Goal: Contribute content: Contribute content

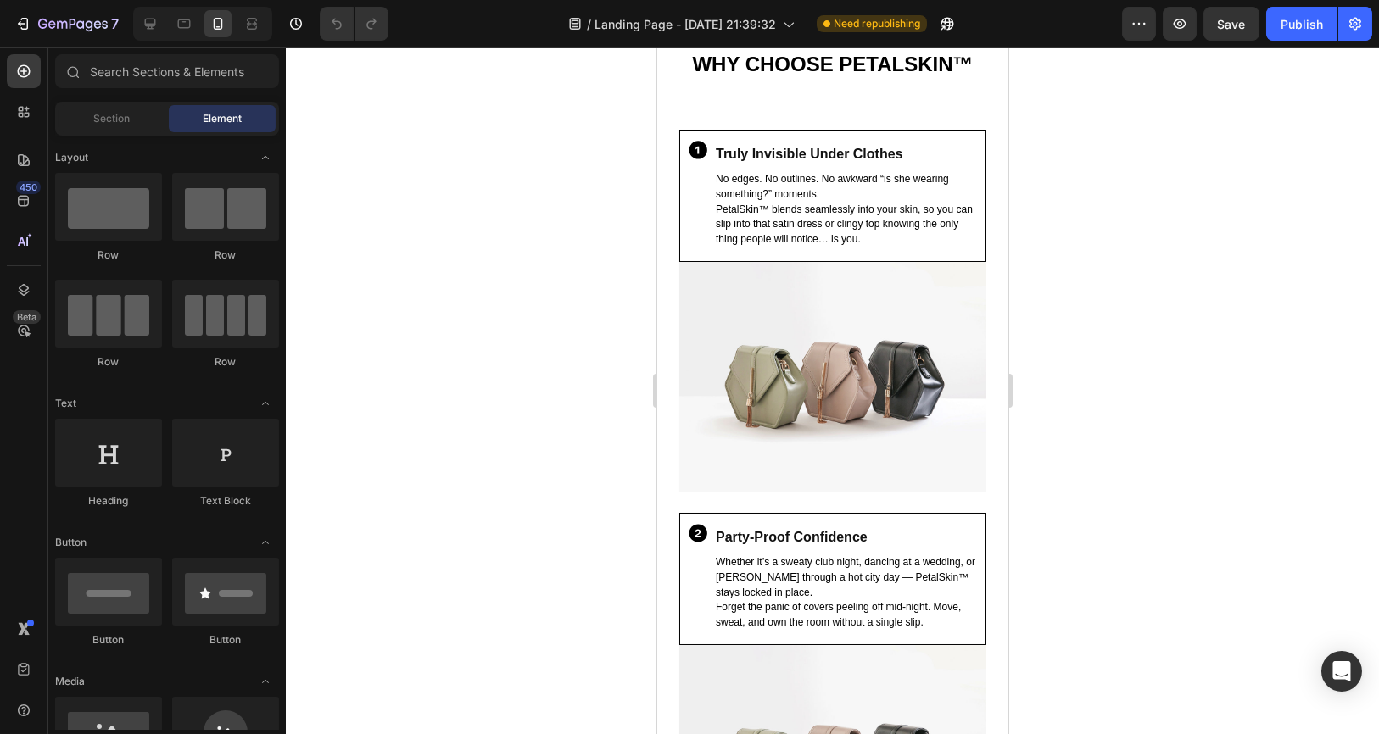
scroll to position [1507, 0]
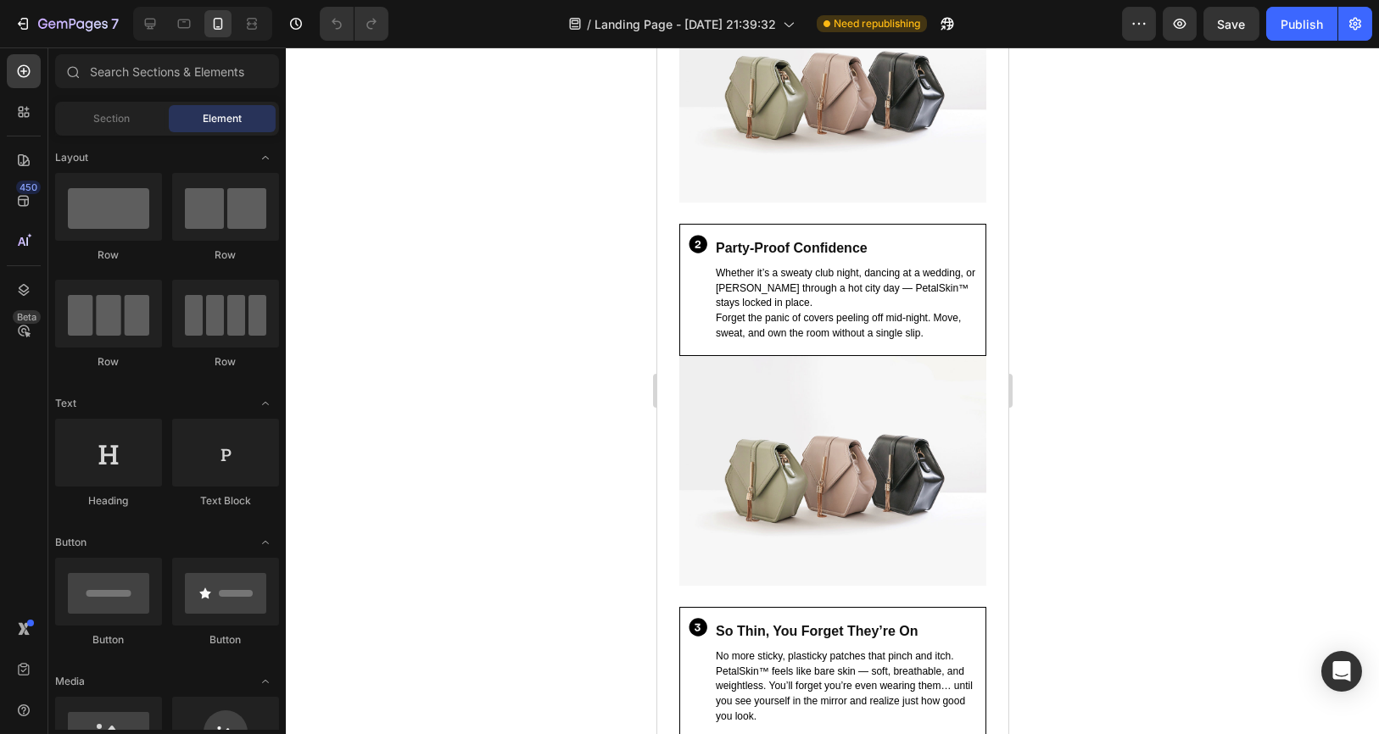
click at [1278, 366] on div at bounding box center [832, 390] width 1093 height 687
click at [840, 204] on img at bounding box center [831, 88] width 307 height 231
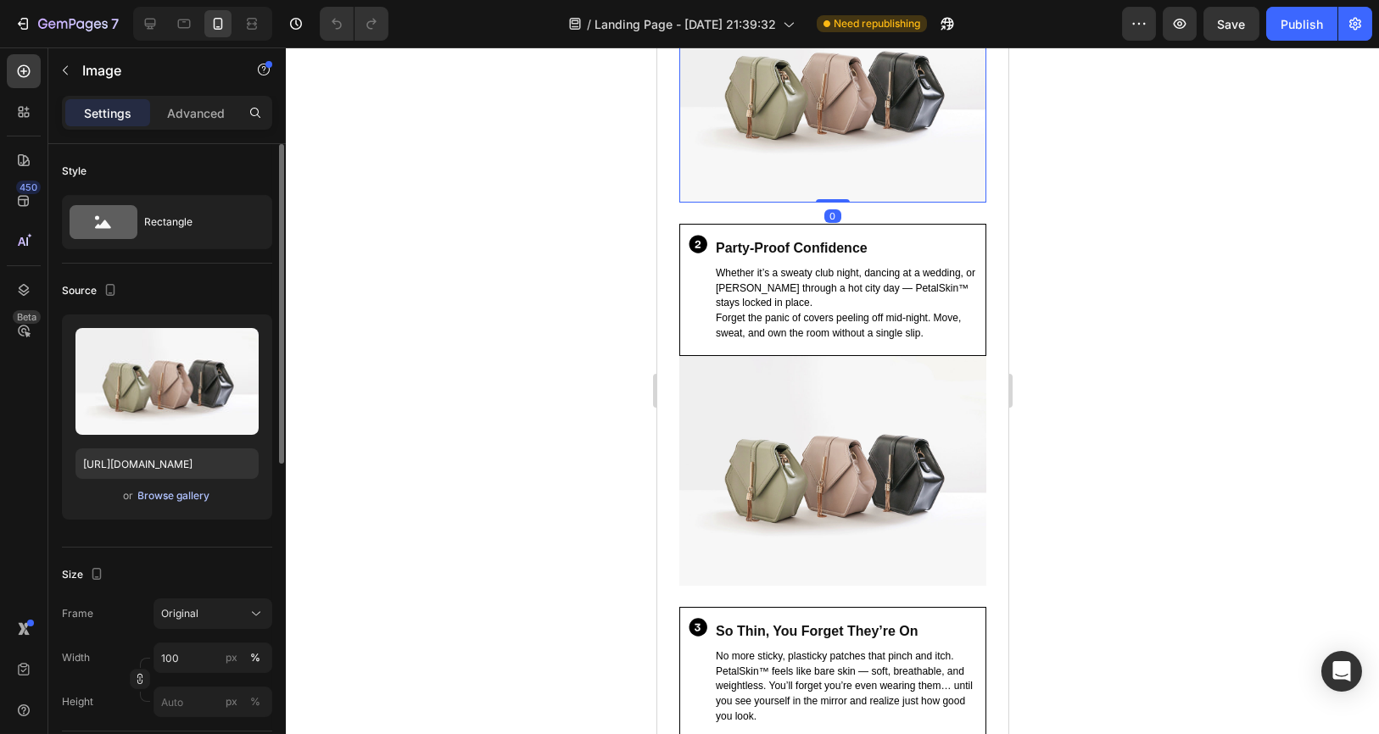
click at [180, 490] on div "Browse gallery" at bounding box center [174, 495] width 72 height 15
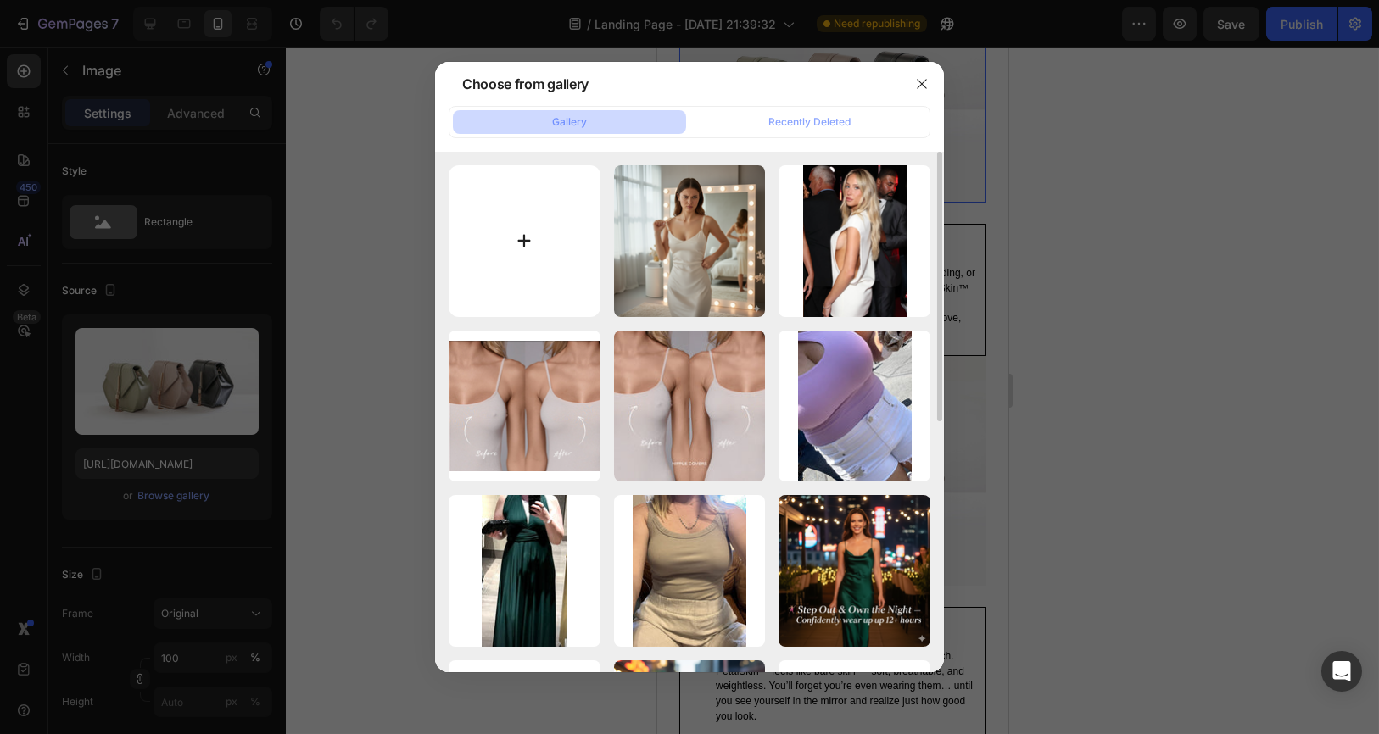
click at [507, 226] on input "file" at bounding box center [525, 241] width 152 height 152
type input "C:\fakepath\1.jpg"
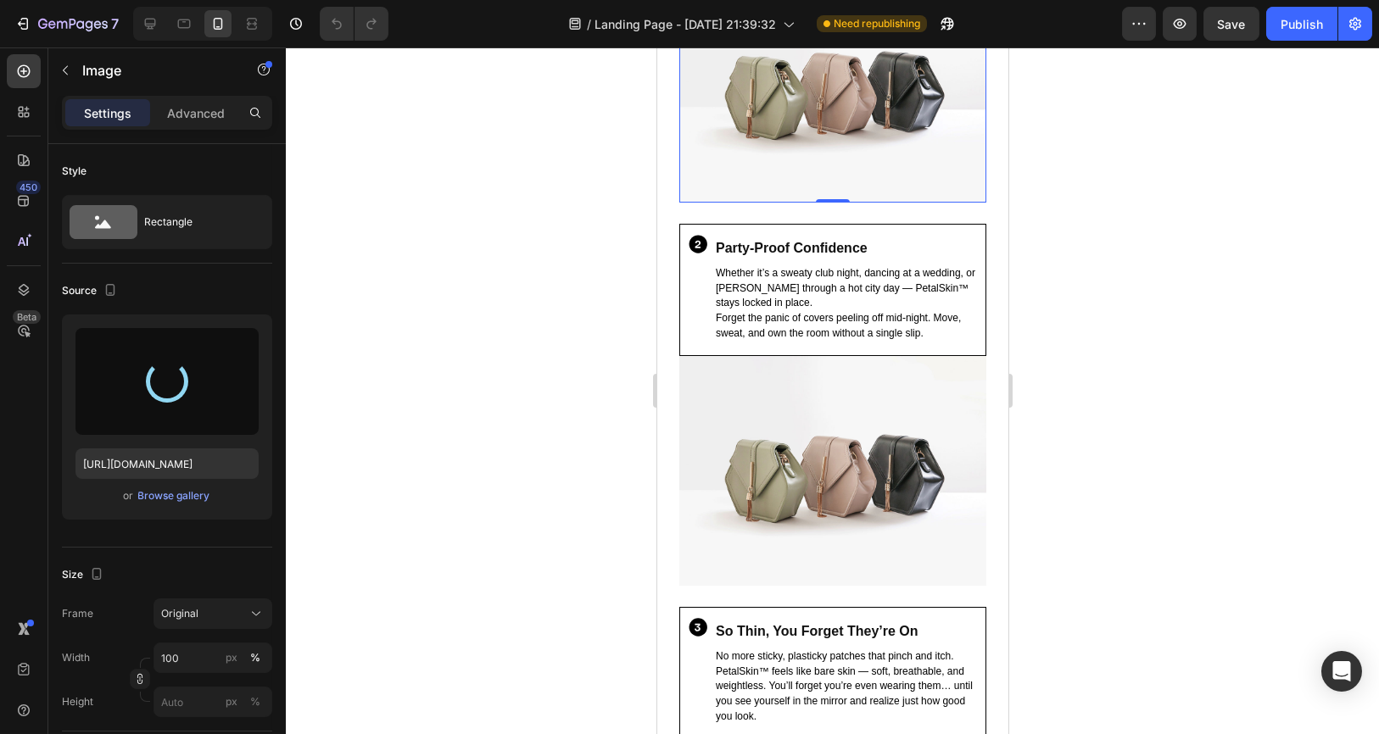
type input "https://cdn.shopify.com/s/files/1/0919/5100/6029/files/gempages_585264386919105…"
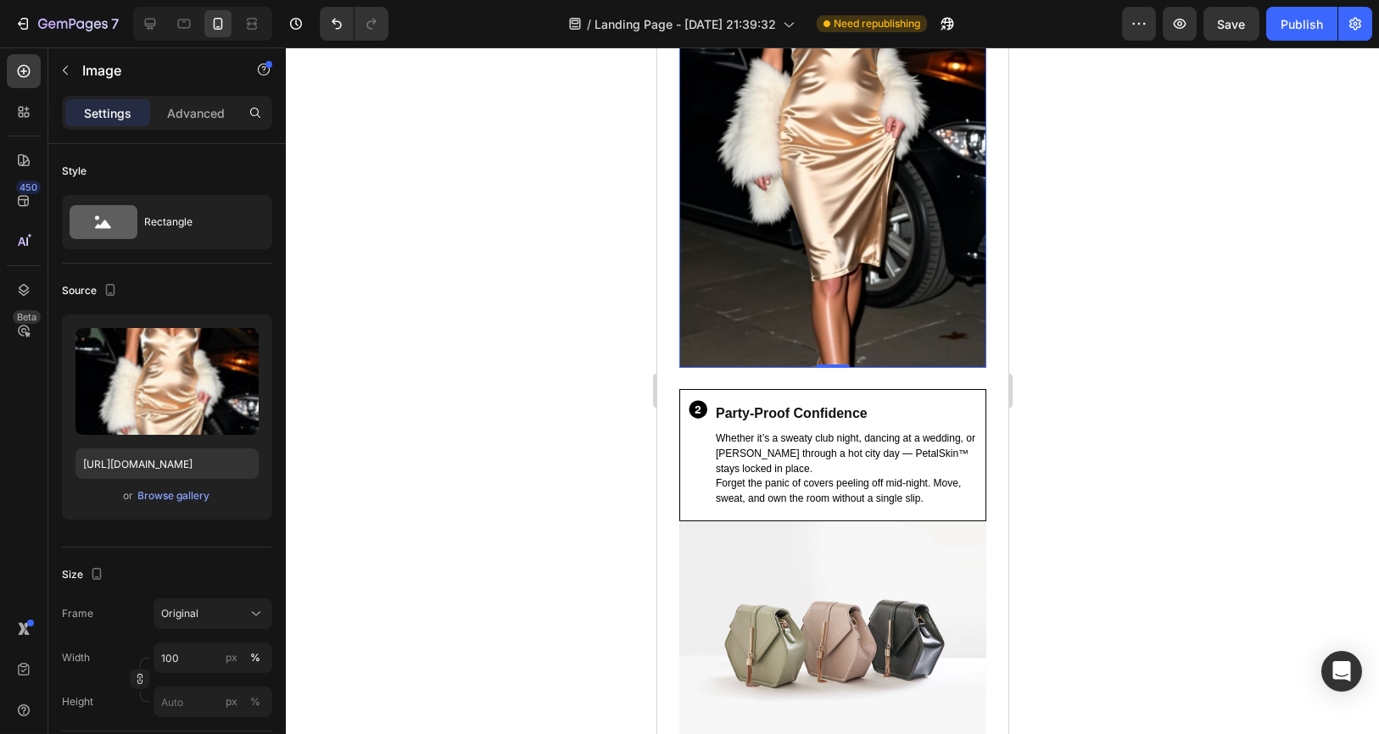
scroll to position [2072, 0]
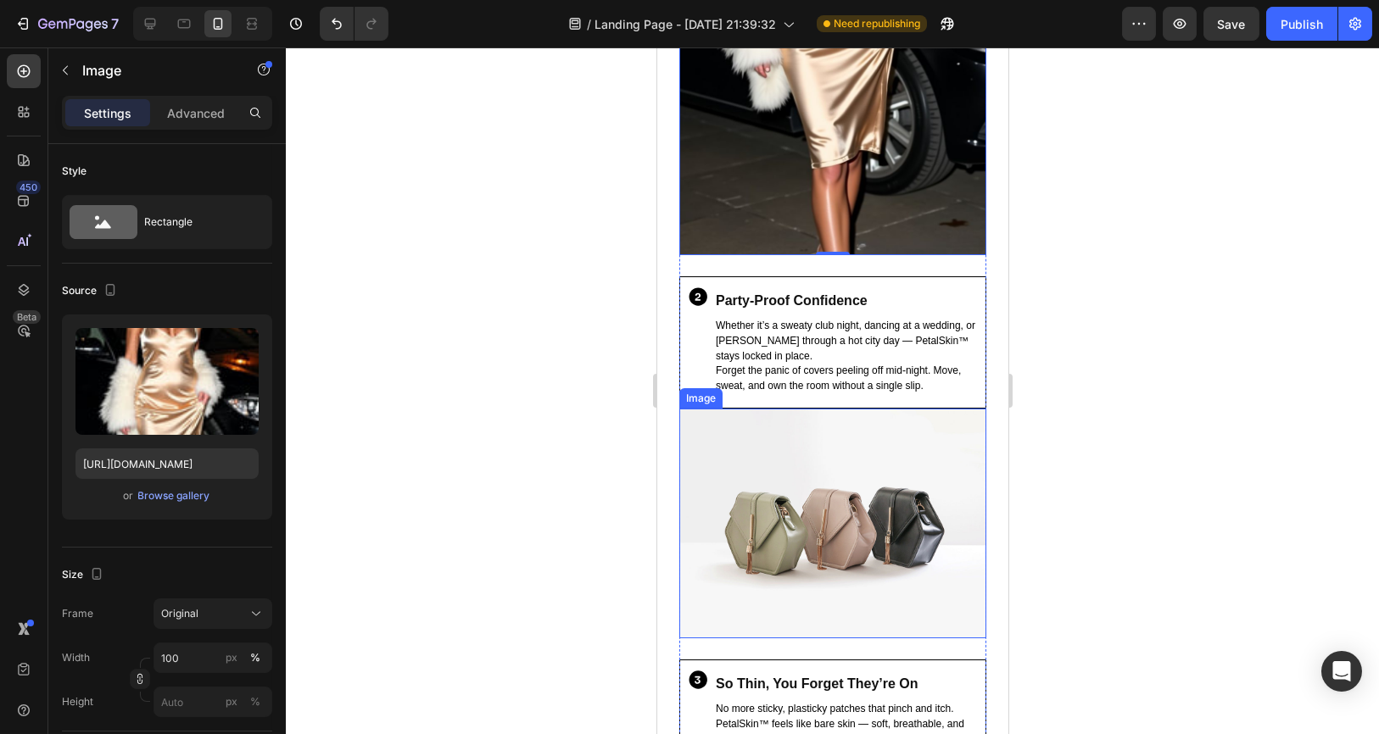
click at [832, 472] on img at bounding box center [831, 524] width 307 height 231
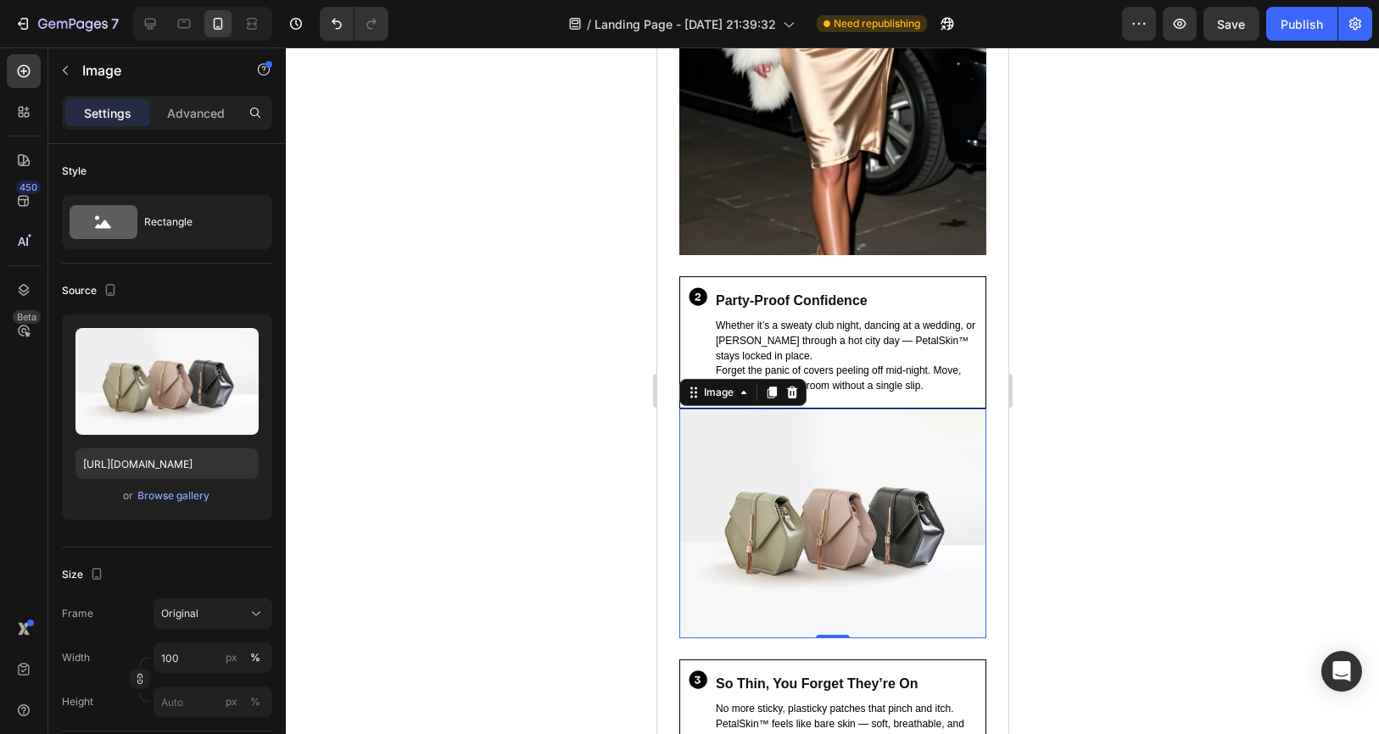
click at [1228, 667] on div at bounding box center [832, 390] width 1093 height 687
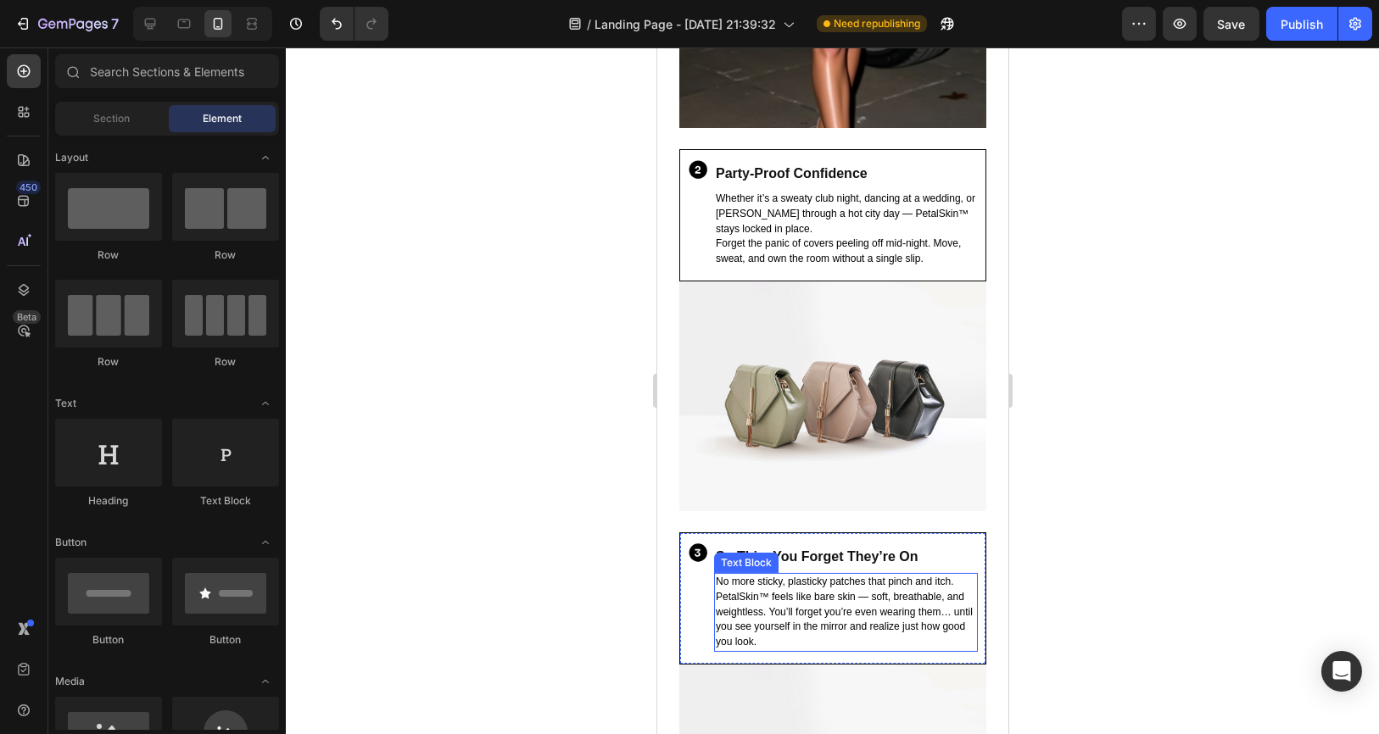
scroll to position [2261, 0]
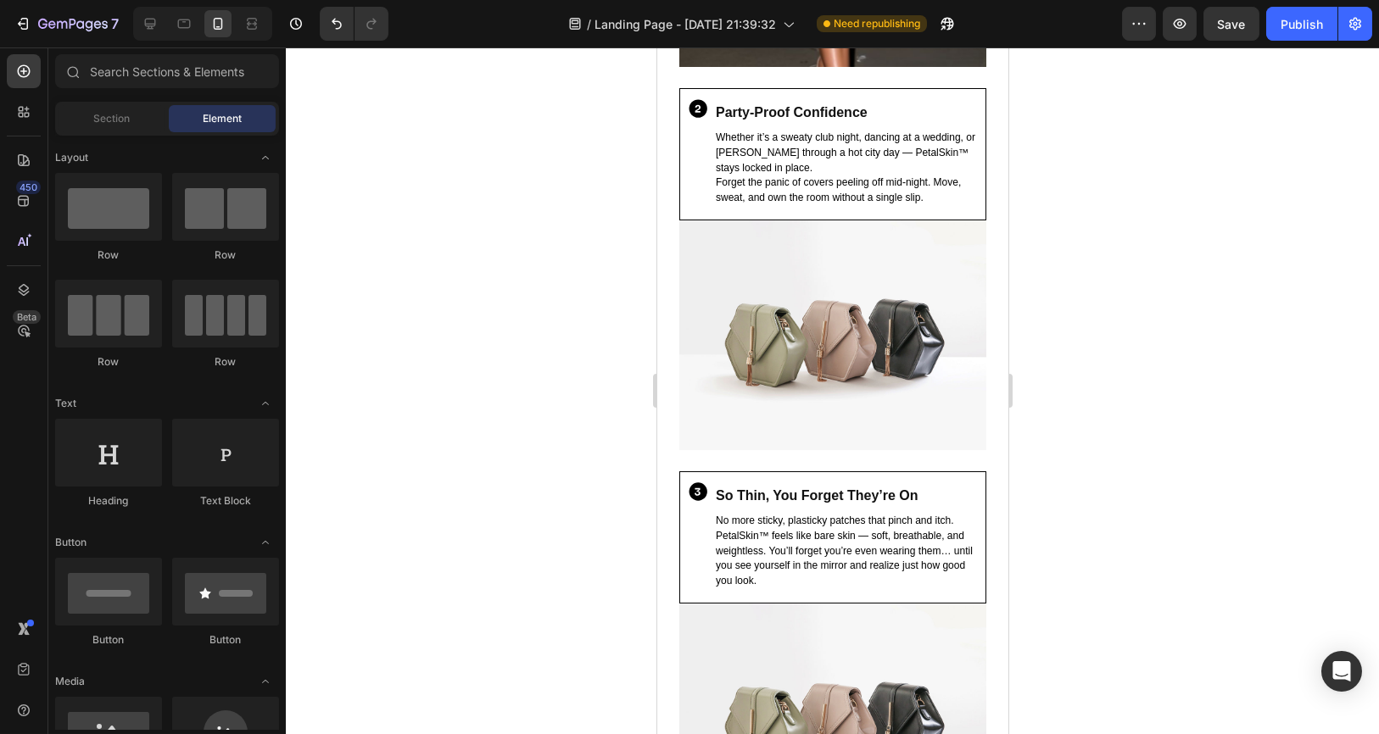
click at [1351, 526] on div at bounding box center [832, 390] width 1093 height 687
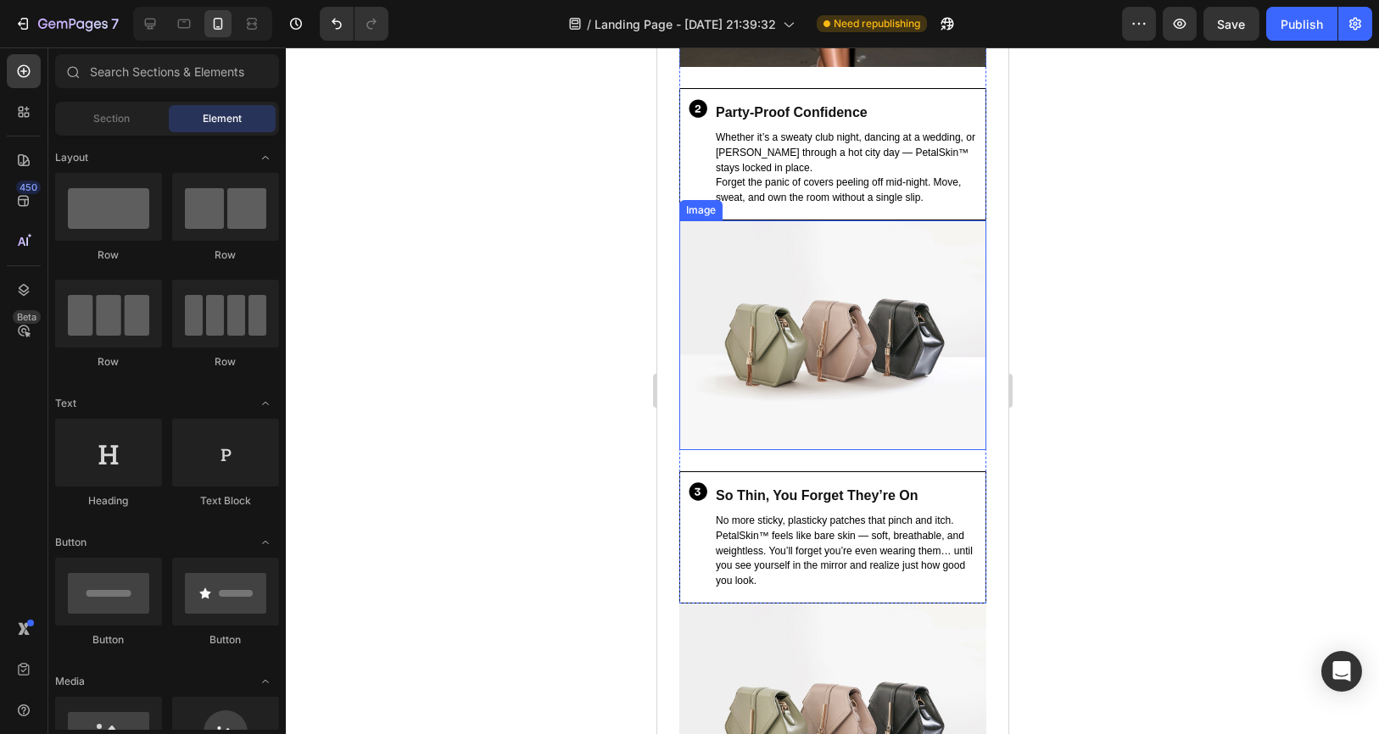
click at [884, 367] on img at bounding box center [831, 335] width 307 height 231
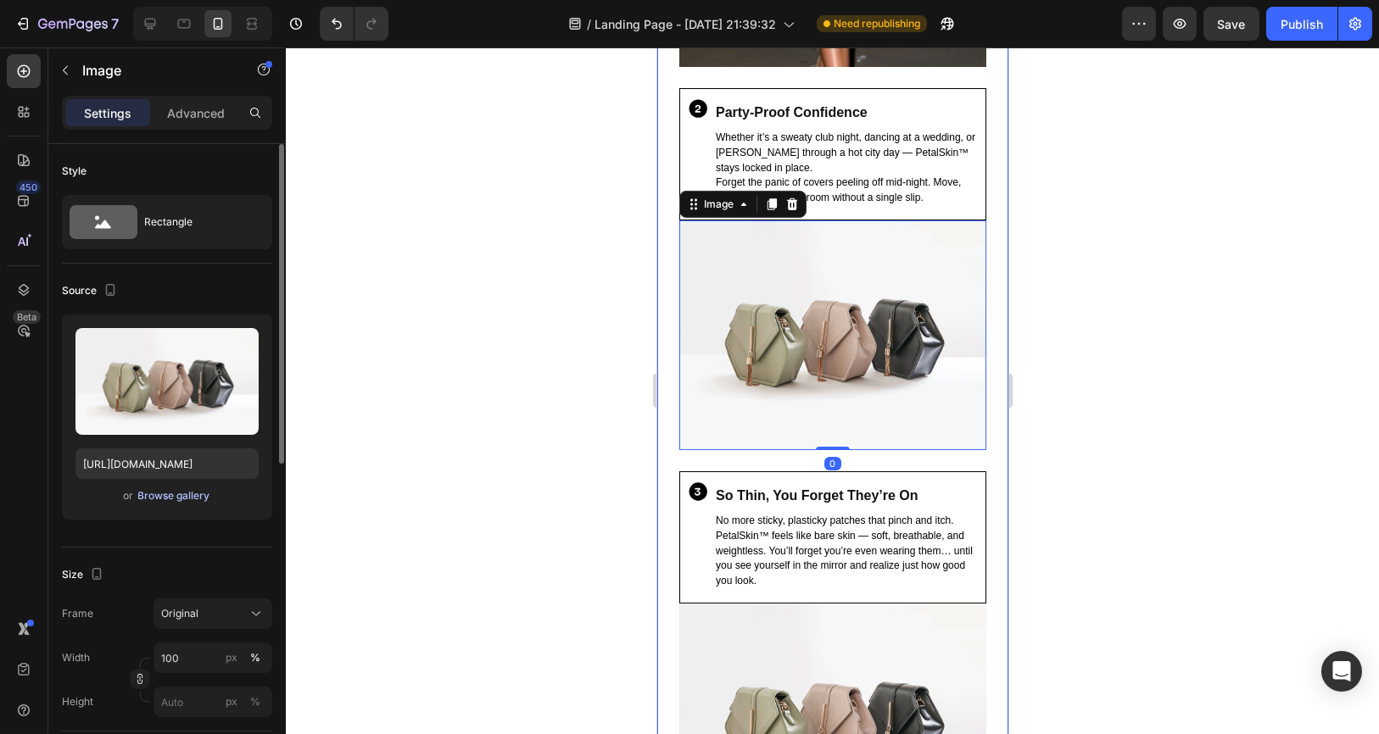
click at [176, 498] on div "Browse gallery" at bounding box center [174, 495] width 72 height 15
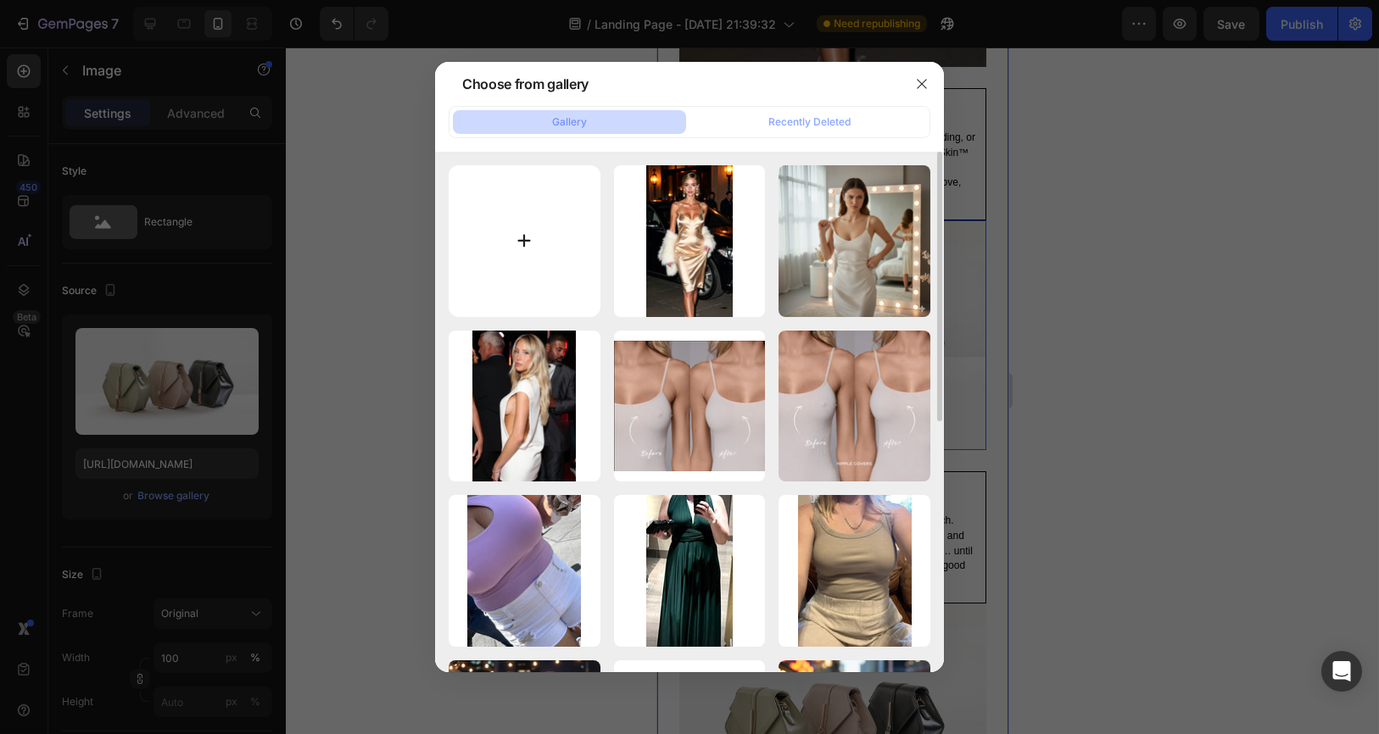
click at [533, 282] on input "file" at bounding box center [525, 241] width 152 height 152
type input "C:\fakepath\2v2.jpg"
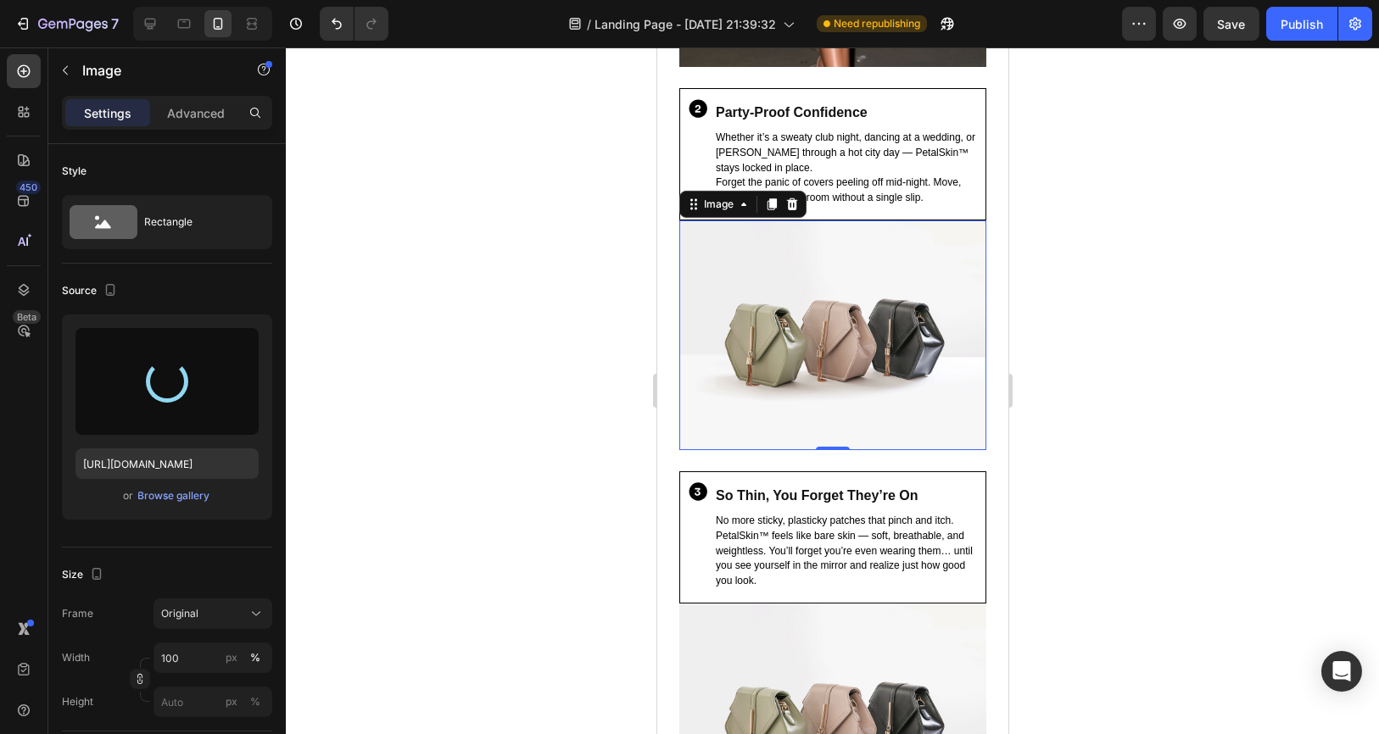
type input "https://cdn.shopify.com/s/files/1/0919/5100/6029/files/gempages_585264386919105…"
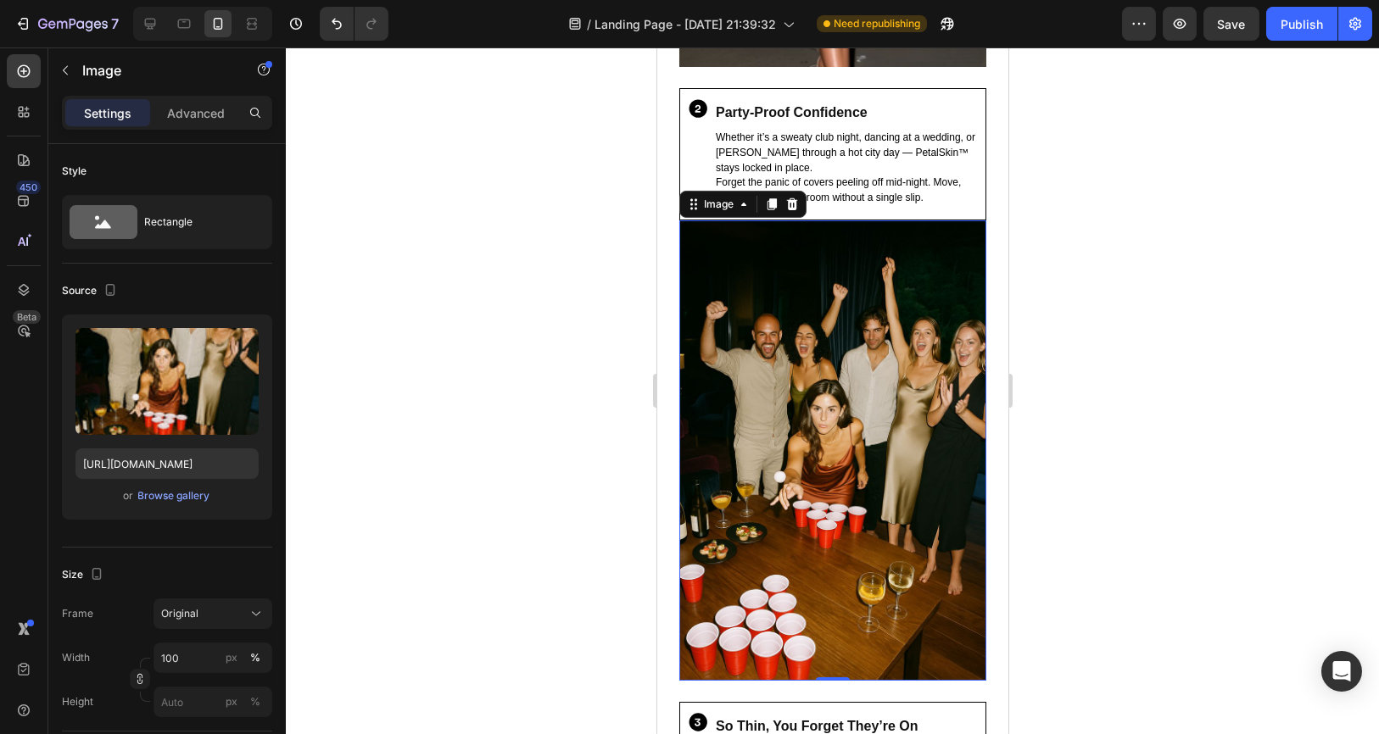
drag, startPoint x: 1311, startPoint y: 421, endPoint x: 1286, endPoint y: 431, distance: 26.3
click at [1311, 421] on div at bounding box center [832, 390] width 1093 height 687
click at [778, 466] on img at bounding box center [831, 450] width 307 height 460
click at [168, 497] on div "Browse gallery" at bounding box center [174, 495] width 72 height 15
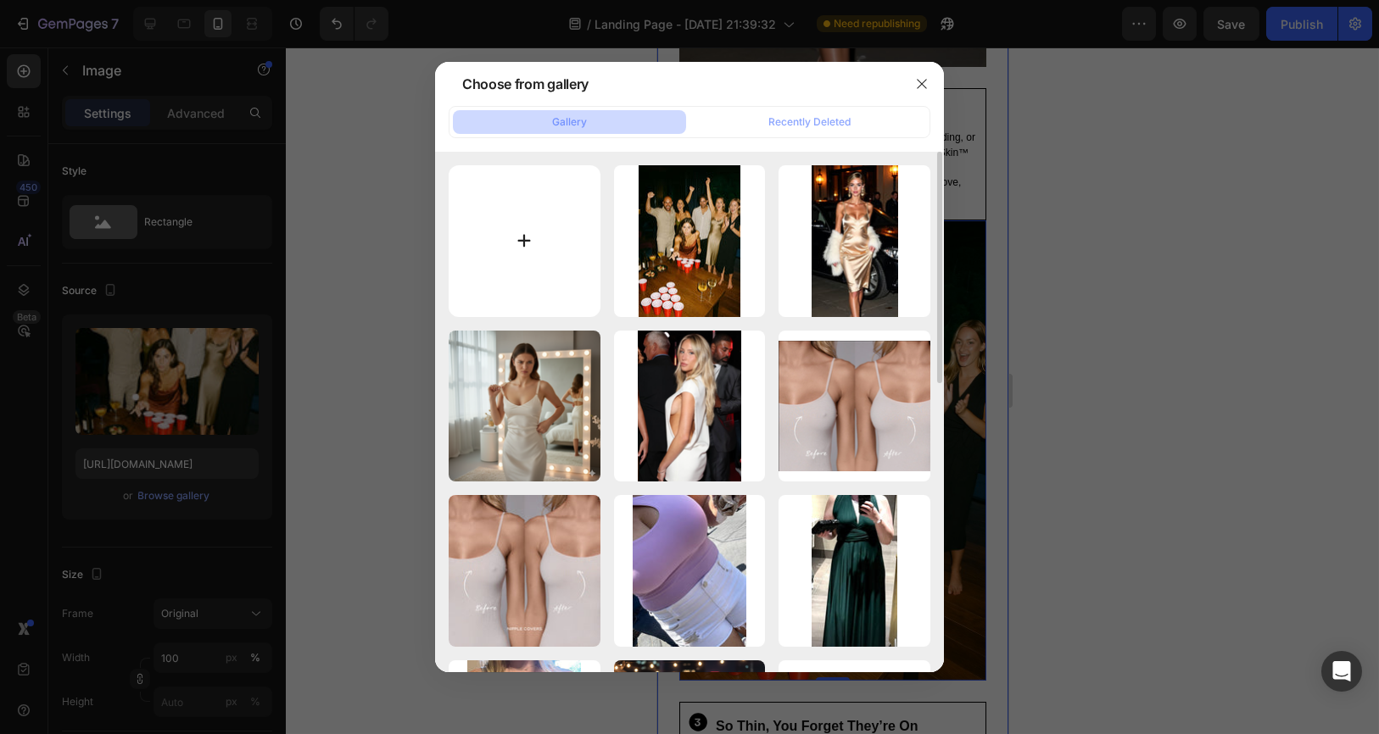
click at [522, 228] on input "file" at bounding box center [525, 241] width 152 height 152
type input "C:\fakepath\2v3.jpg"
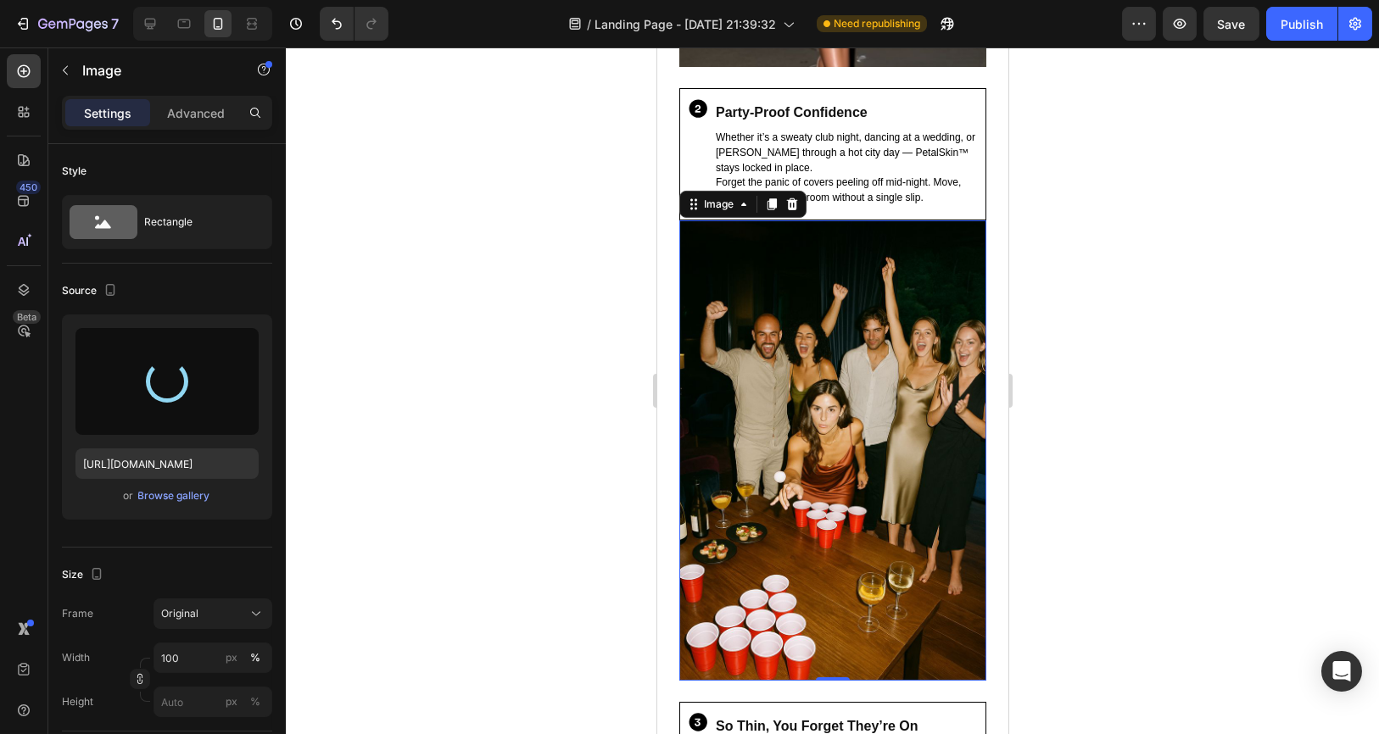
type input "https://cdn.shopify.com/s/files/1/0919/5100/6029/files/gempages_585264386919105…"
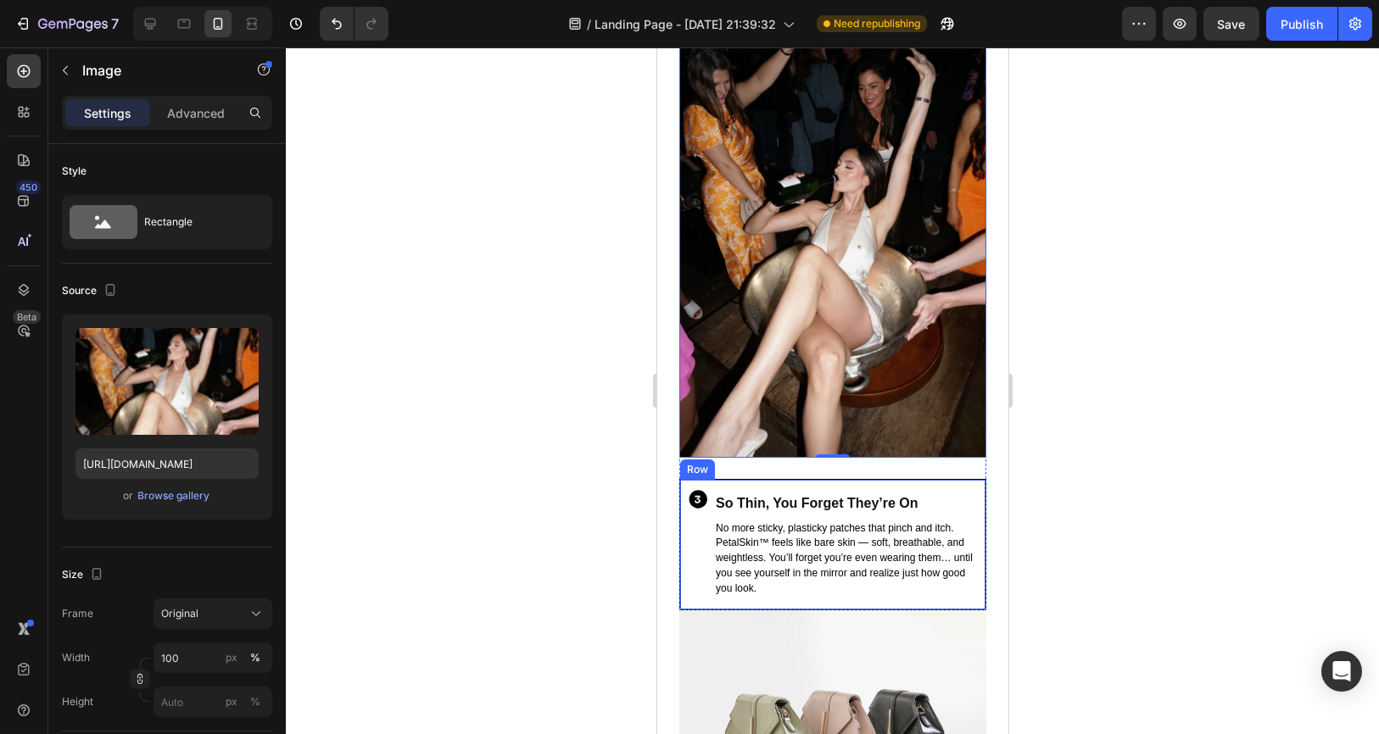
scroll to position [2544, 0]
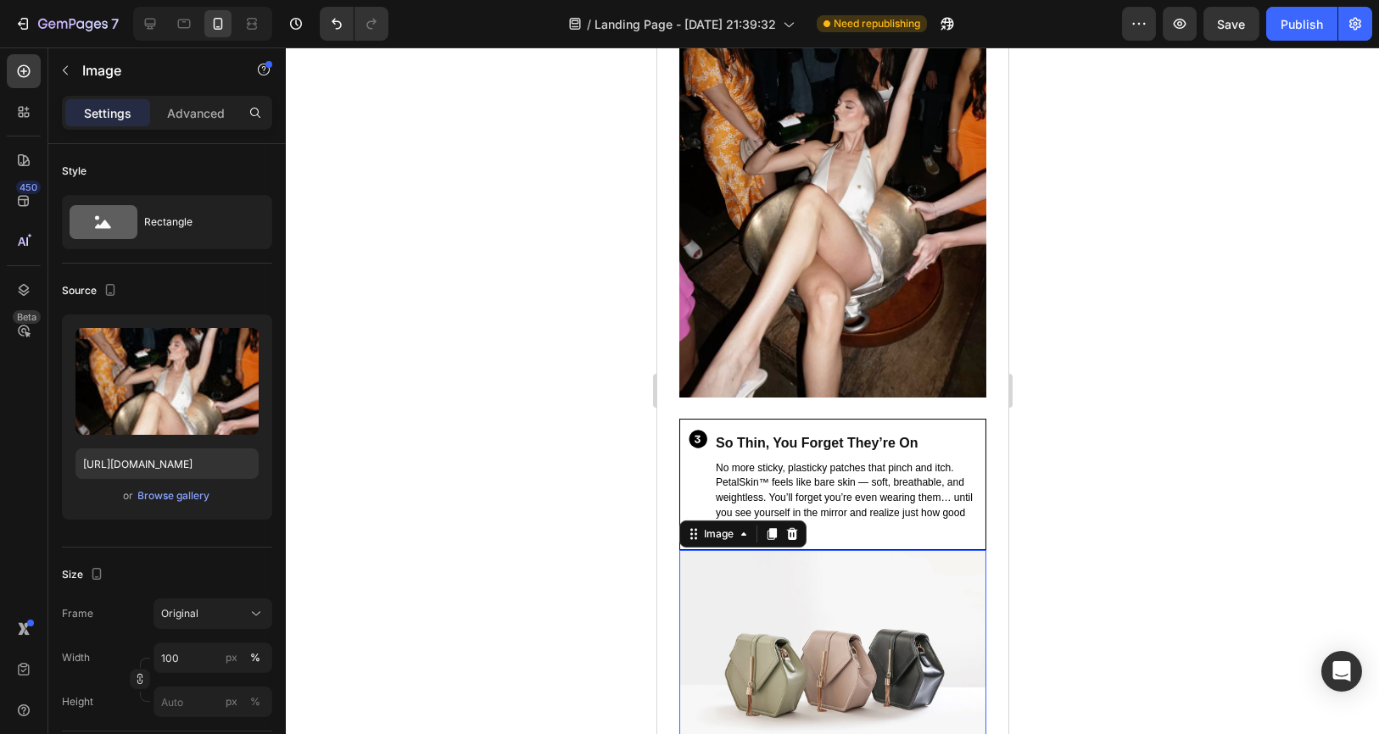
click at [858, 589] on img at bounding box center [831, 665] width 307 height 231
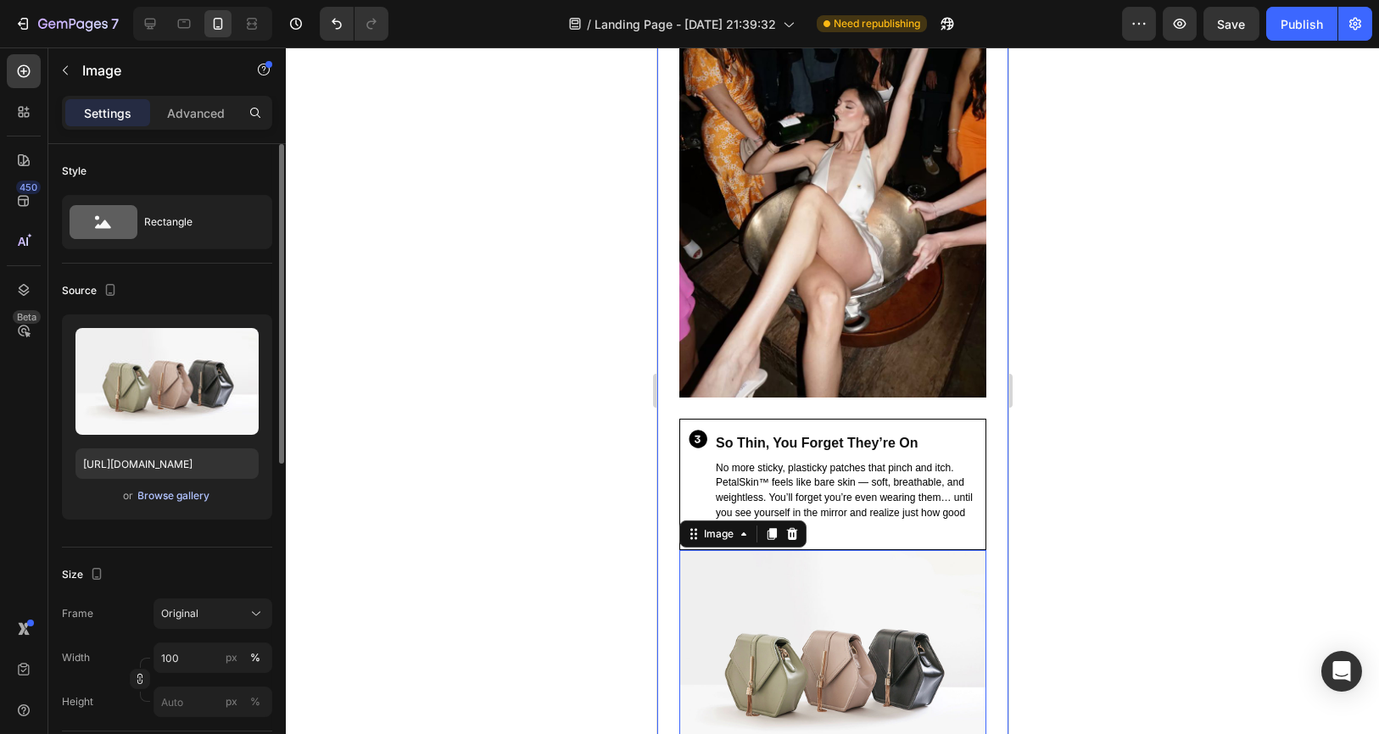
click at [181, 492] on div "Browse gallery" at bounding box center [174, 495] width 72 height 15
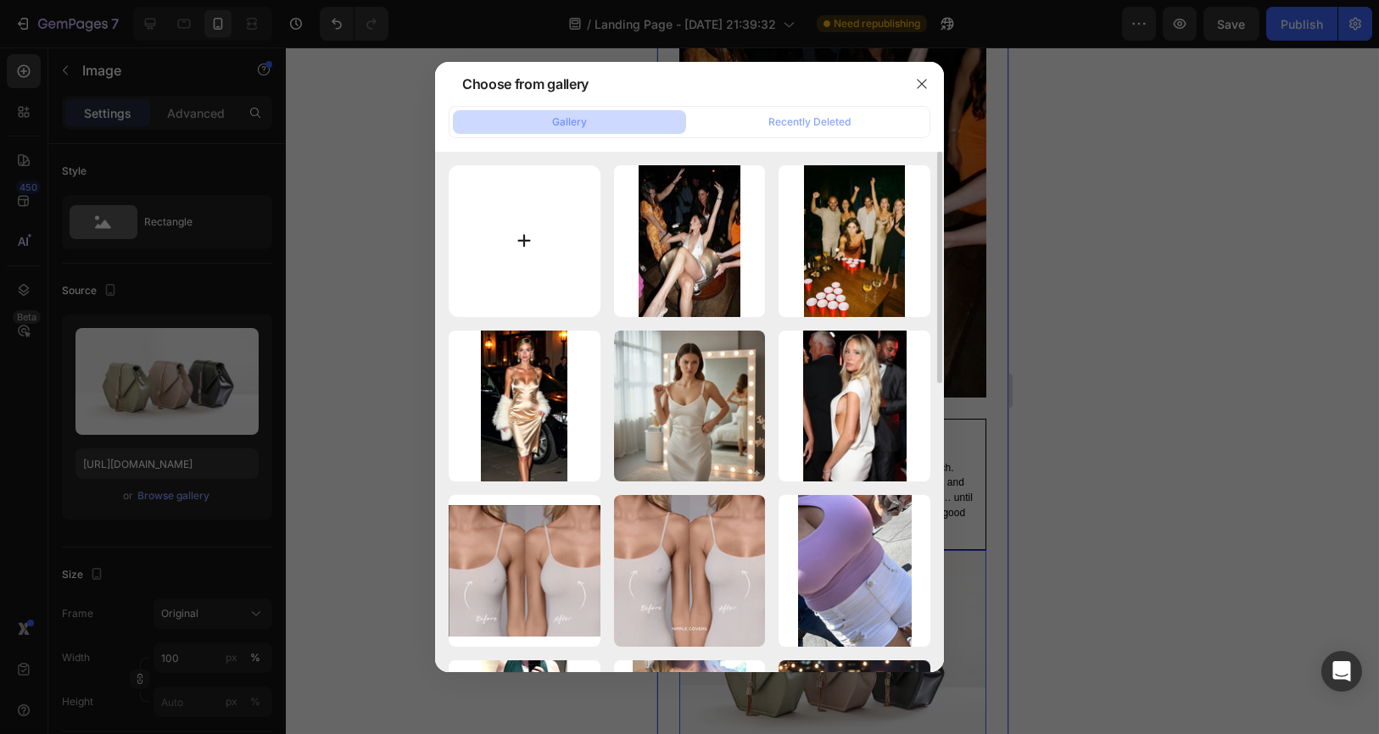
click at [496, 268] on input "file" at bounding box center [525, 241] width 152 height 152
type input "C:\fakepath\2v4.jpg"
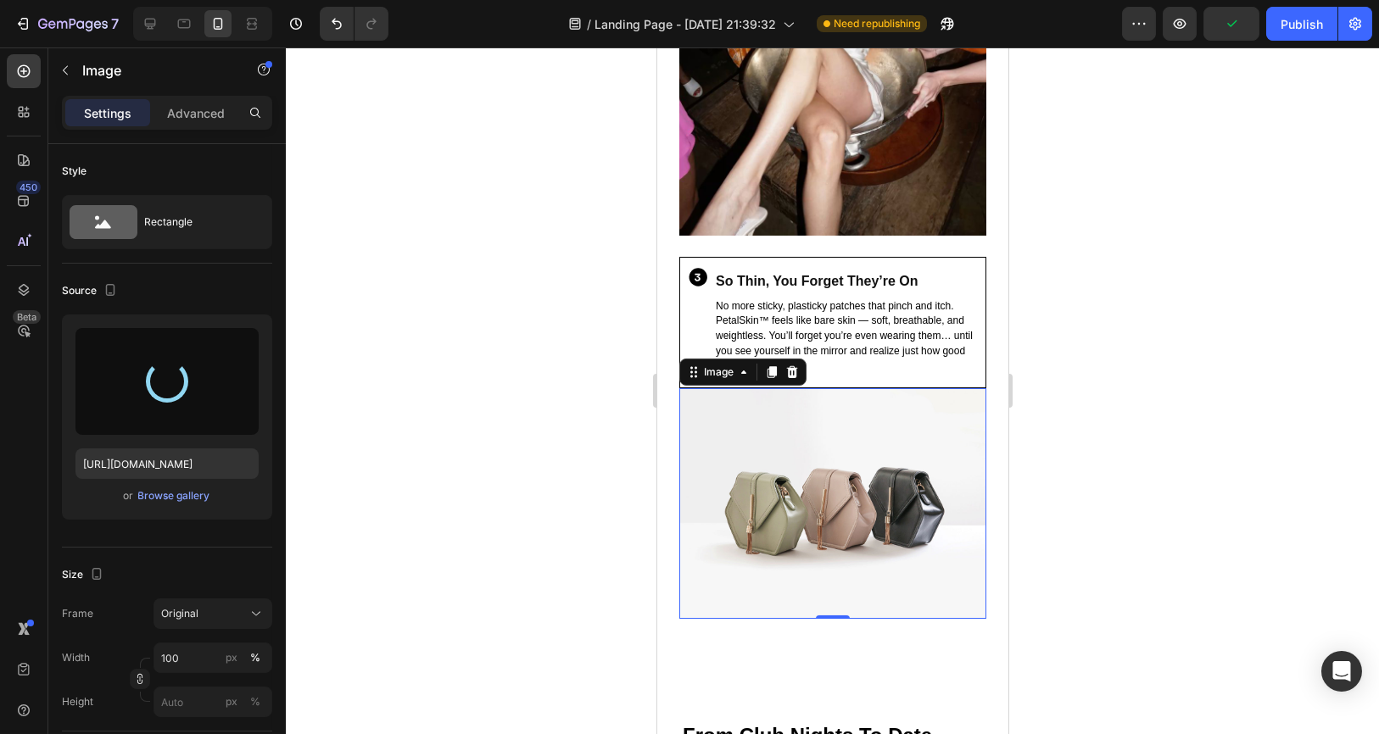
scroll to position [2732, 0]
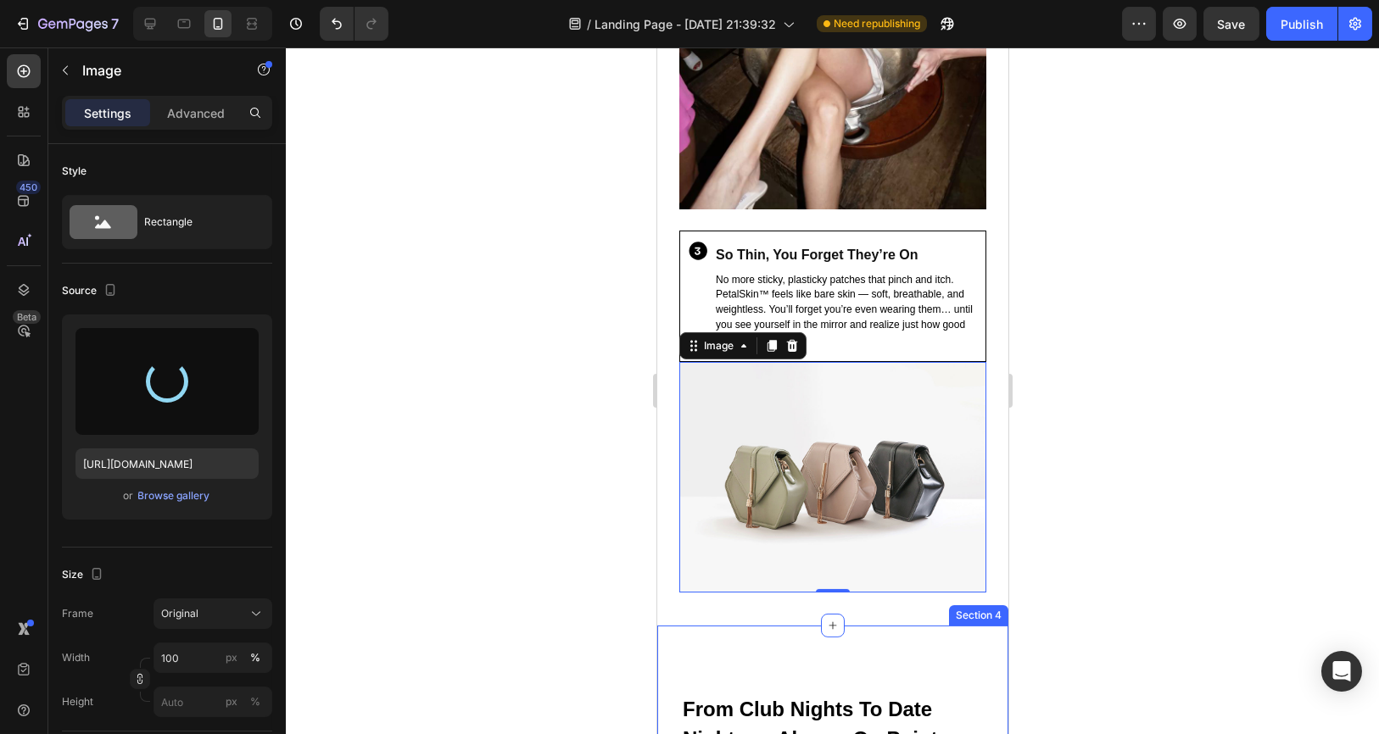
type input "https://cdn.shopify.com/s/files/1/0919/5100/6029/files/gempages_585264386919105…"
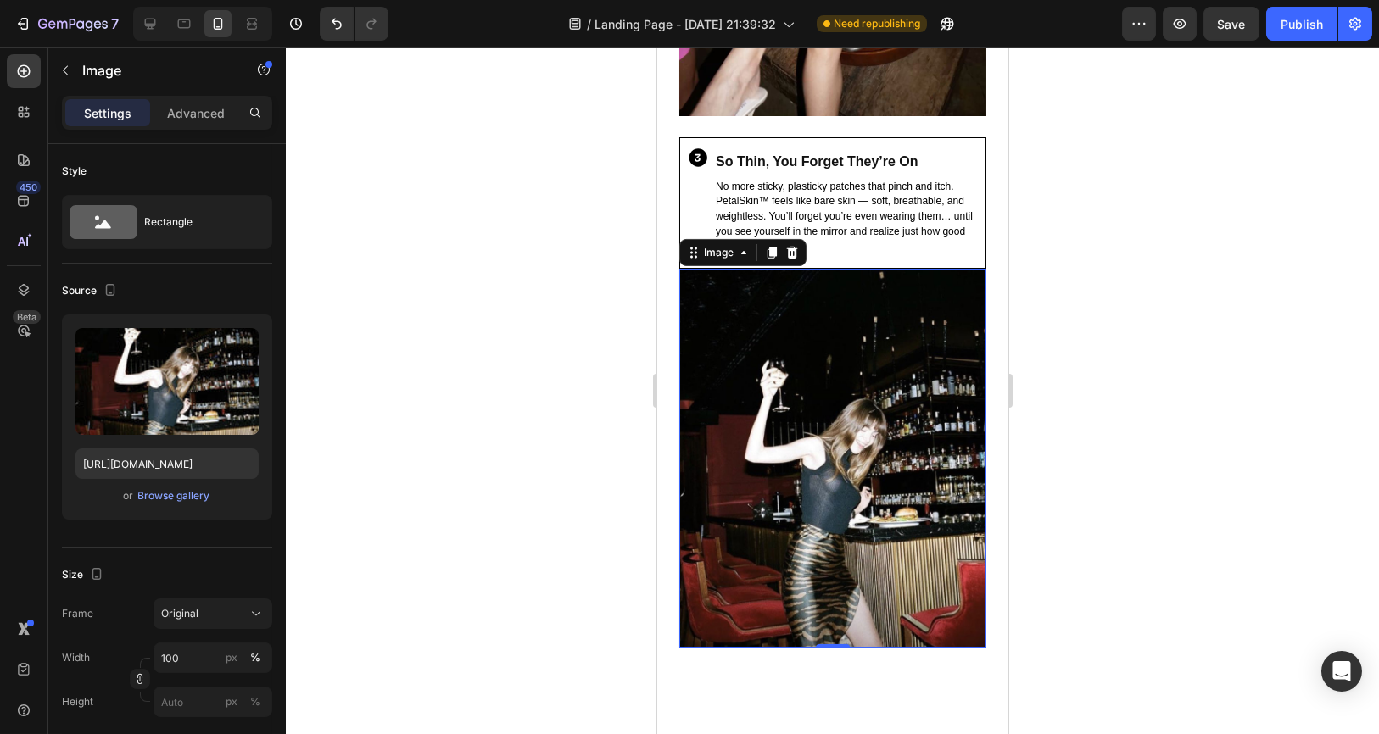
scroll to position [2826, 0]
click at [191, 494] on div "Browse gallery" at bounding box center [174, 495] width 72 height 15
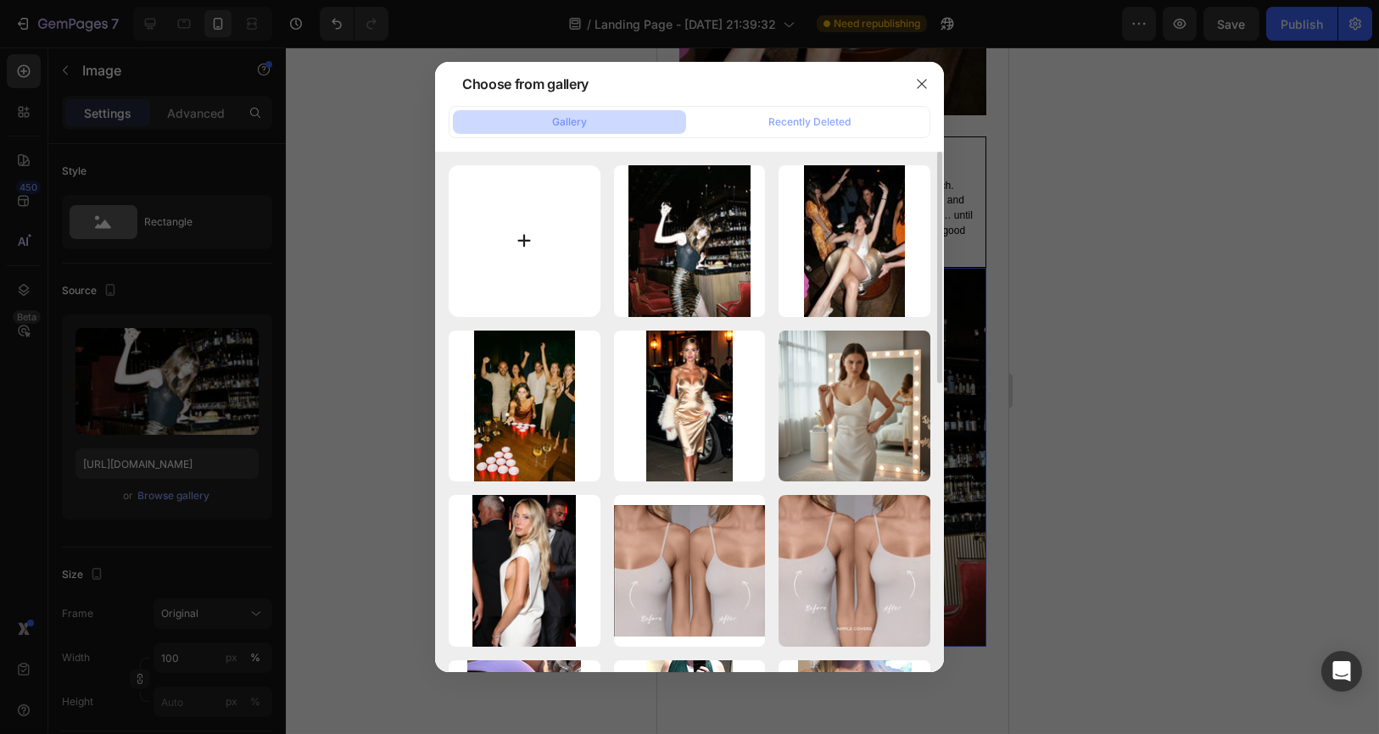
click at [517, 254] on input "file" at bounding box center [525, 241] width 152 height 152
type input "C:\fakepath\2v4.jpg"
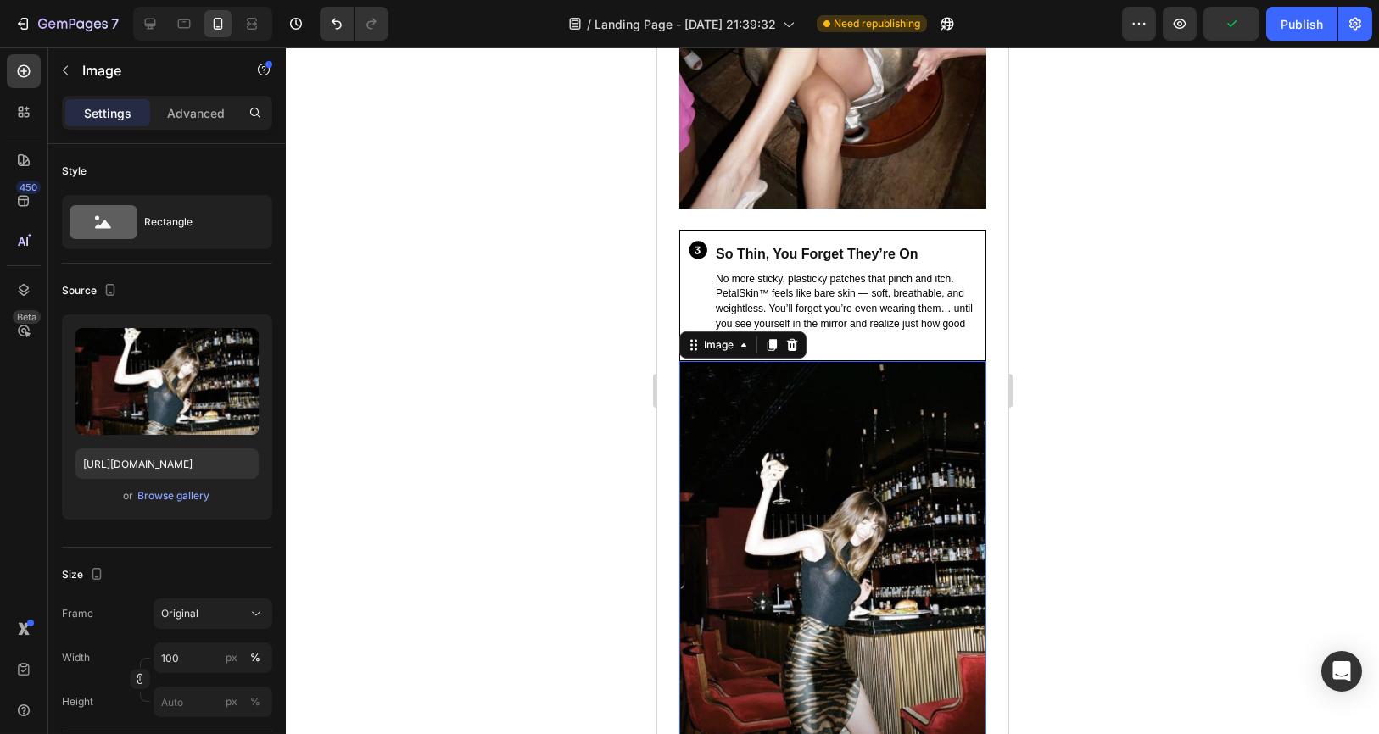
scroll to position [2732, 0]
click at [165, 490] on div "Browse gallery" at bounding box center [174, 495] width 72 height 15
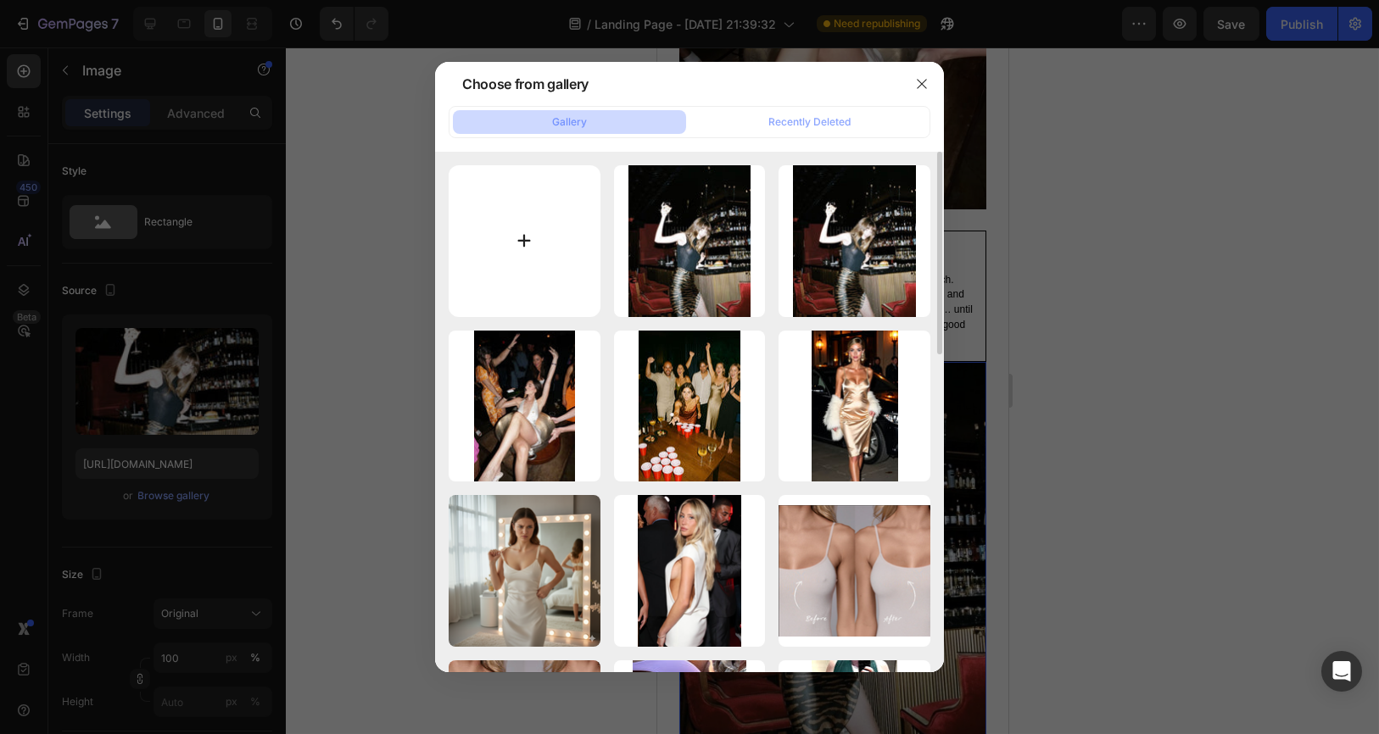
click at [517, 269] on input "file" at bounding box center [525, 241] width 152 height 152
type input "C:\fakepath\3.jpg"
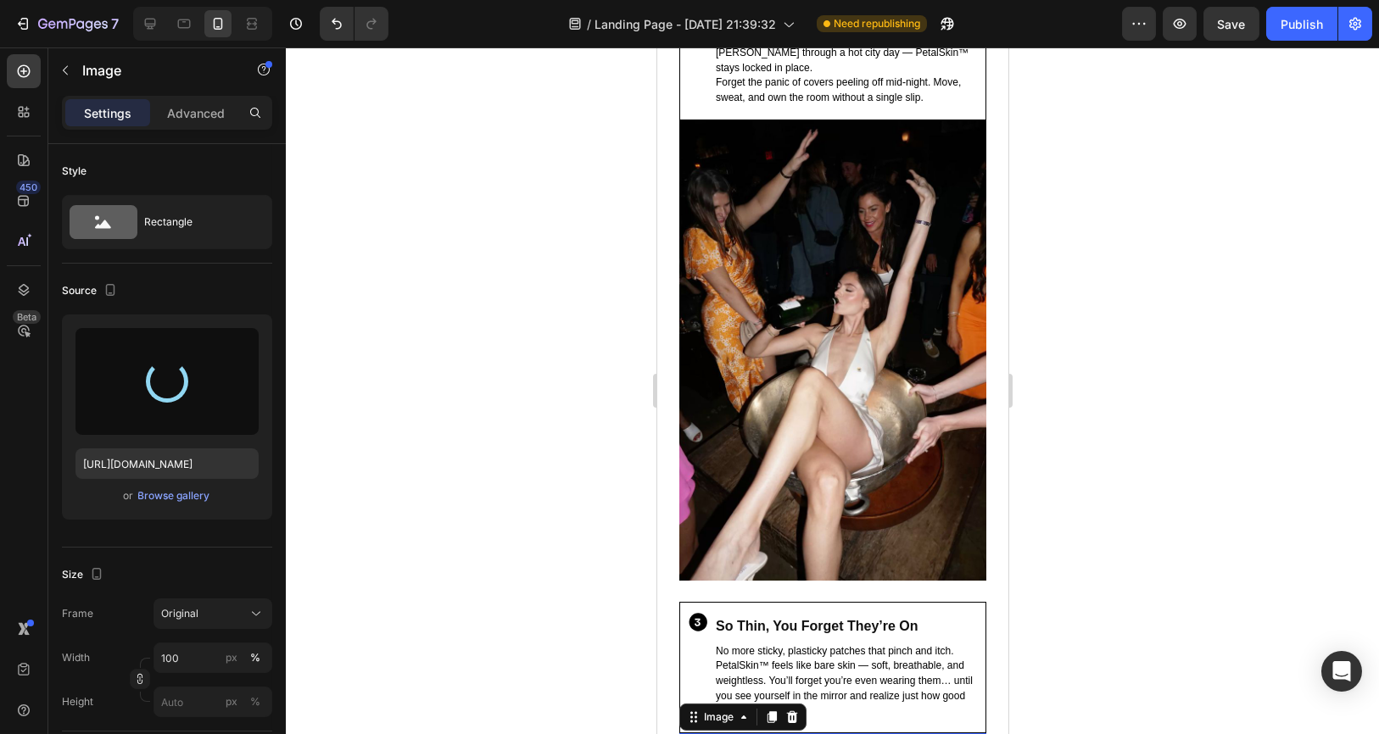
scroll to position [2355, 0]
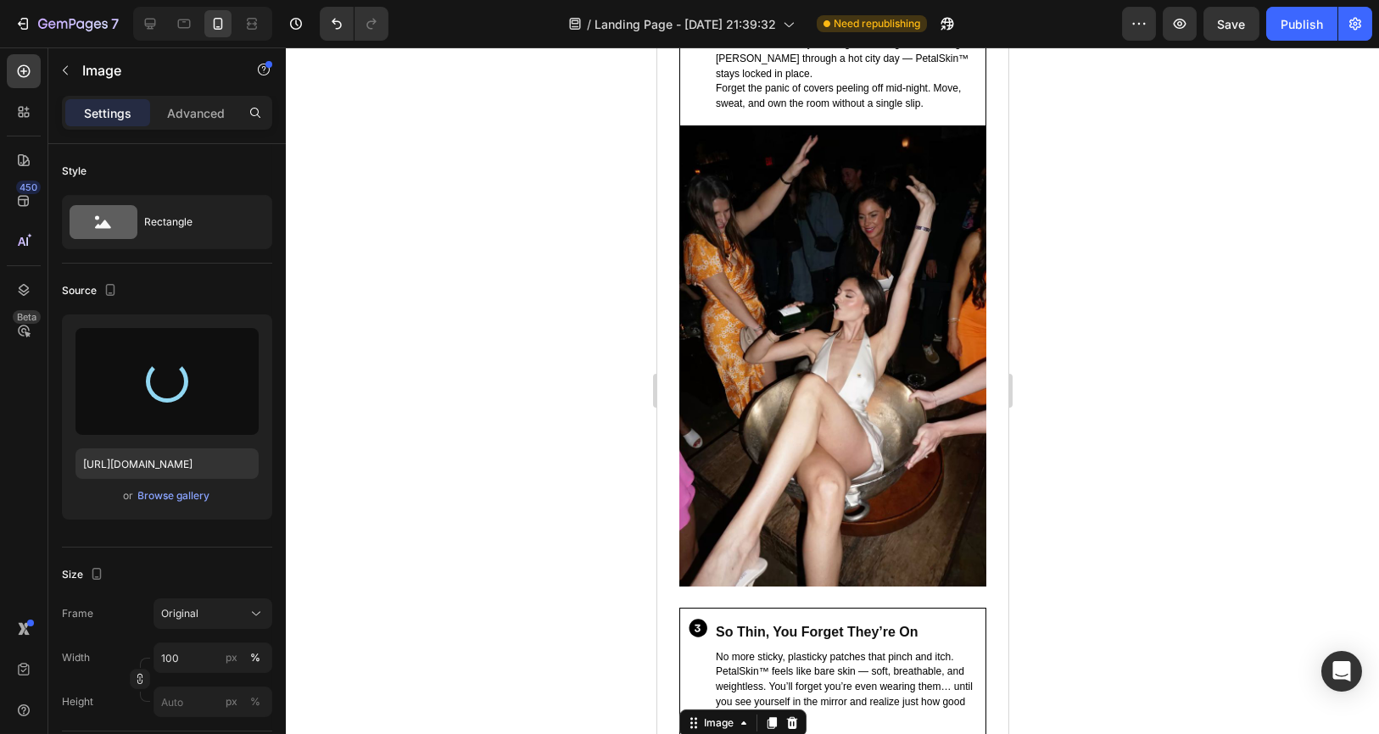
type input "https://cdn.shopify.com/s/files/1/0919/5100/6029/files/gempages_585264386919105…"
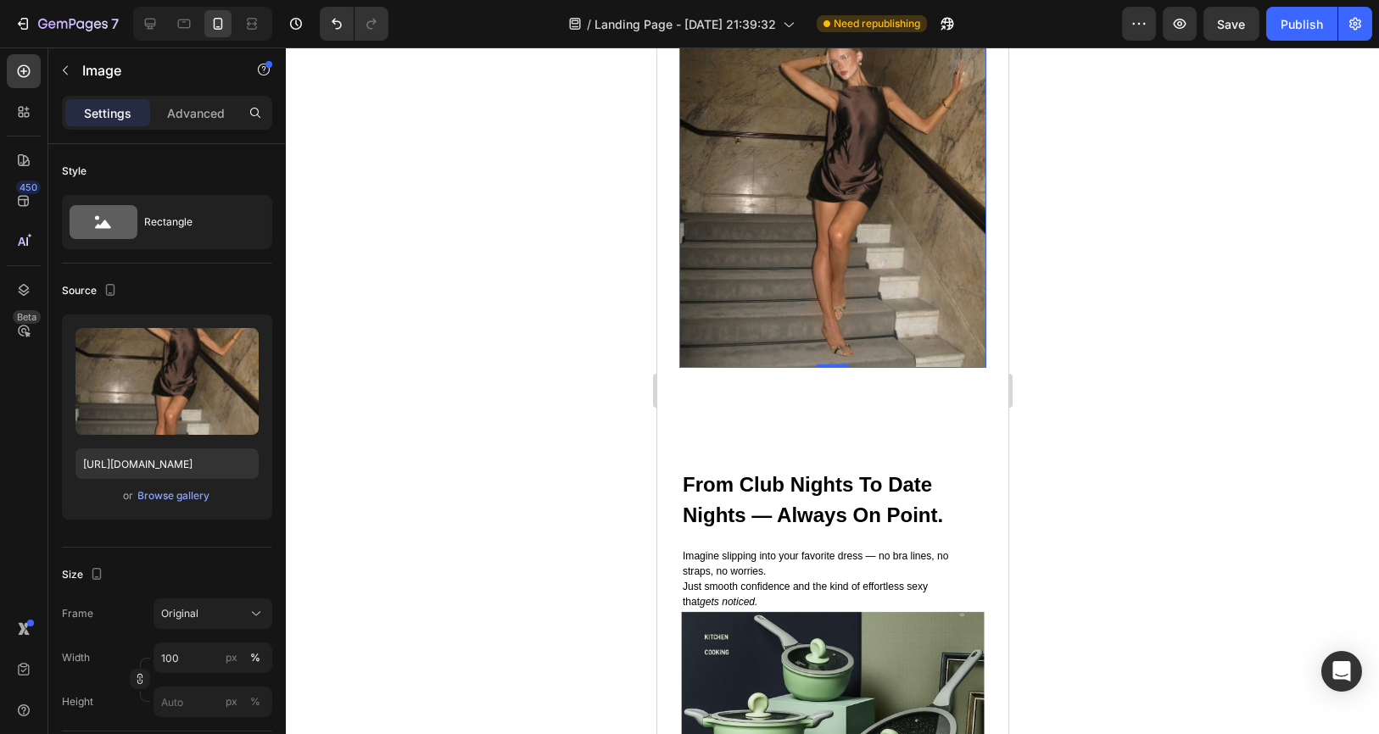
scroll to position [3392, 0]
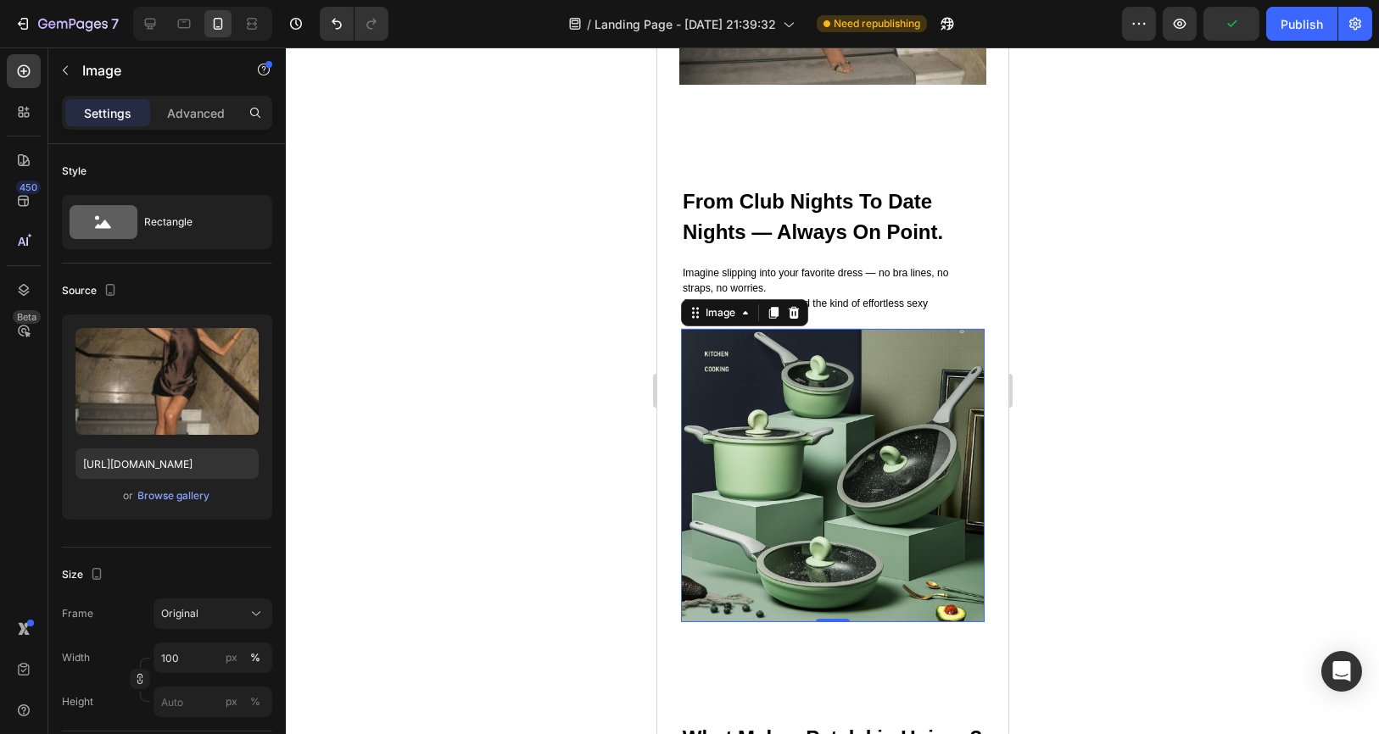
click at [845, 480] on img at bounding box center [832, 475] width 304 height 293
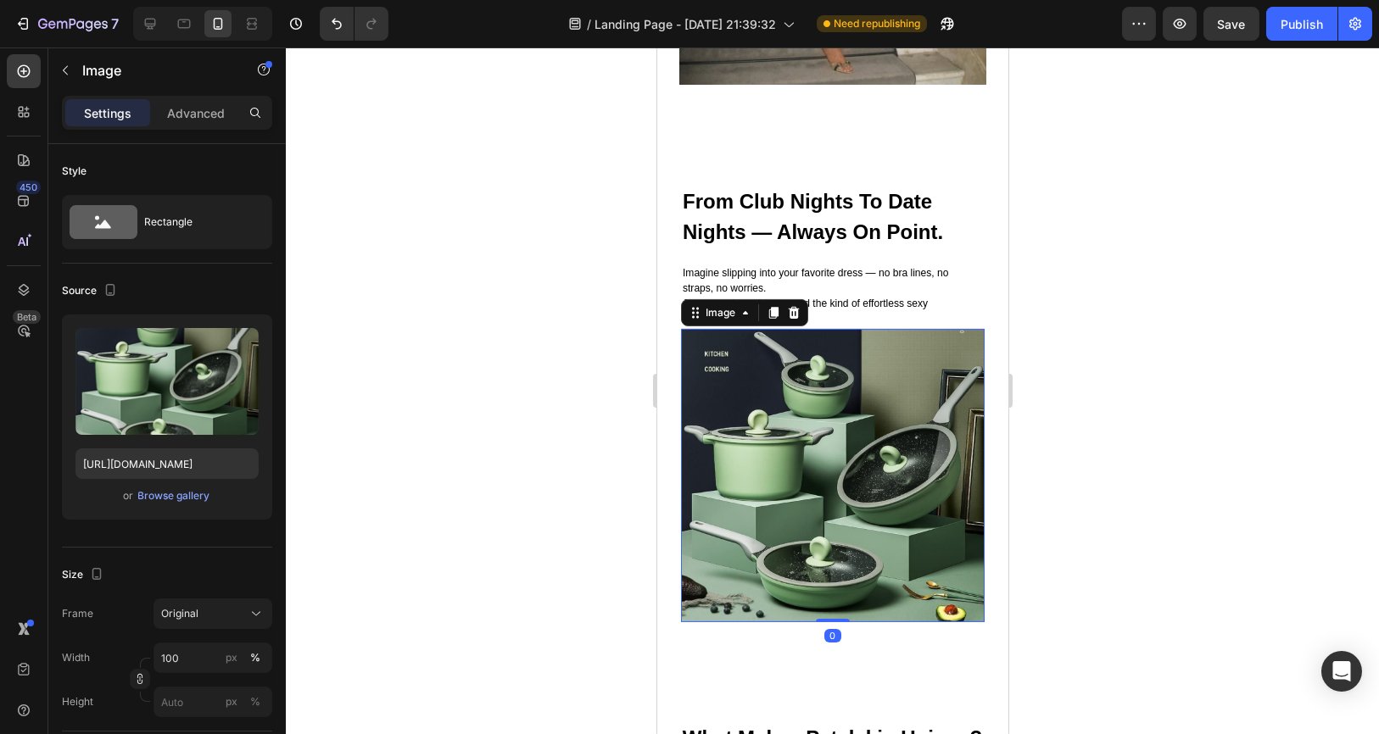
click at [479, 359] on div at bounding box center [832, 390] width 1093 height 687
click at [862, 432] on img at bounding box center [832, 475] width 304 height 293
click at [810, 416] on img at bounding box center [832, 475] width 304 height 293
click at [742, 420] on img at bounding box center [832, 475] width 304 height 293
click at [176, 488] on button "Browse gallery" at bounding box center [174, 496] width 74 height 17
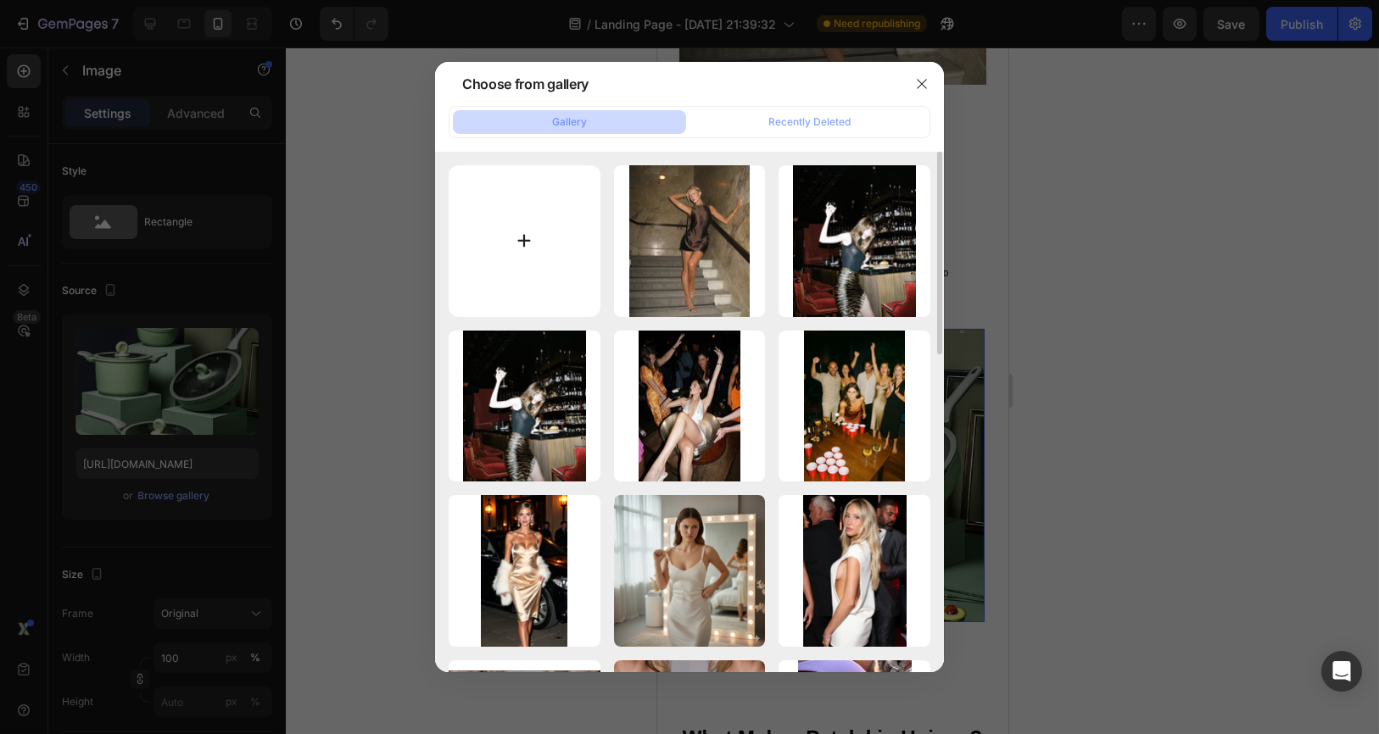
click at [562, 271] on input "file" at bounding box center [525, 241] width 152 height 152
type input "C:\fakepath\4.jpg"
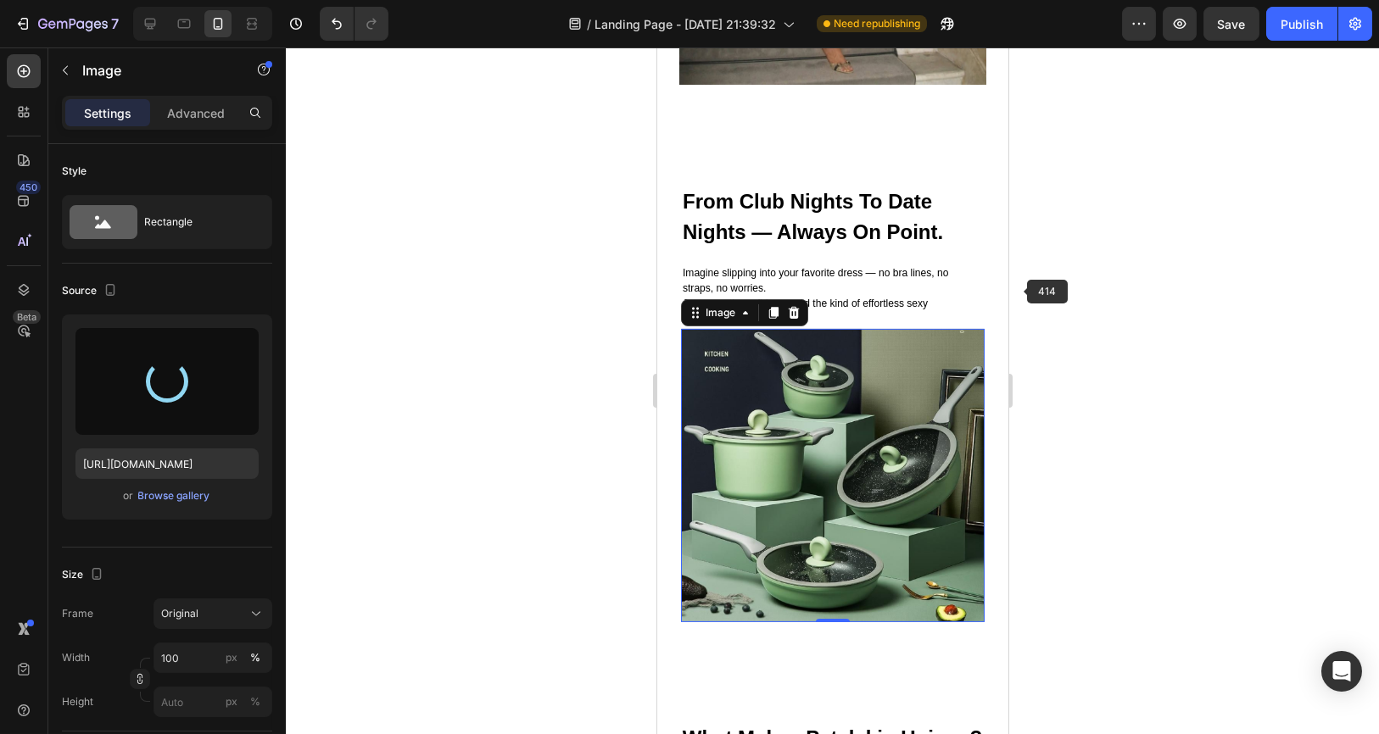
type input "https://cdn.shopify.com/s/files/1/0919/5100/6029/files/gempages_585264386919105…"
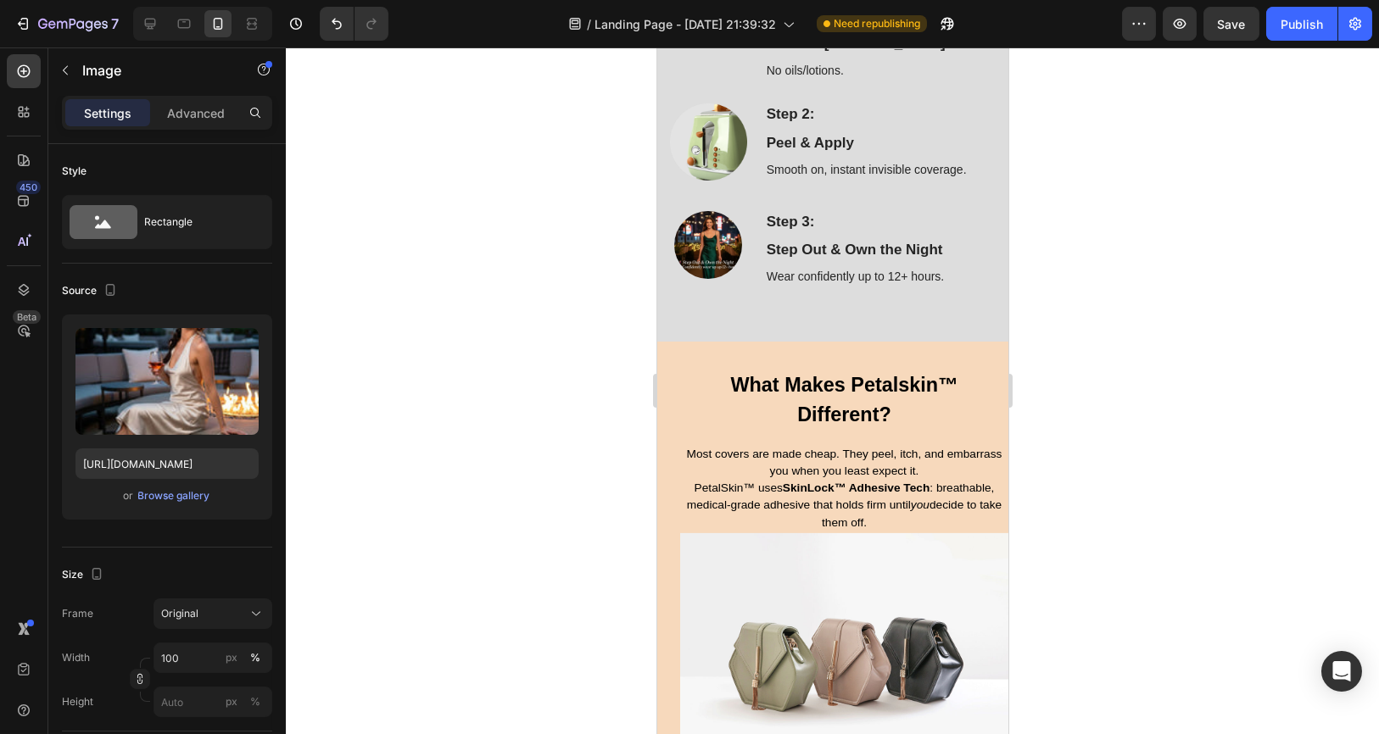
scroll to position [4428, 0]
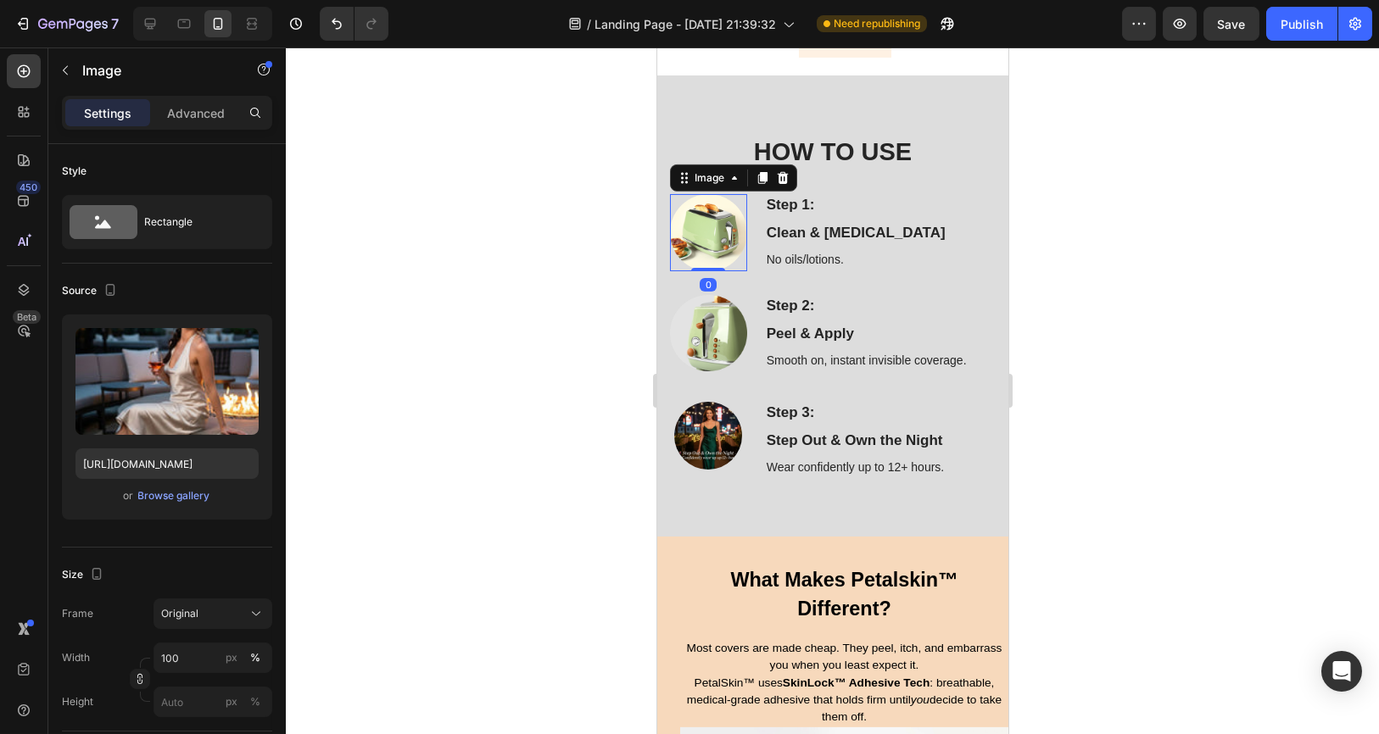
click at [712, 224] on img at bounding box center [707, 232] width 77 height 77
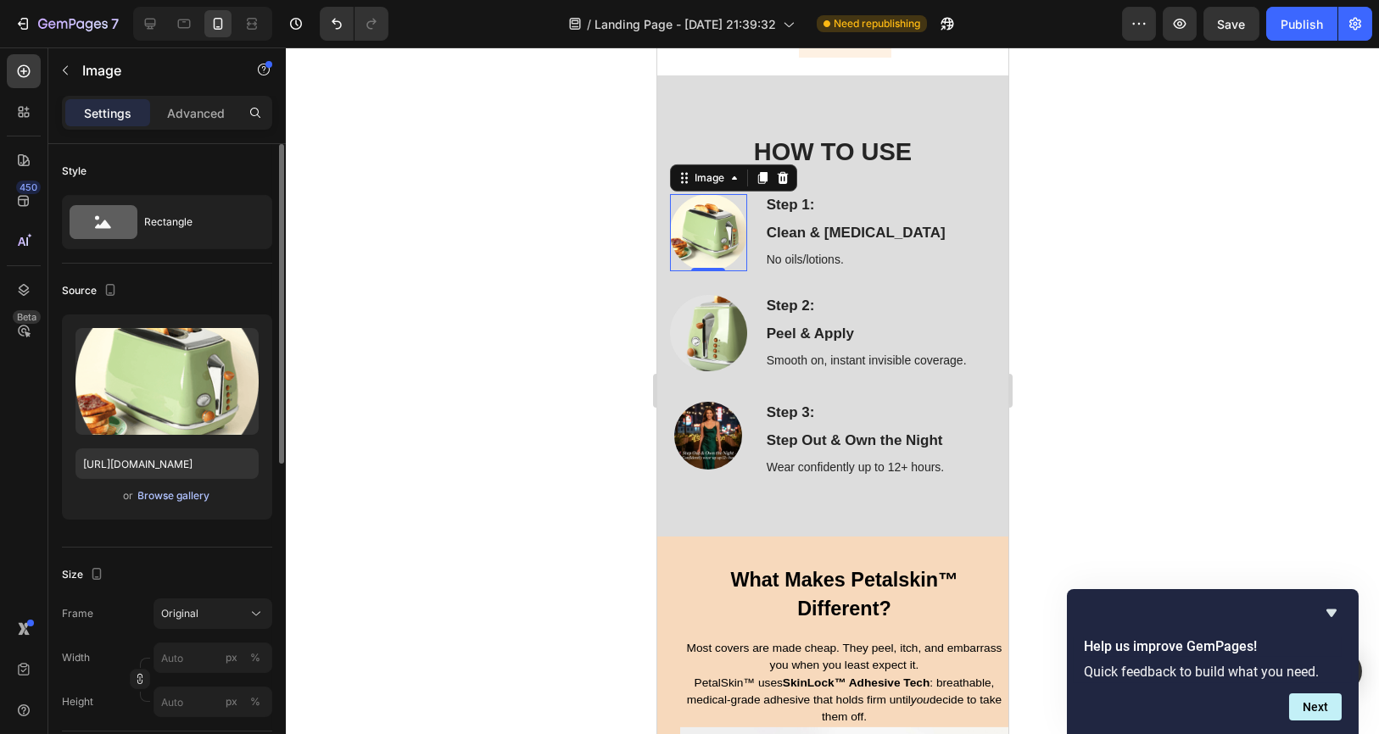
click at [157, 498] on div "Browse gallery" at bounding box center [174, 495] width 72 height 15
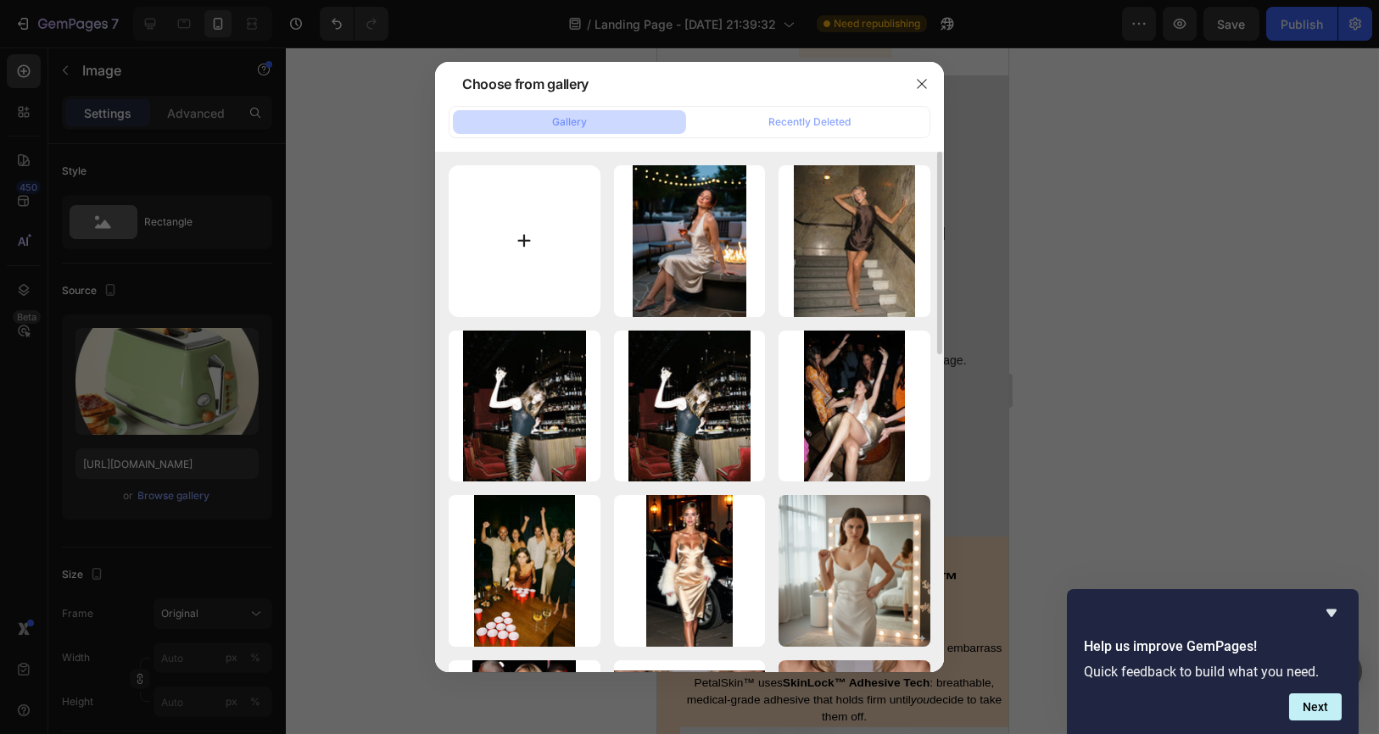
click at [563, 272] on input "file" at bounding box center [525, 241] width 152 height 152
type input "C:\fakepath\6.jpg"
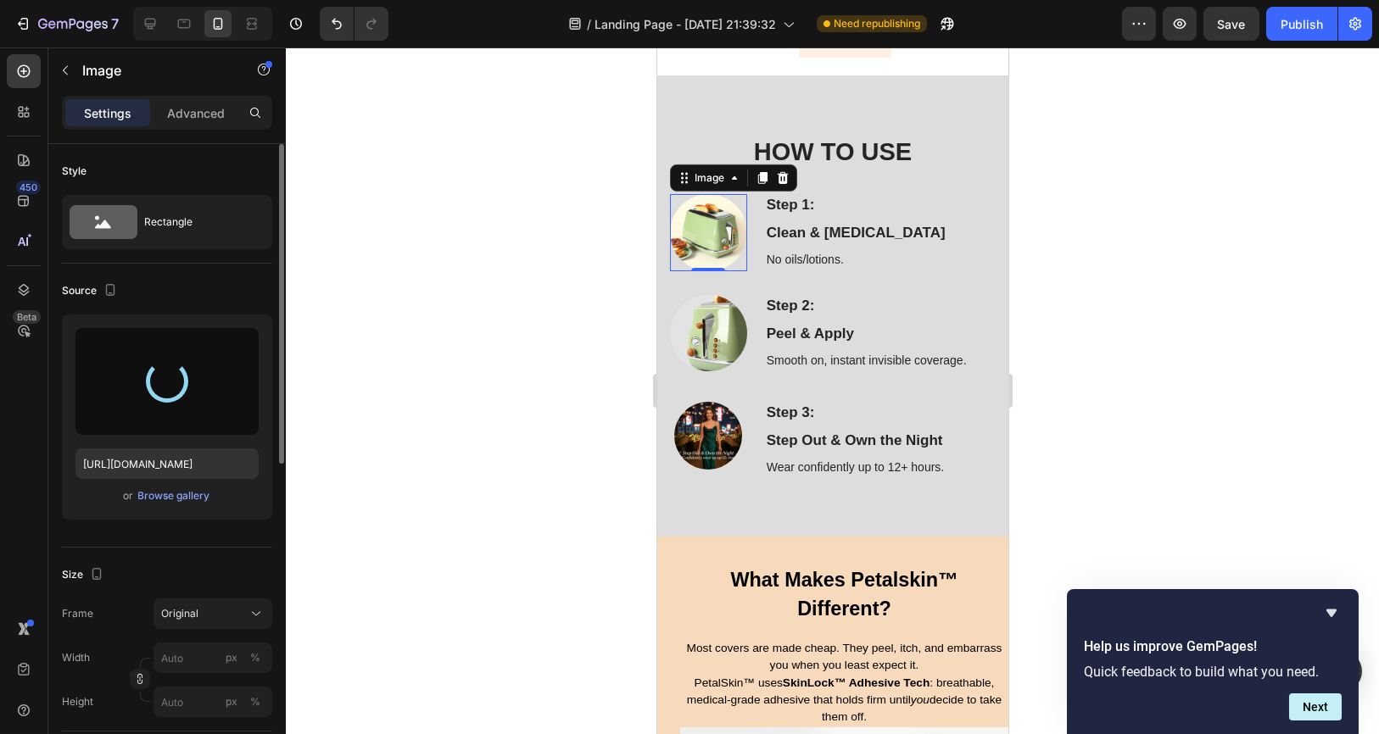
type input "https://cdn.shopify.com/s/files/1/0919/5100/6029/files/gempages_585264386919105…"
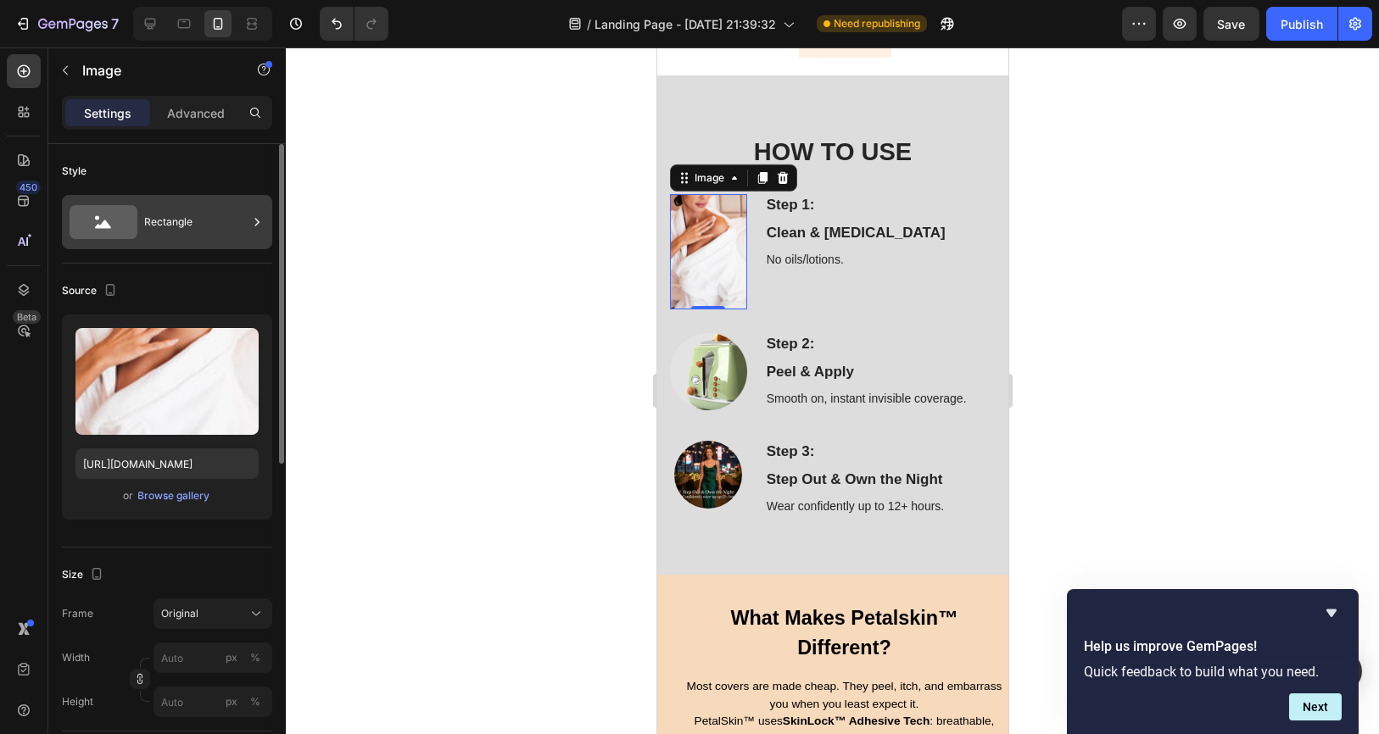
click at [176, 226] on div "Rectangle" at bounding box center [195, 222] width 103 height 39
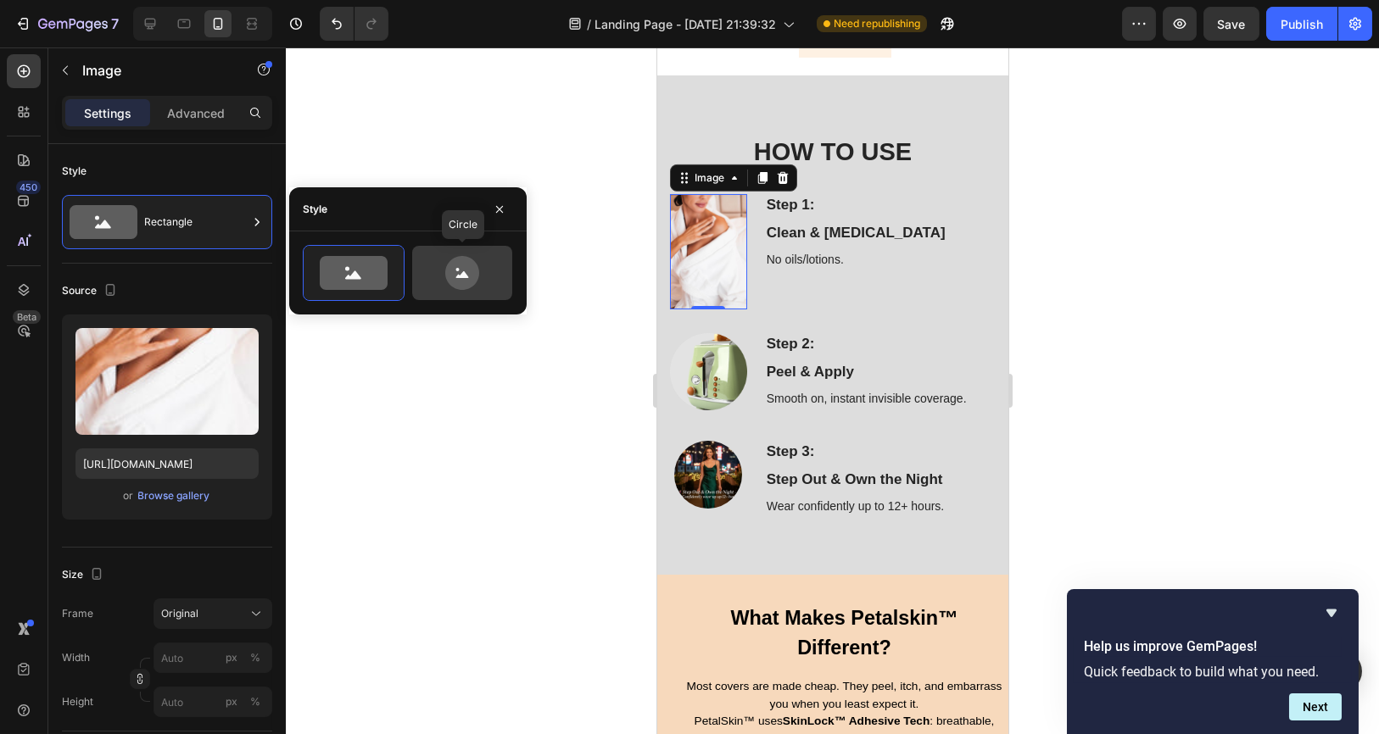
click at [460, 293] on div at bounding box center [462, 273] width 100 height 54
type input "80"
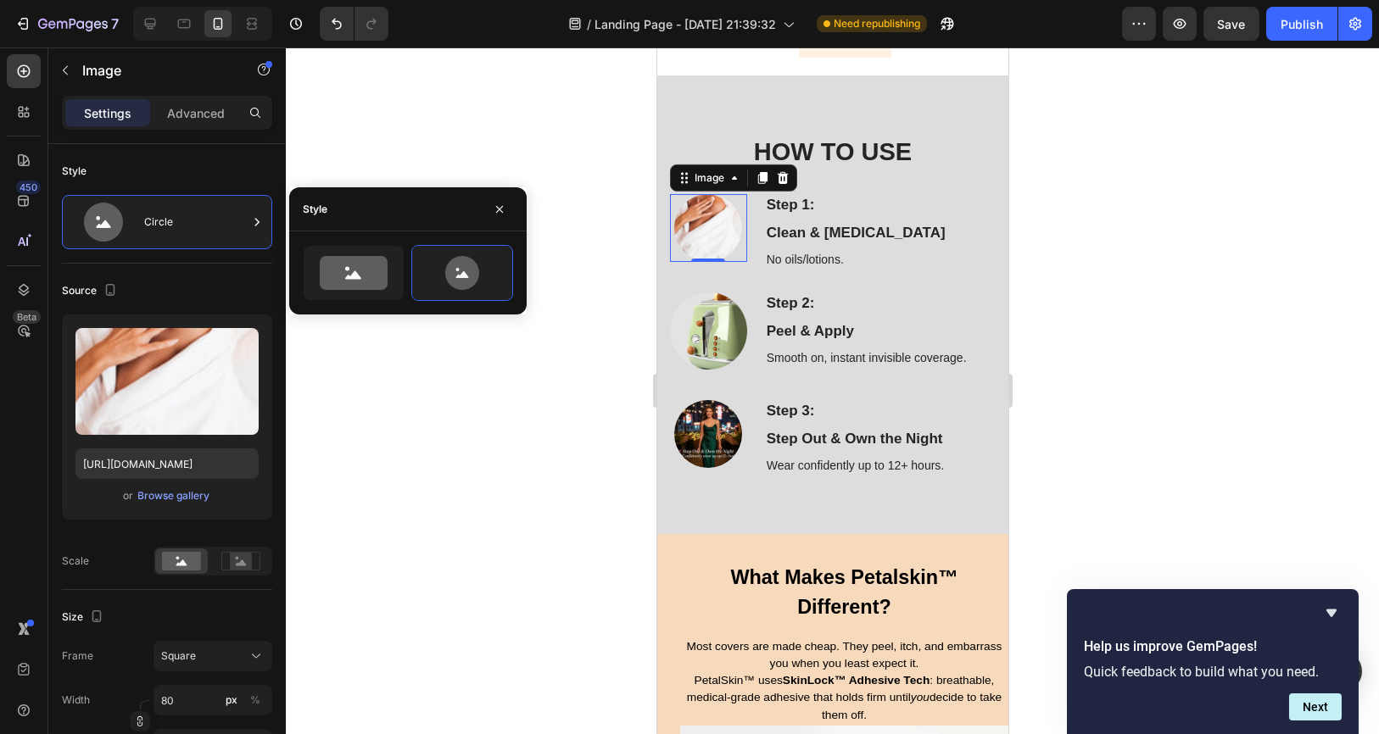
click at [461, 393] on div at bounding box center [832, 390] width 1093 height 687
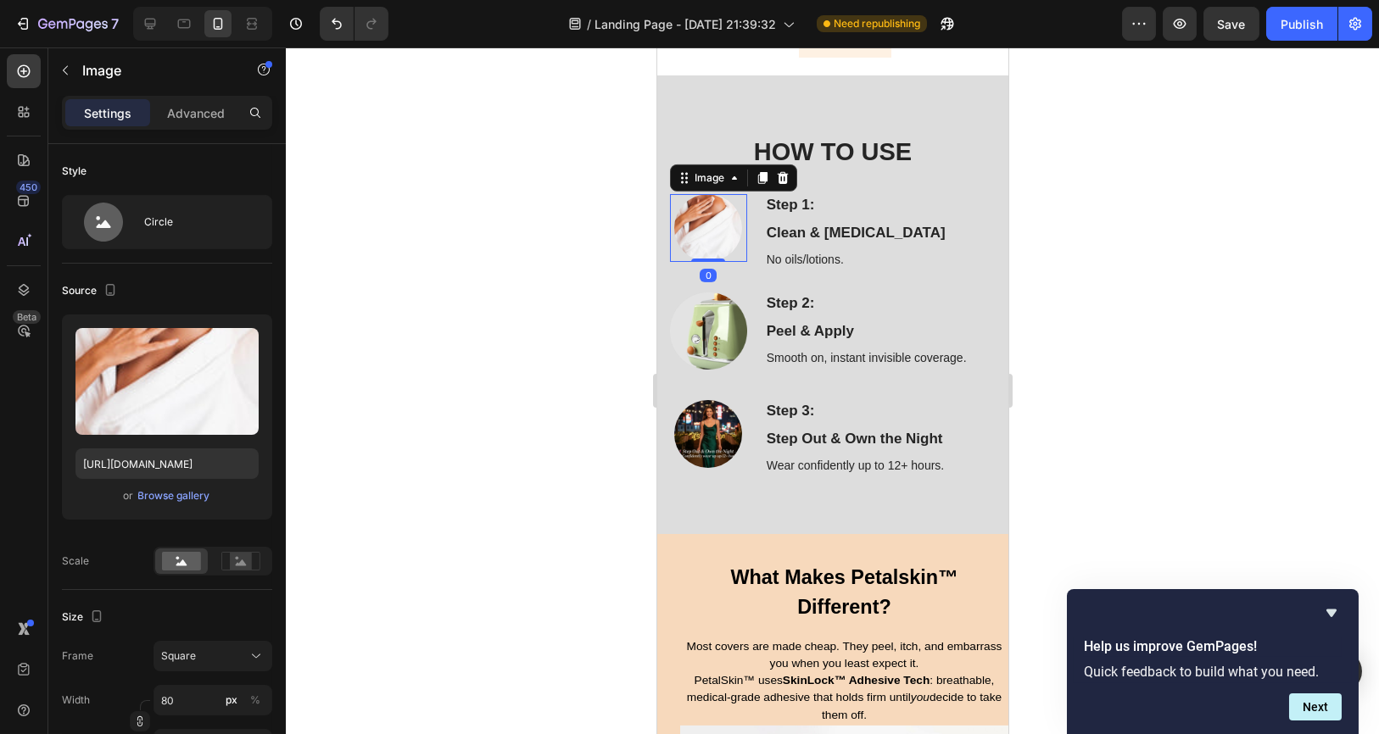
click at [710, 244] on img at bounding box center [707, 228] width 68 height 68
click at [208, 114] on p "Advanced" at bounding box center [196, 113] width 58 height 18
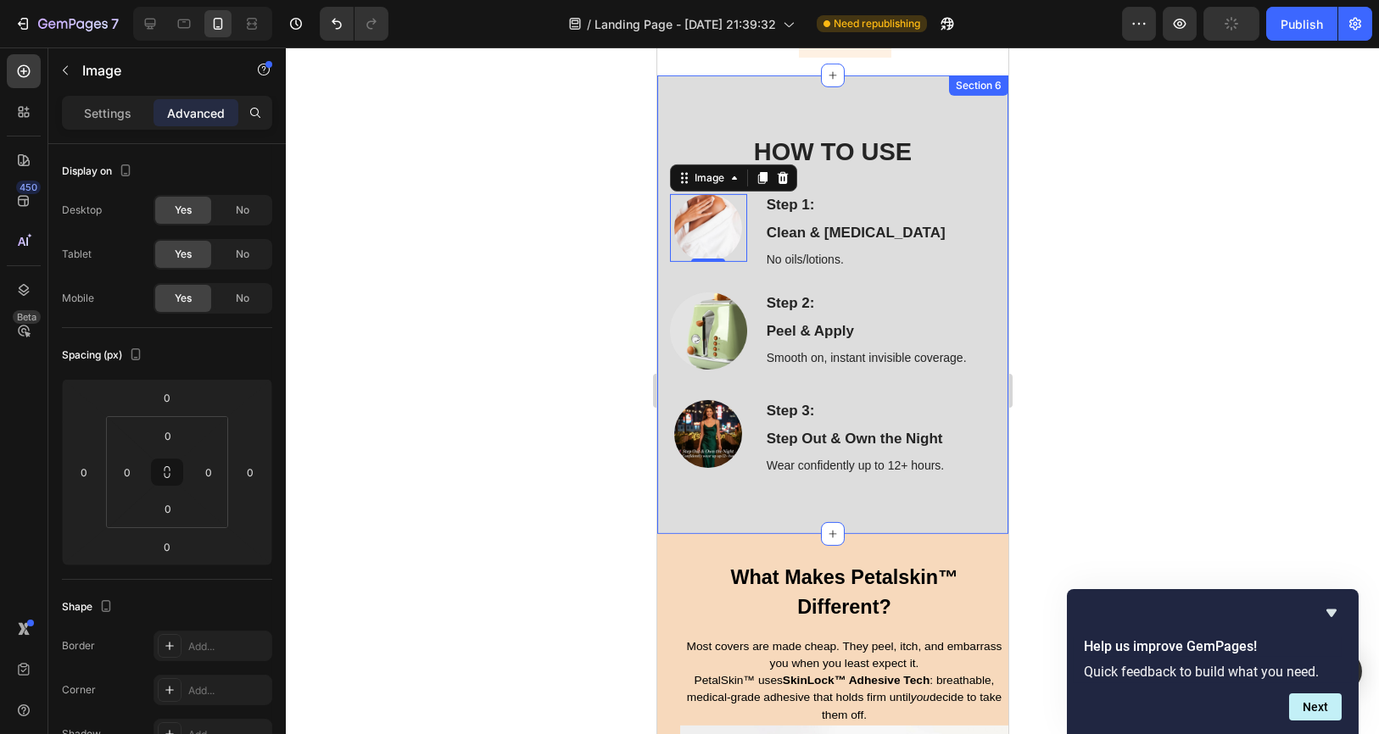
click at [446, 431] on div at bounding box center [832, 390] width 1093 height 687
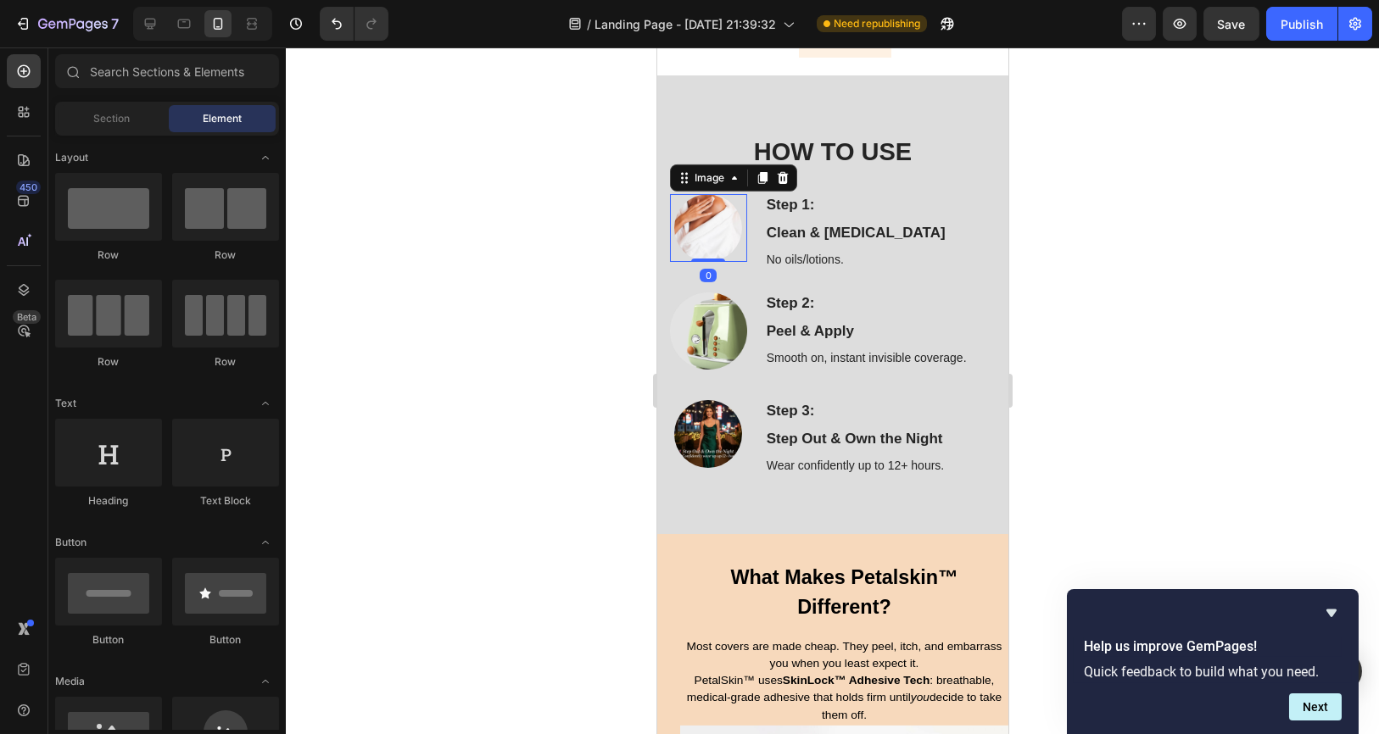
click at [681, 251] on div at bounding box center [707, 228] width 77 height 68
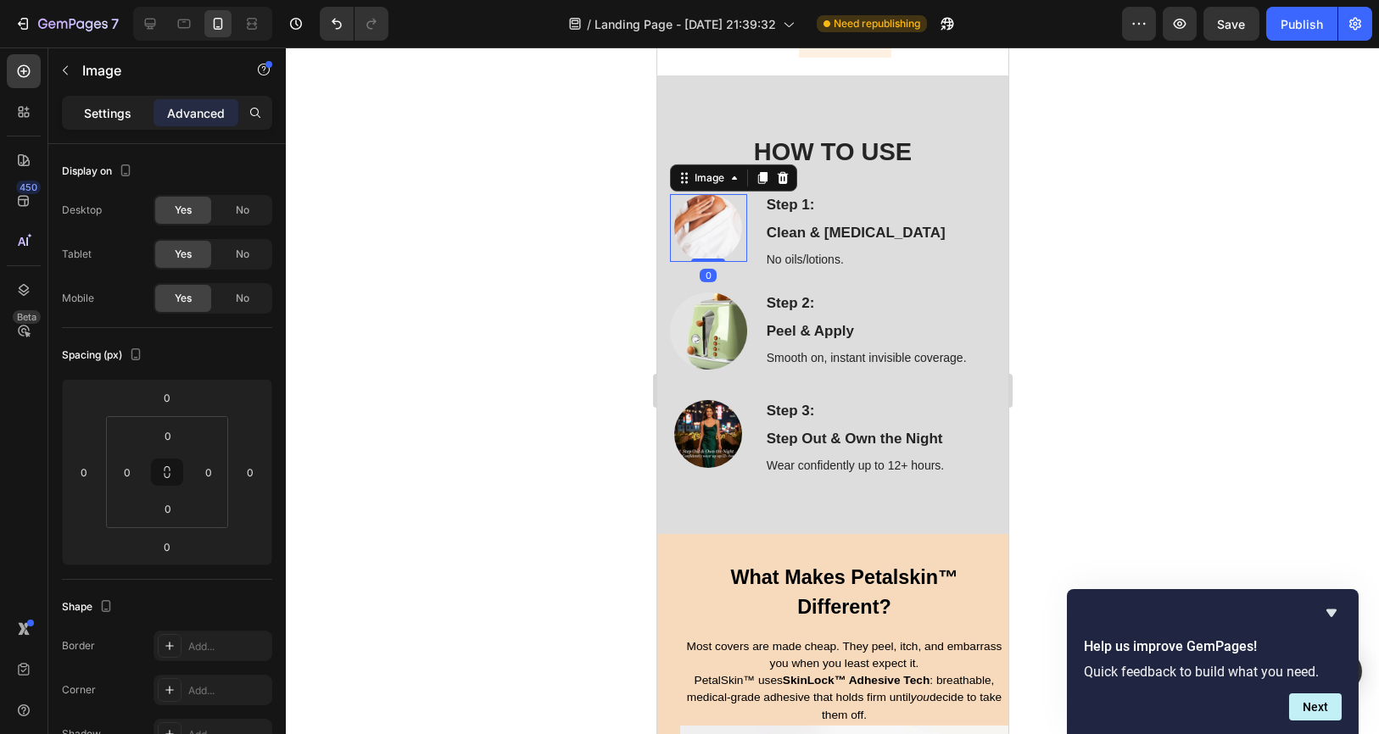
click at [118, 118] on p "Settings" at bounding box center [107, 113] width 47 height 18
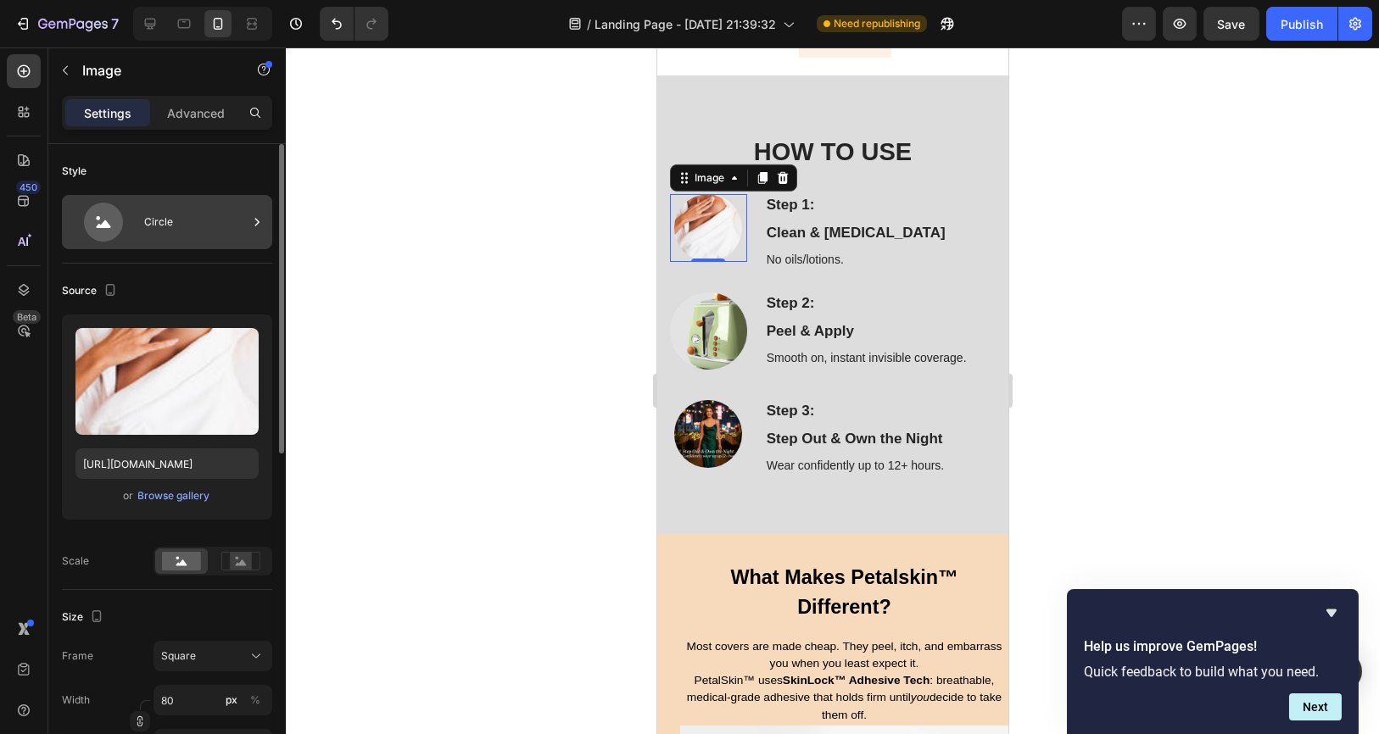
click at [159, 216] on div "Circle" at bounding box center [195, 222] width 103 height 39
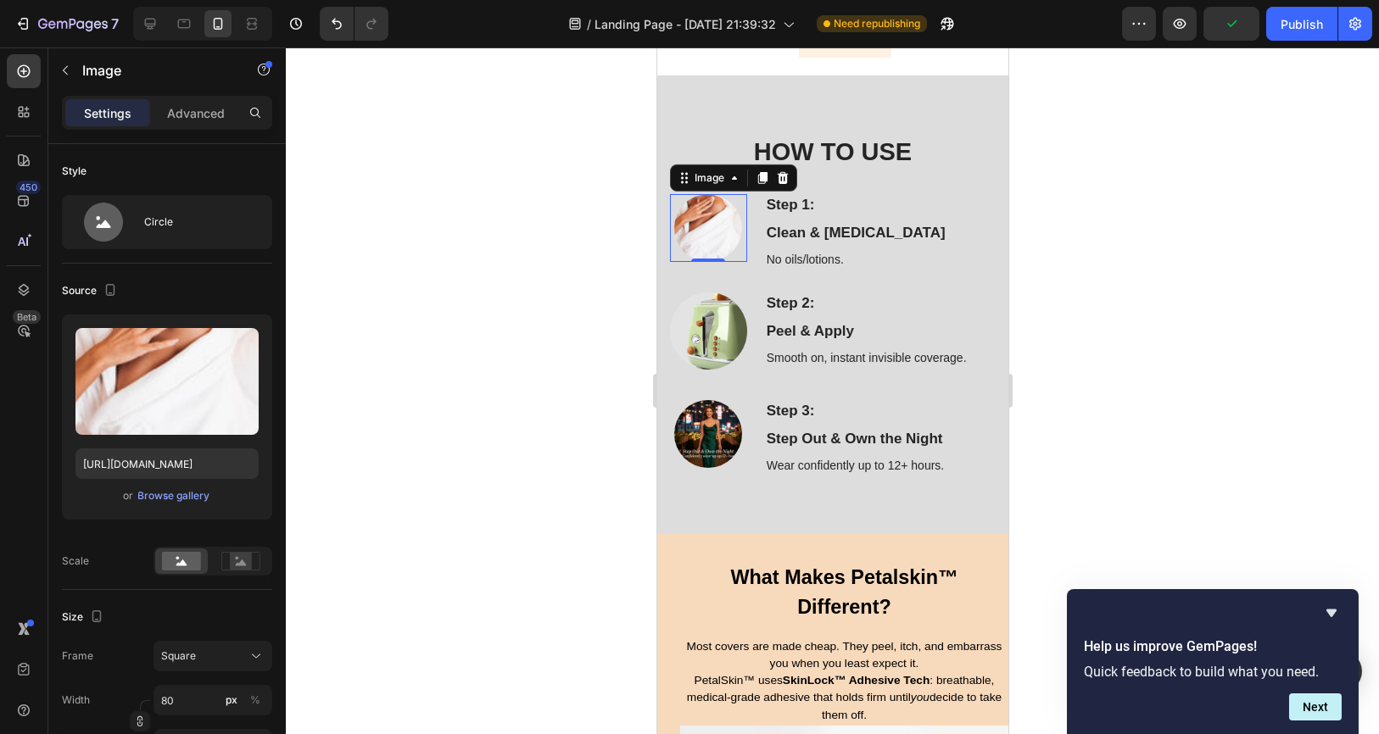
click at [423, 142] on div at bounding box center [832, 390] width 1093 height 687
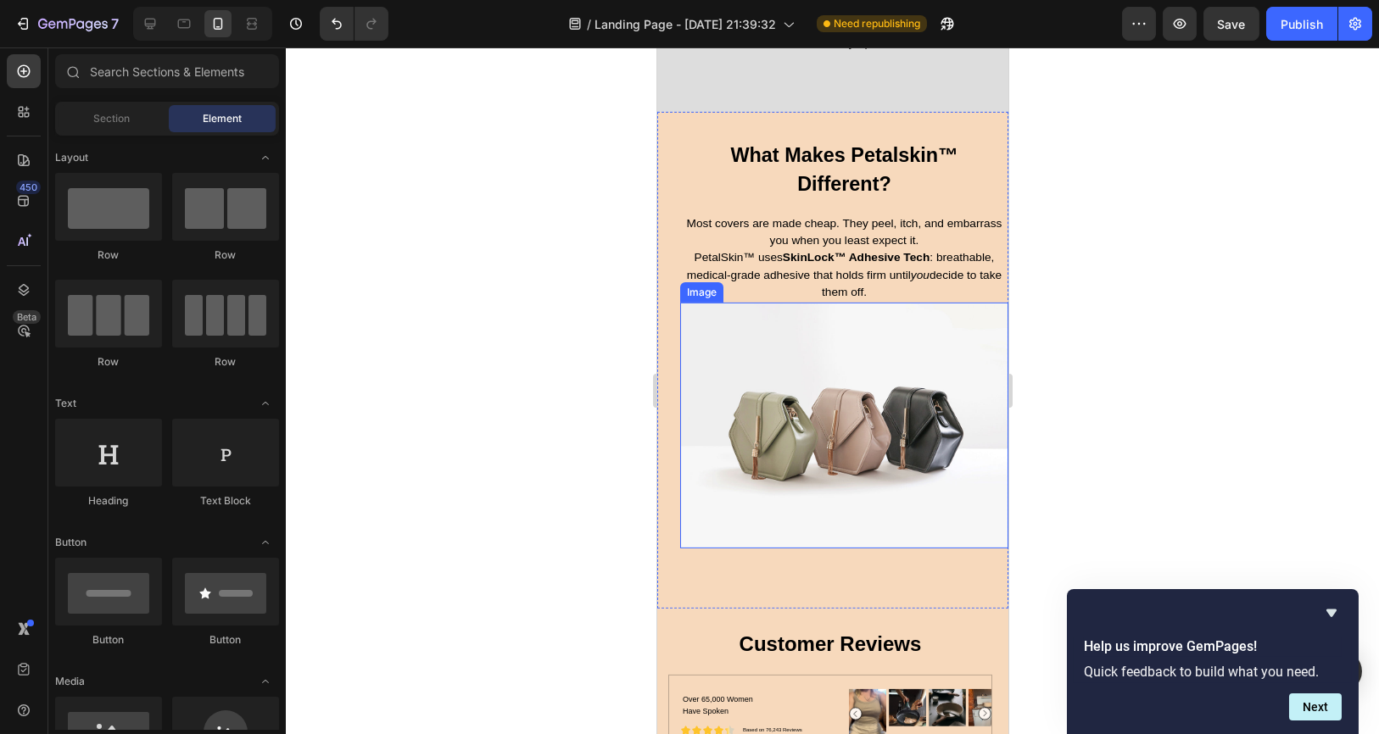
scroll to position [4899, 0]
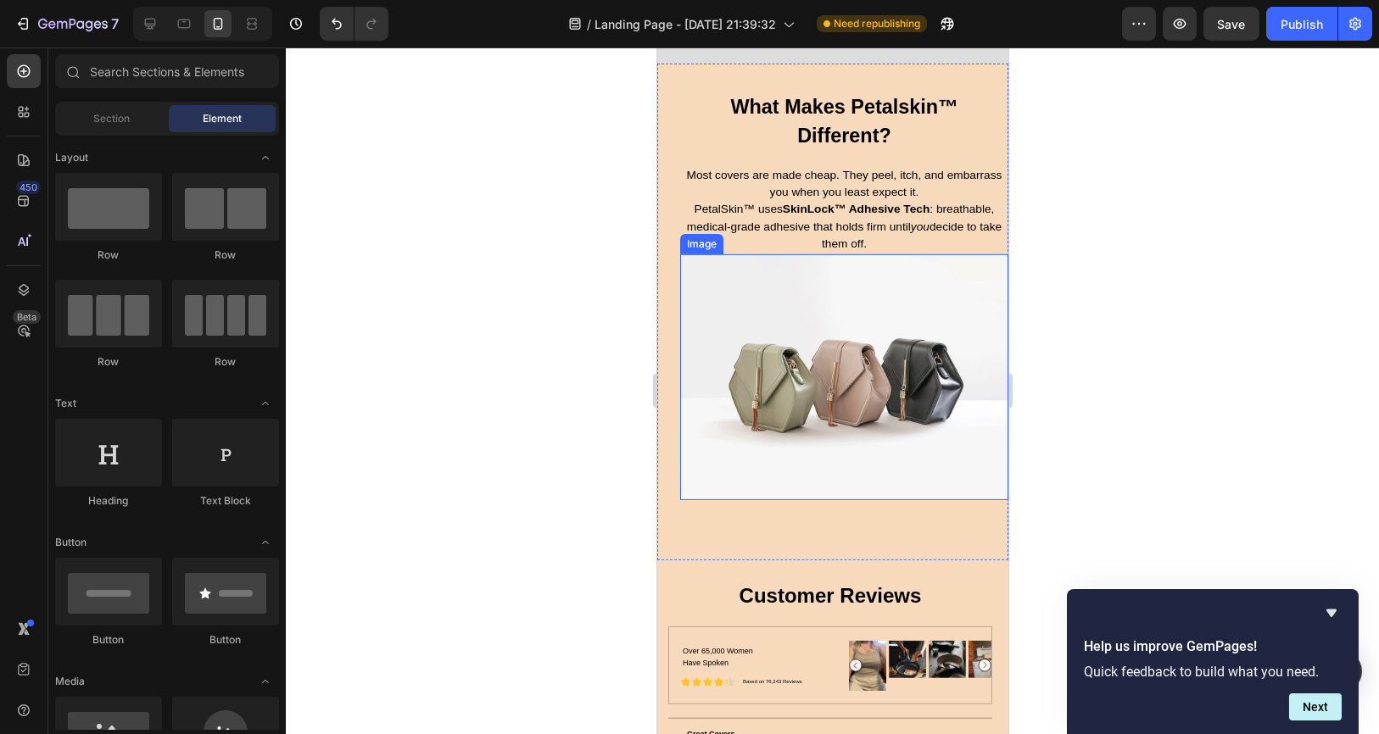
click at [928, 432] on img at bounding box center [843, 377] width 328 height 246
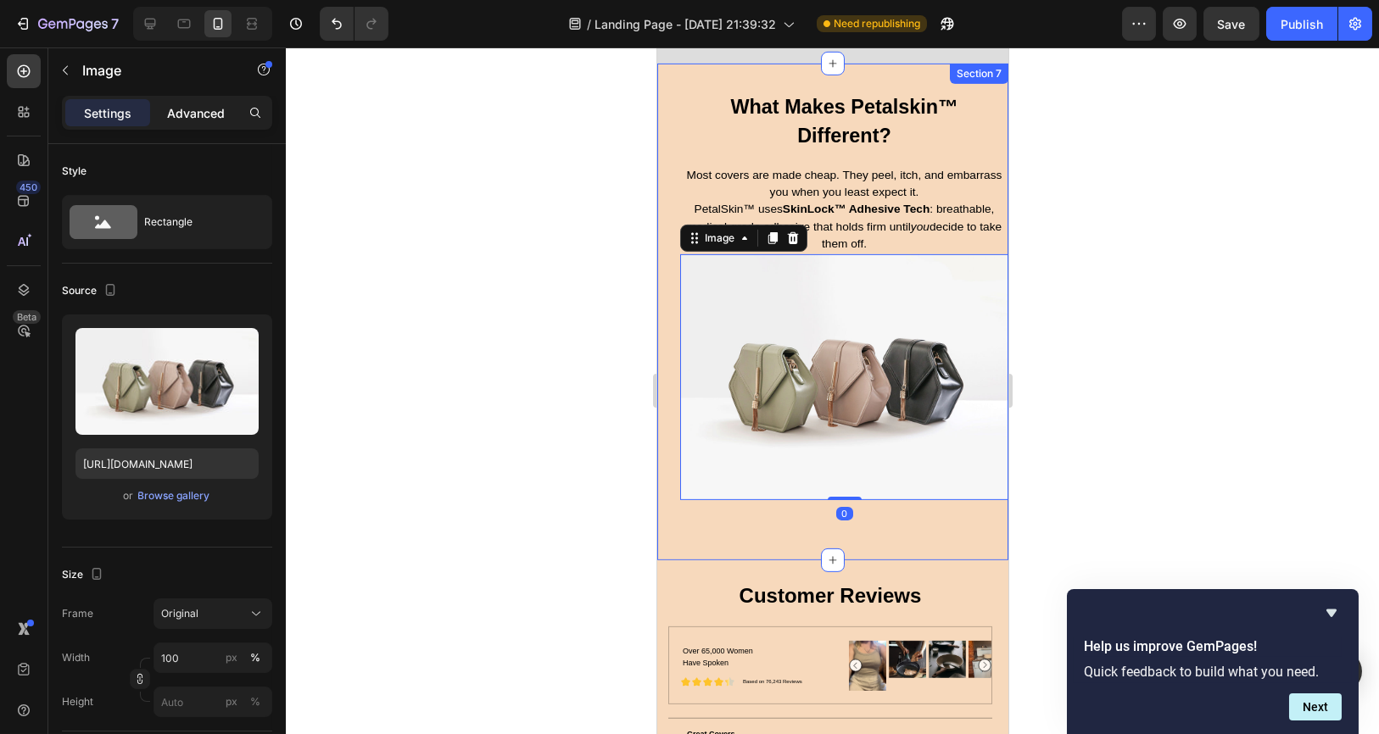
click at [218, 112] on p "Advanced" at bounding box center [196, 113] width 58 height 18
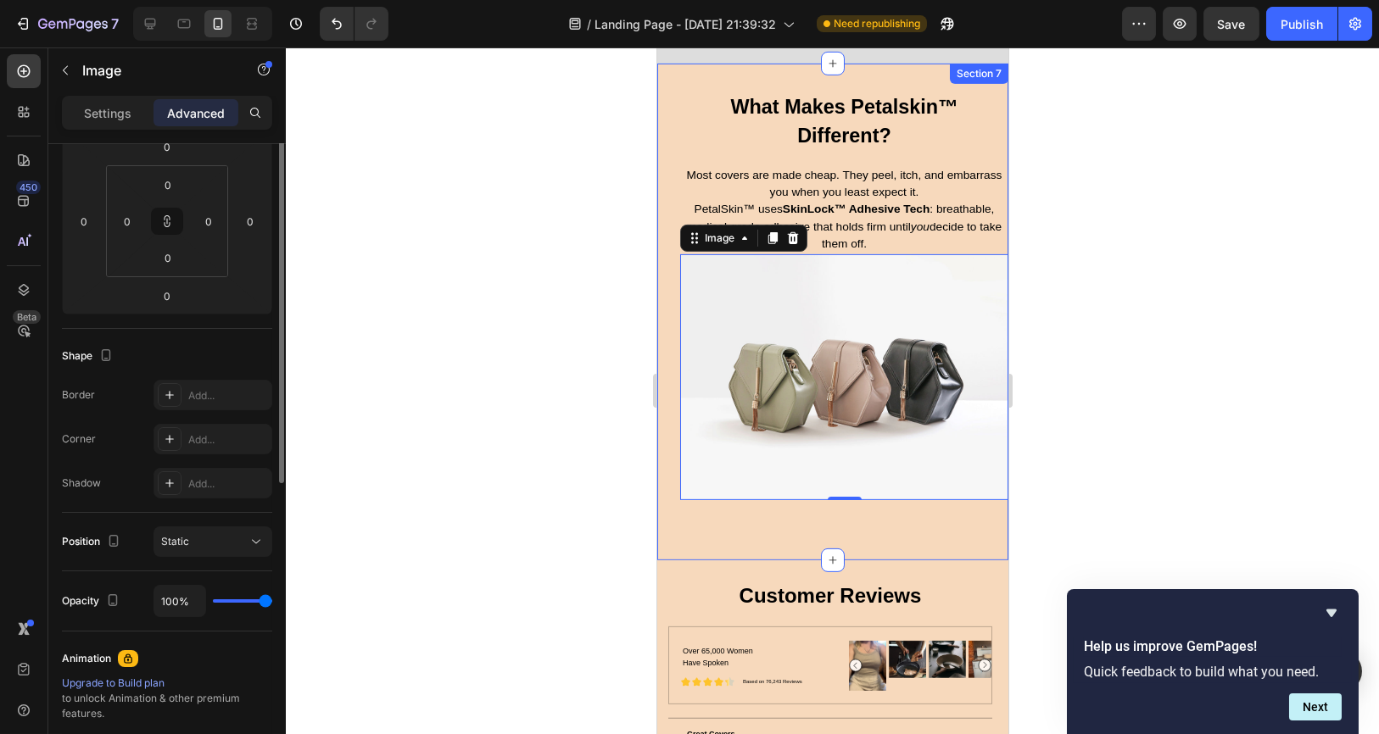
scroll to position [0, 0]
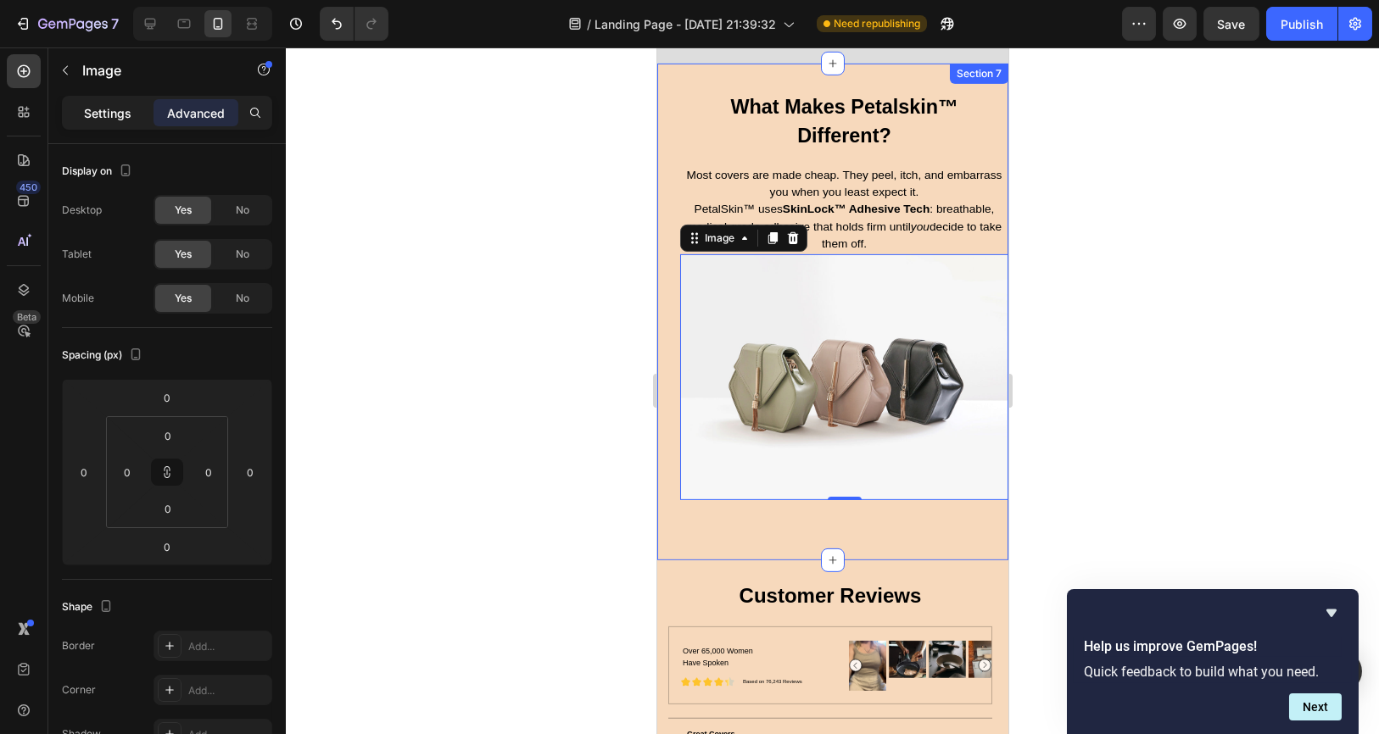
click at [92, 106] on p "Settings" at bounding box center [107, 113] width 47 height 18
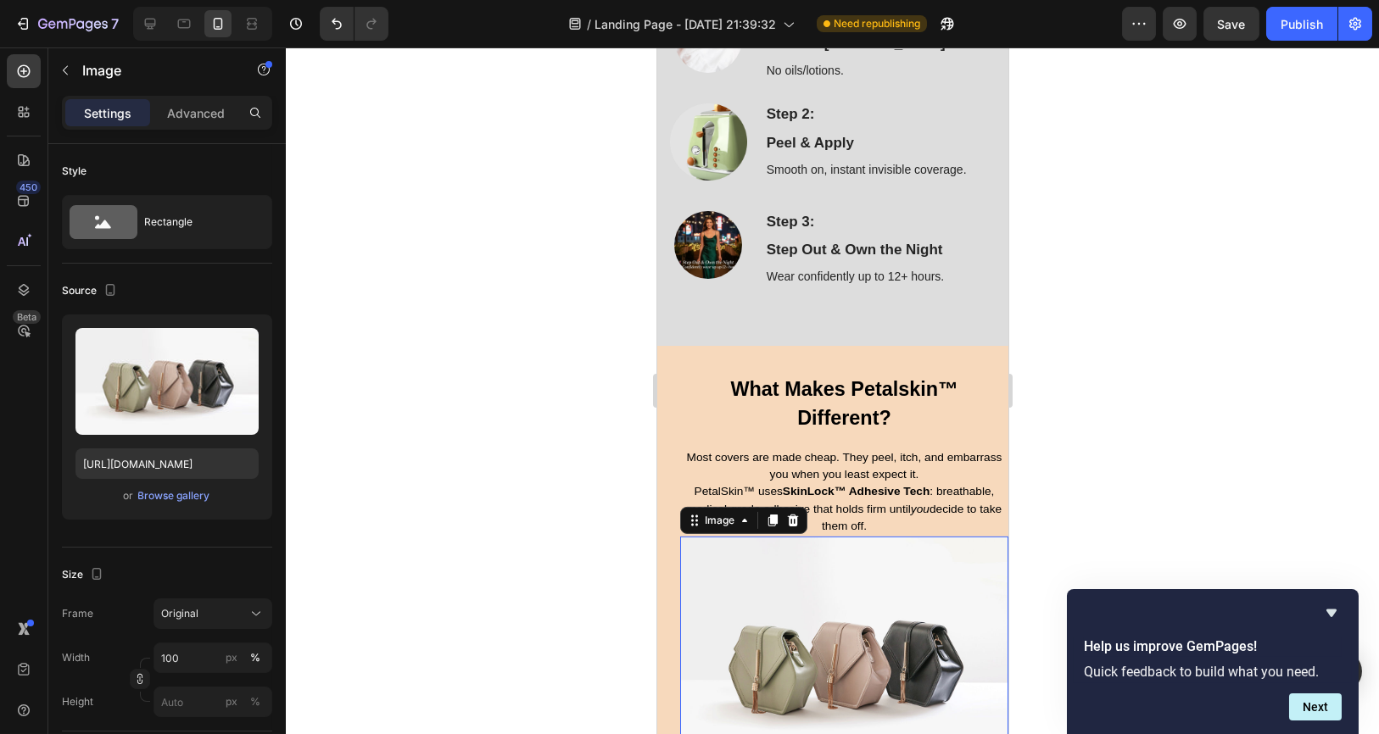
scroll to position [4334, 0]
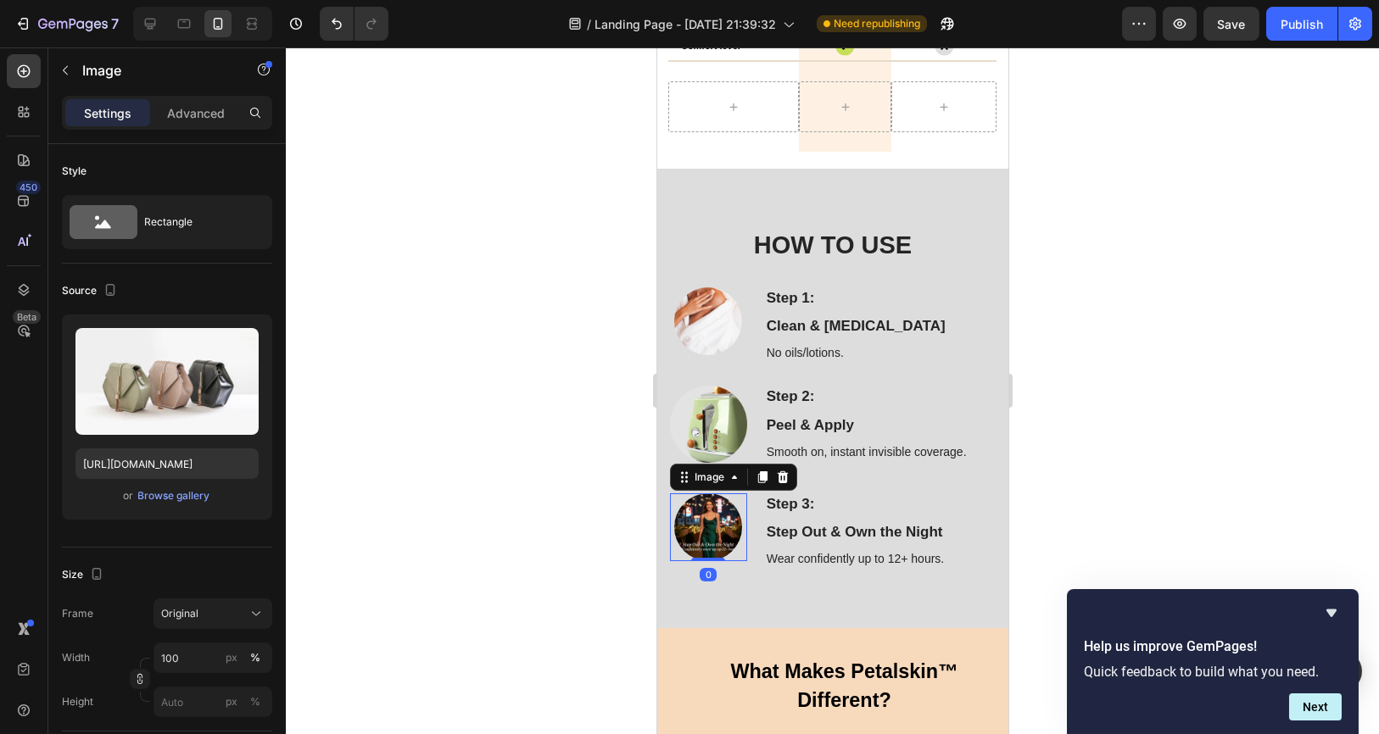
click at [700, 529] on img at bounding box center [707, 528] width 68 height 68
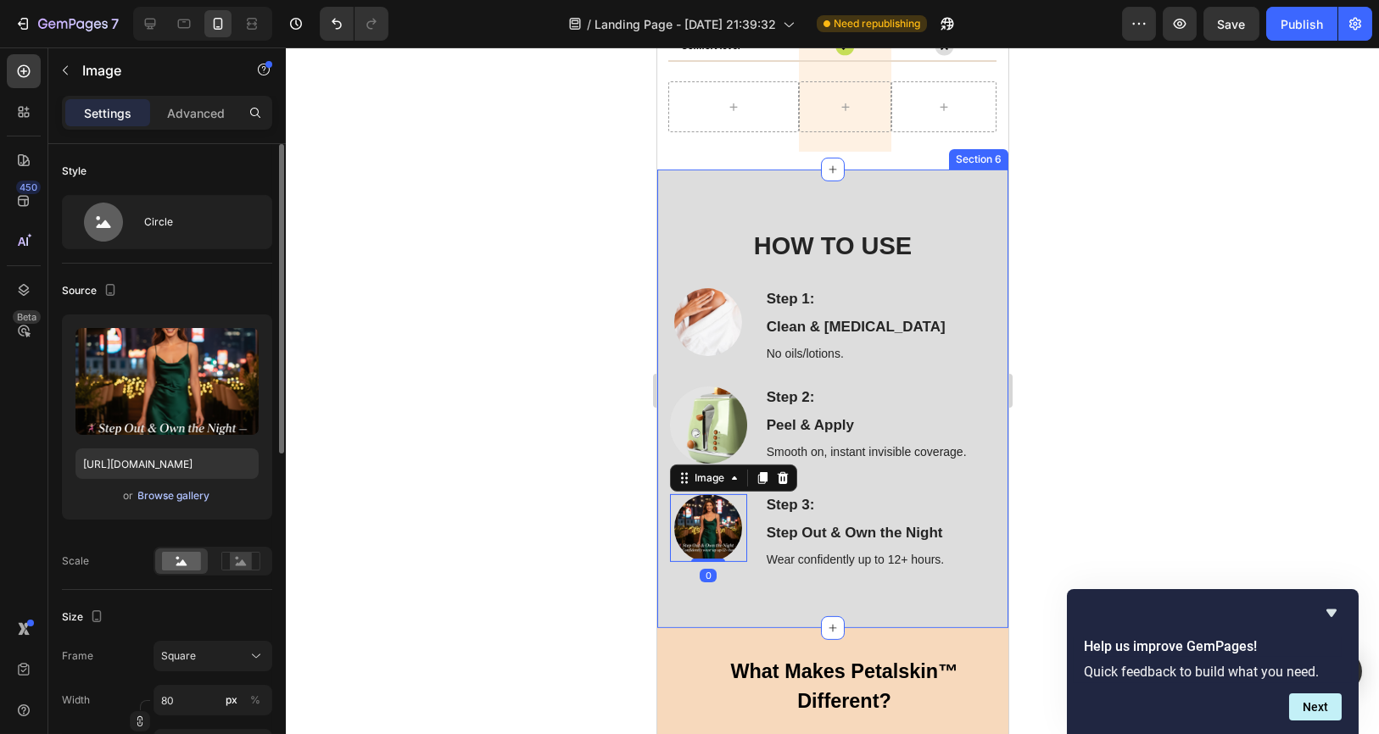
click at [172, 494] on div "Browse gallery" at bounding box center [174, 495] width 72 height 15
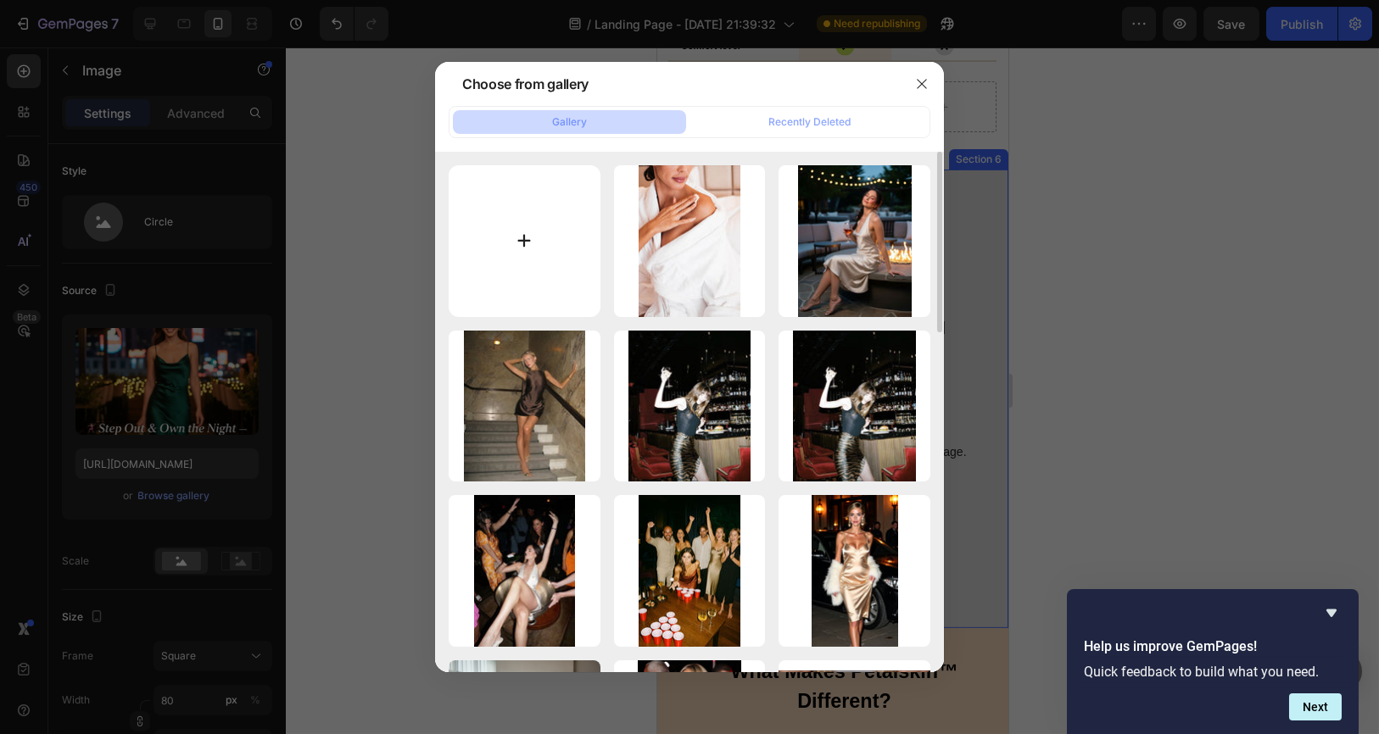
click at [514, 278] on input "file" at bounding box center [525, 241] width 152 height 152
type input "C:\fakepath\7.jpg"
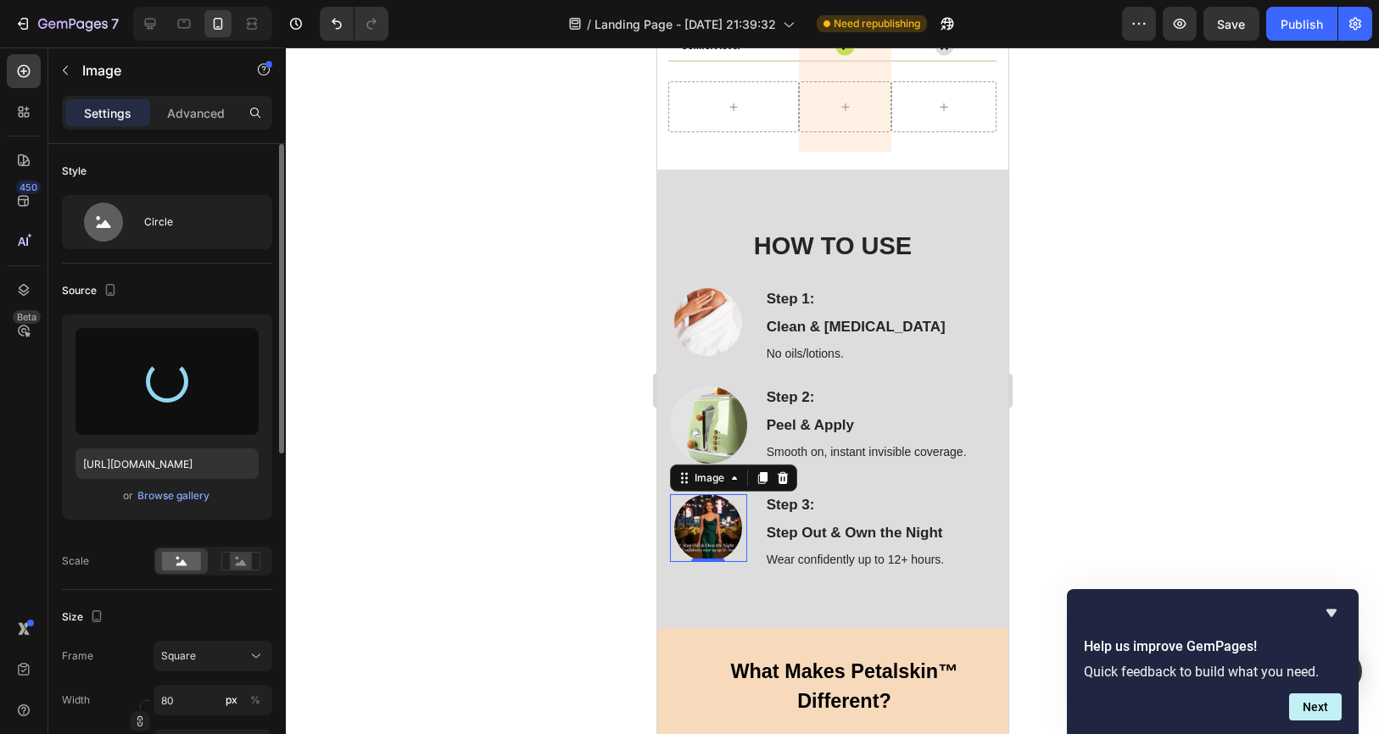
type input "https://cdn.shopify.com/s/files/1/0919/5100/6029/files/gempages_585264386919105…"
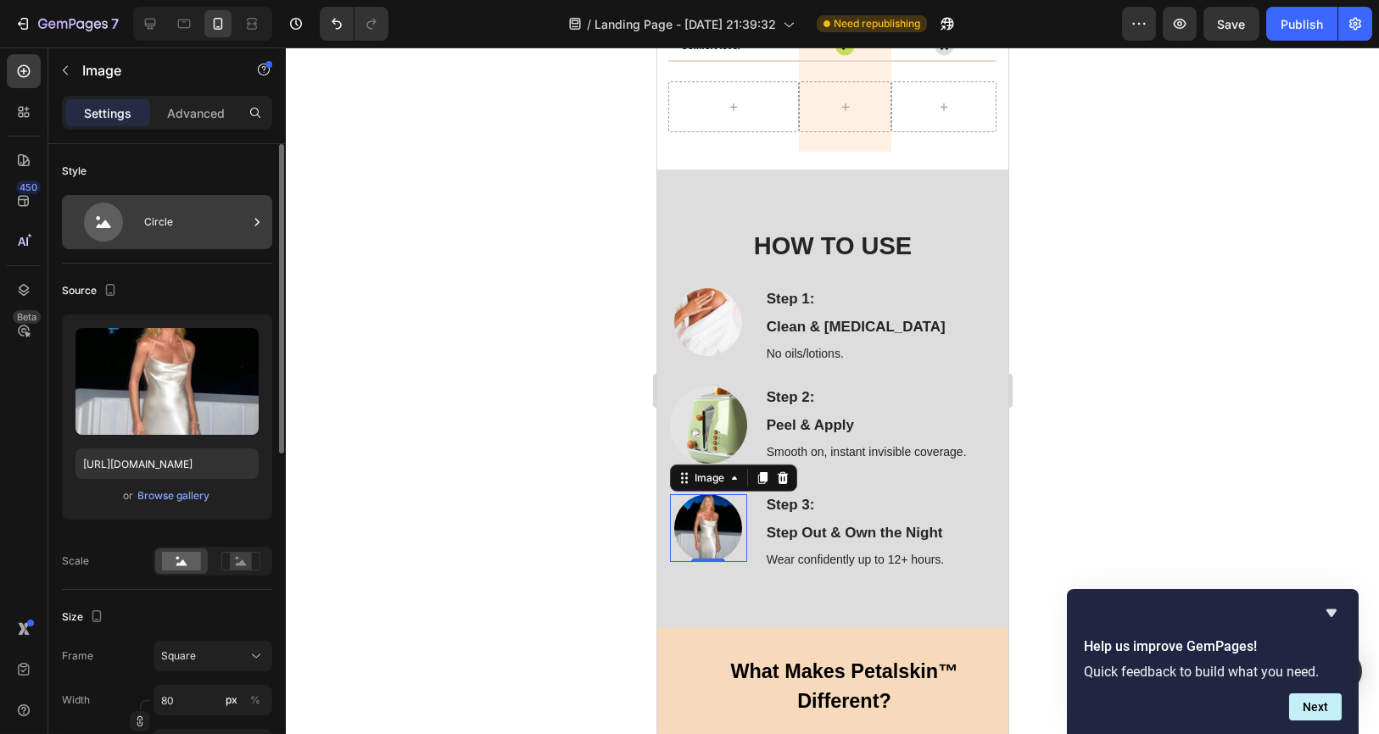
click at [176, 216] on div "Circle" at bounding box center [195, 222] width 103 height 39
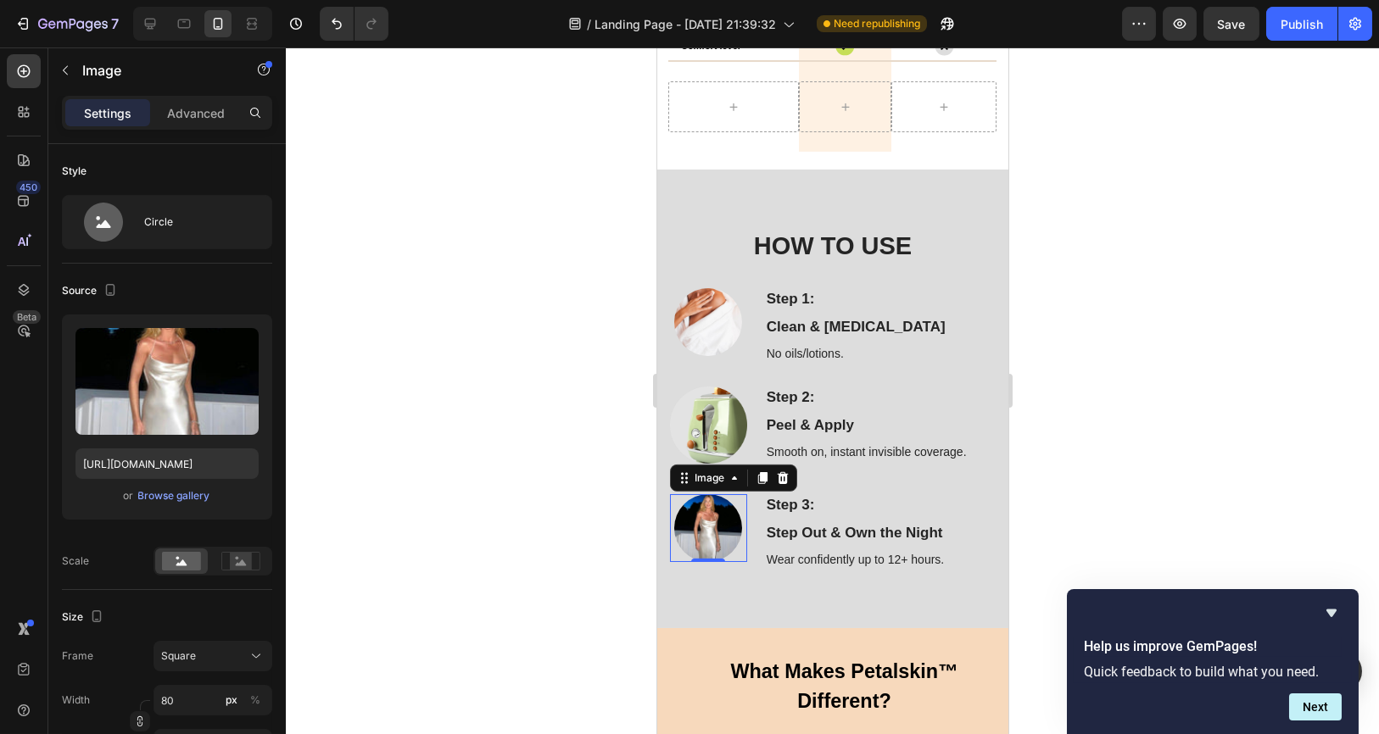
click at [441, 426] on div at bounding box center [832, 390] width 1093 height 687
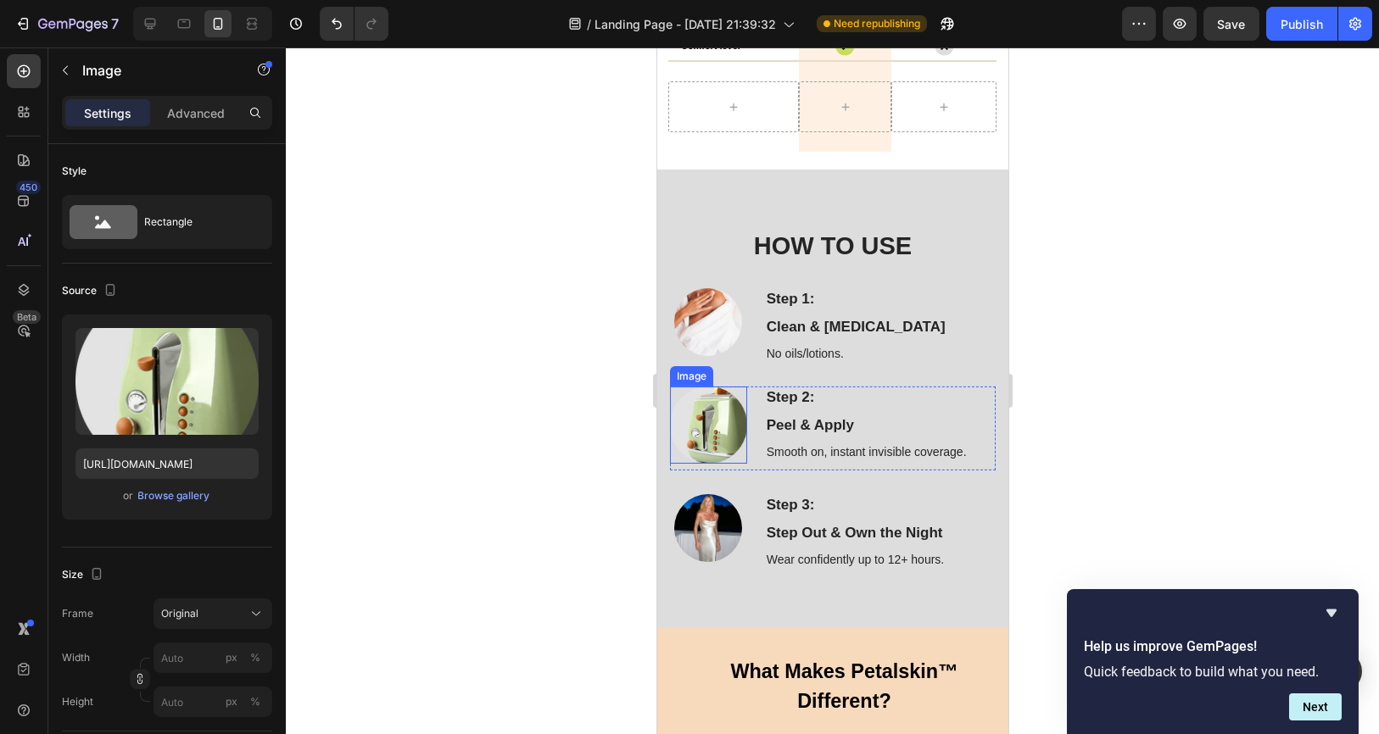
click at [705, 424] on img at bounding box center [707, 425] width 77 height 77
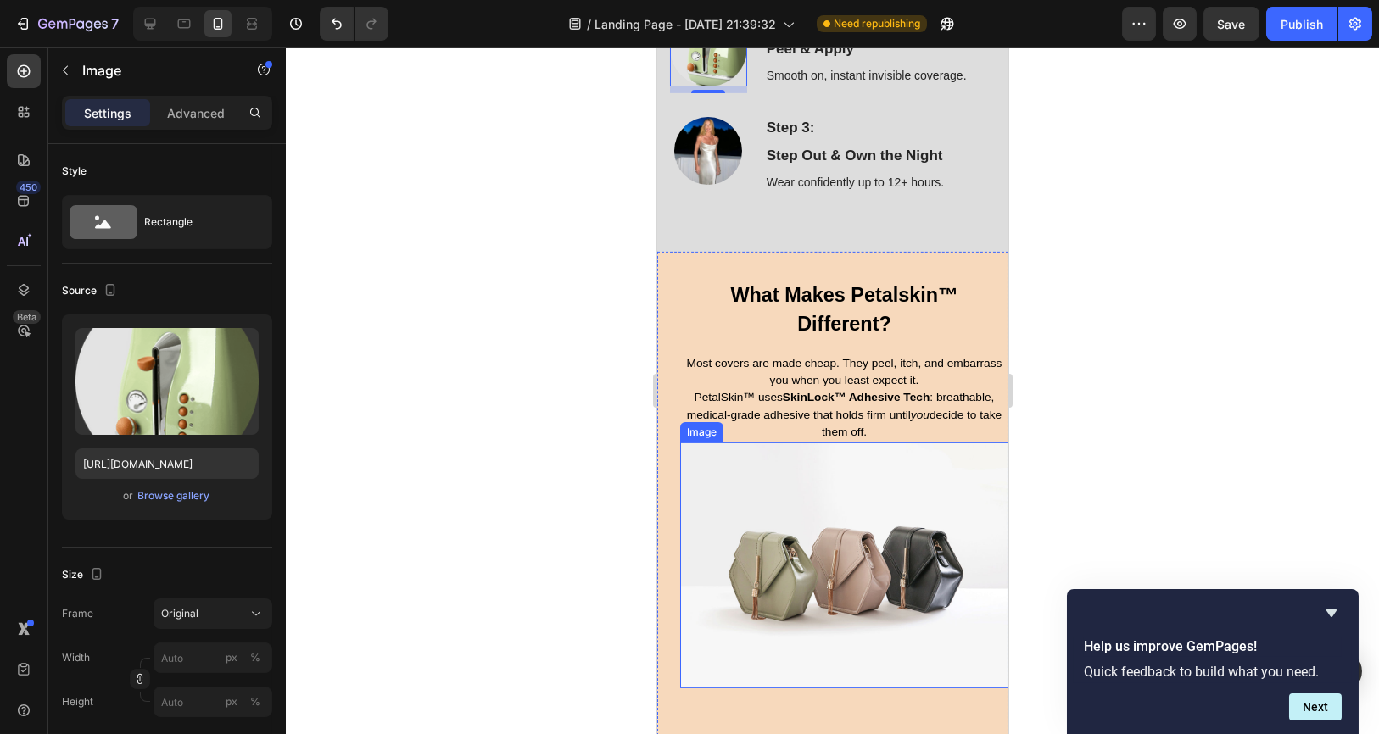
scroll to position [4993, 0]
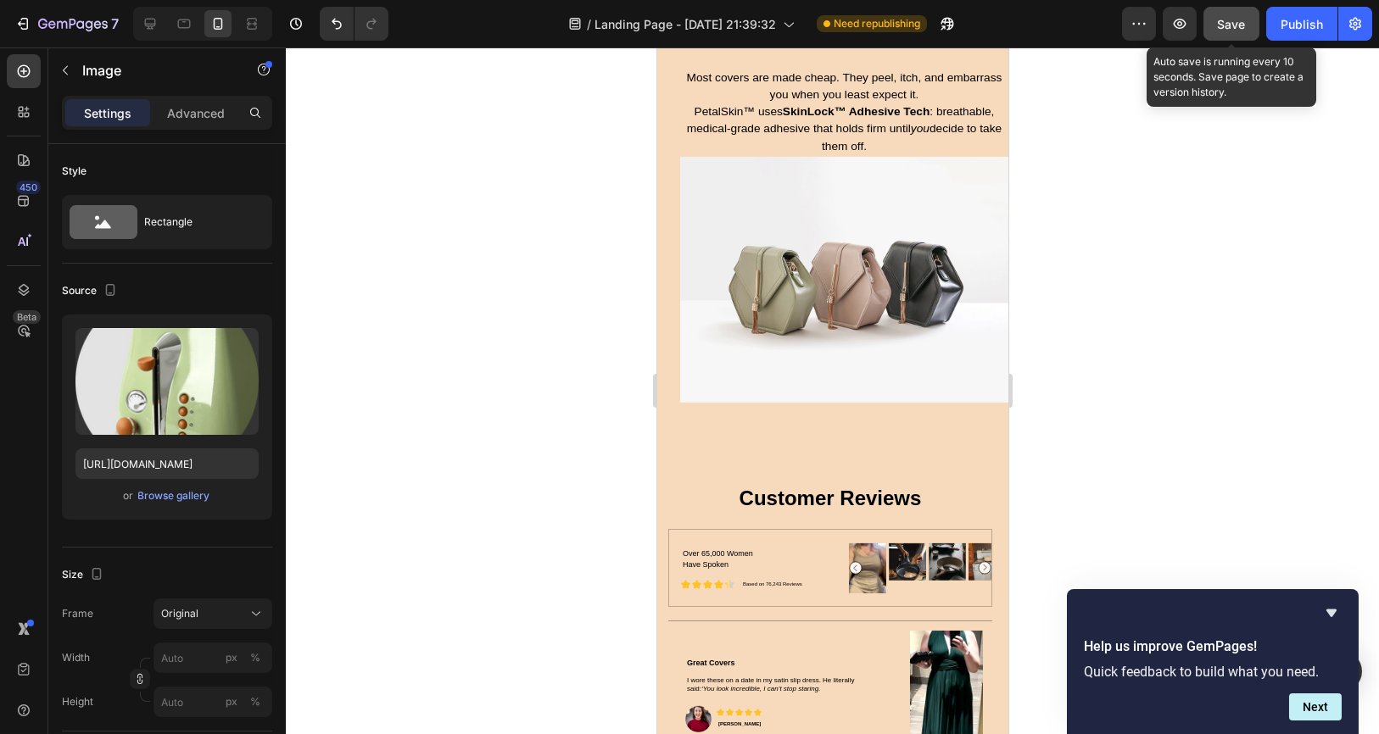
click at [1237, 25] on span "Save" at bounding box center [1232, 24] width 28 height 14
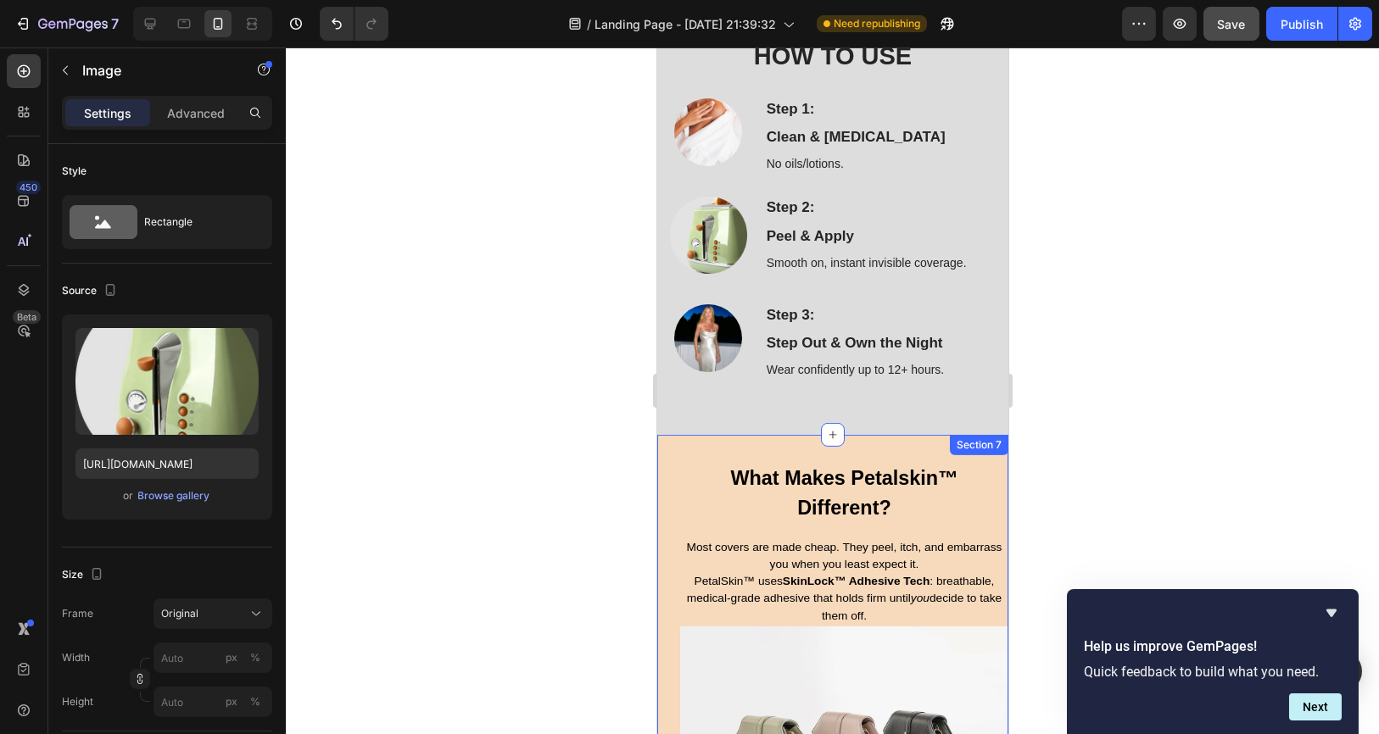
scroll to position [4522, 0]
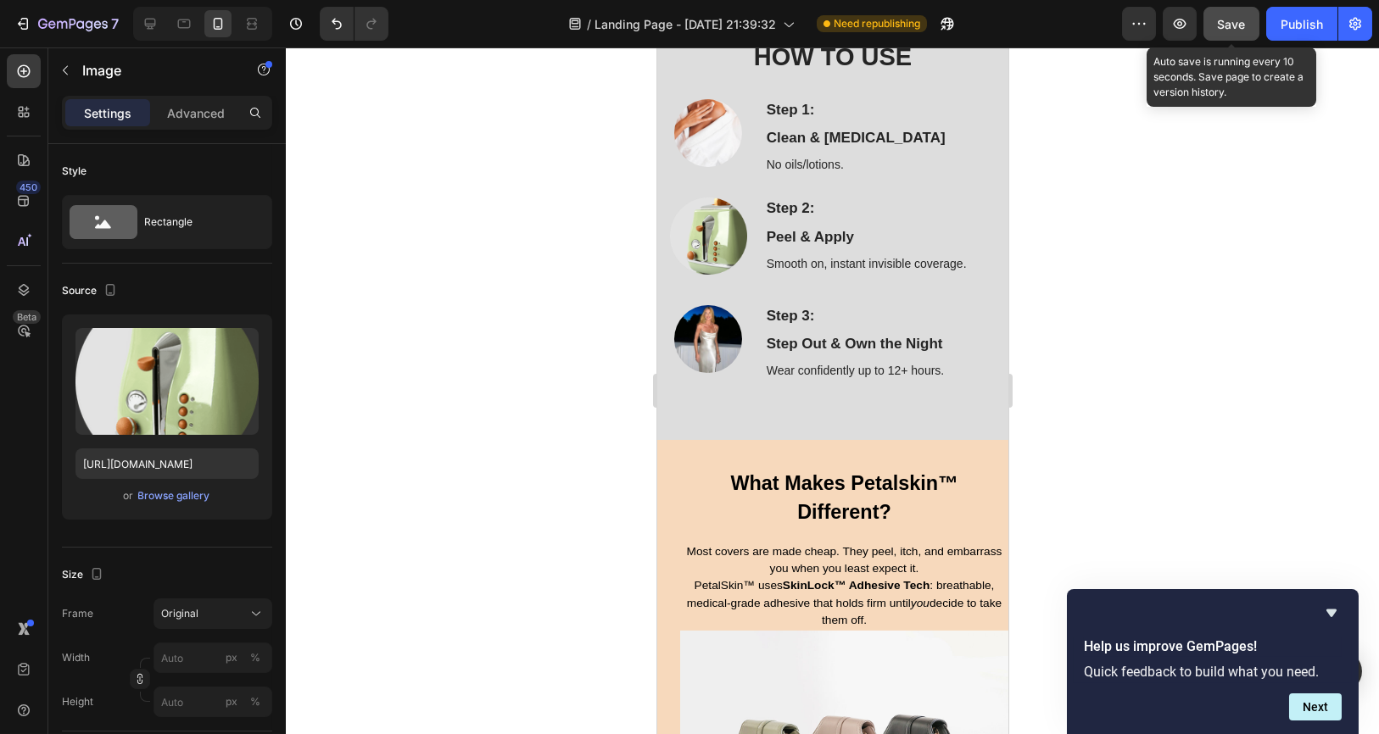
click at [1235, 36] on button "Save" at bounding box center [1231, 24] width 56 height 34
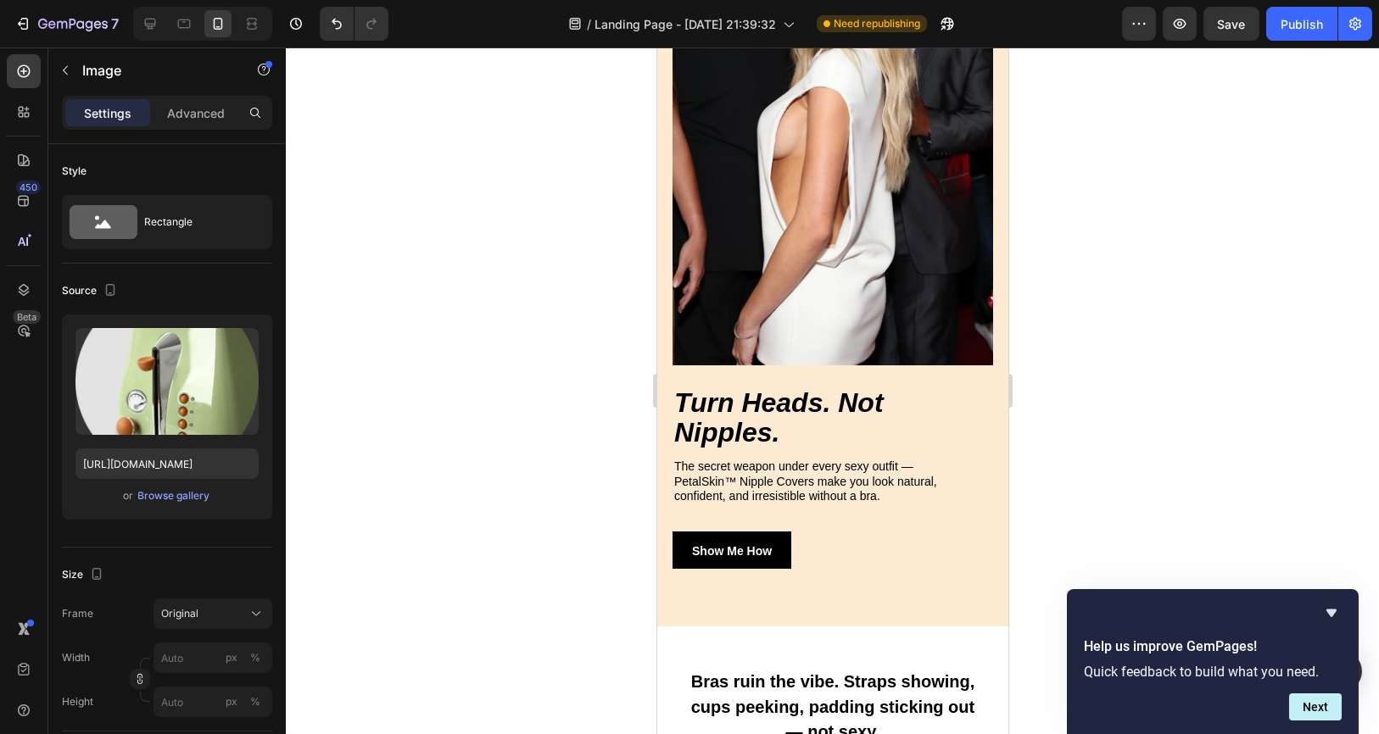
scroll to position [0, 0]
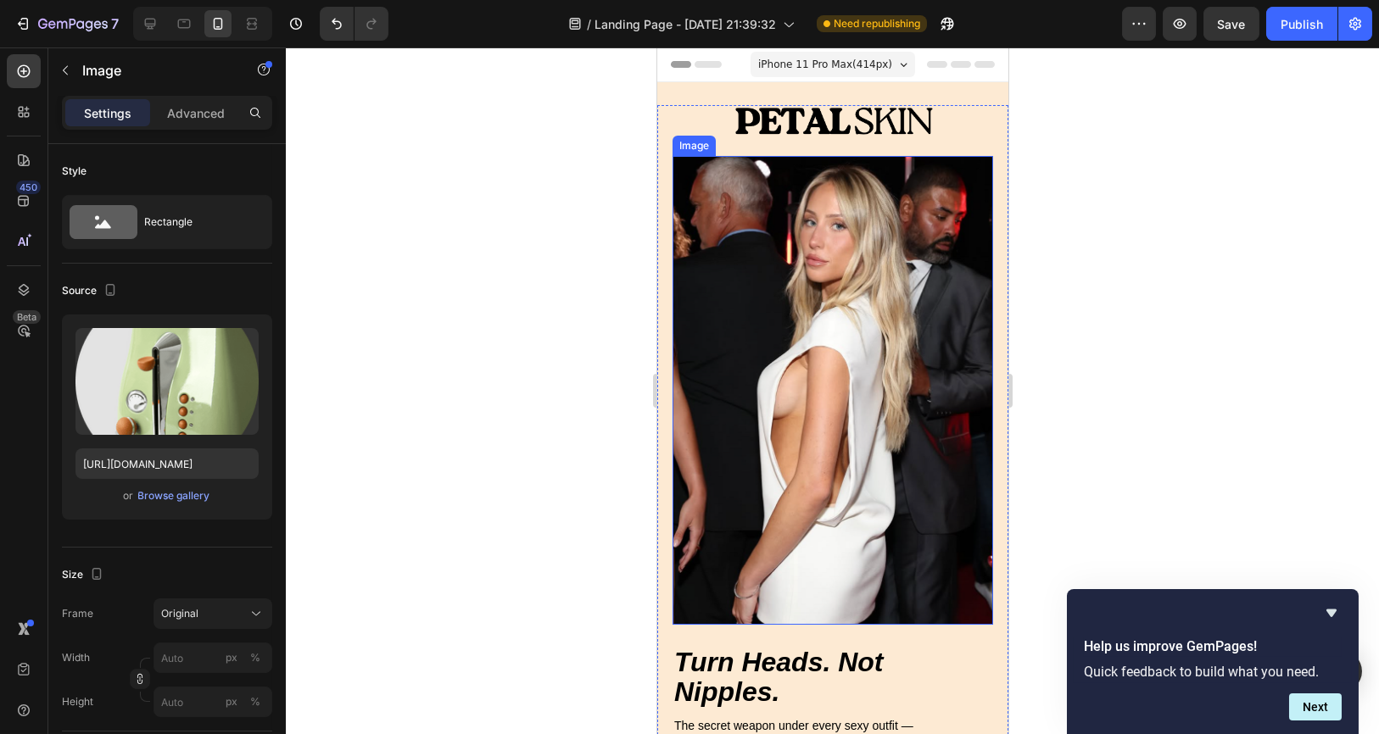
click at [873, 248] on img at bounding box center [832, 390] width 321 height 469
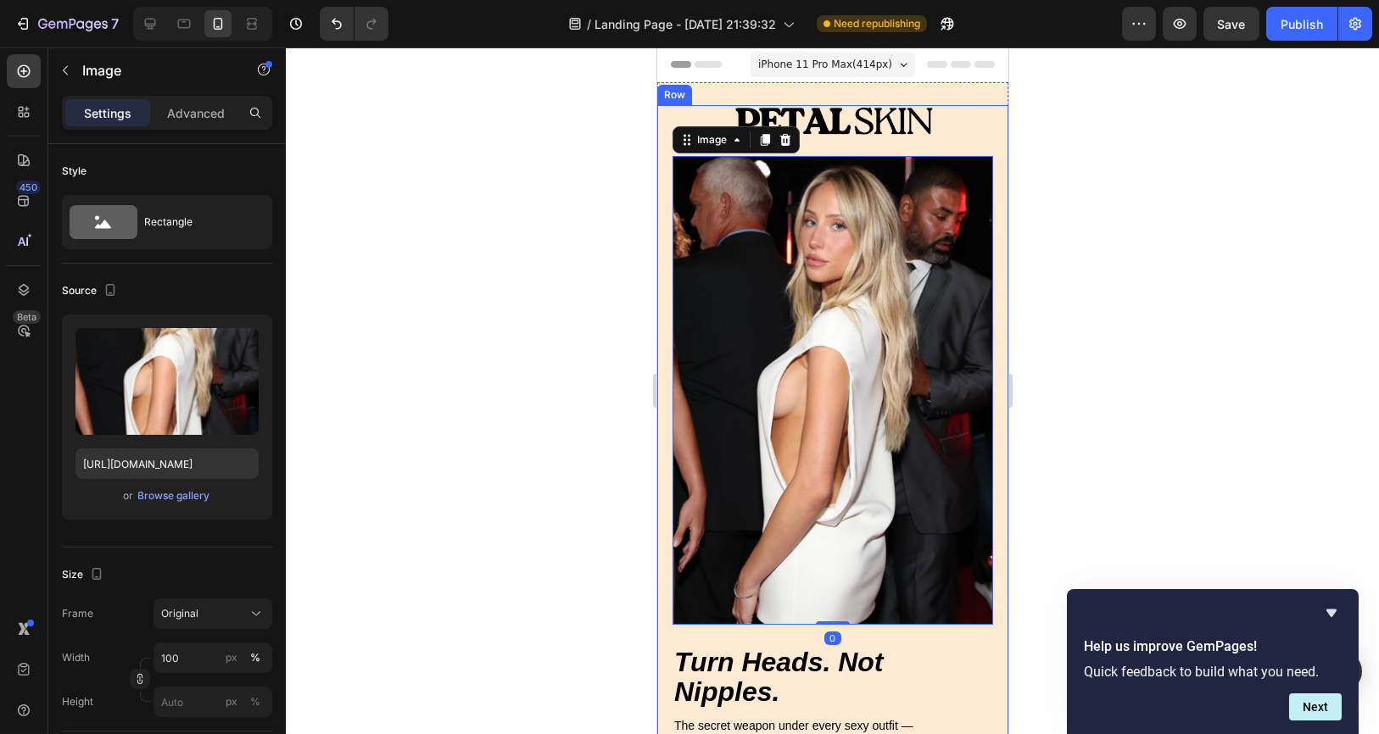
click at [1230, 290] on div at bounding box center [832, 390] width 1093 height 687
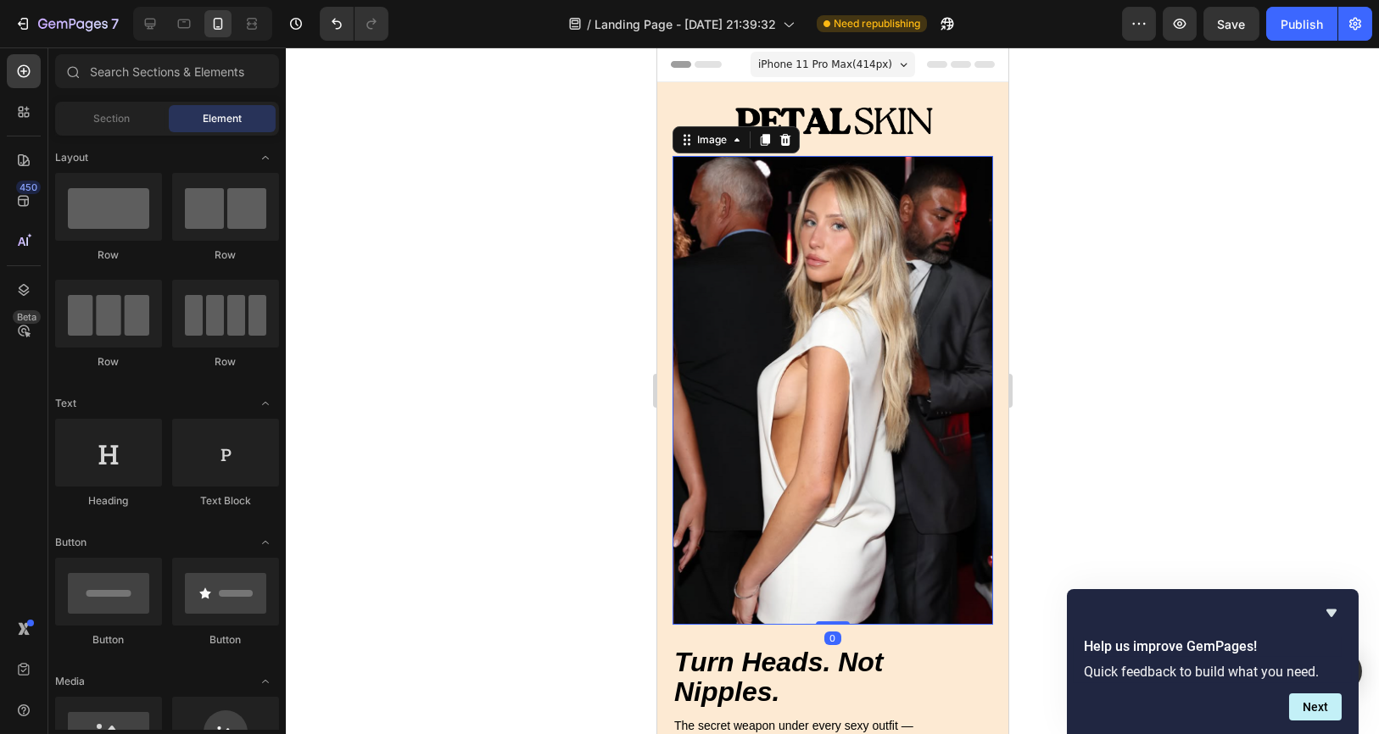
click at [828, 326] on img at bounding box center [832, 390] width 321 height 469
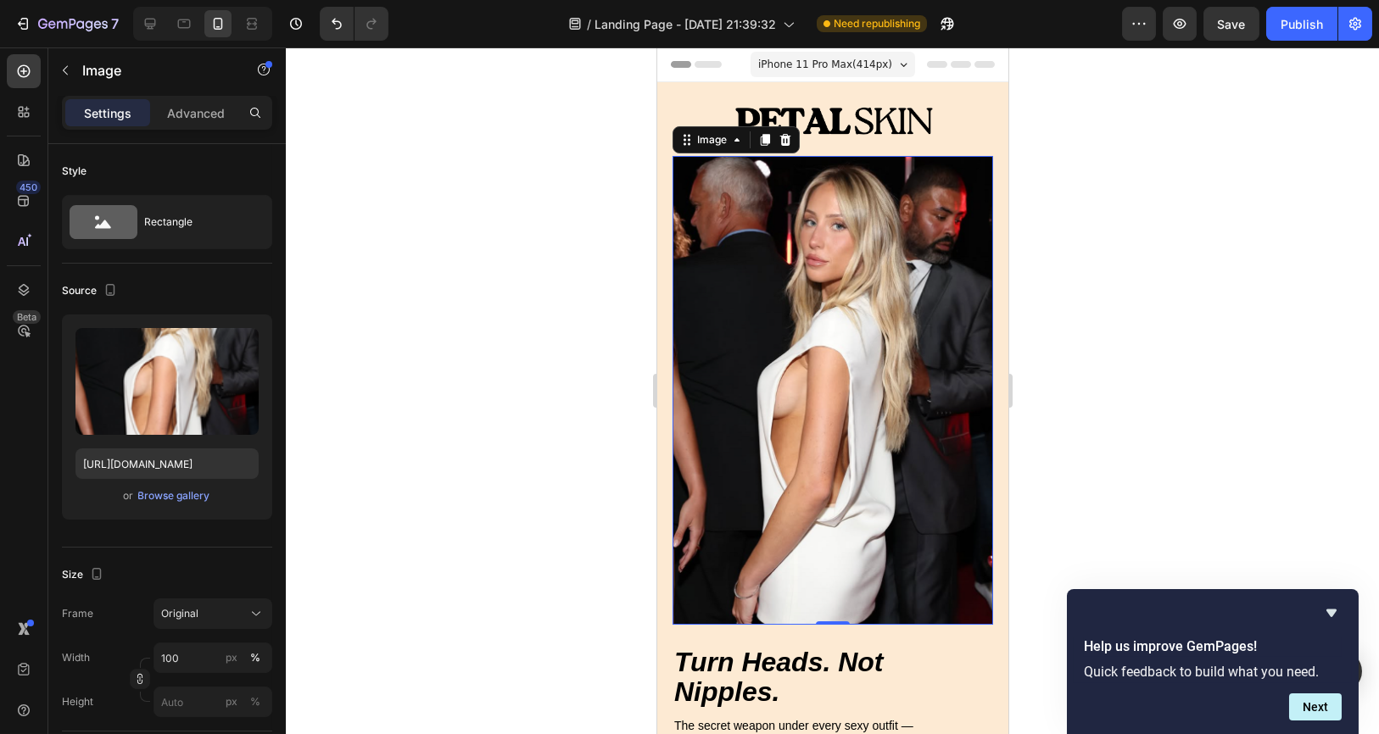
click at [1189, 365] on div at bounding box center [832, 390] width 1093 height 687
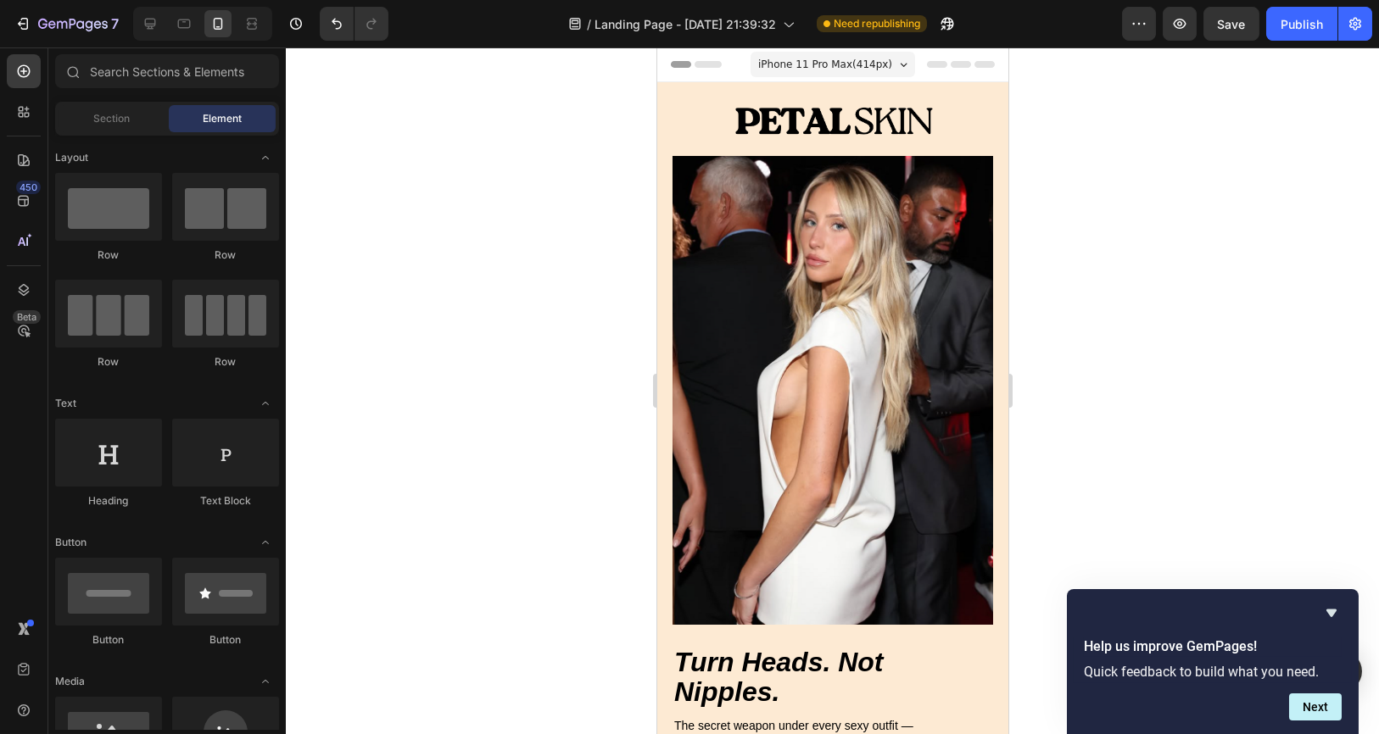
click at [1084, 302] on div at bounding box center [832, 390] width 1093 height 687
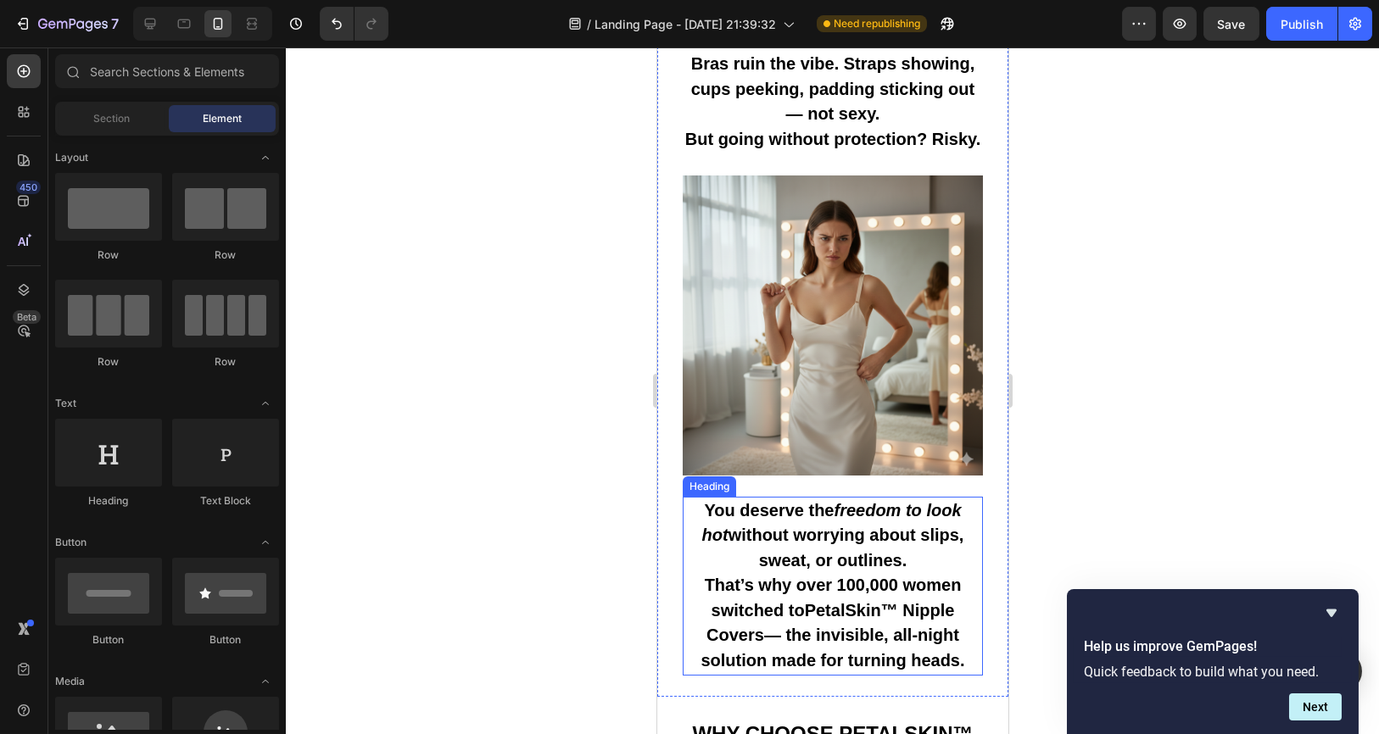
scroll to position [942, 0]
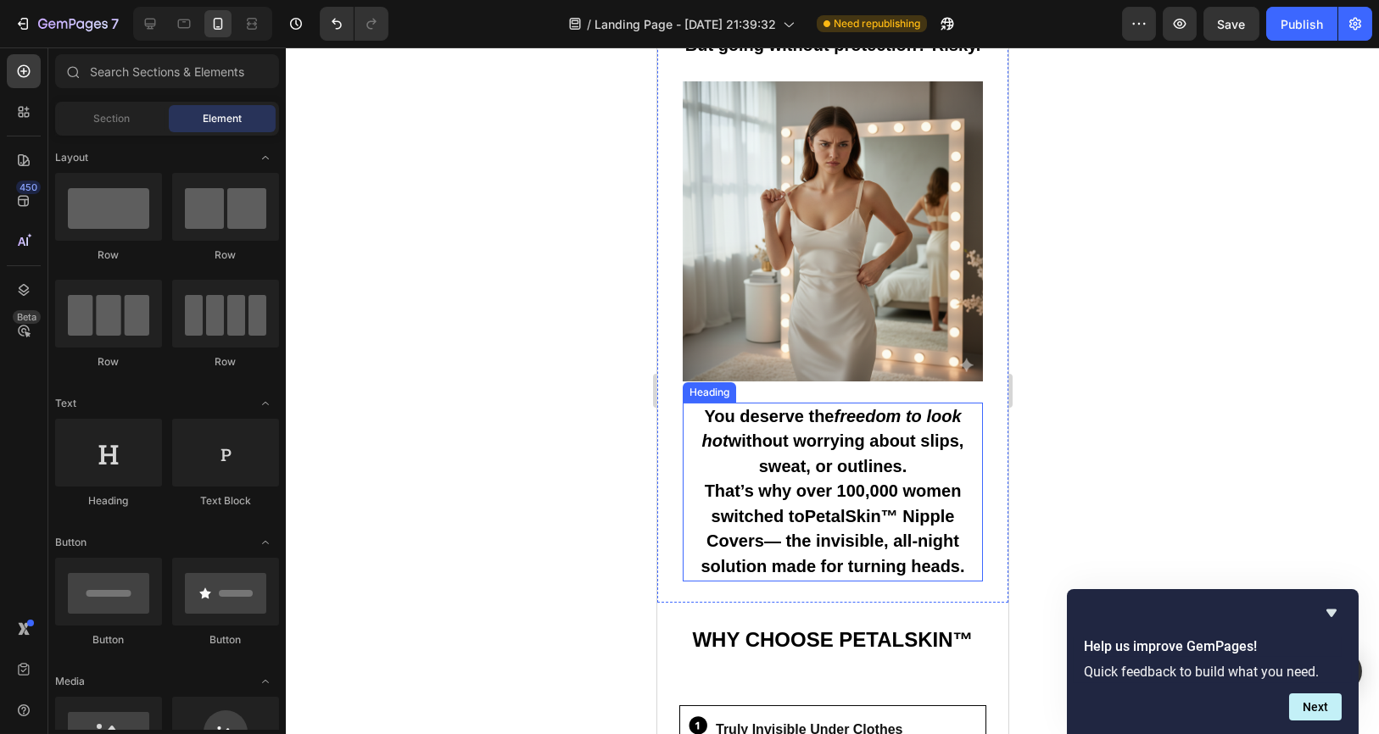
click at [908, 530] on strong "PetalSkin™ Nipple Covers" at bounding box center [830, 529] width 248 height 44
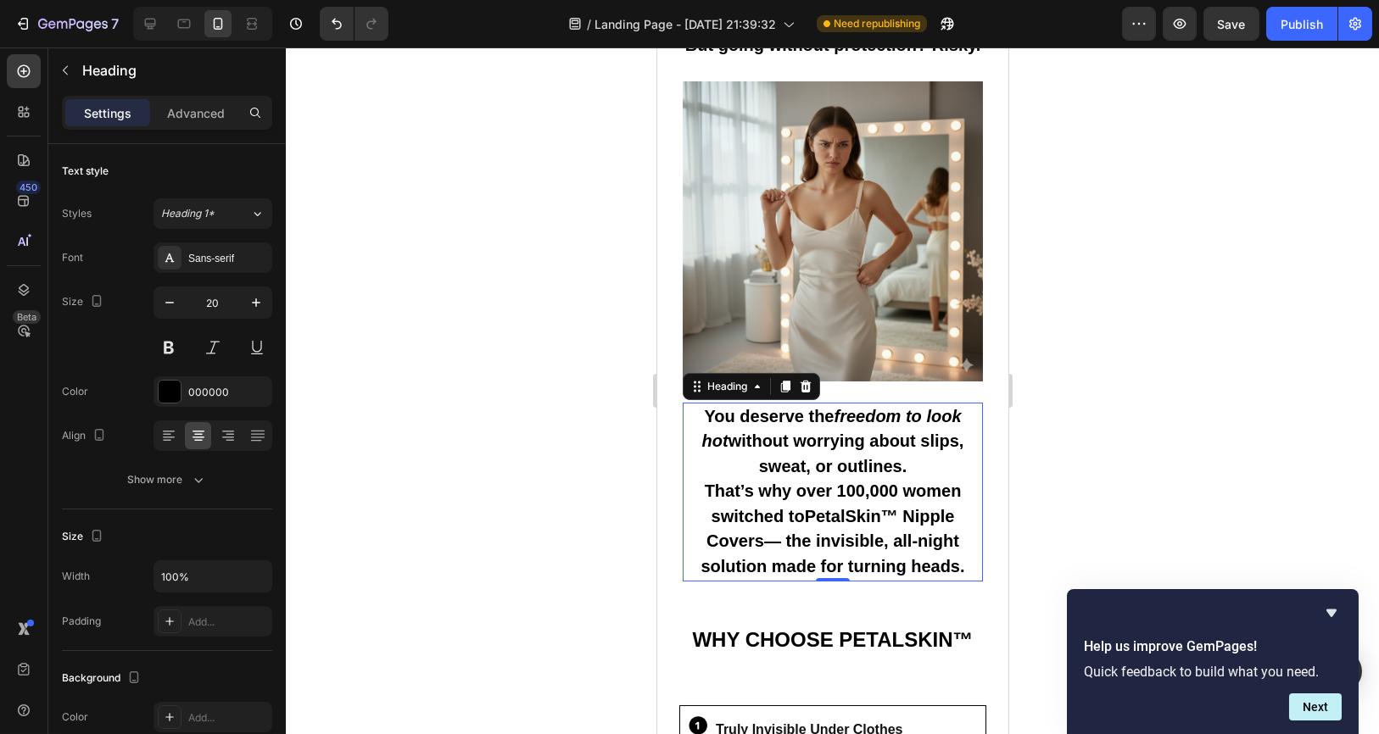
click at [795, 544] on h2 "You deserve the freedom to look hot without worrying about slips, sweat, or out…" at bounding box center [832, 492] width 300 height 179
click at [795, 544] on p "You deserve the freedom to look hot without worrying about slips, sweat, or out…" at bounding box center [831, 492] width 297 height 176
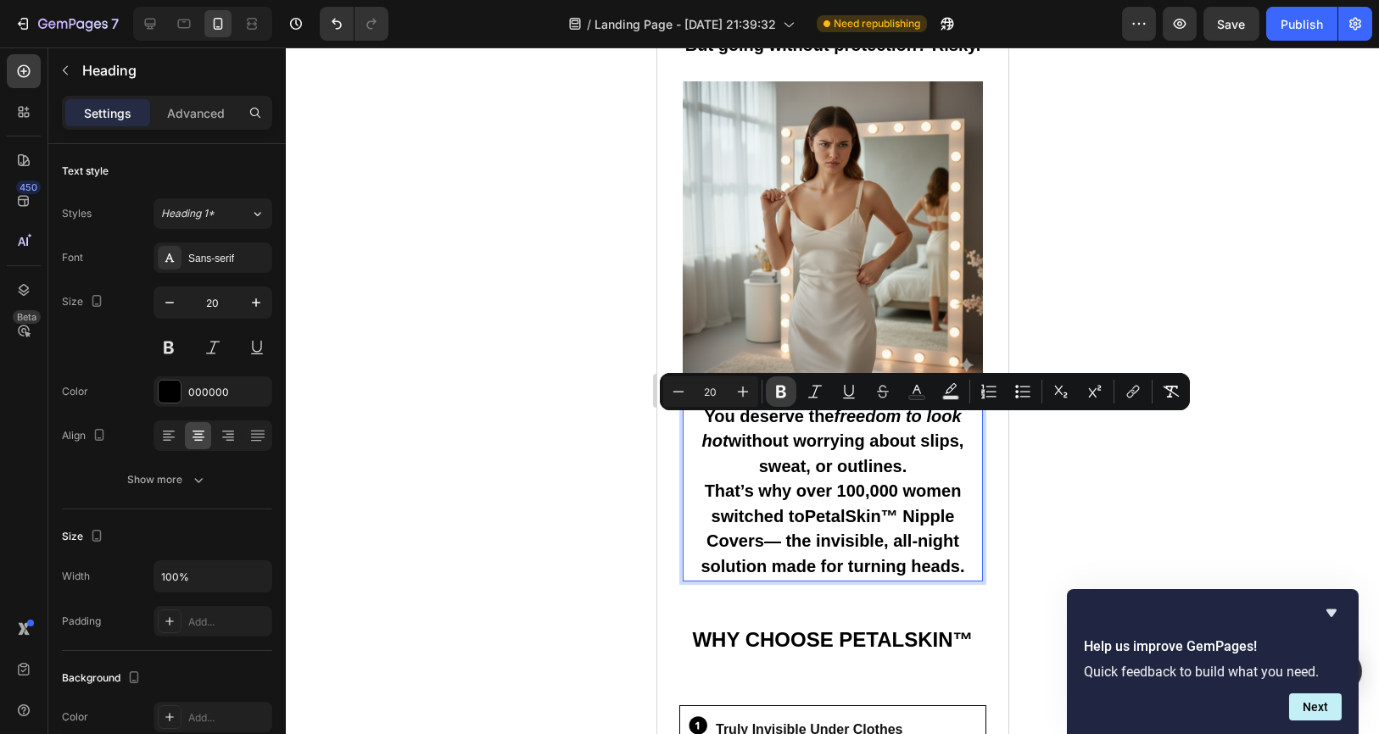
click at [784, 394] on icon "Editor contextual toolbar" at bounding box center [781, 392] width 10 height 13
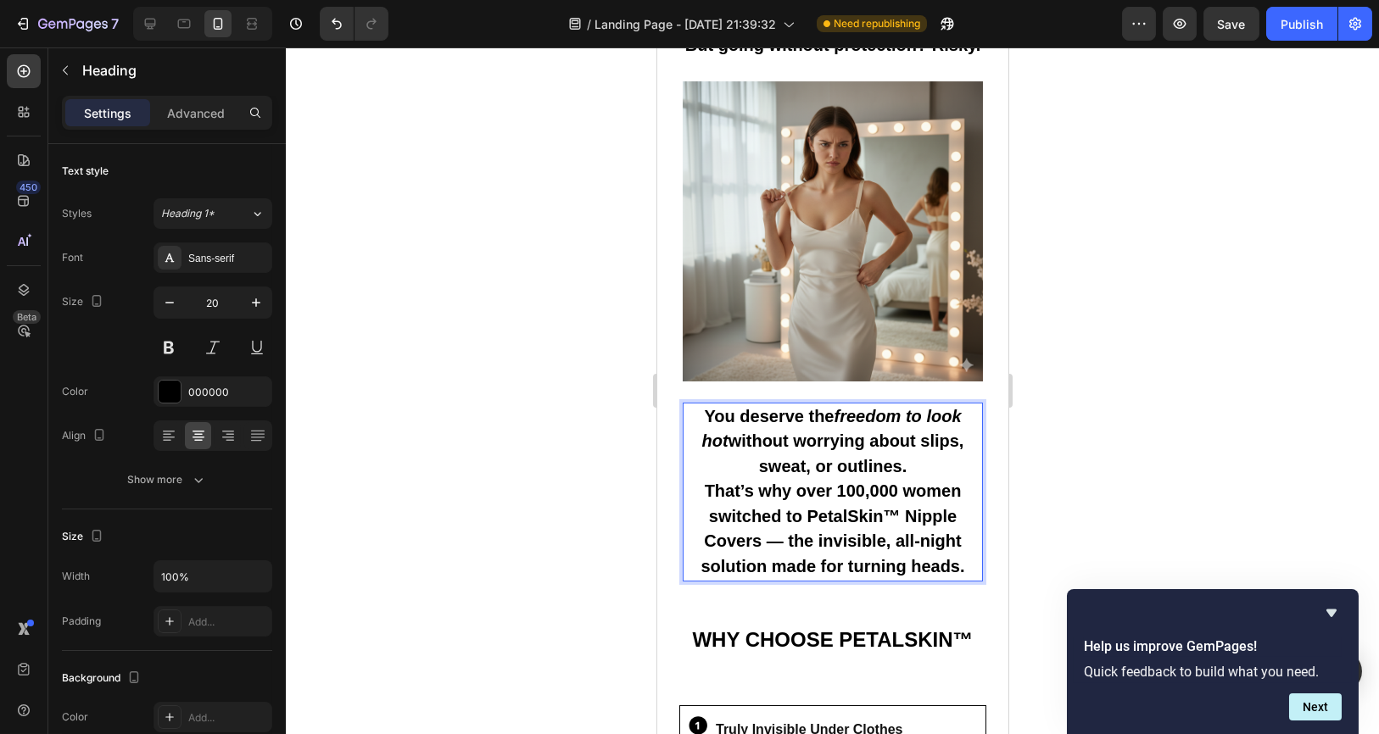
click at [1118, 490] on div at bounding box center [832, 390] width 1093 height 687
click at [880, 504] on strong "That’s why over 100,000 women switched to PetalSkin™ Nipple Covers — the invisi…" at bounding box center [832, 529] width 264 height 94
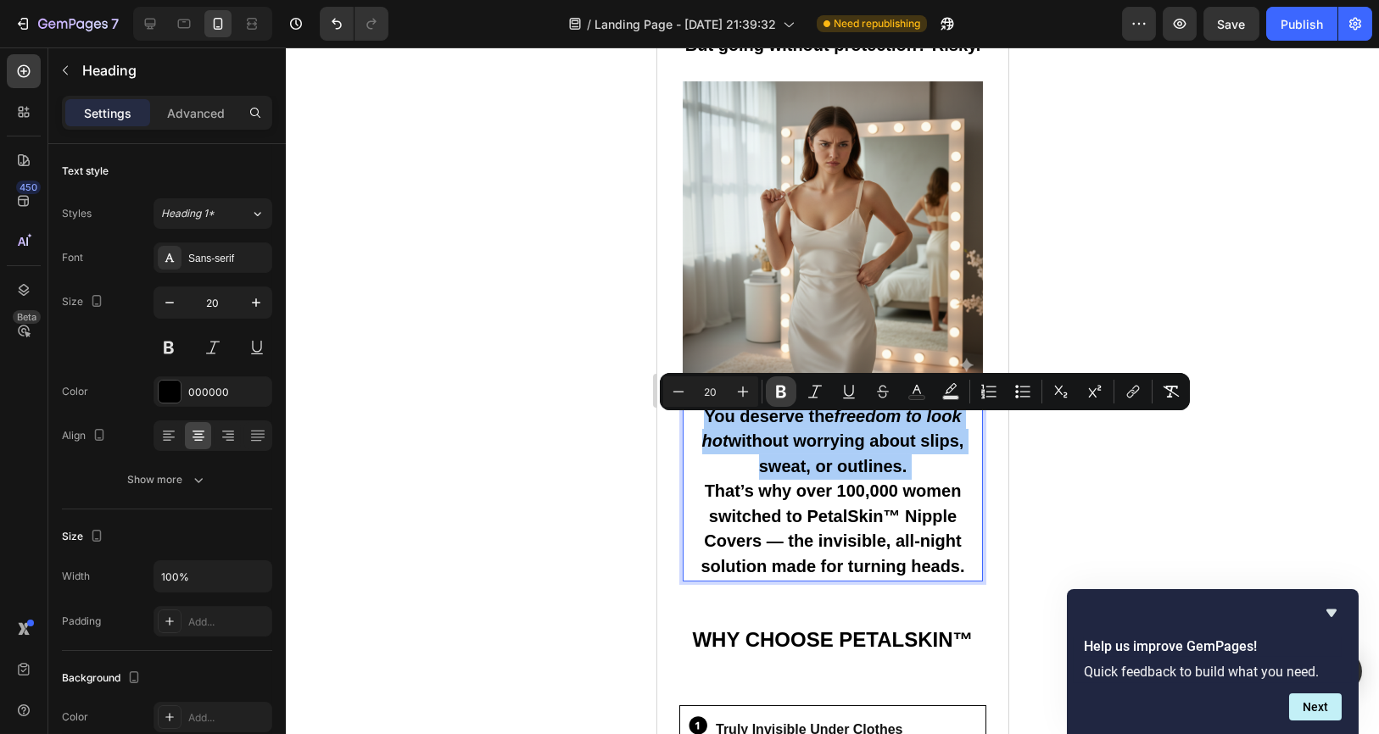
click at [791, 392] on button "Bold" at bounding box center [781, 392] width 31 height 31
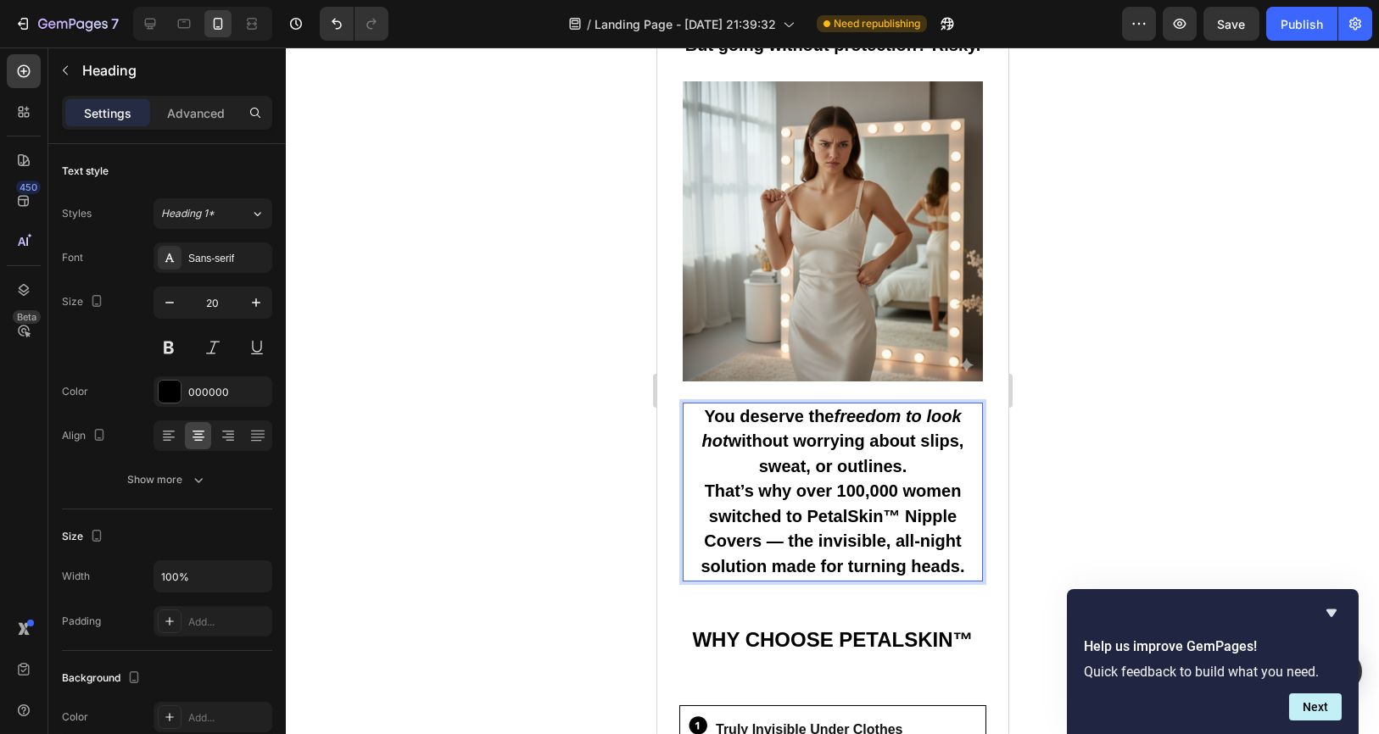
click at [812, 462] on p "You deserve the freedom to look hot without worrying about slips, sweat, or out…" at bounding box center [831, 492] width 297 height 176
click at [1104, 424] on div at bounding box center [832, 390] width 1093 height 687
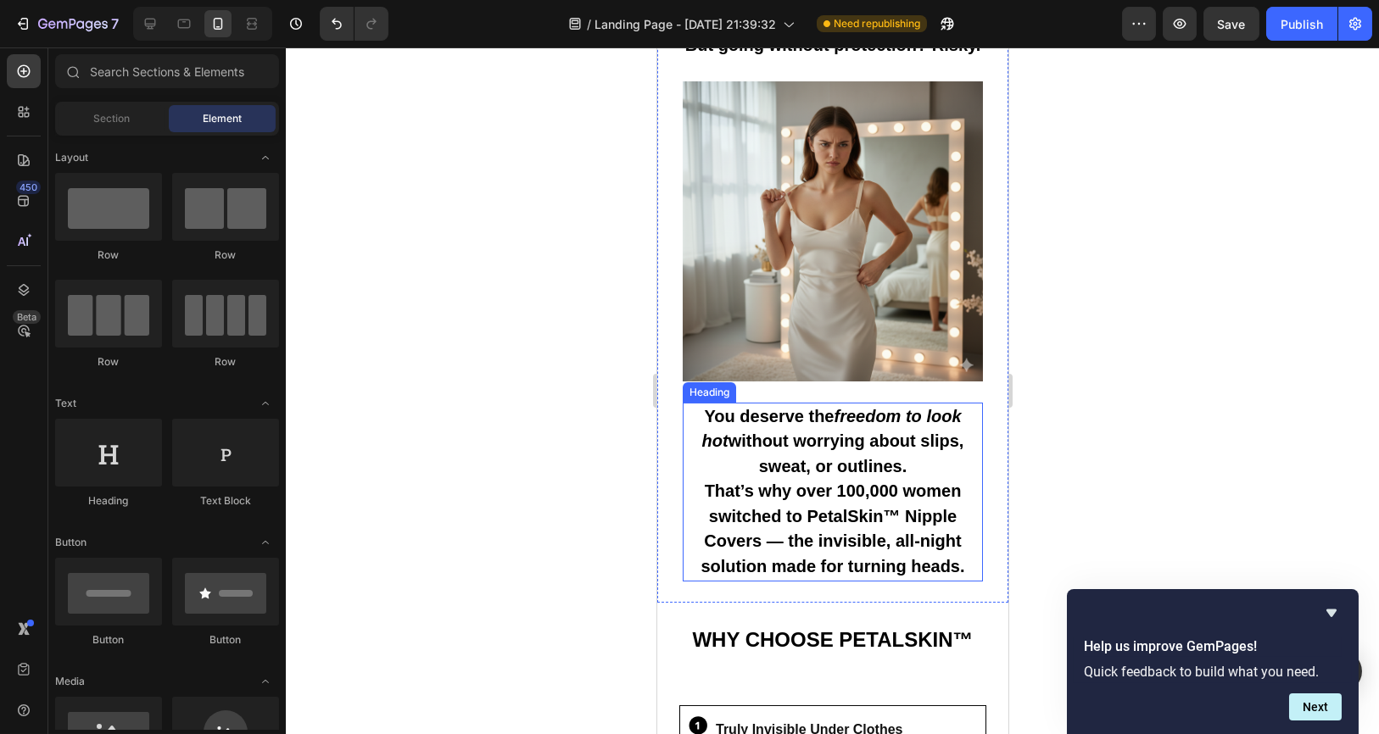
click at [860, 472] on p "You deserve the freedom to look hot without worrying about slips, sweat, or out…" at bounding box center [831, 492] width 297 height 176
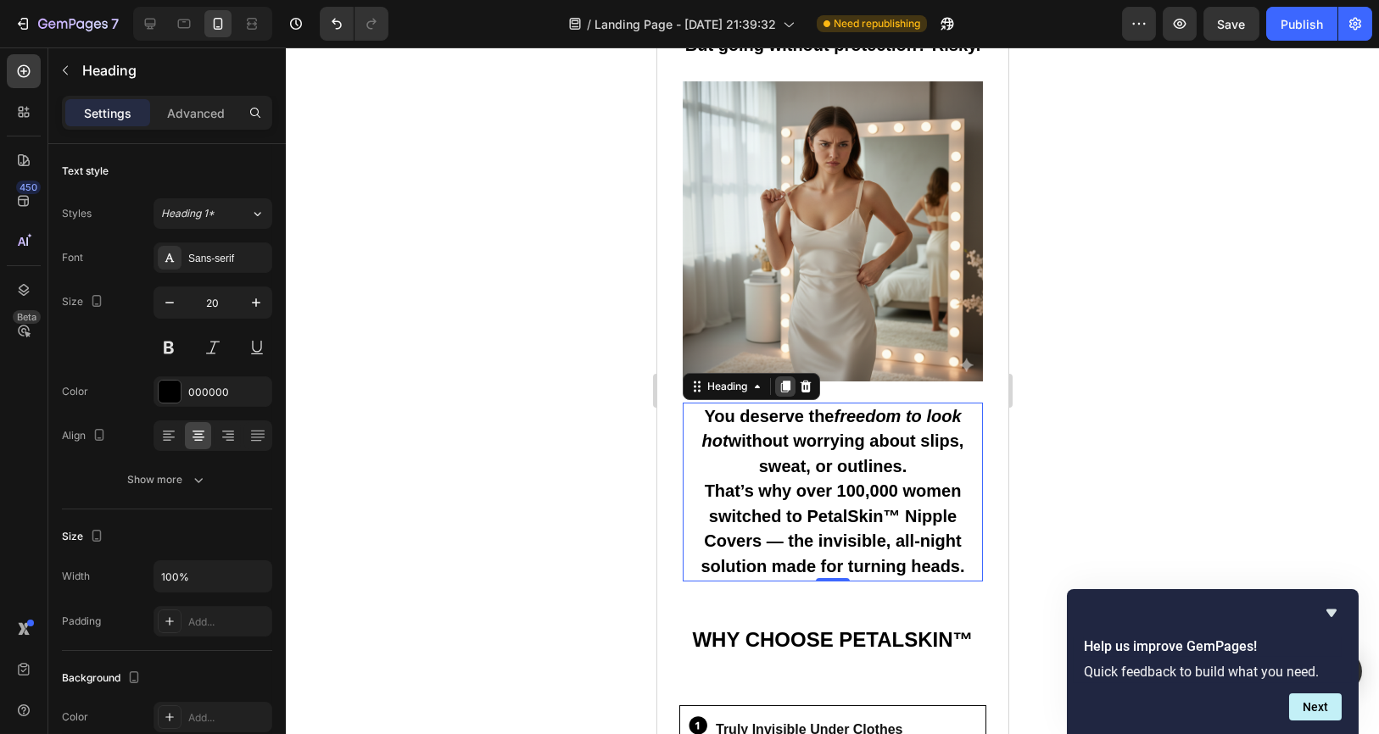
click at [782, 393] on icon at bounding box center [785, 387] width 14 height 14
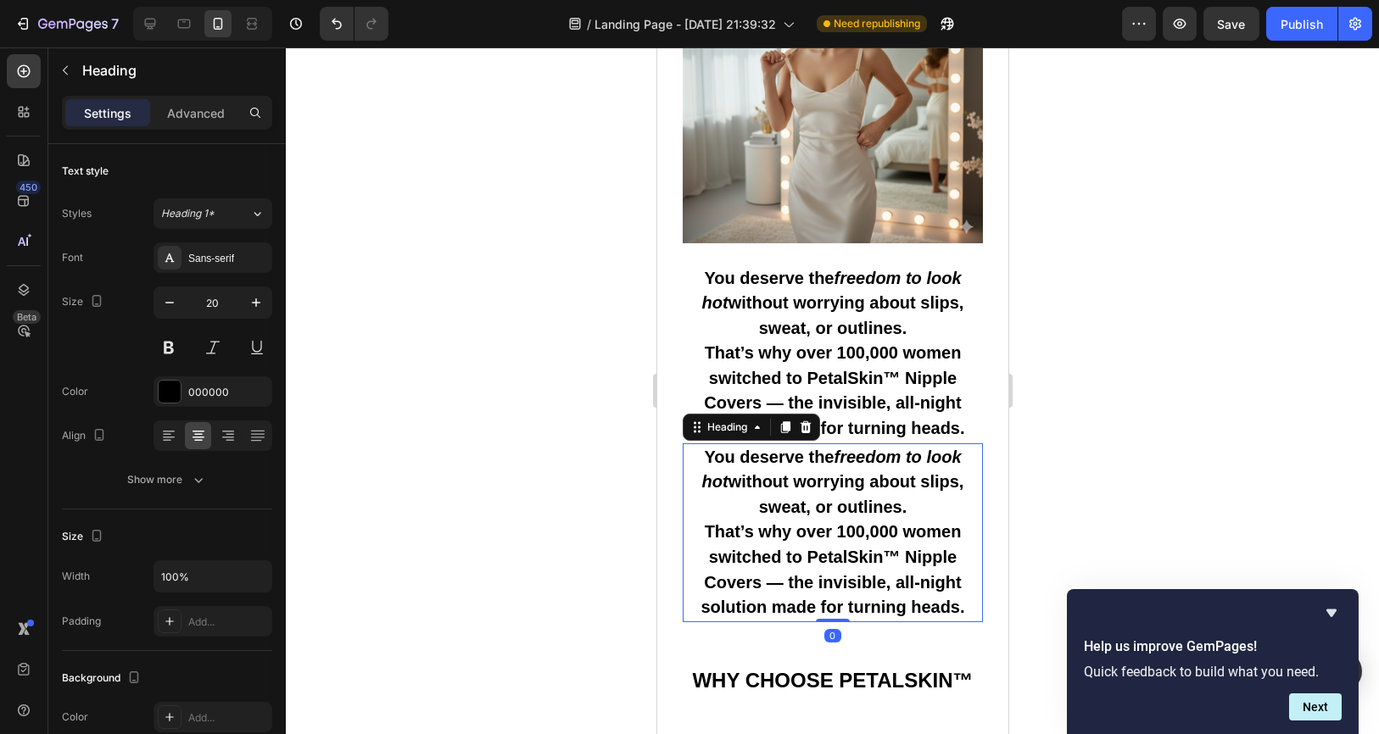
scroll to position [1130, 0]
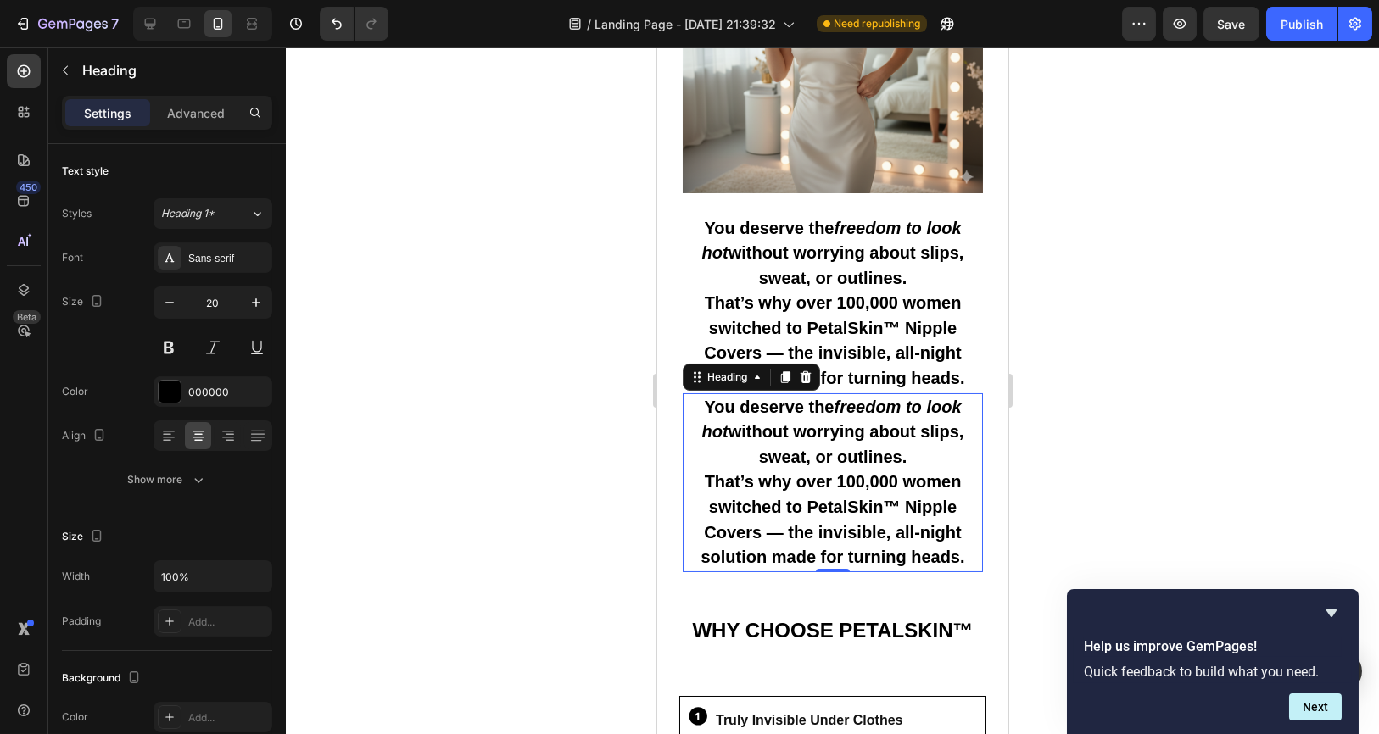
click at [902, 522] on h2 "You deserve the freedom to look hot without worrying about slips, sweat, or out…" at bounding box center [832, 482] width 300 height 179
click at [902, 460] on p "You deserve the freedom to look hot without worrying about slips, sweat, or out…" at bounding box center [831, 483] width 297 height 176
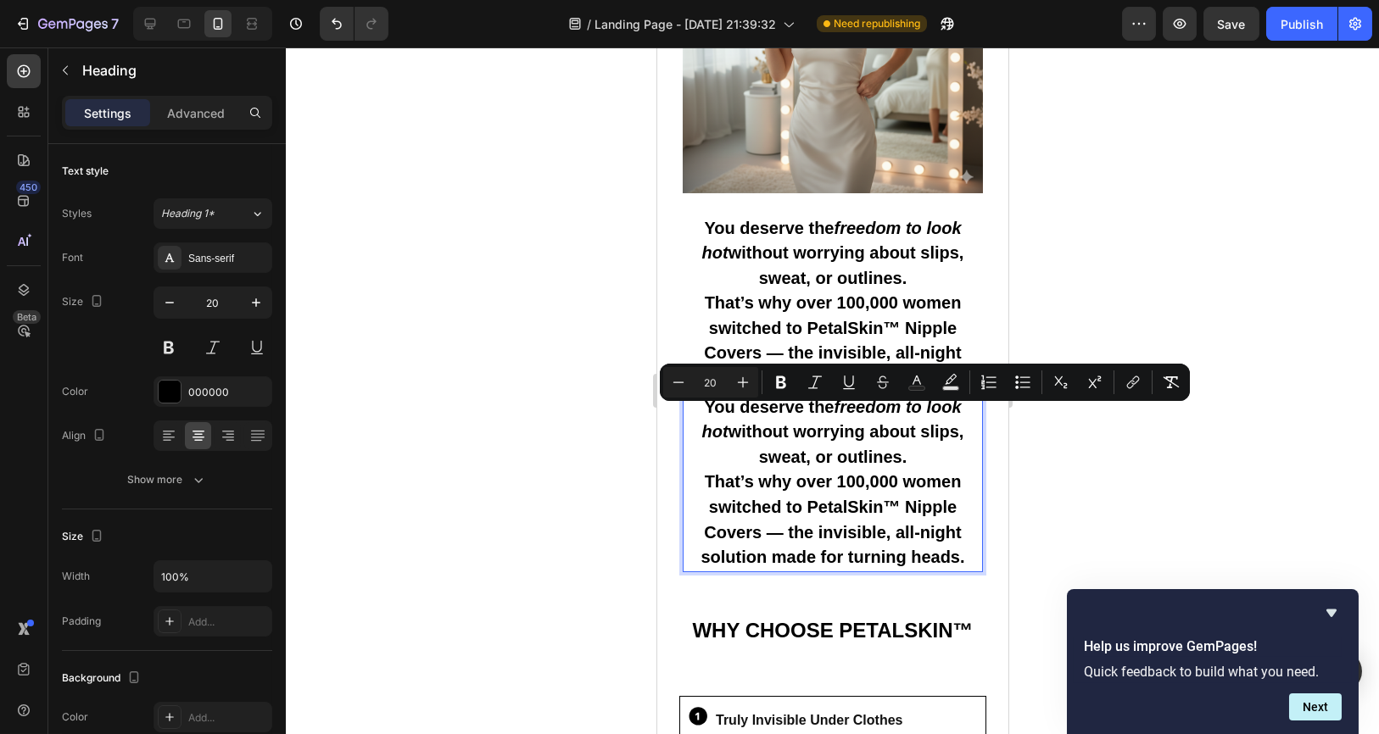
drag, startPoint x: 899, startPoint y: 468, endPoint x: 683, endPoint y: 421, distance: 221.2
click at [683, 421] on h2 "You deserve the freedom to look hot without worrying about slips, sweat, or out…" at bounding box center [832, 482] width 300 height 179
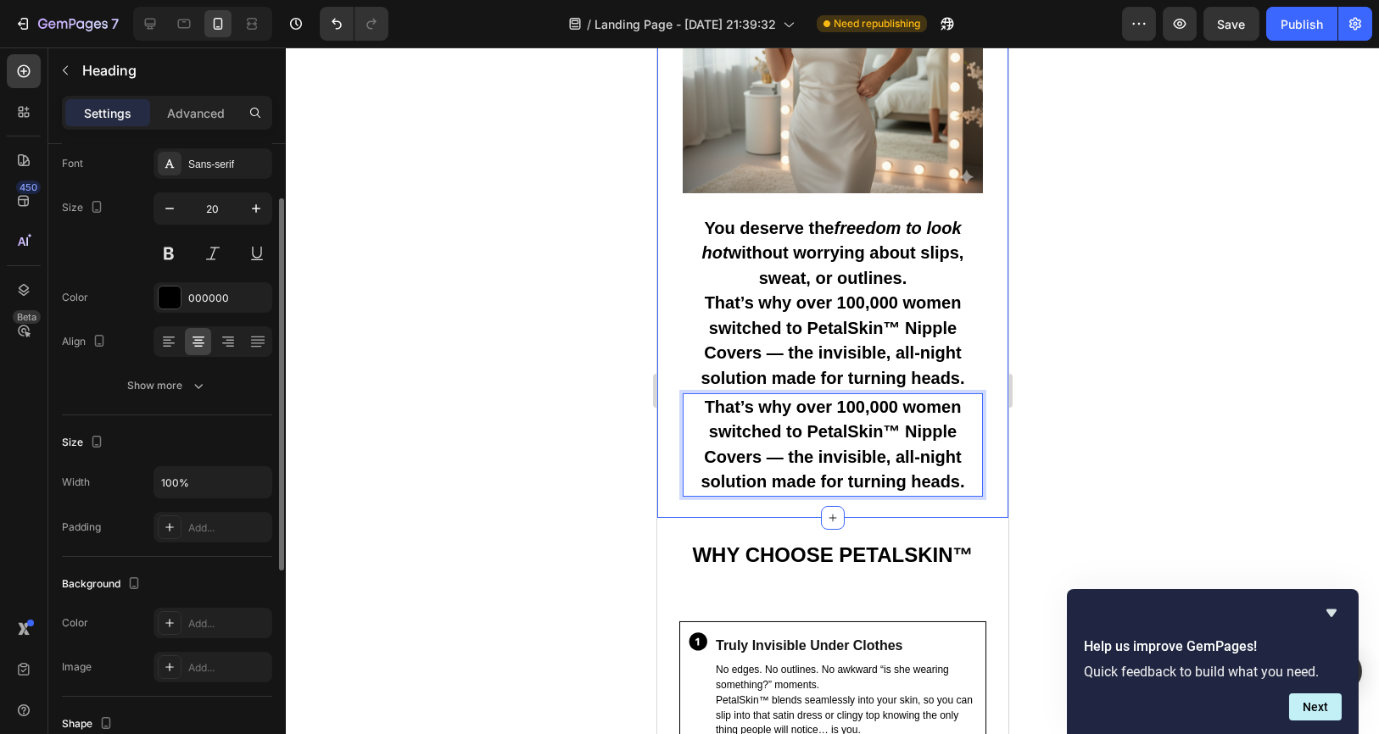
scroll to position [0, 0]
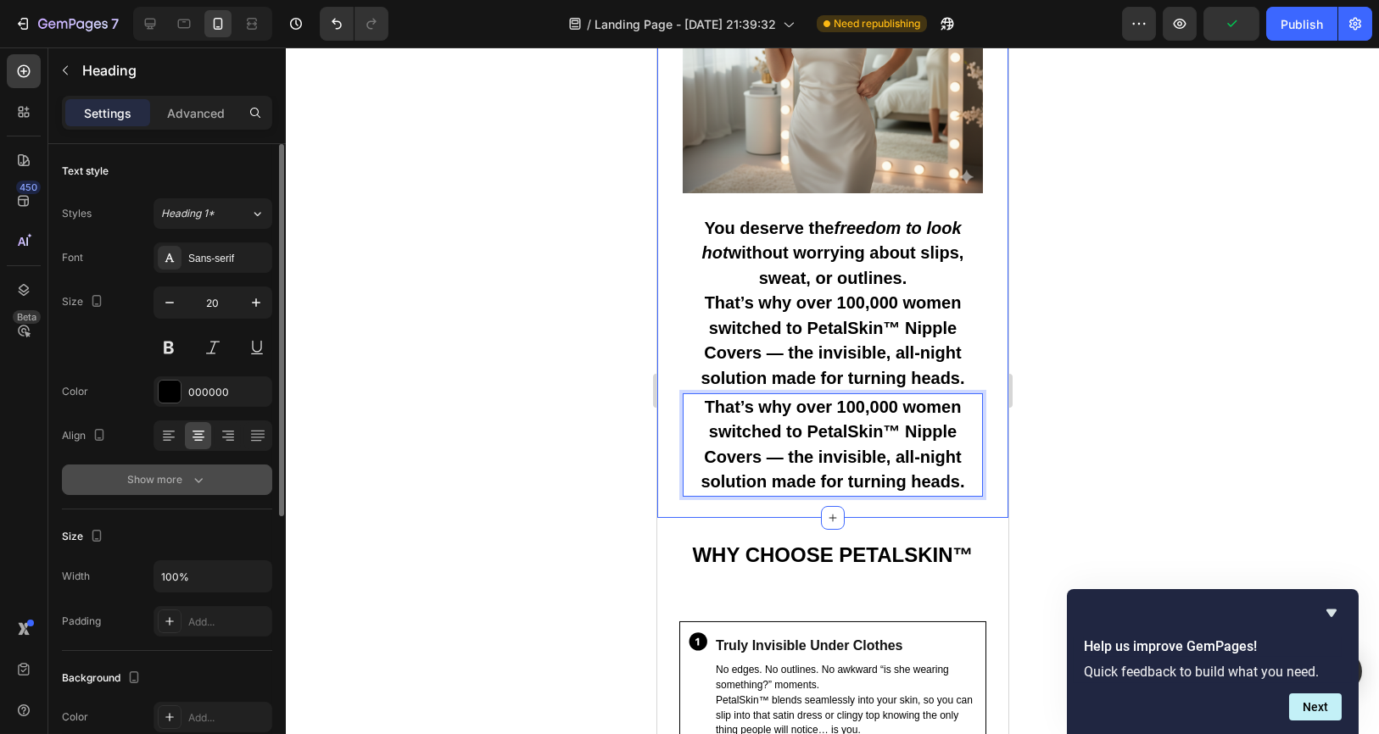
click at [164, 484] on div "Show more" at bounding box center [167, 479] width 79 height 17
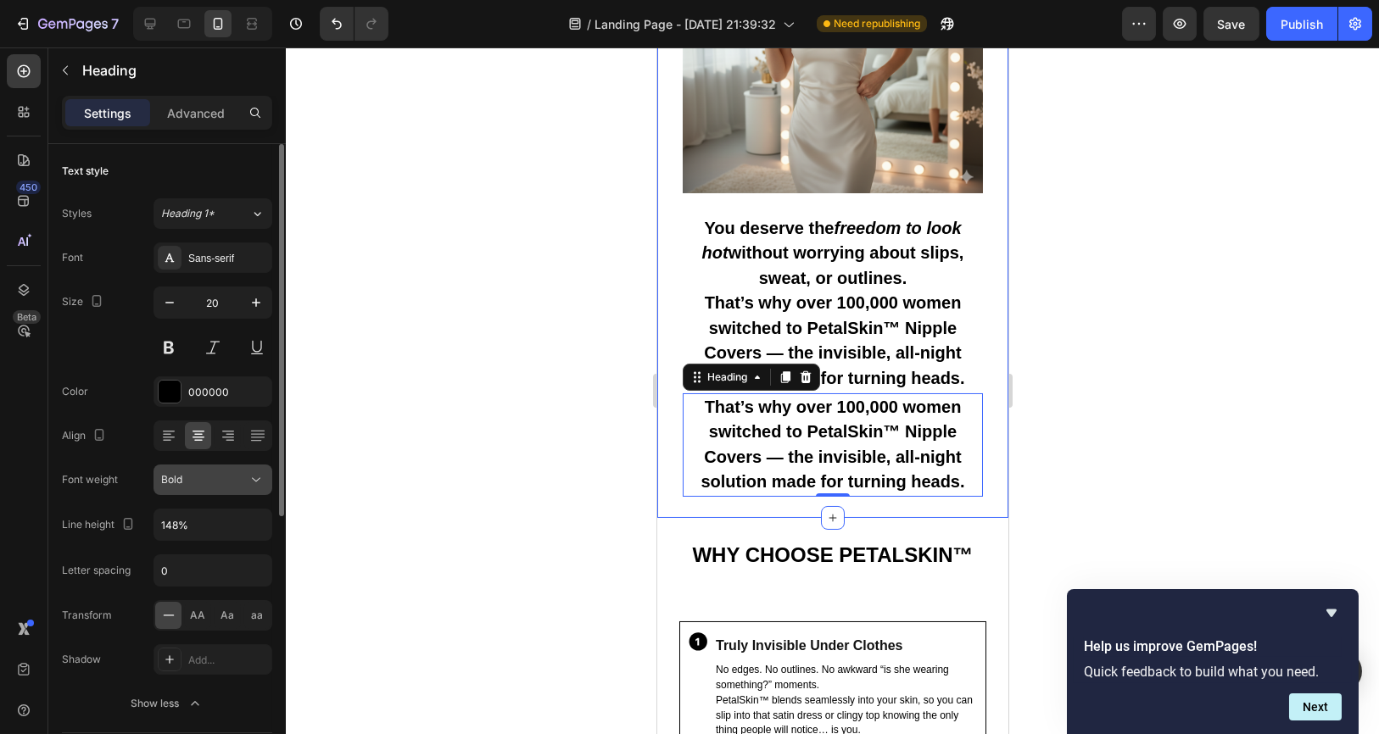
click at [237, 477] on div "Bold" at bounding box center [204, 479] width 86 height 15
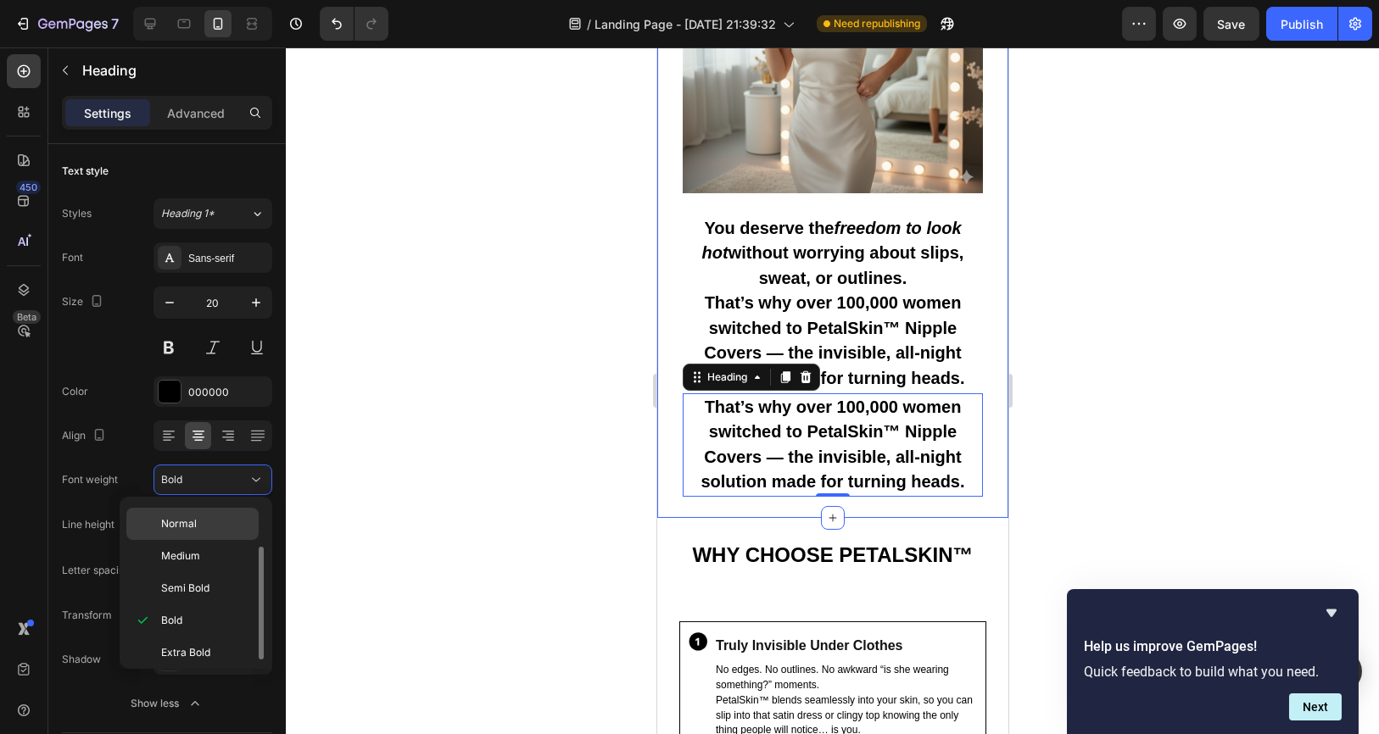
click at [215, 522] on p "Normal" at bounding box center [206, 523] width 90 height 15
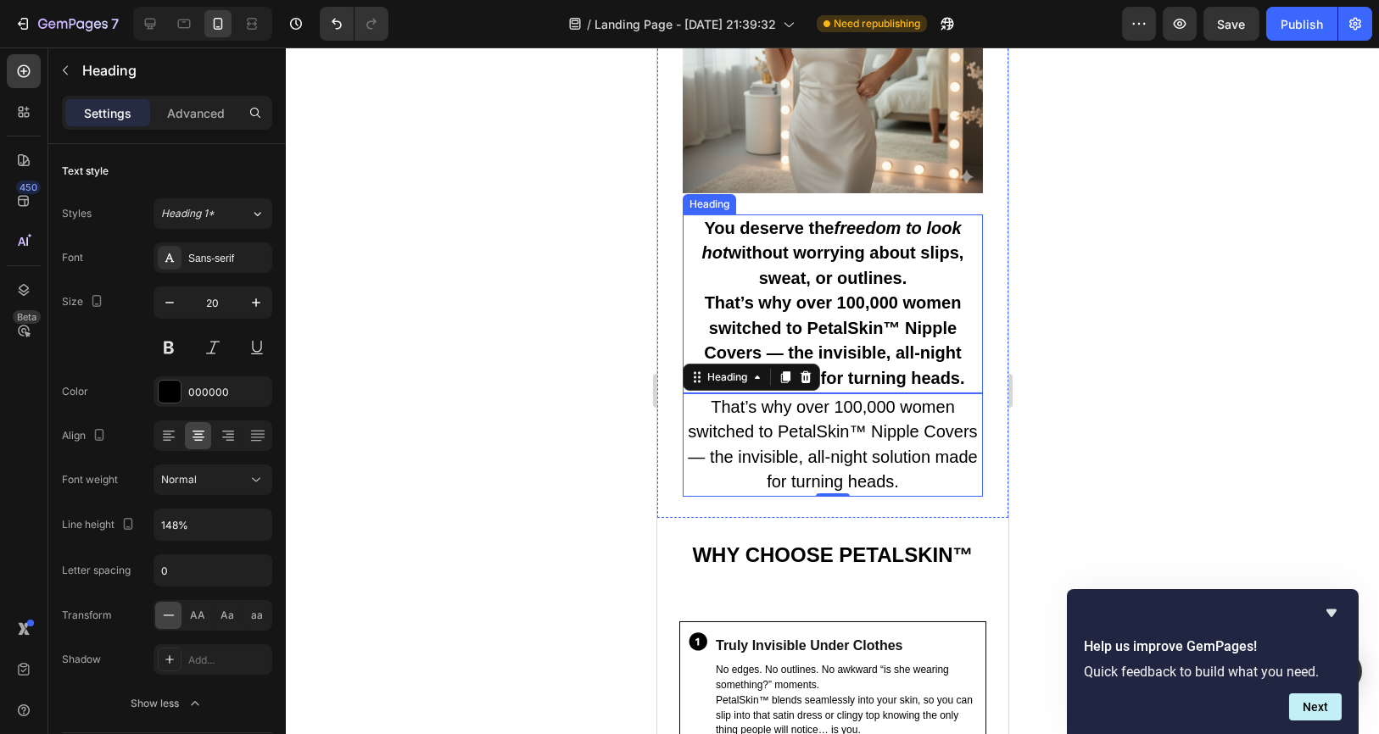
click at [882, 380] on p "You deserve the freedom to look hot without worrying about slips, sweat, or out…" at bounding box center [831, 304] width 297 height 176
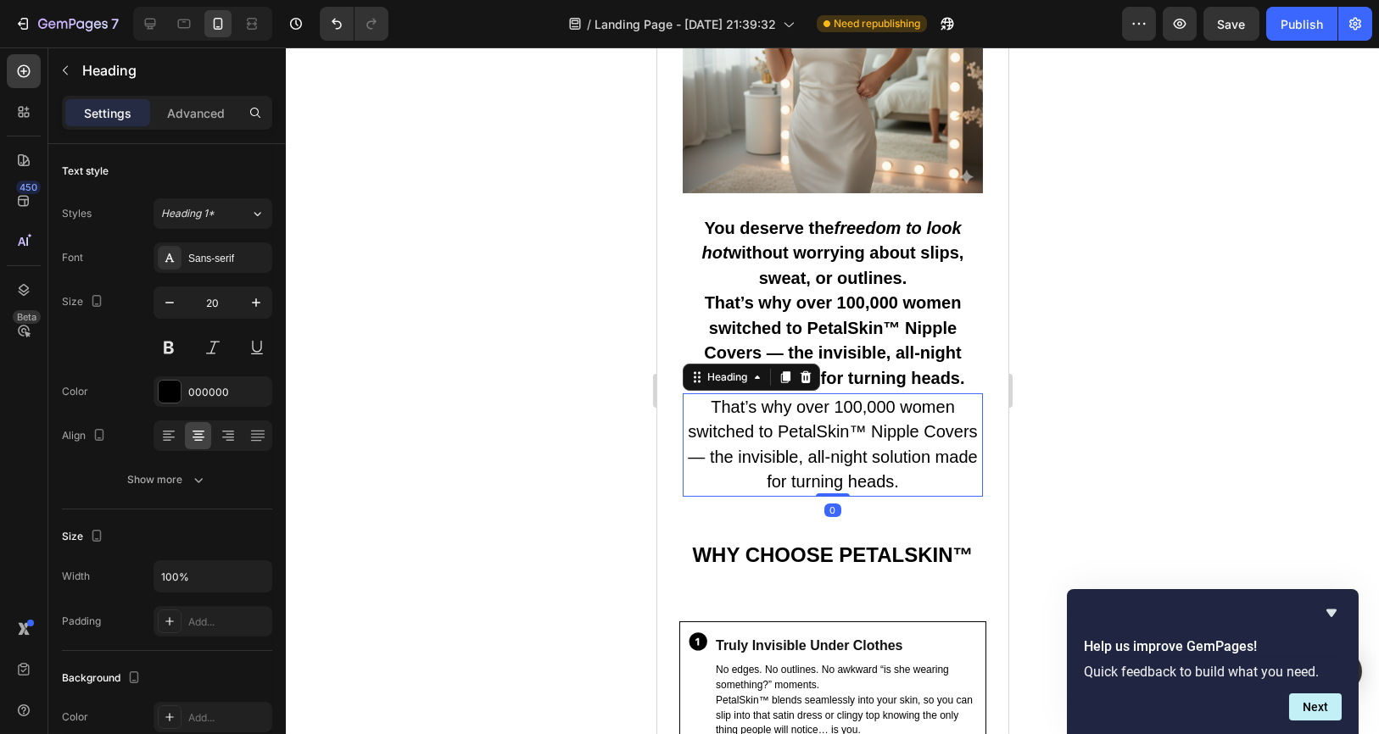
click at [826, 453] on p "That’s why over 100,000 women switched to PetalSkin™ Nipple Covers — the invisi…" at bounding box center [831, 445] width 297 height 100
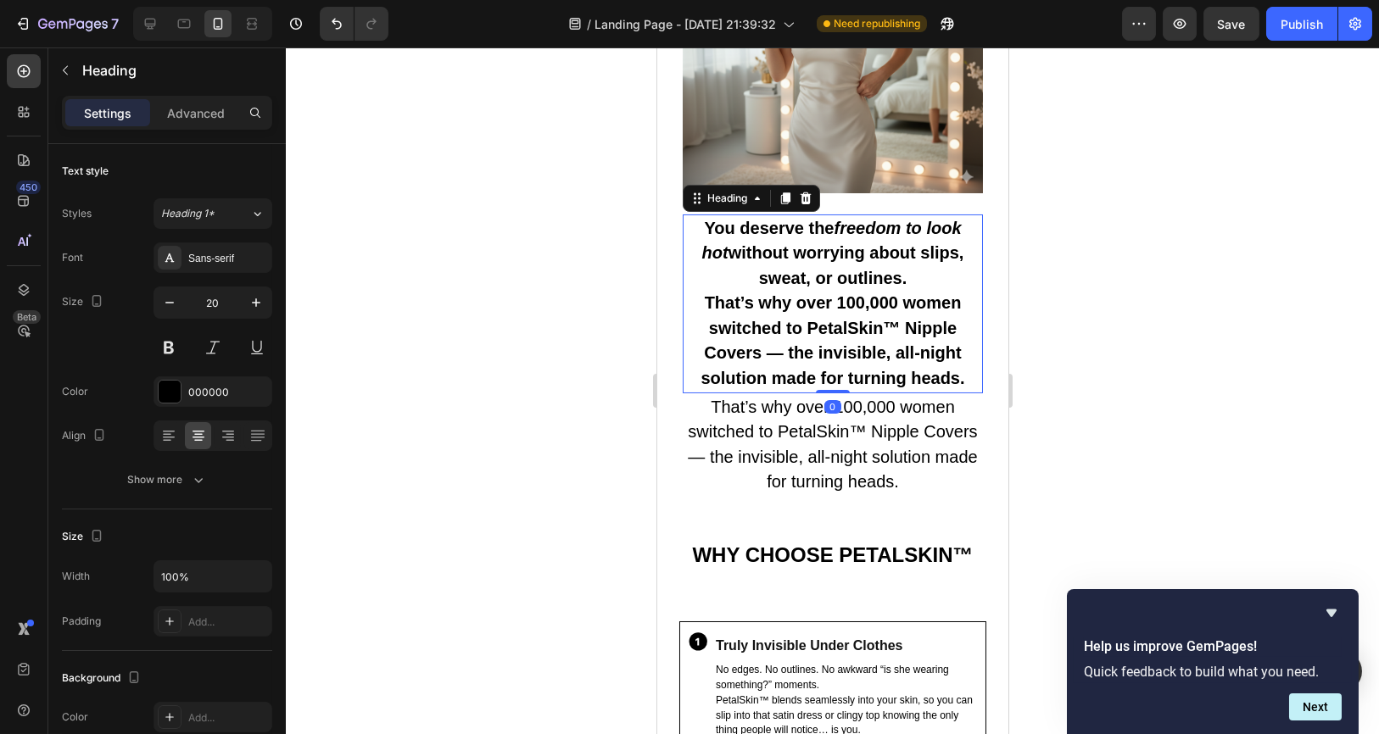
click at [690, 322] on p "You deserve the freedom to look hot without worrying about slips, sweat, or out…" at bounding box center [831, 304] width 297 height 176
click at [698, 310] on p "You deserve the freedom to look hot without worrying about slips, sweat, or out…" at bounding box center [831, 304] width 297 height 176
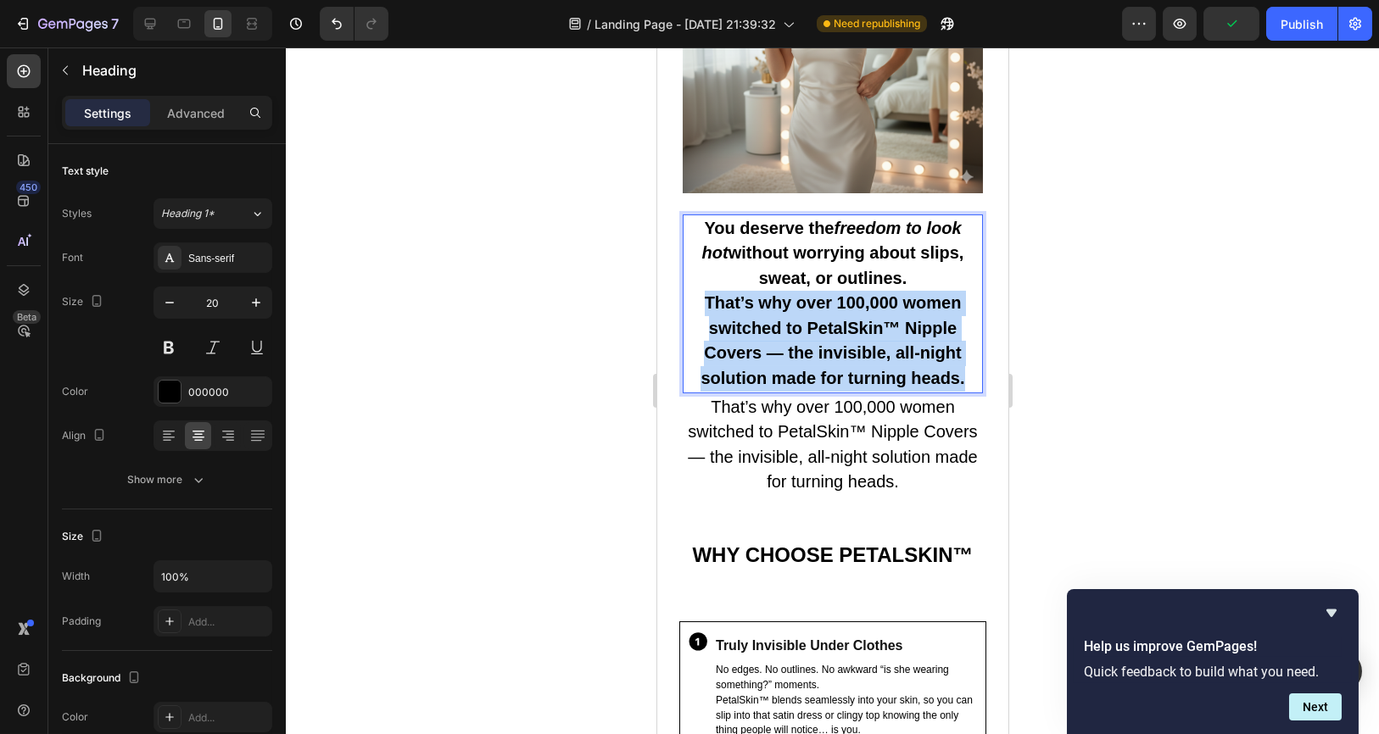
drag, startPoint x: 698, startPoint y: 310, endPoint x: 951, endPoint y: 393, distance: 265.7
click at [951, 392] on p "You deserve the freedom to look hot without worrying about slips, sweat, or out…" at bounding box center [831, 304] width 297 height 176
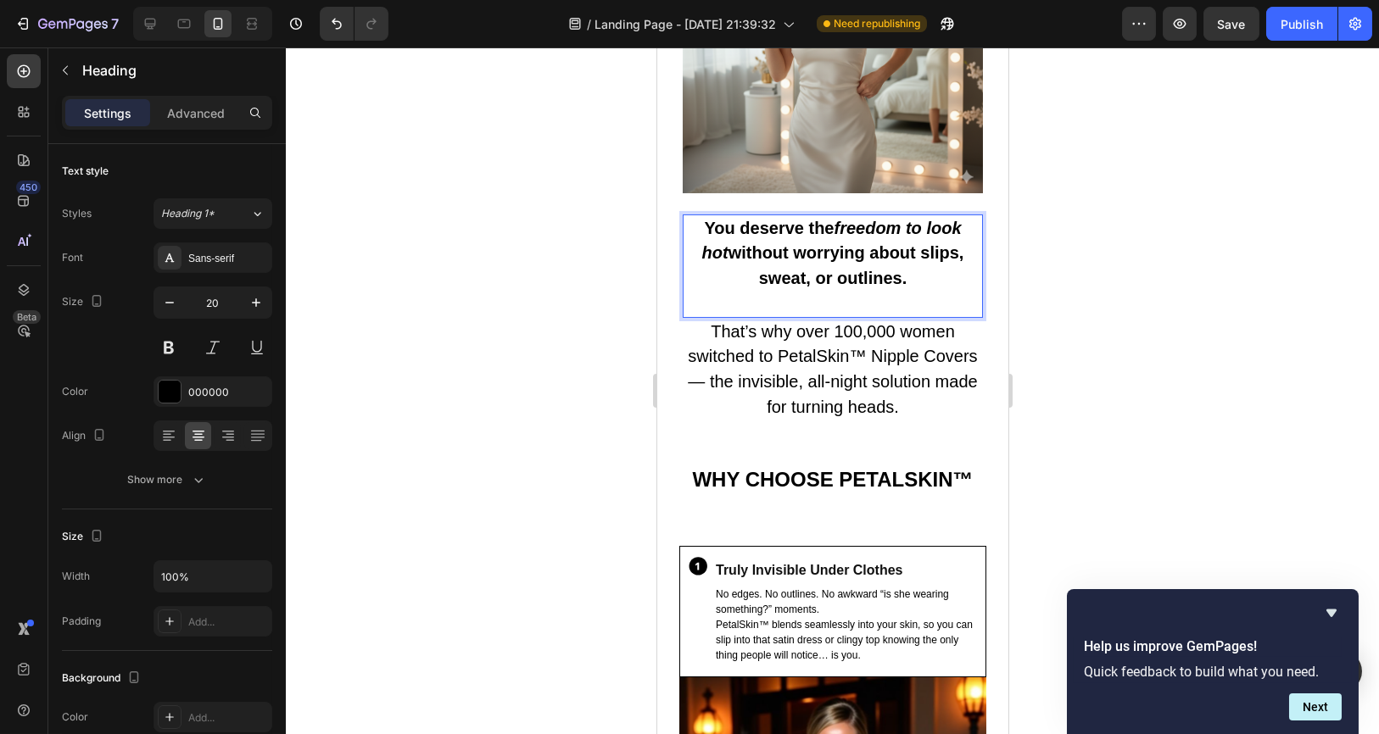
click at [1072, 359] on div at bounding box center [832, 390] width 1093 height 687
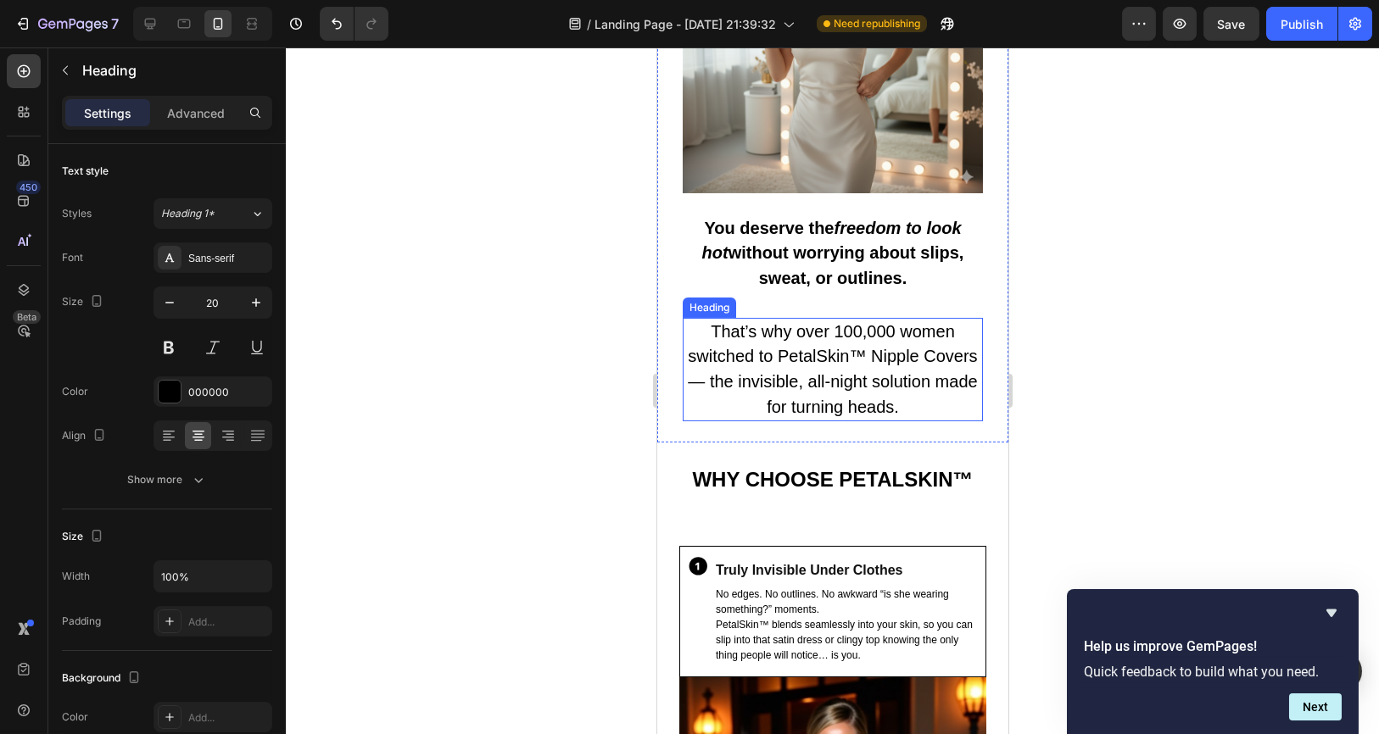
click at [861, 370] on p "That’s why over 100,000 women switched to PetalSkin™ Nipple Covers — the invisi…" at bounding box center [831, 370] width 297 height 100
click at [839, 312] on p "You deserve the freedom to look hot without worrying about slips, sweat, or out…" at bounding box center [831, 266] width 297 height 100
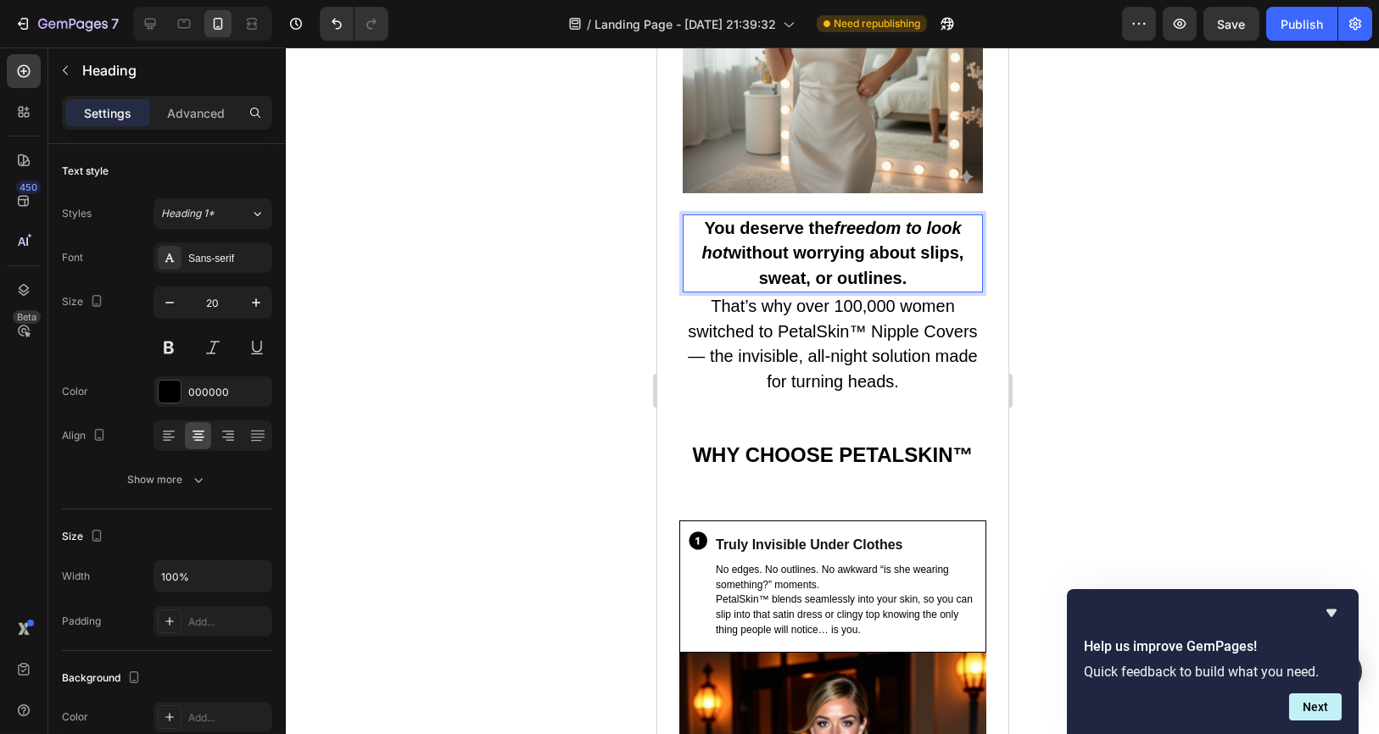
click at [1178, 278] on div at bounding box center [832, 390] width 1093 height 687
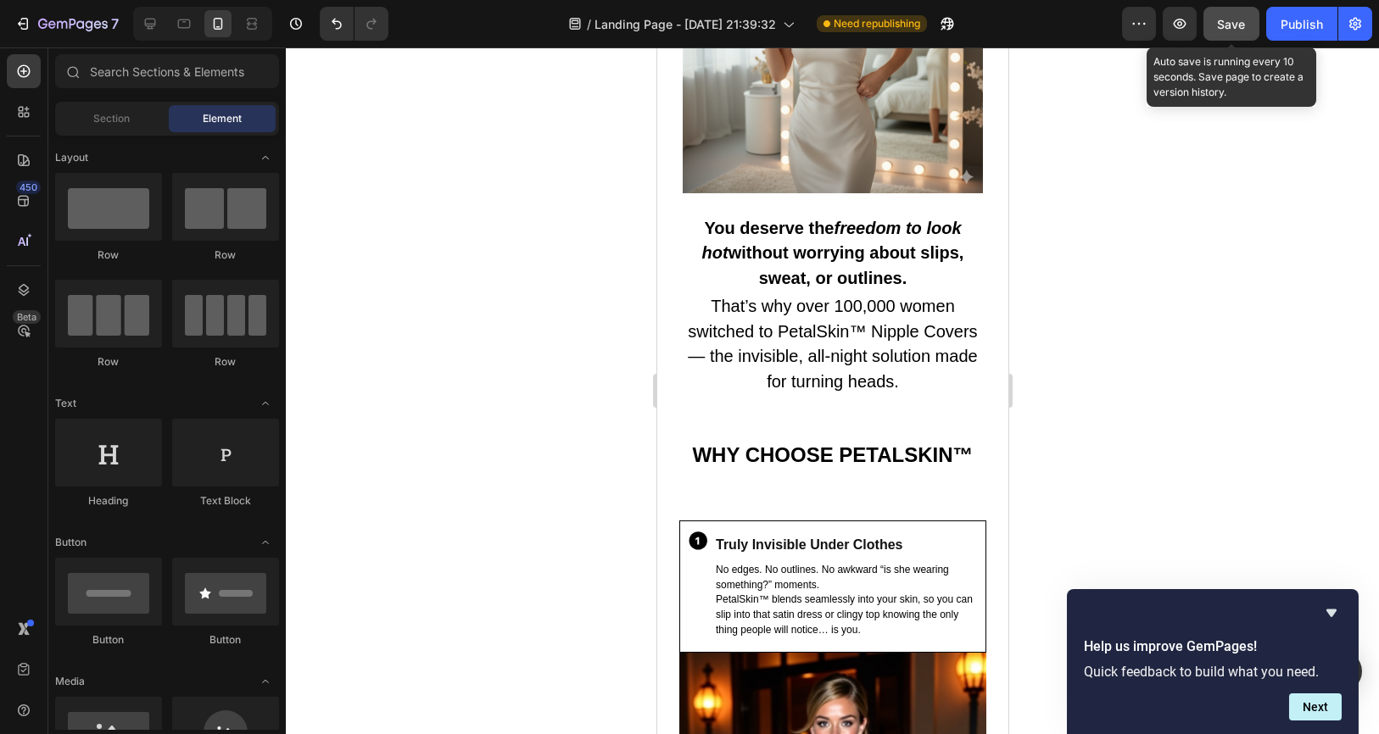
click at [1244, 35] on button "Save" at bounding box center [1231, 24] width 56 height 34
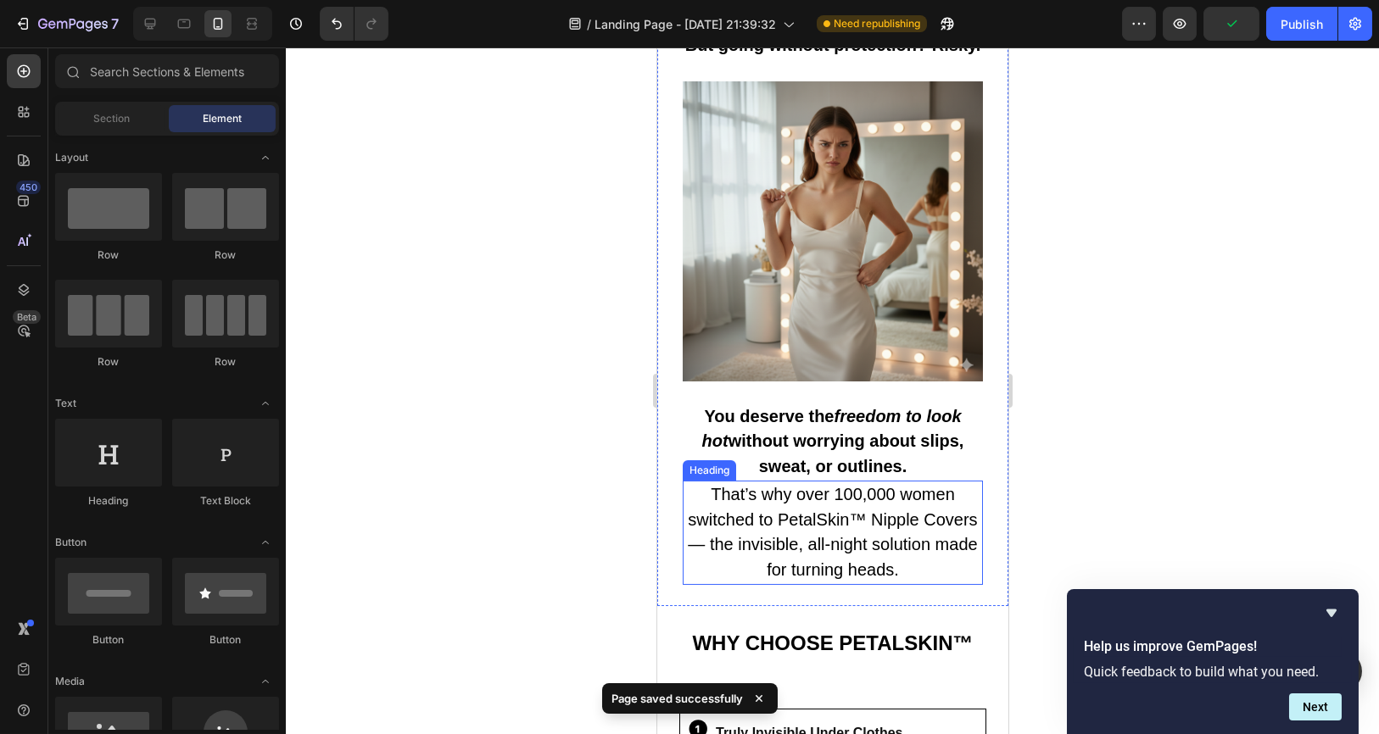
scroll to position [1224, 0]
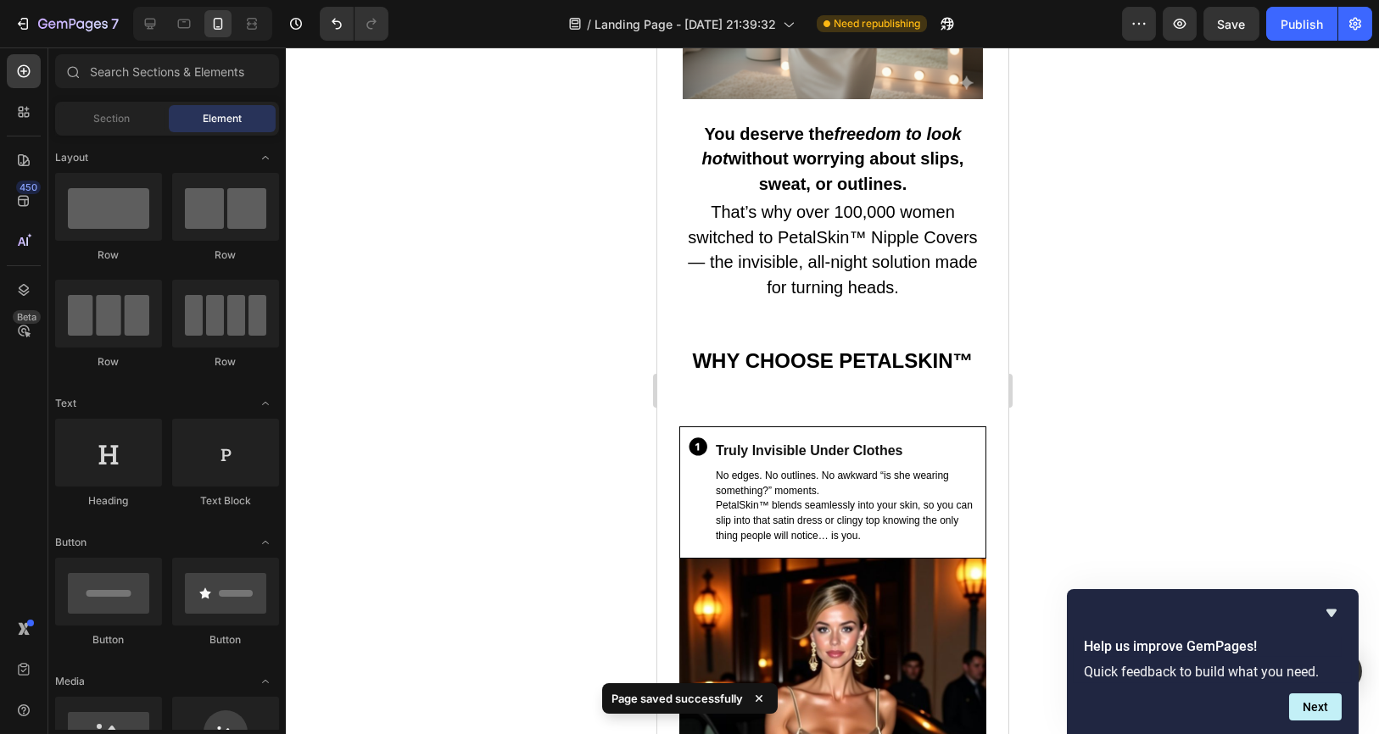
click at [1115, 364] on div at bounding box center [832, 390] width 1093 height 687
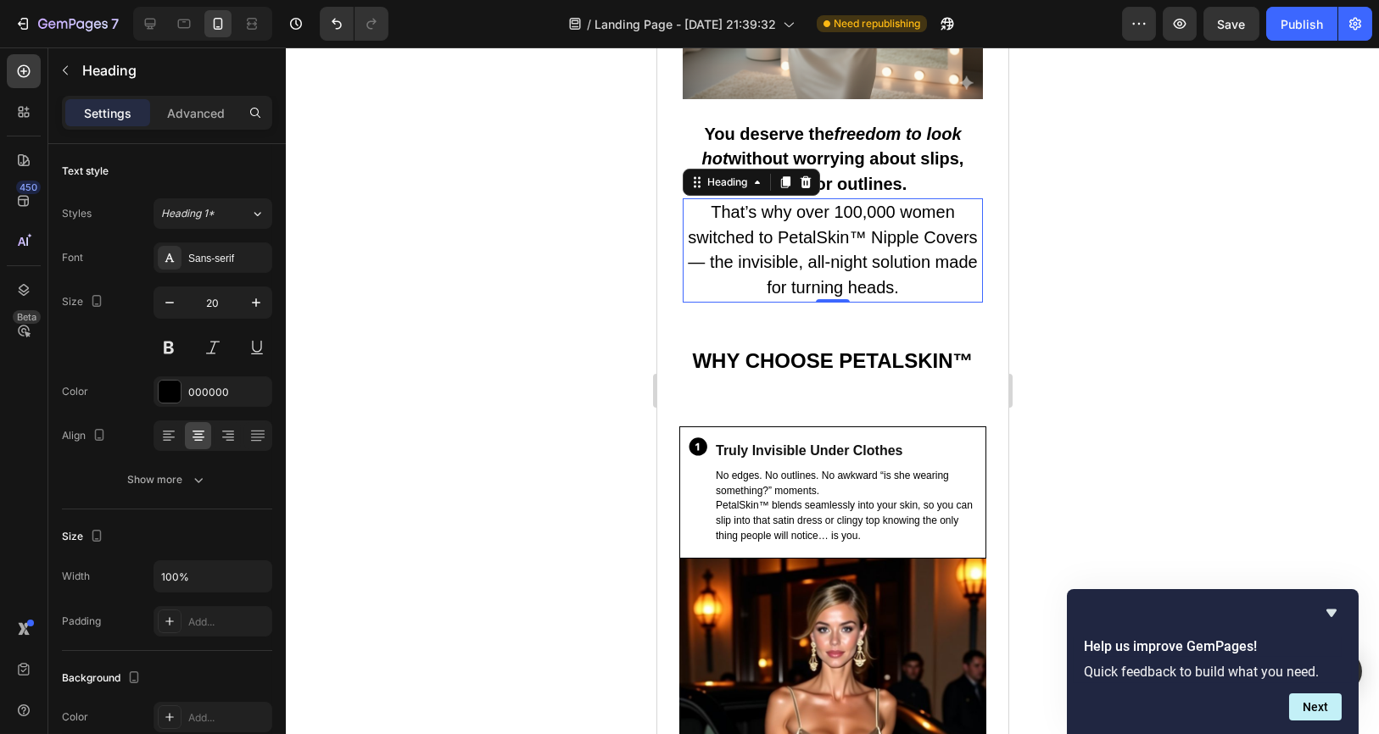
click at [883, 296] on p "That’s why over 100,000 women switched to PetalSkin™ Nipple Covers — the invisi…" at bounding box center [831, 250] width 297 height 100
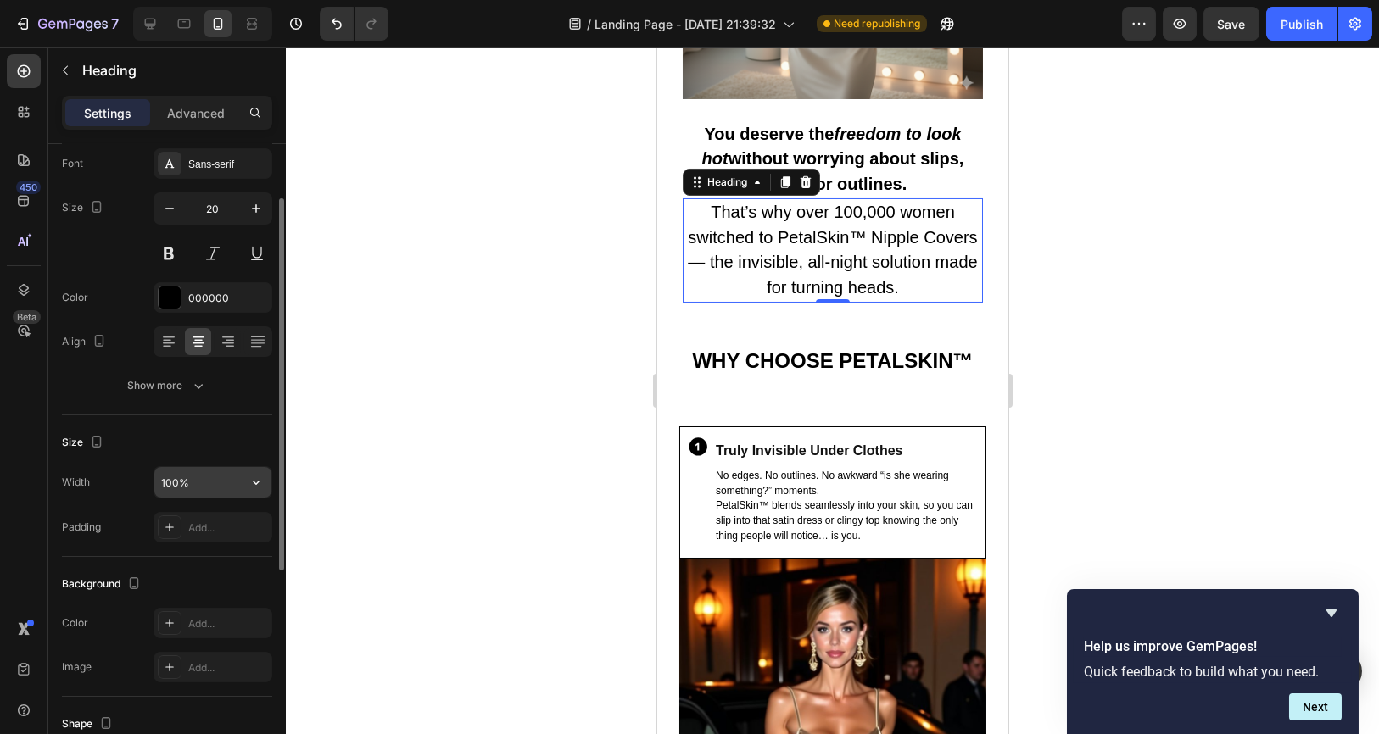
scroll to position [0, 0]
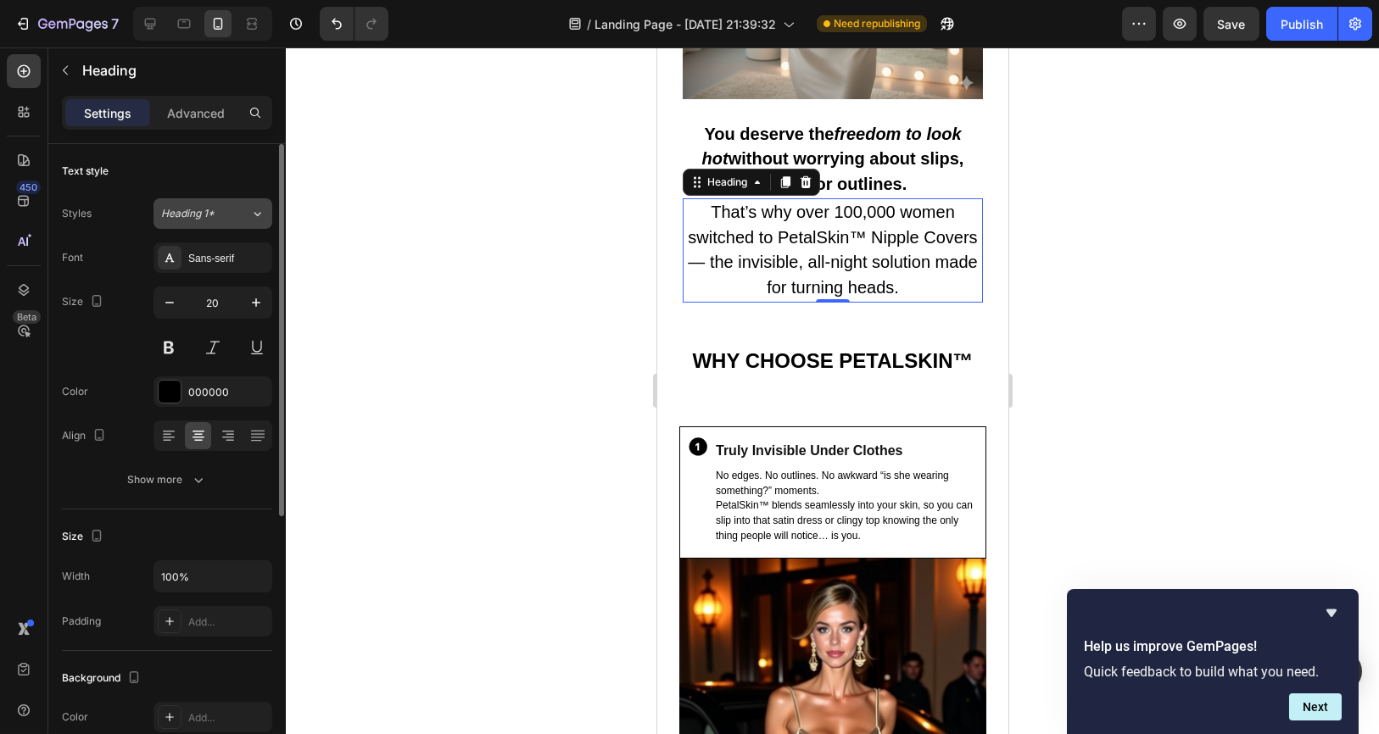
click at [234, 210] on div "Heading 1*" at bounding box center [205, 213] width 89 height 15
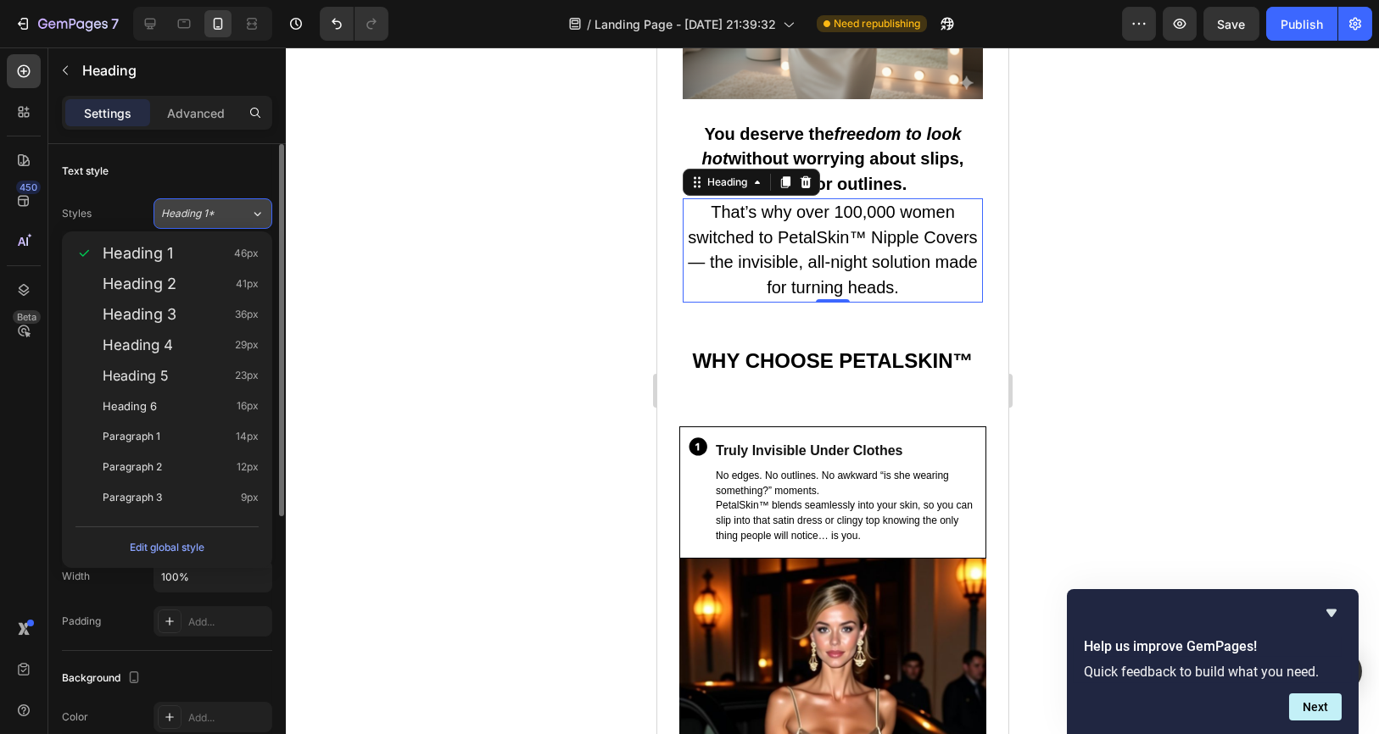
click at [234, 216] on div "Heading 1*" at bounding box center [205, 213] width 89 height 15
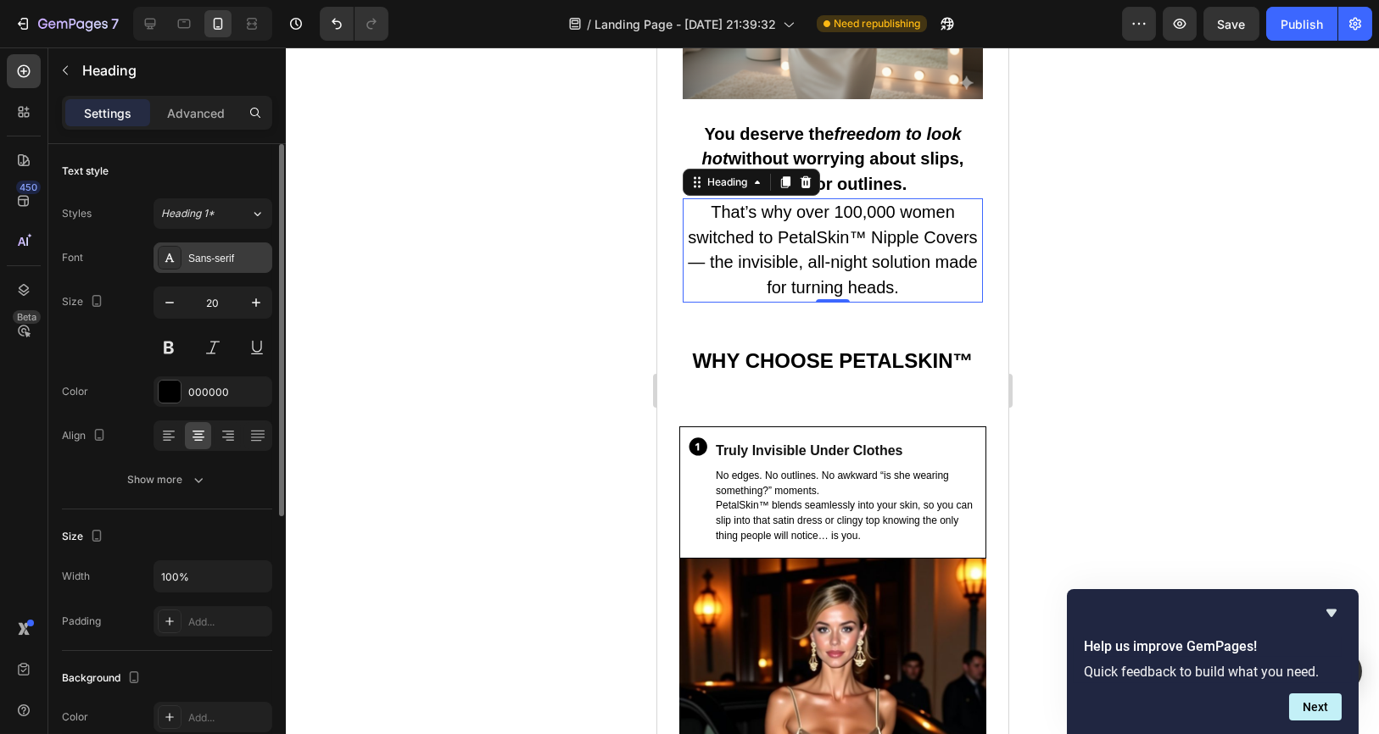
click at [233, 251] on div "Sans-serif" at bounding box center [228, 258] width 80 height 15
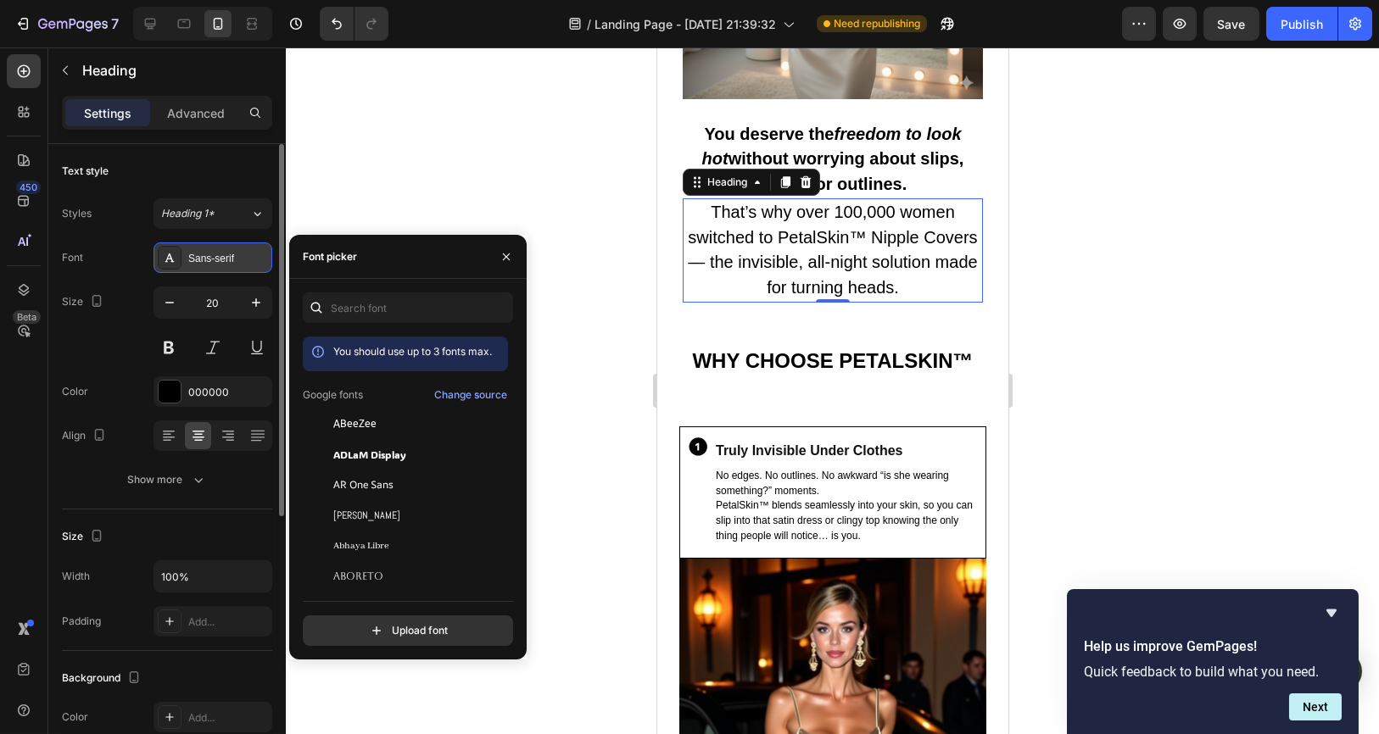
click at [233, 251] on div "Sans-serif" at bounding box center [228, 258] width 80 height 15
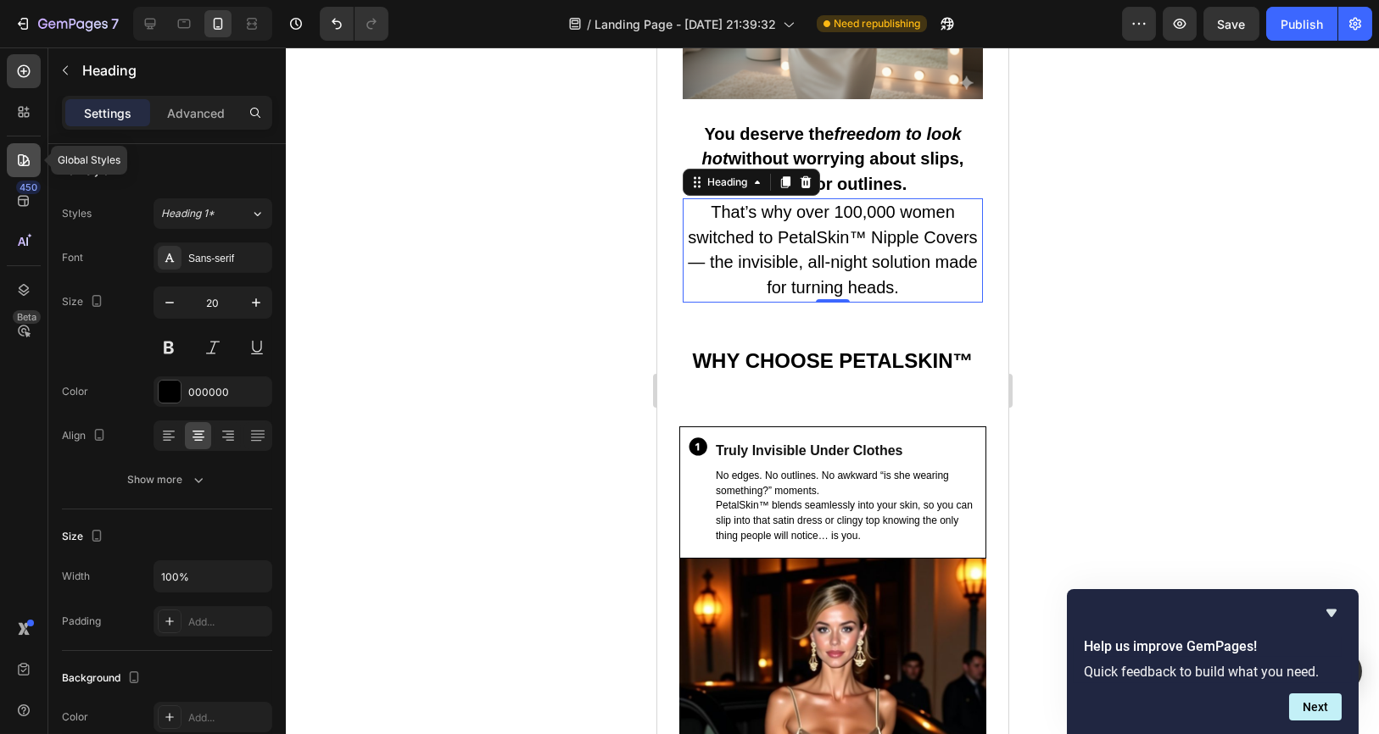
click at [22, 157] on icon at bounding box center [23, 160] width 17 height 17
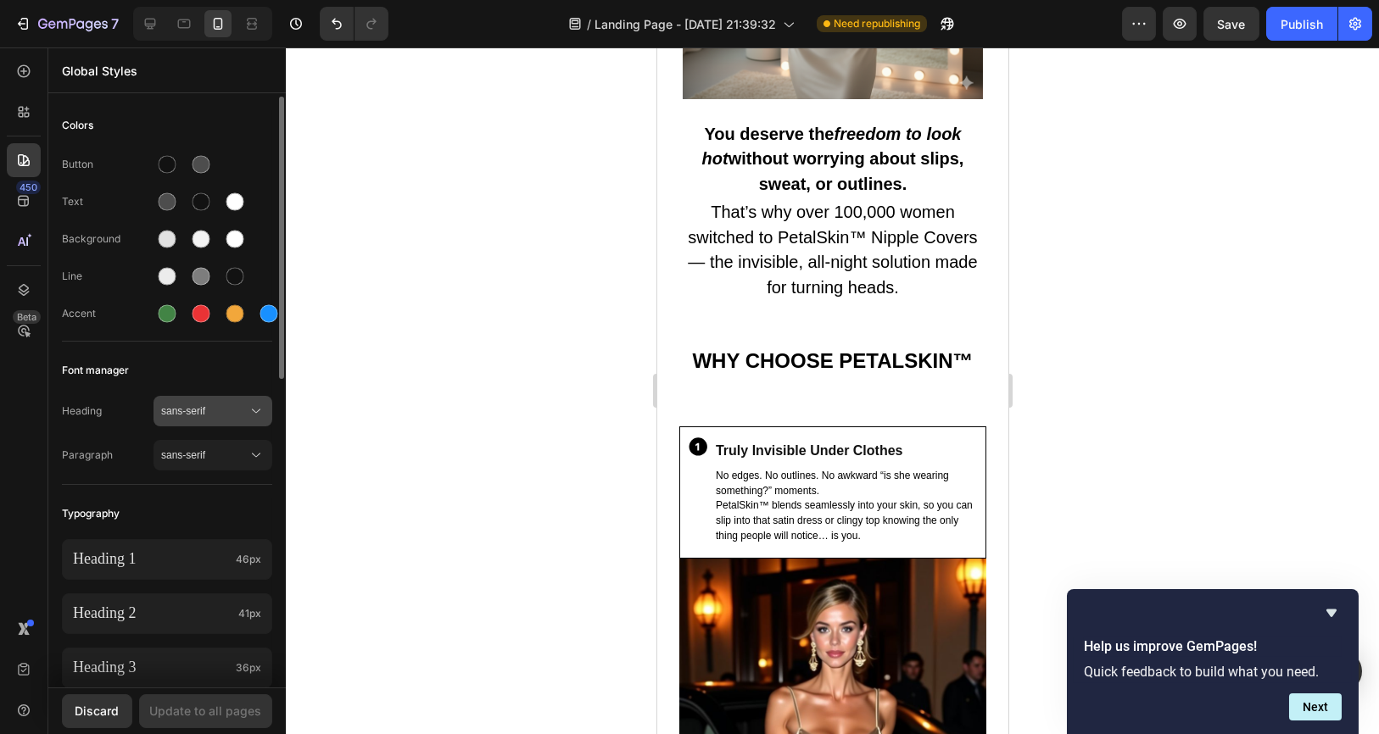
click at [236, 403] on div "sans-serif" at bounding box center [212, 411] width 103 height 17
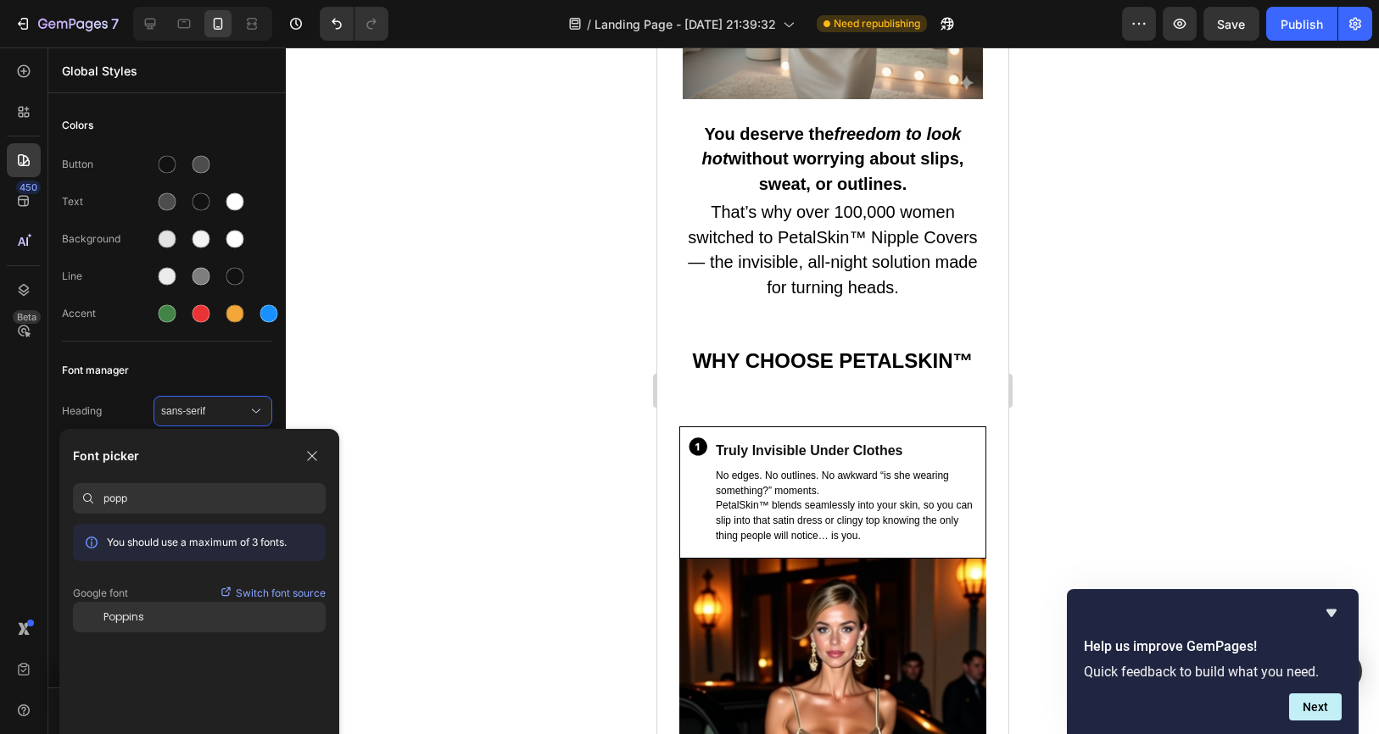
type input "popp"
click at [142, 608] on div "Poppins" at bounding box center [199, 617] width 253 height 31
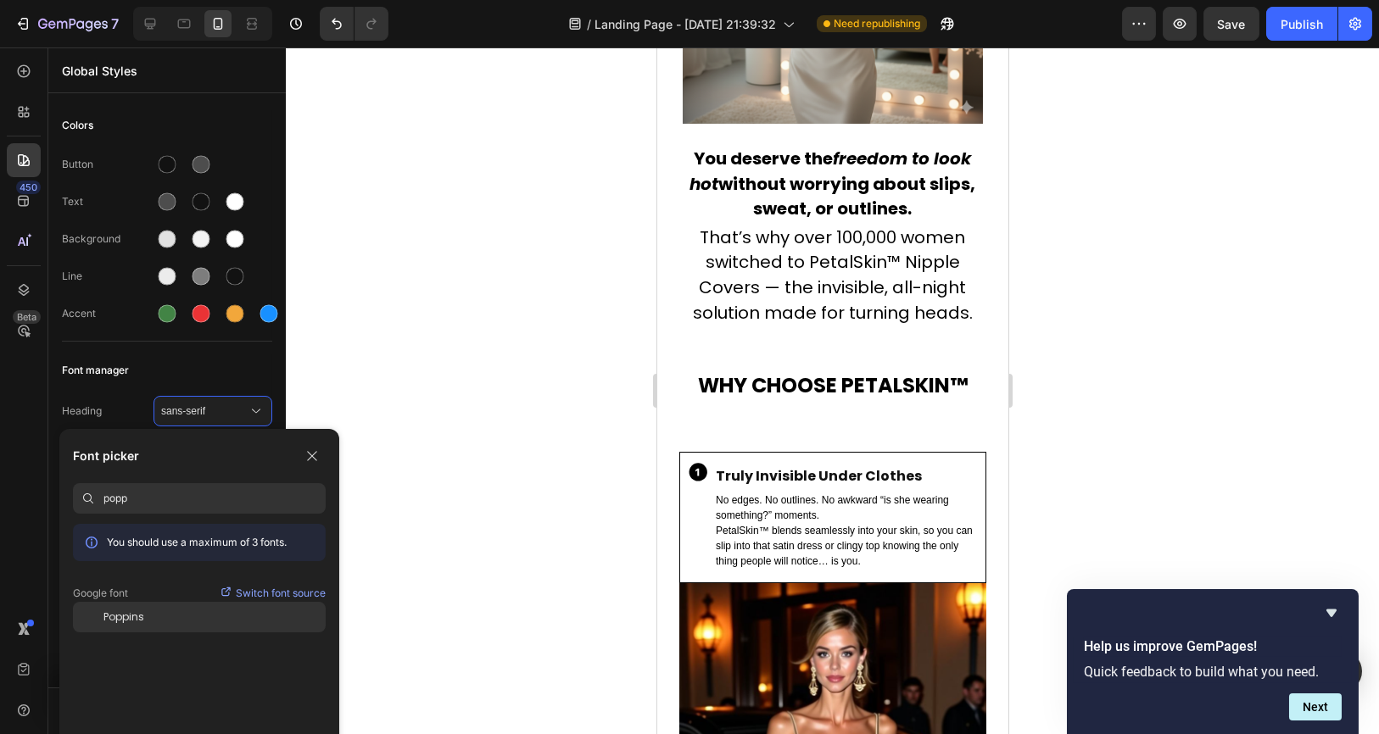
scroll to position [1224, 0]
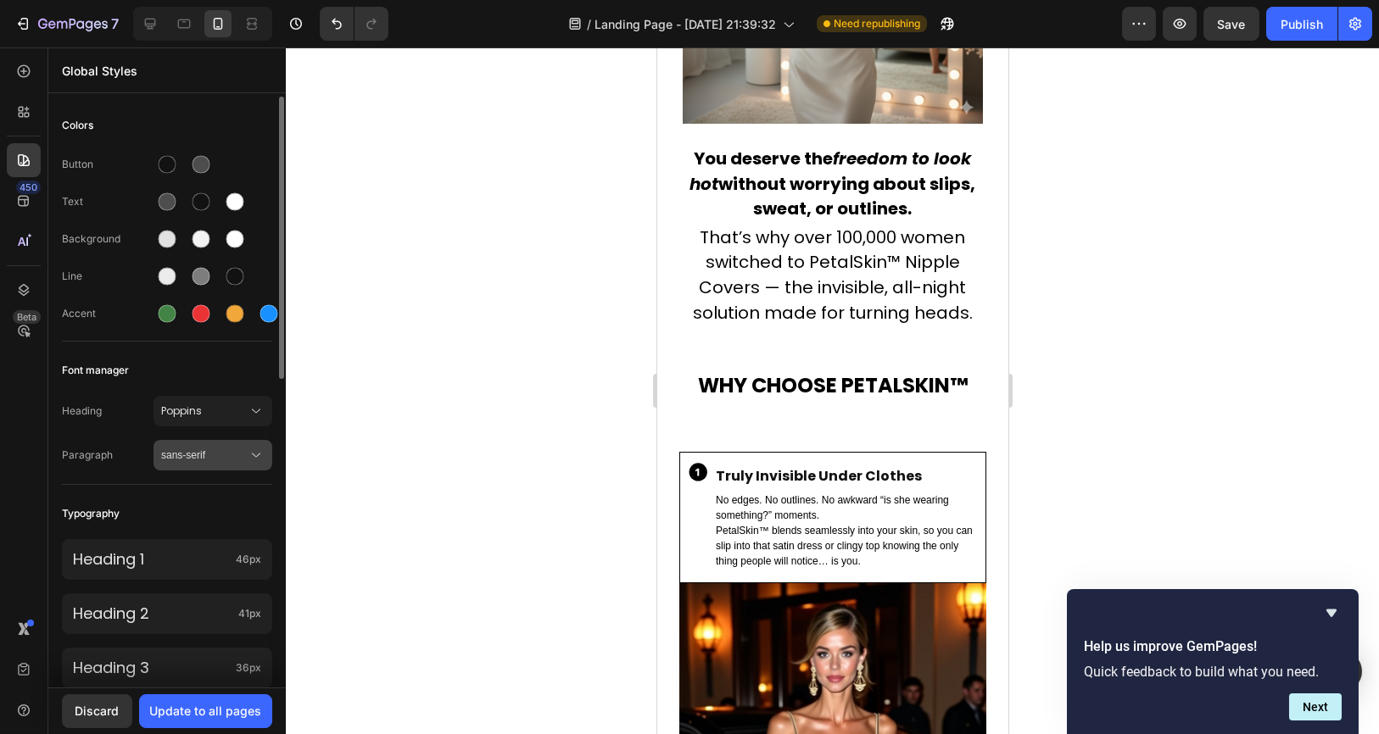
click at [213, 460] on span "sans-serif" at bounding box center [204, 455] width 86 height 15
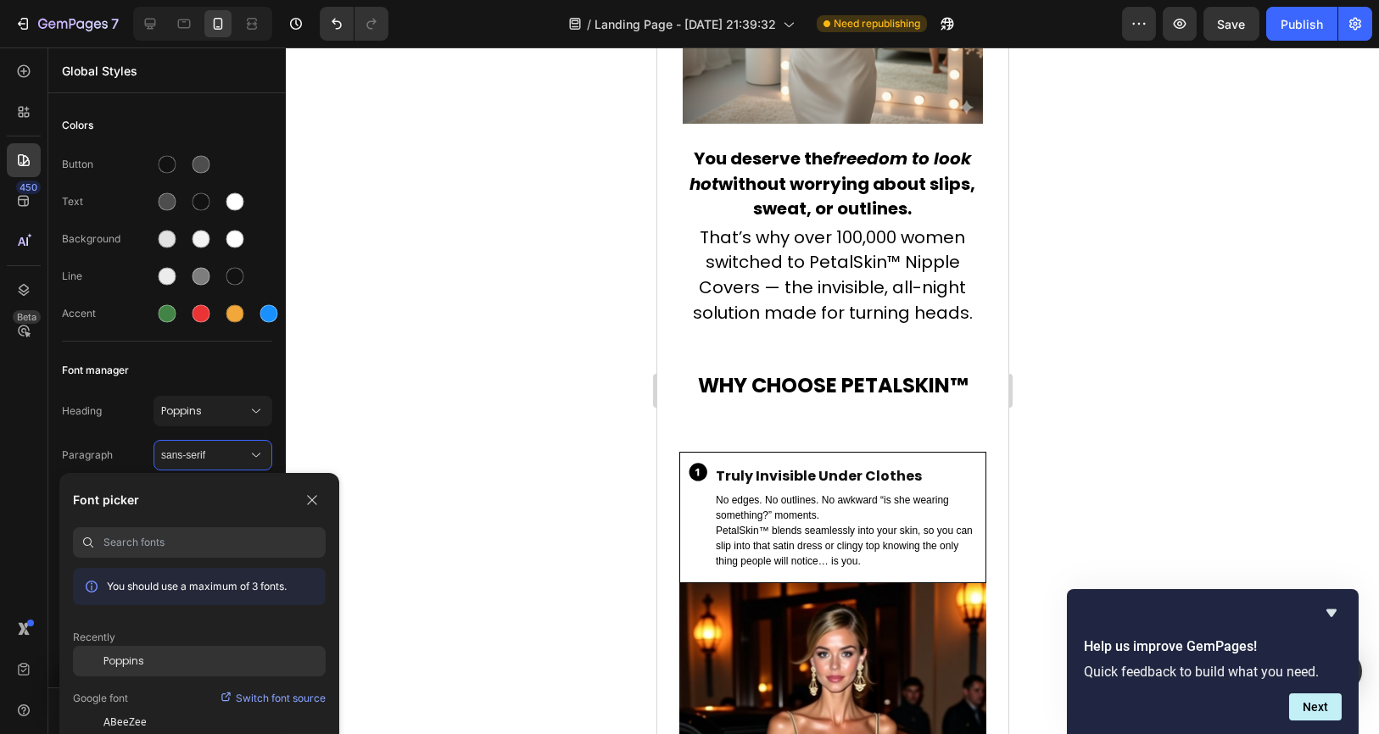
click at [141, 656] on span "Poppins" at bounding box center [123, 661] width 41 height 15
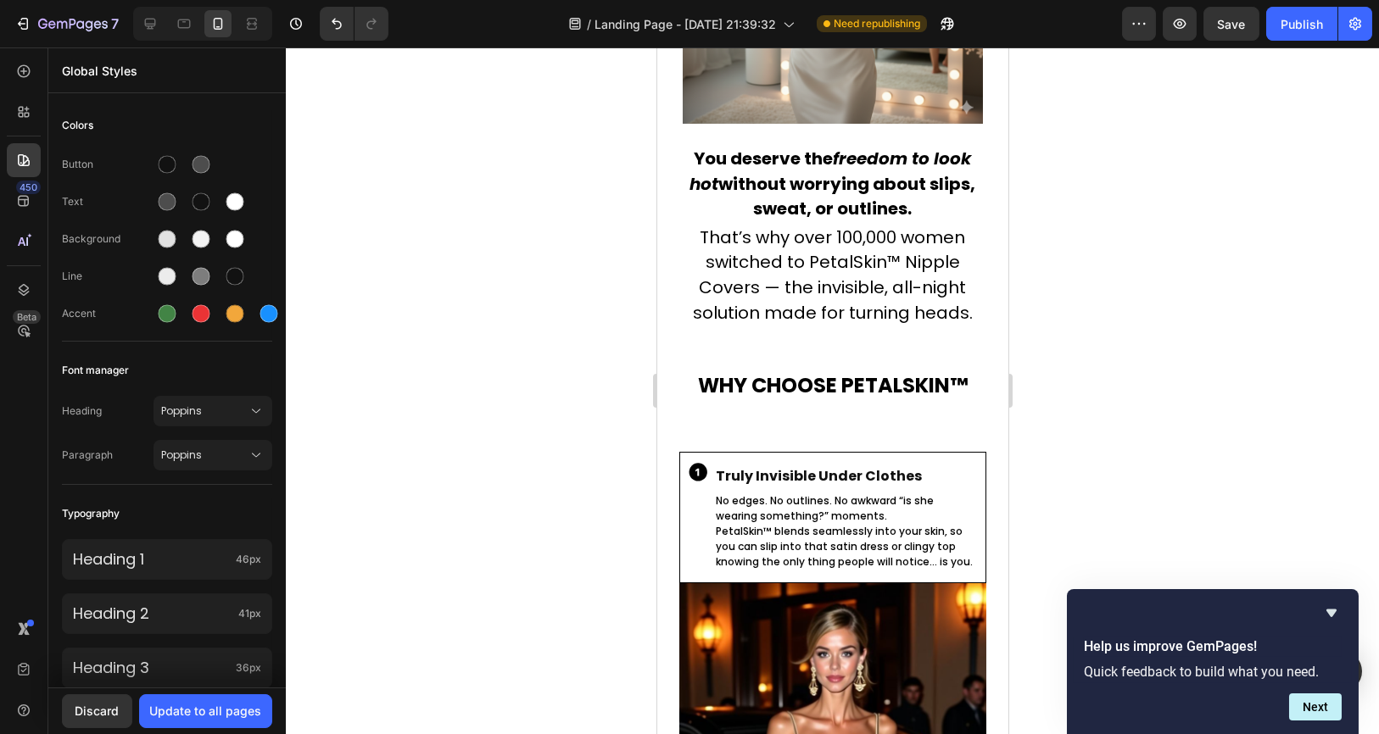
click at [419, 470] on div at bounding box center [832, 390] width 1093 height 687
click at [1222, 31] on div "Save" at bounding box center [1232, 24] width 28 height 18
click at [221, 714] on div "Update to all pages" at bounding box center [206, 711] width 112 height 18
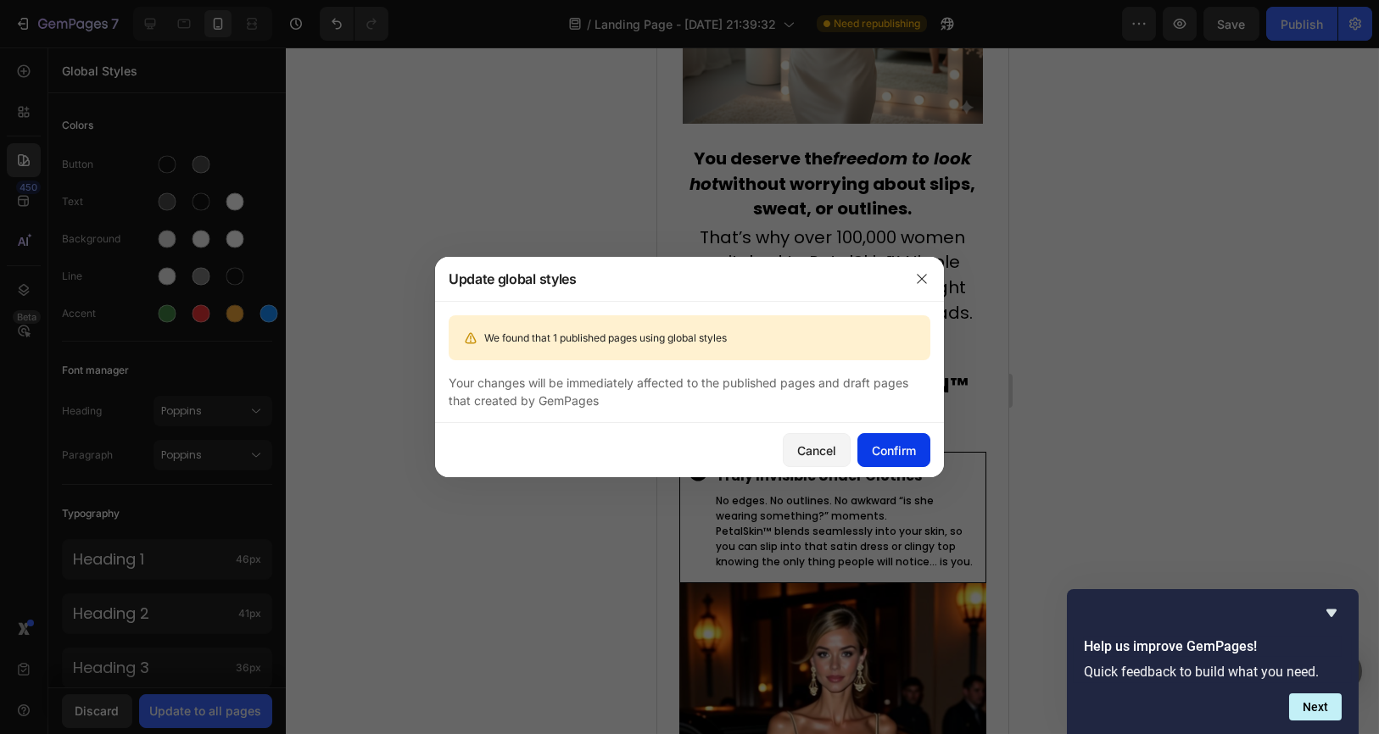
click at [896, 444] on div "Confirm" at bounding box center [894, 451] width 44 height 18
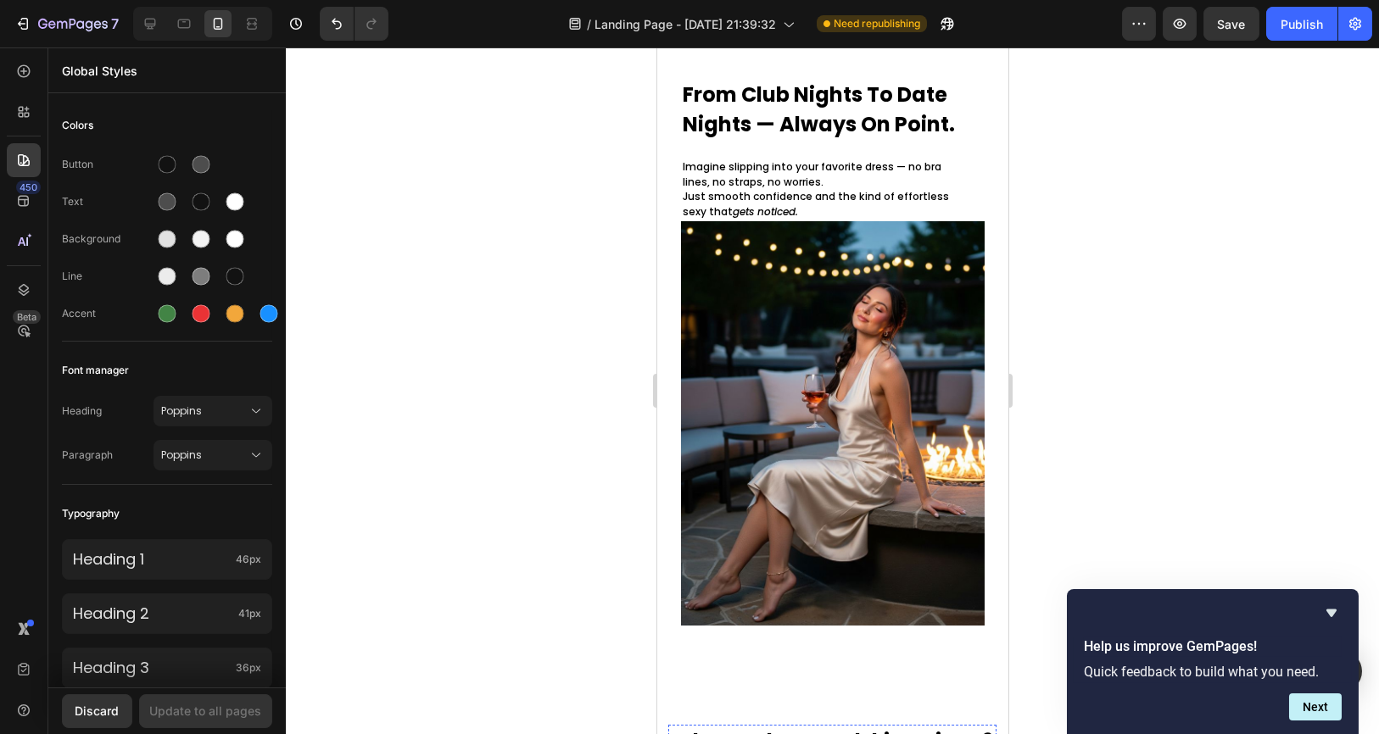
scroll to position [3297, 0]
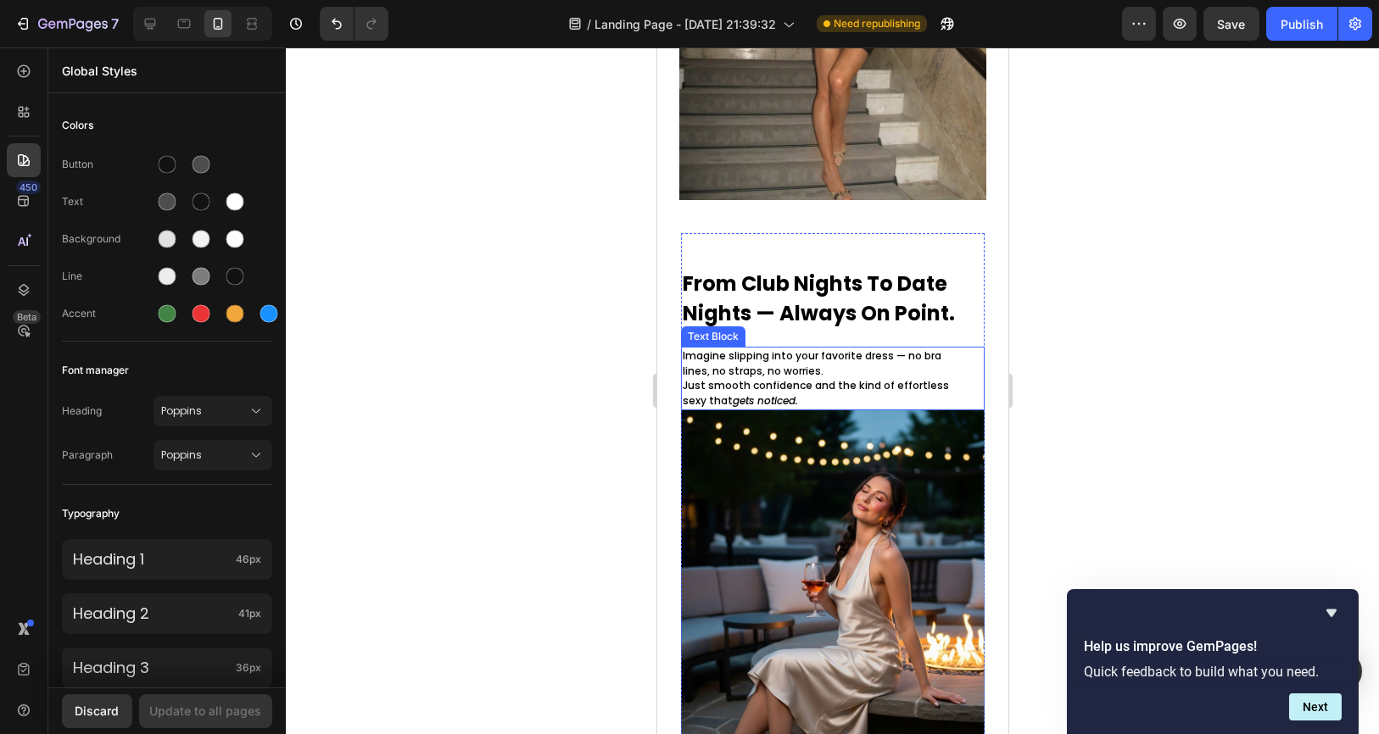
click at [874, 390] on p "Imagine slipping into your favorite dress — no bra lines, no straps, no worries…" at bounding box center [823, 379] width 282 height 60
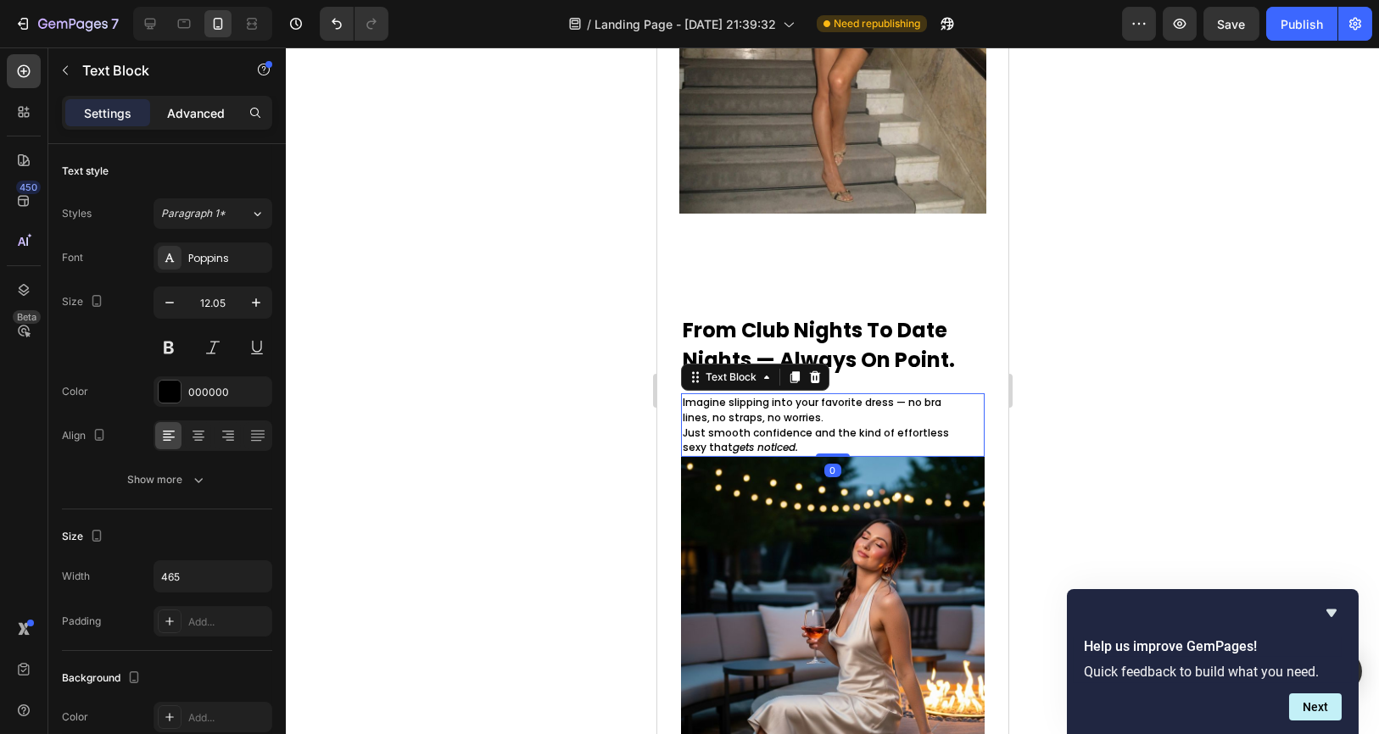
click at [188, 104] on p "Advanced" at bounding box center [196, 113] width 58 height 18
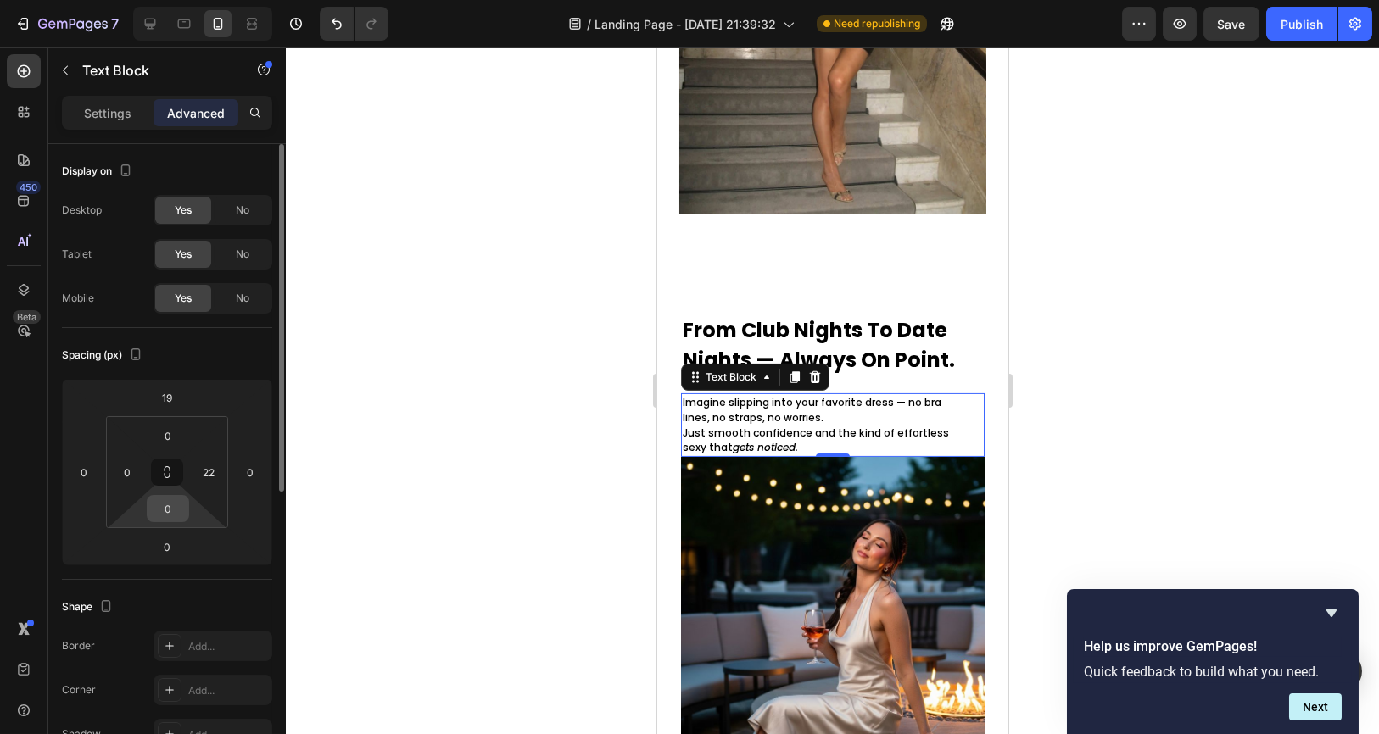
click at [178, 509] on input "0" at bounding box center [168, 508] width 34 height 25
type input "10"
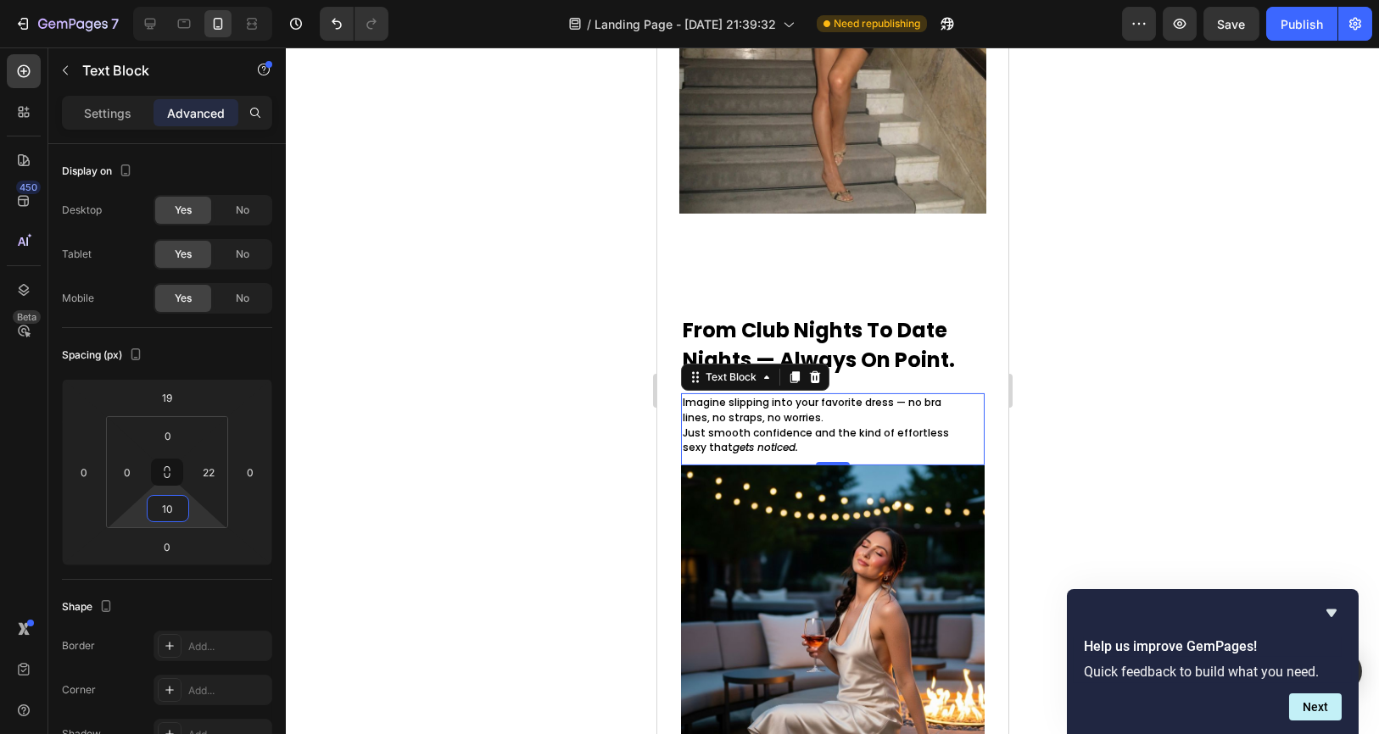
click at [424, 457] on div at bounding box center [832, 390] width 1093 height 687
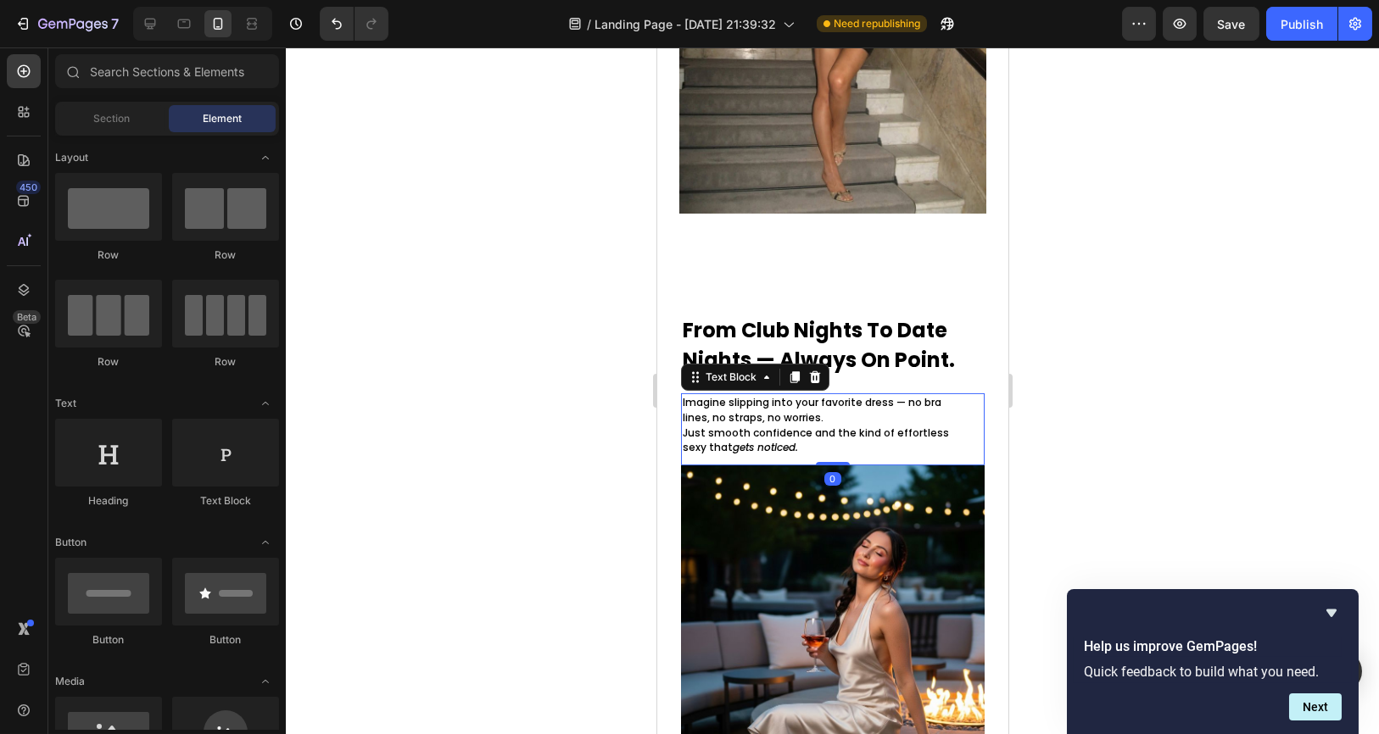
click at [857, 395] on p "Imagine slipping into your favorite dress — no bra lines, no straps, no worries…" at bounding box center [823, 425] width 282 height 60
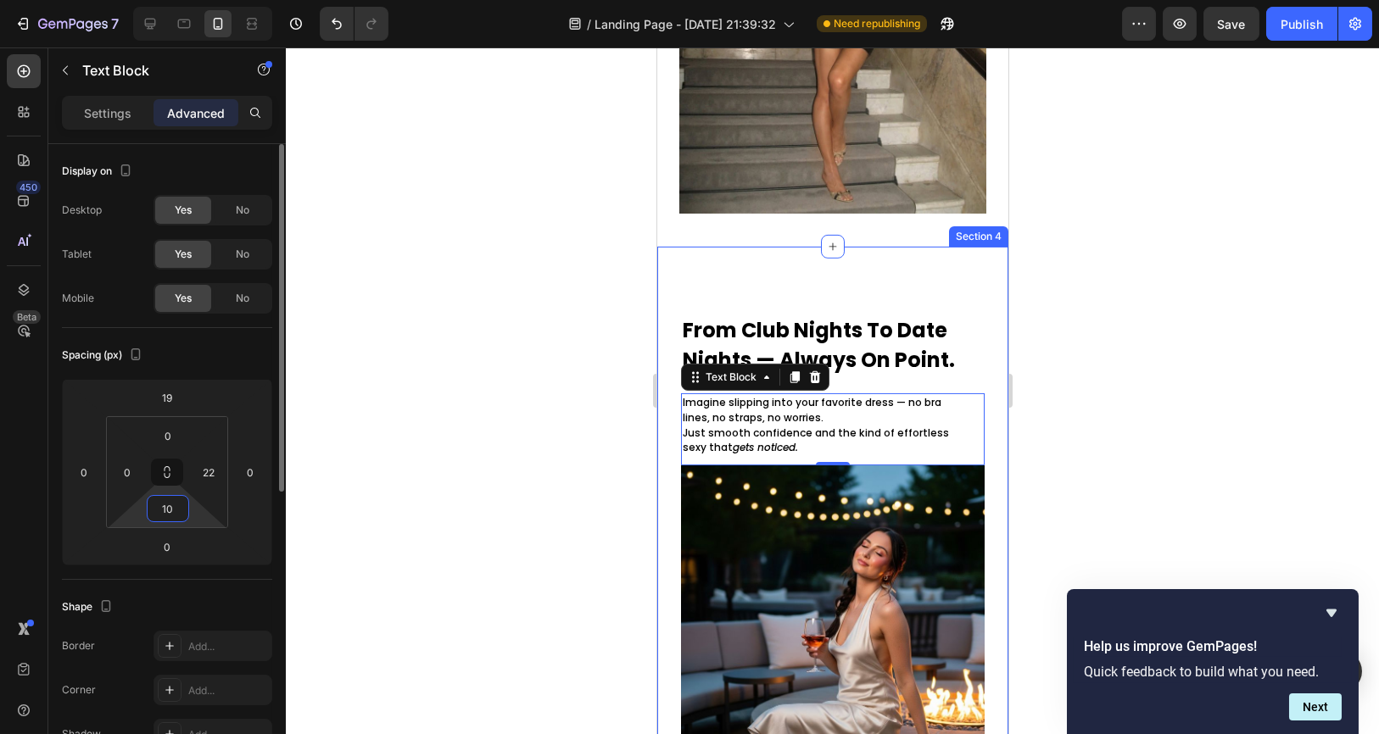
click at [178, 506] on input "10" at bounding box center [168, 508] width 34 height 25
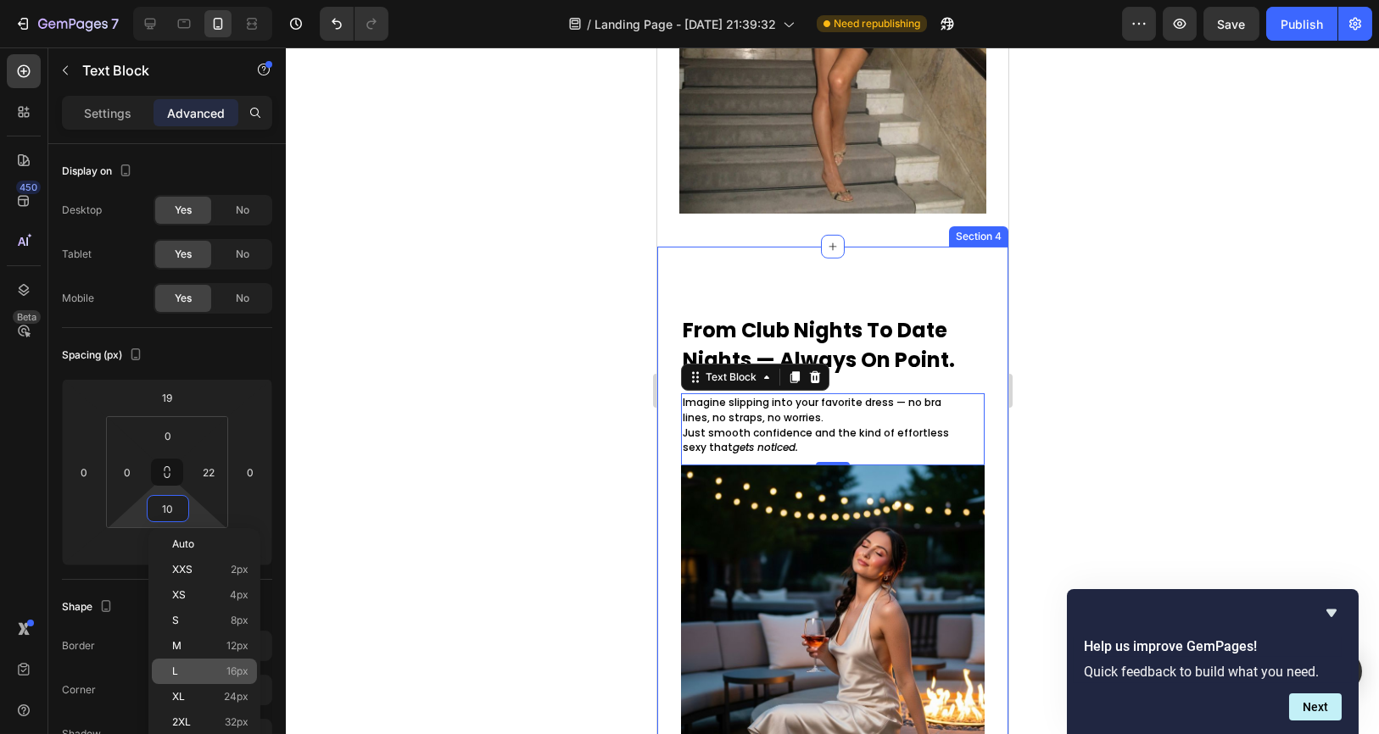
click at [237, 669] on span "16px" at bounding box center [237, 672] width 22 height 12
type input "16"
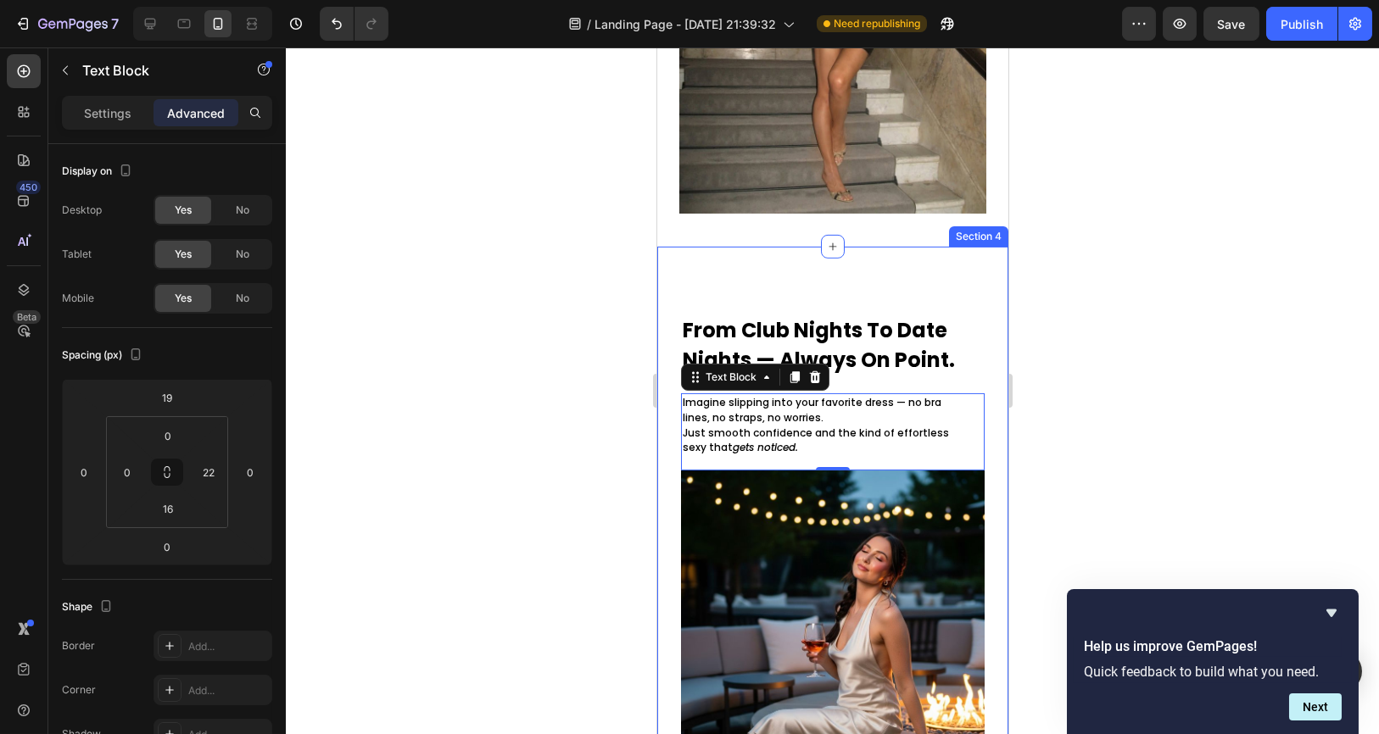
click at [448, 605] on div at bounding box center [832, 390] width 1093 height 687
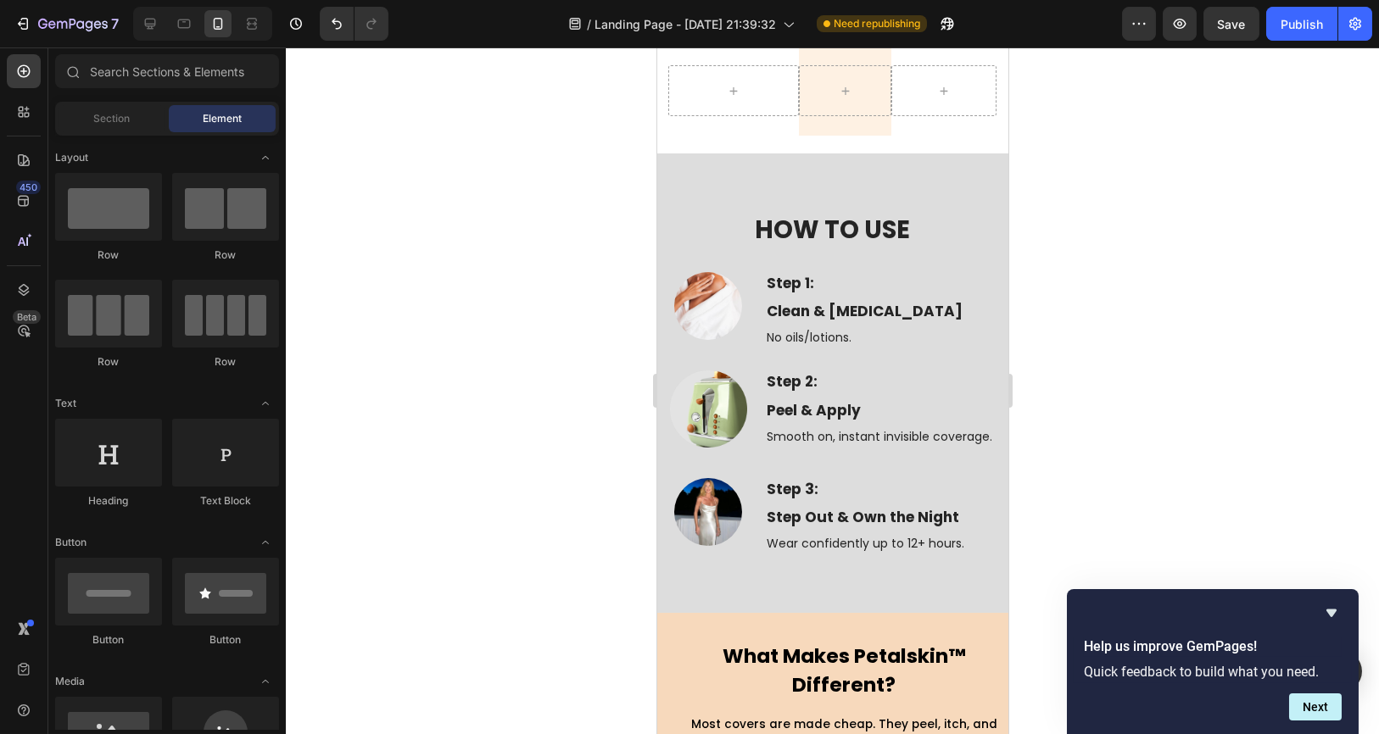
scroll to position [4428, 0]
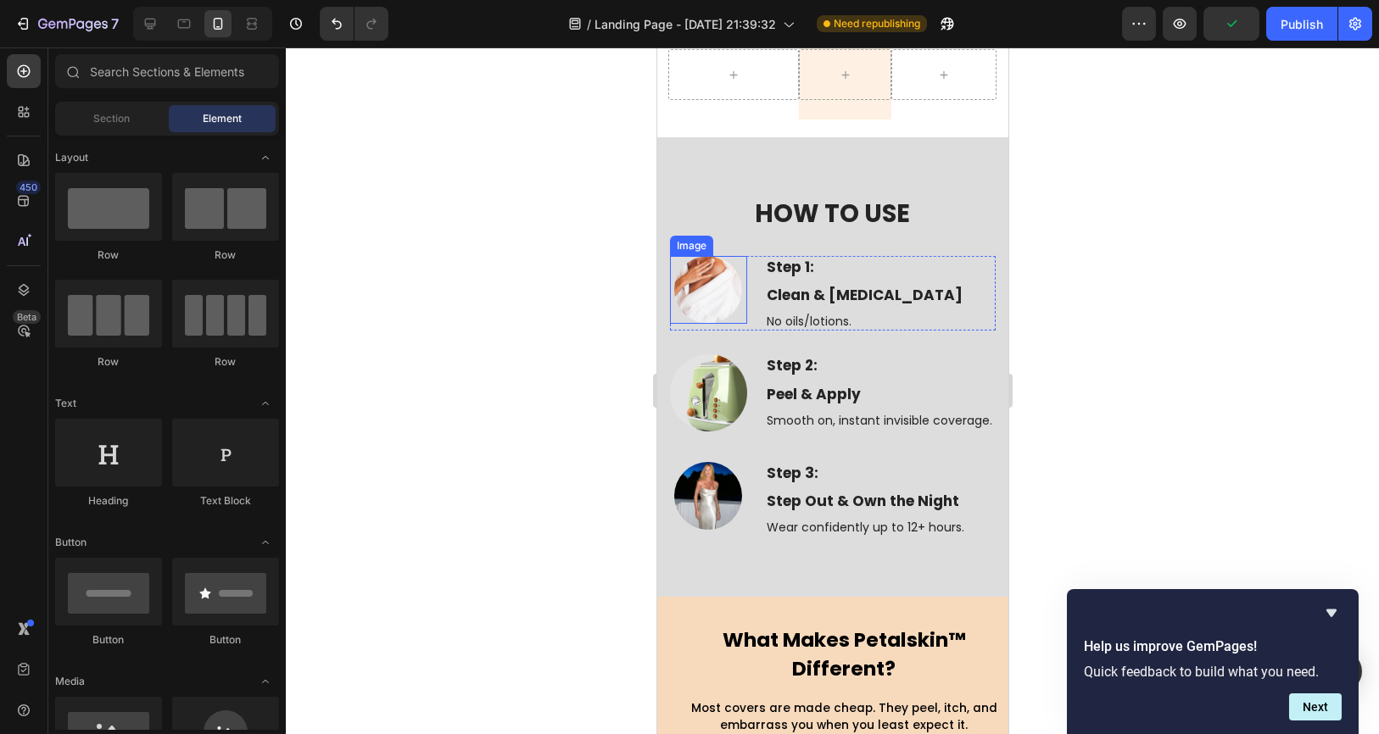
click at [692, 322] on img at bounding box center [707, 290] width 68 height 68
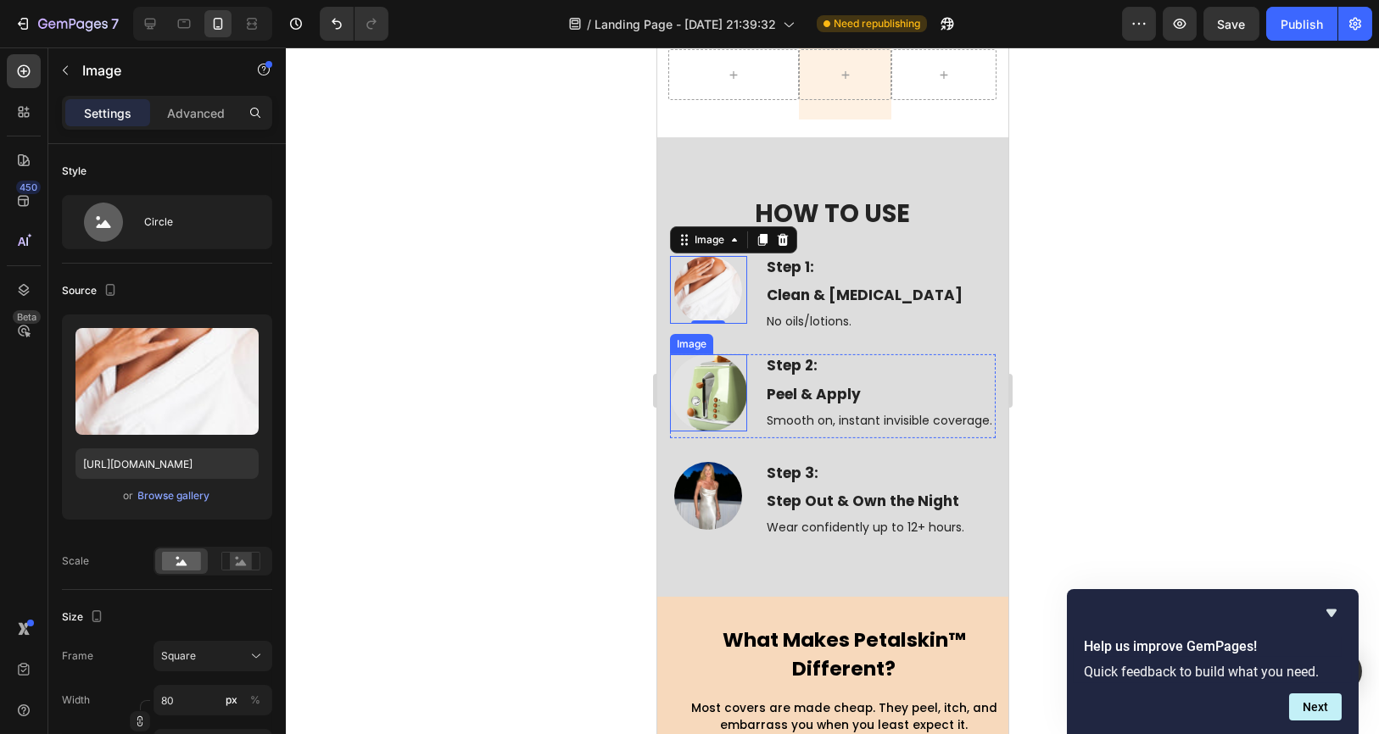
click at [713, 427] on img at bounding box center [707, 392] width 77 height 77
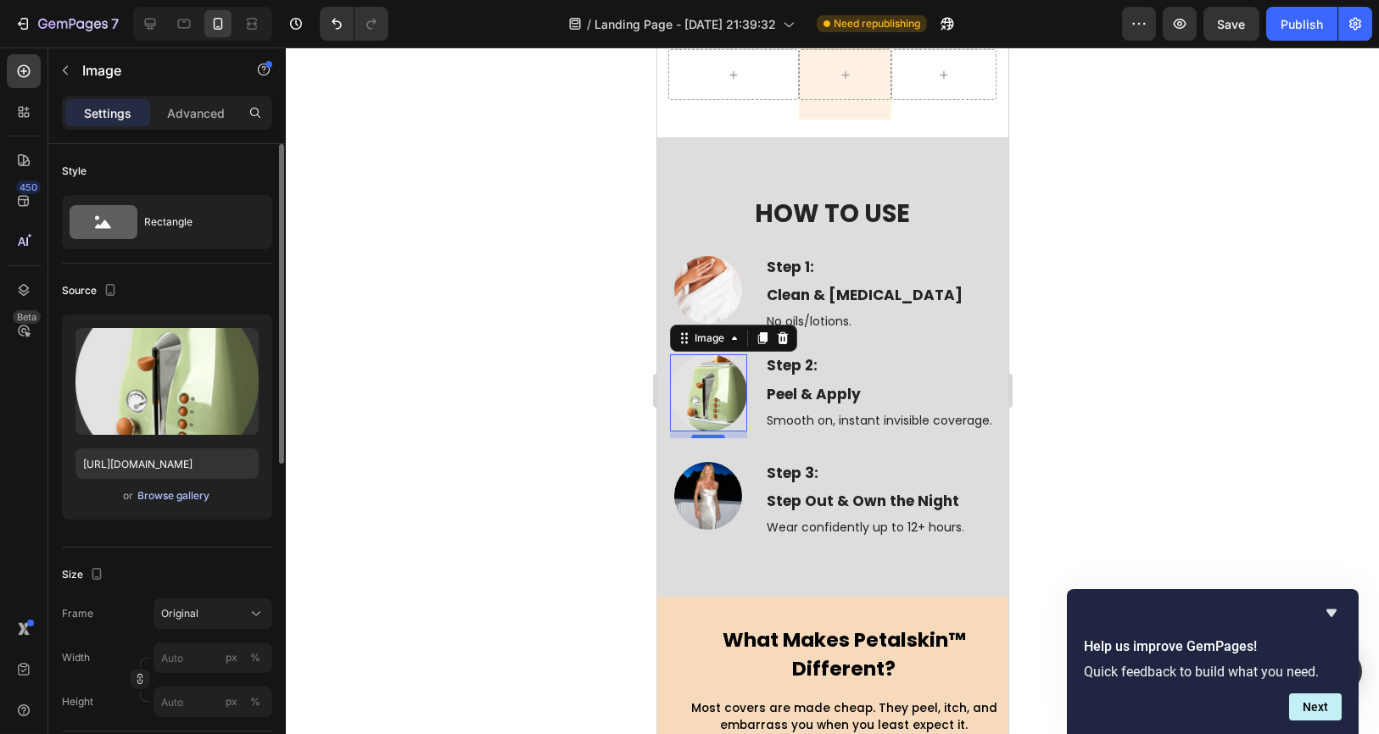
click at [172, 492] on div "Browse gallery" at bounding box center [174, 495] width 72 height 15
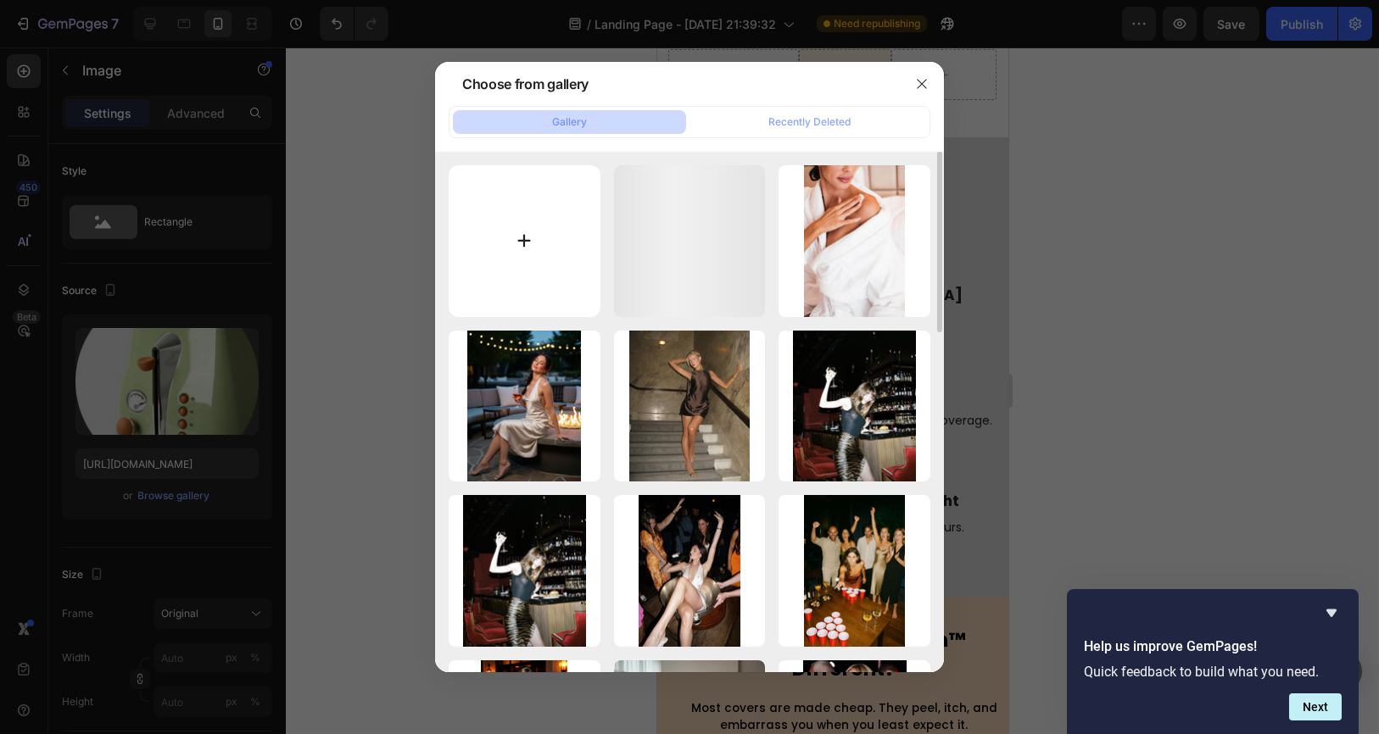
click at [543, 230] on input "file" at bounding box center [525, 241] width 152 height 152
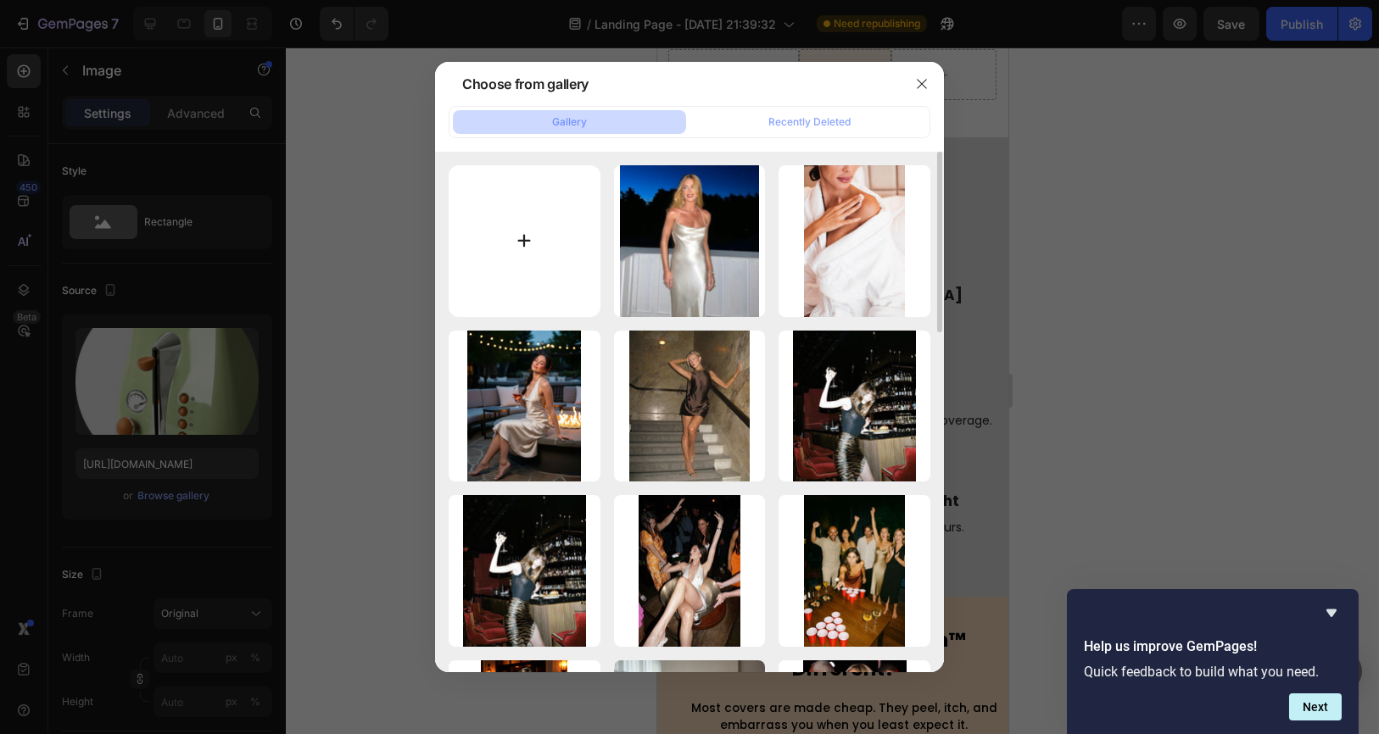
type input "C:\fakepath\Gemini_Generated_Image_gw1paygw1paygw1p.png"
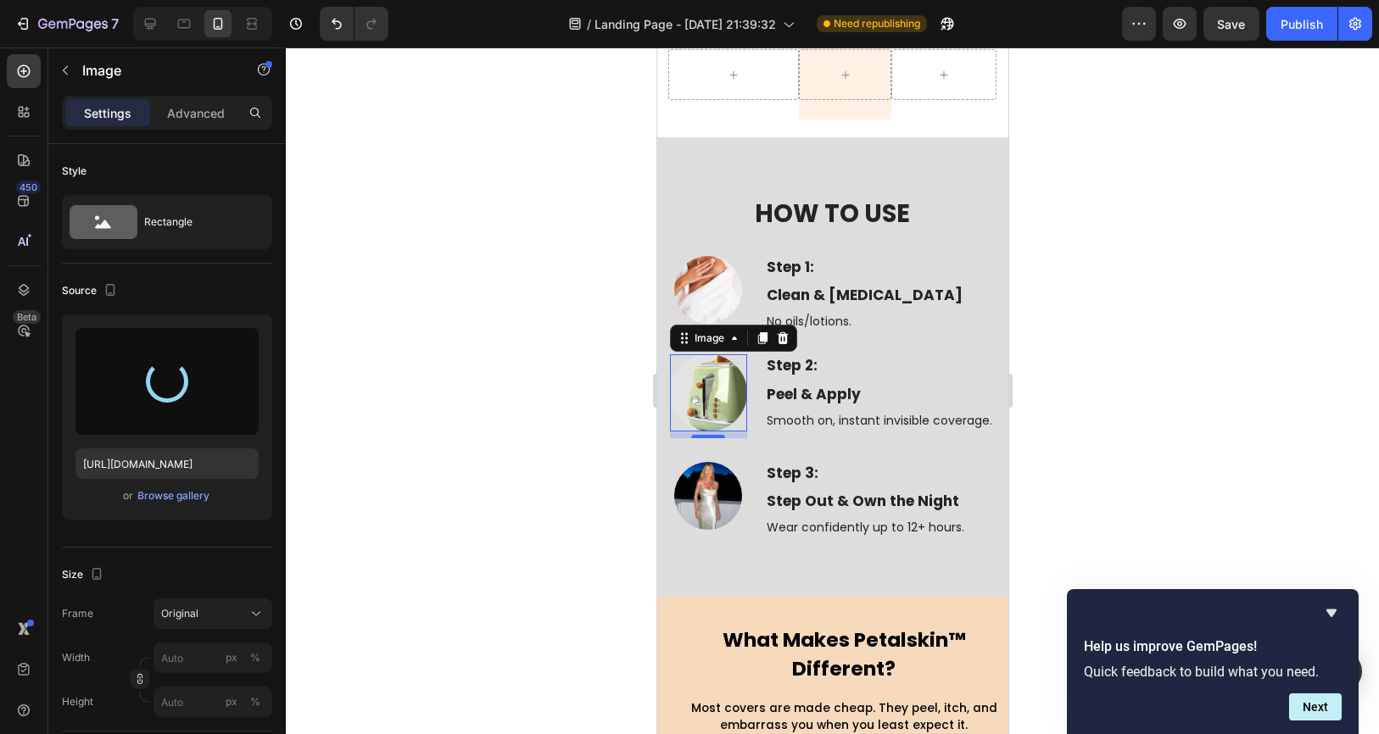
type input "https://cdn.shopify.com/s/files/1/0919/5100/6029/files/gempages_585264386919105…"
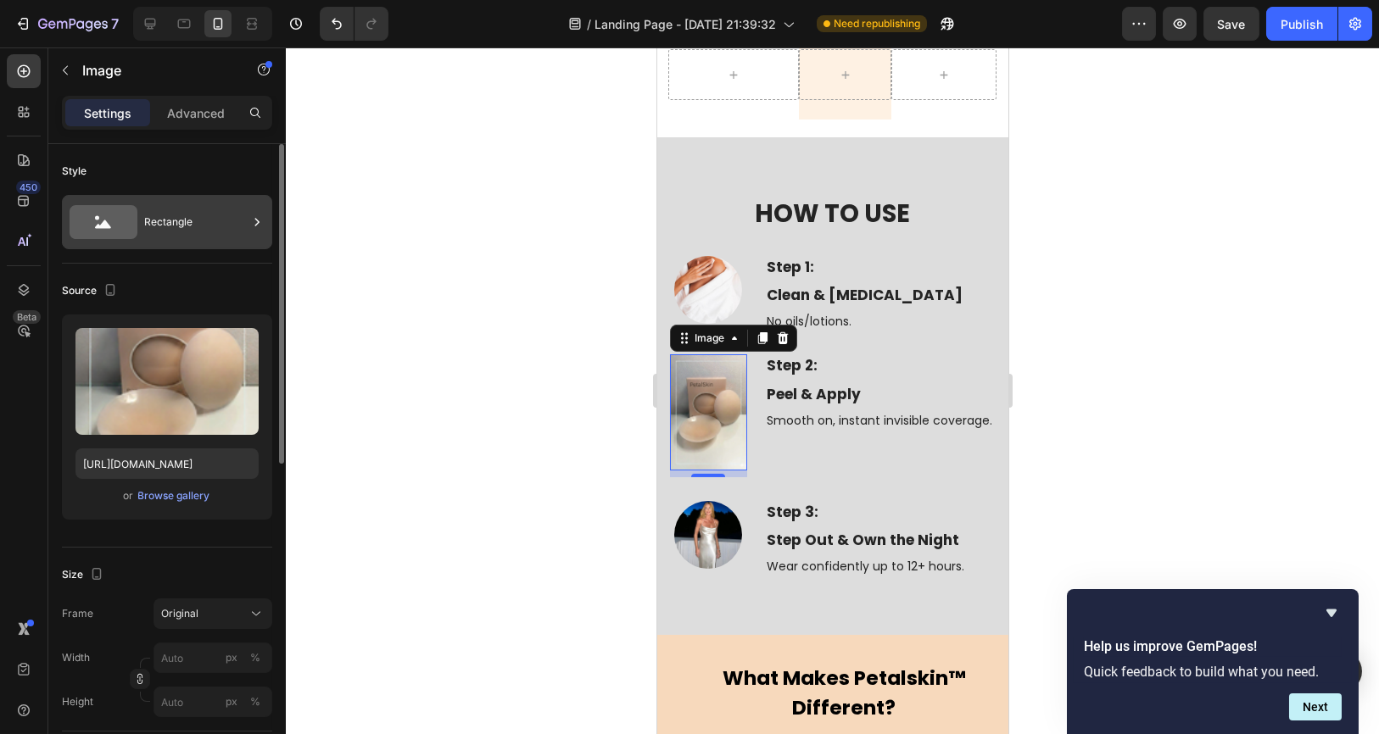
click at [213, 219] on div "Rectangle" at bounding box center [195, 222] width 103 height 39
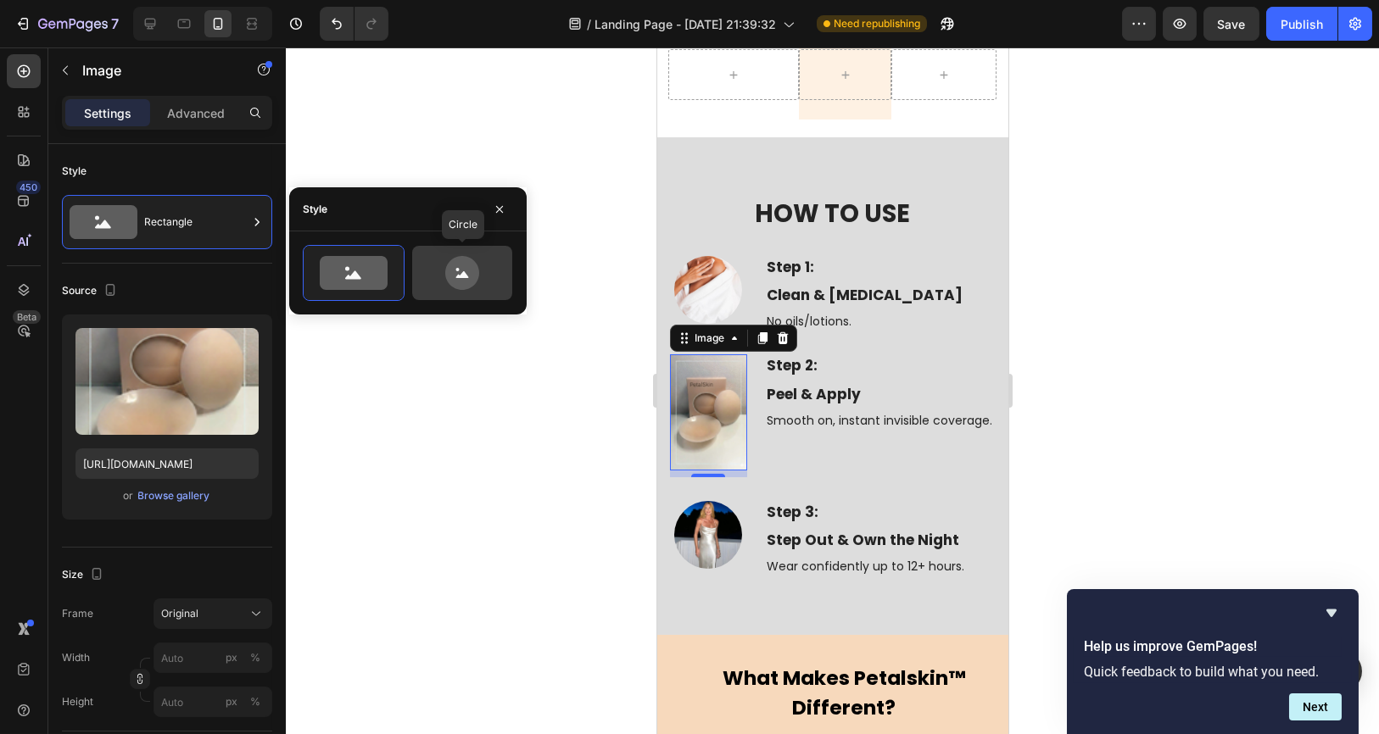
click at [463, 271] on icon at bounding box center [462, 273] width 34 height 34
type input "80"
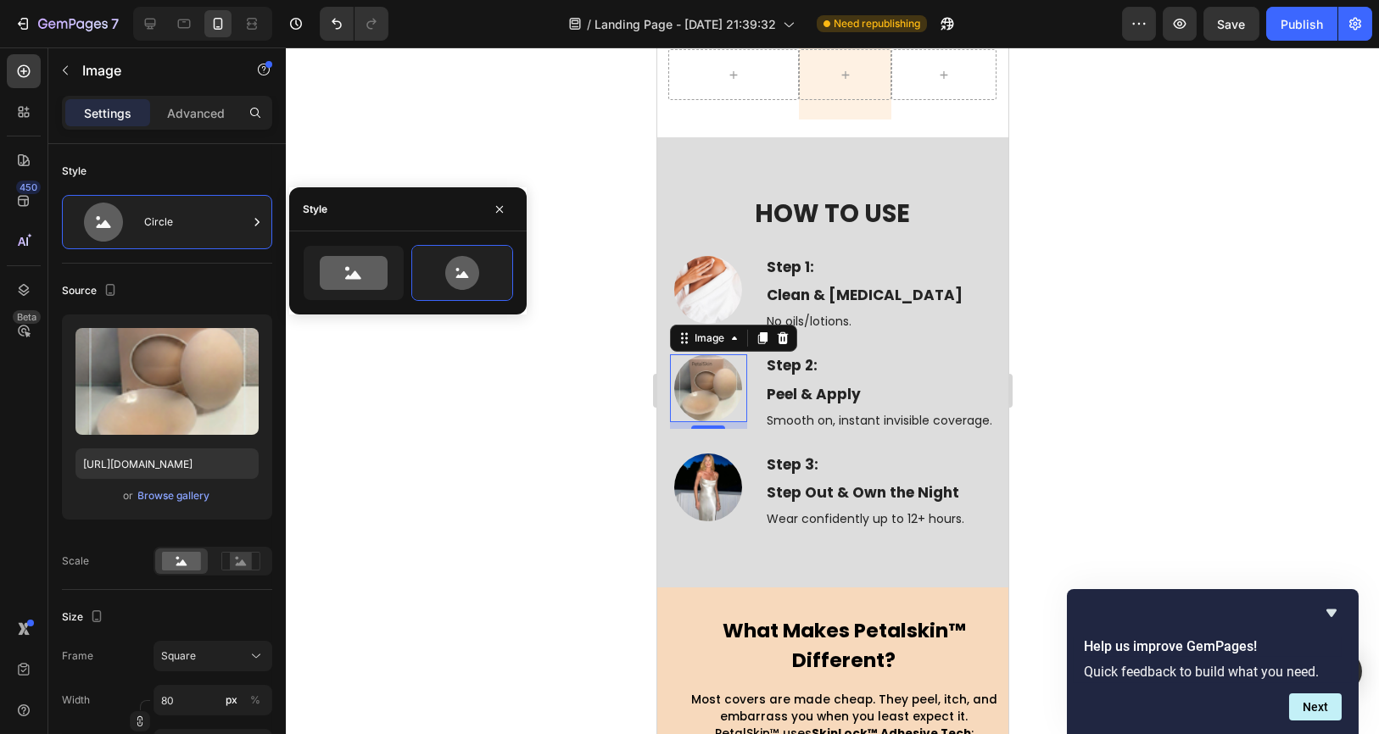
click at [501, 387] on div at bounding box center [832, 390] width 1093 height 687
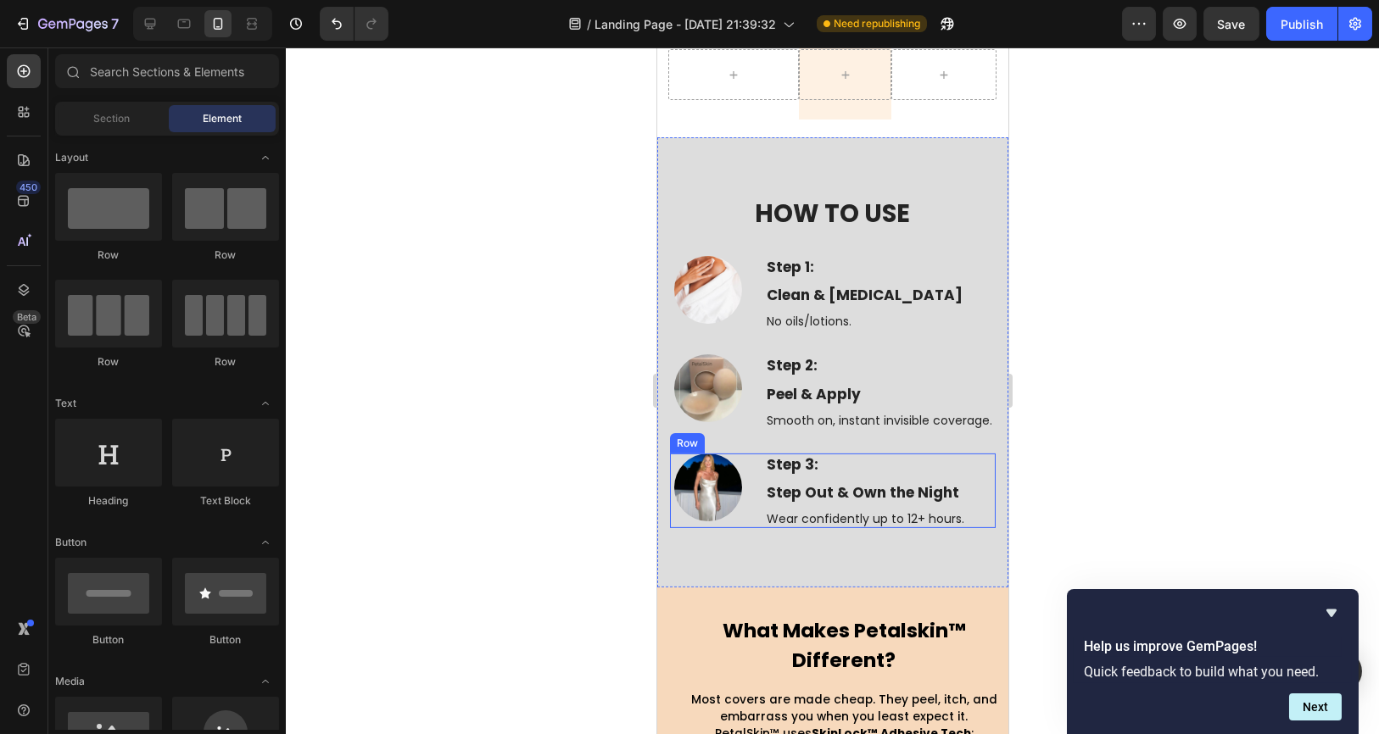
scroll to position [4522, 0]
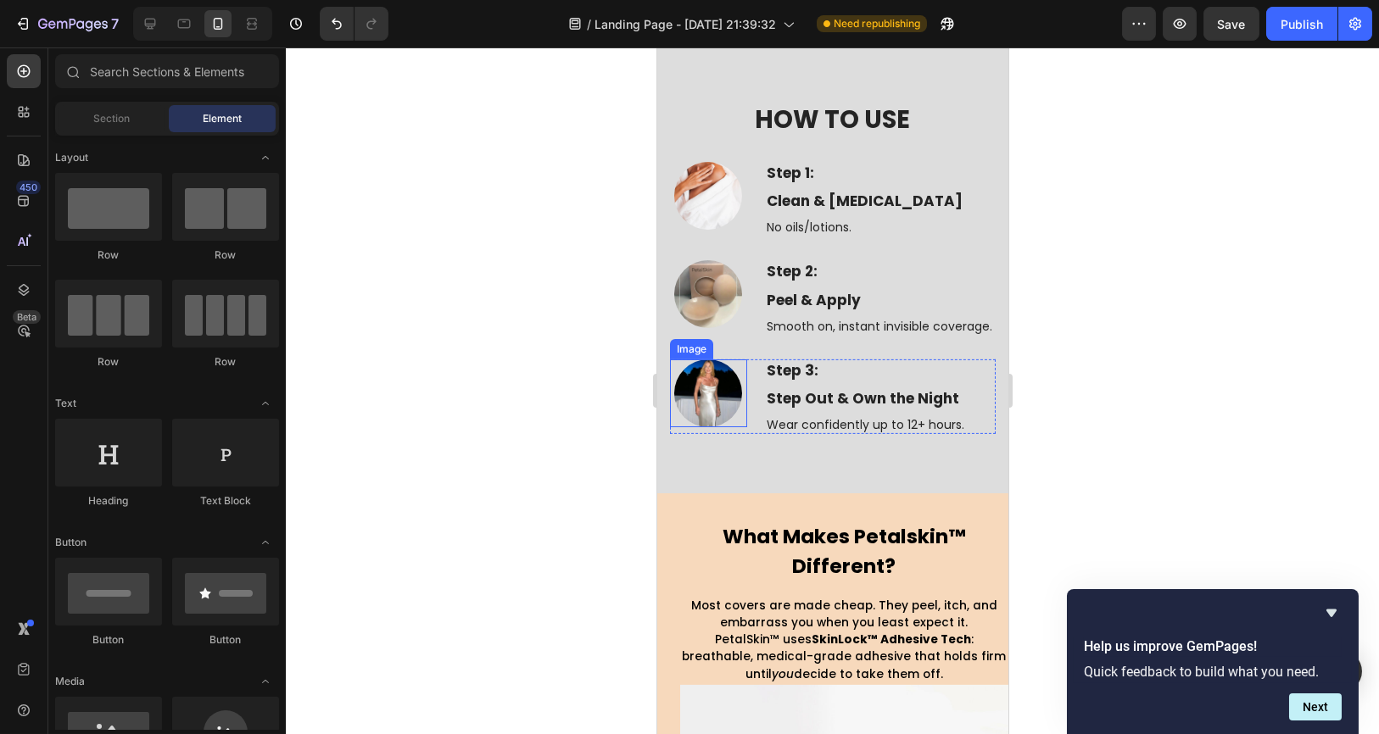
click at [708, 427] on img at bounding box center [707, 394] width 68 height 68
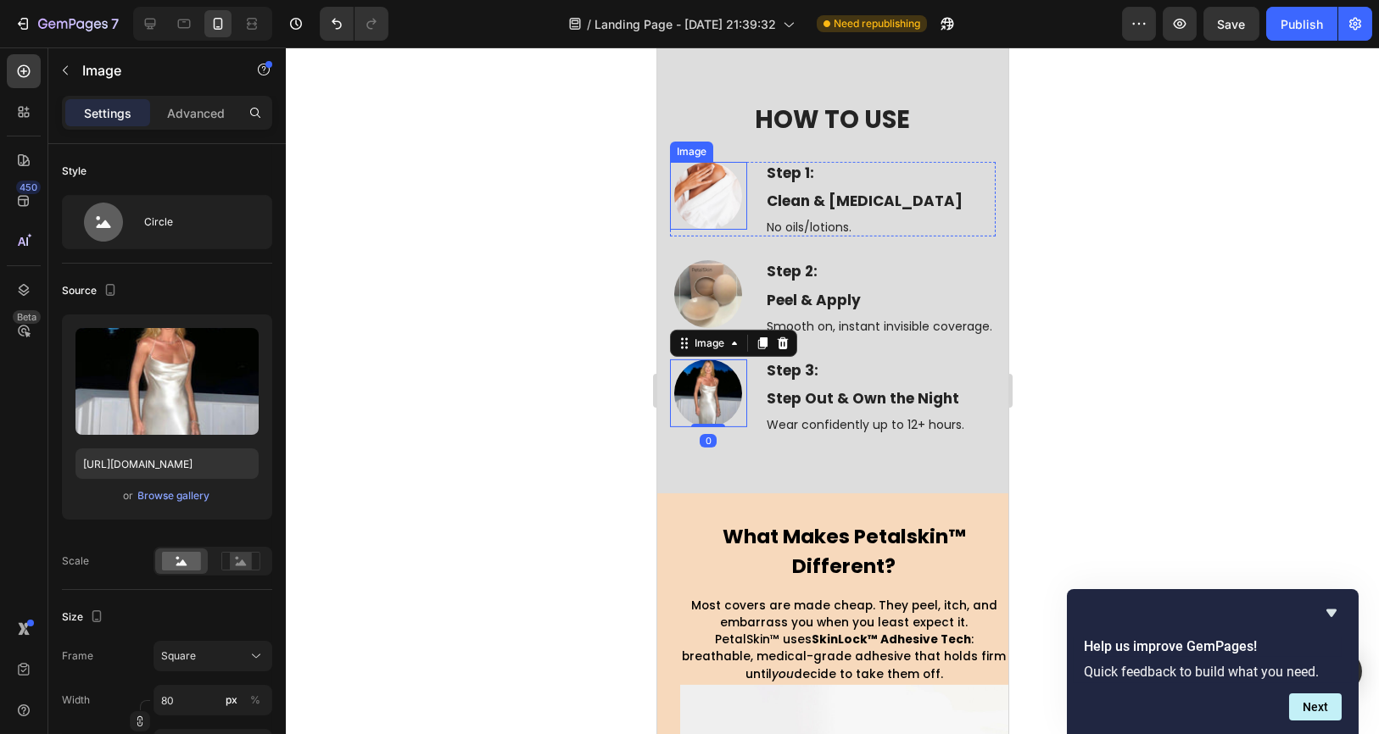
click at [702, 222] on img at bounding box center [707, 196] width 68 height 68
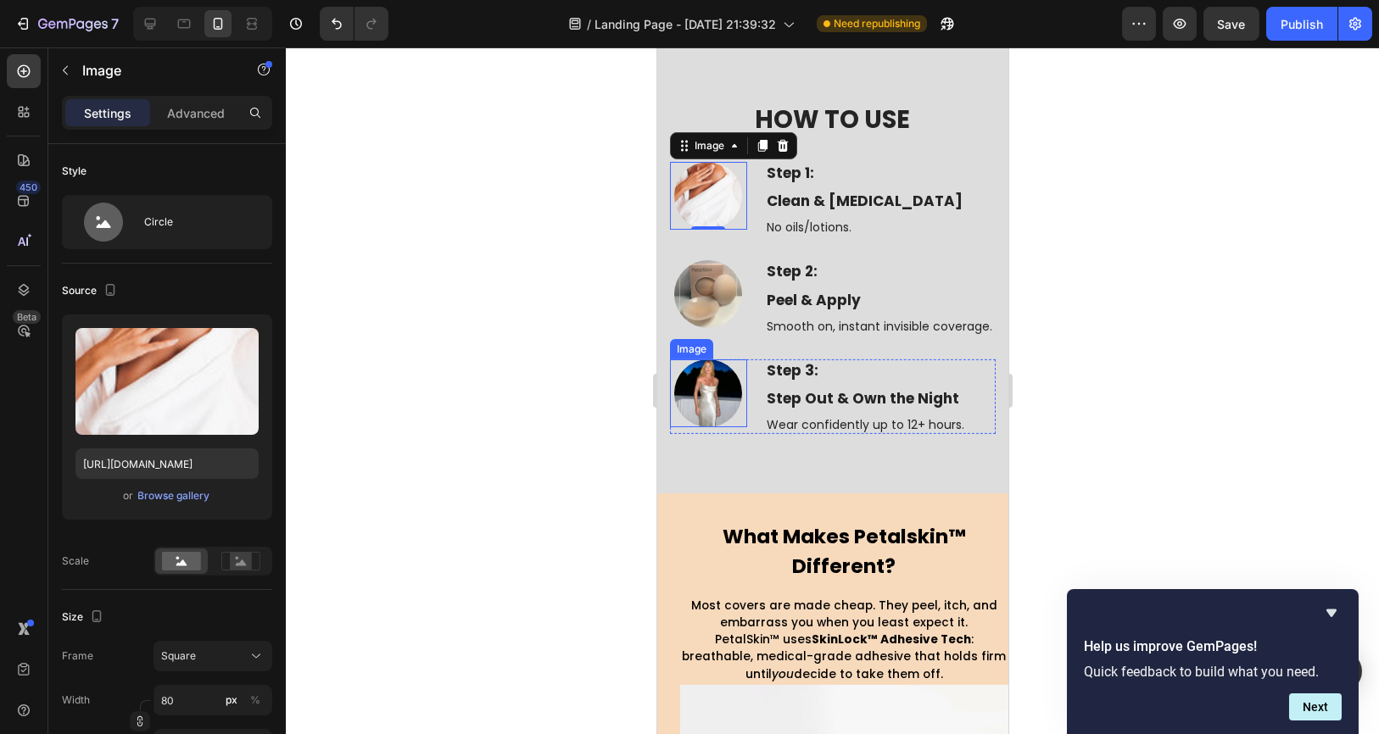
click at [708, 427] on img at bounding box center [707, 394] width 68 height 68
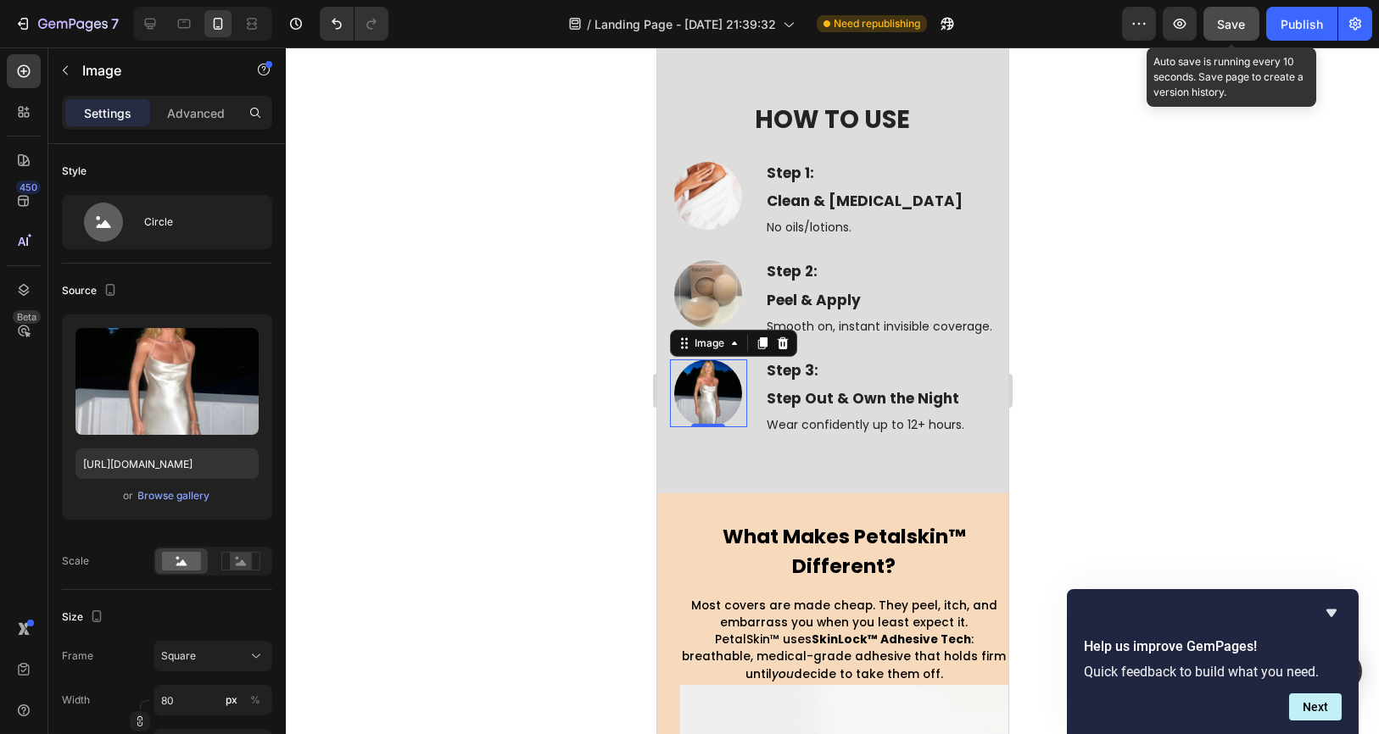
click at [1212, 28] on button "Save" at bounding box center [1231, 24] width 56 height 34
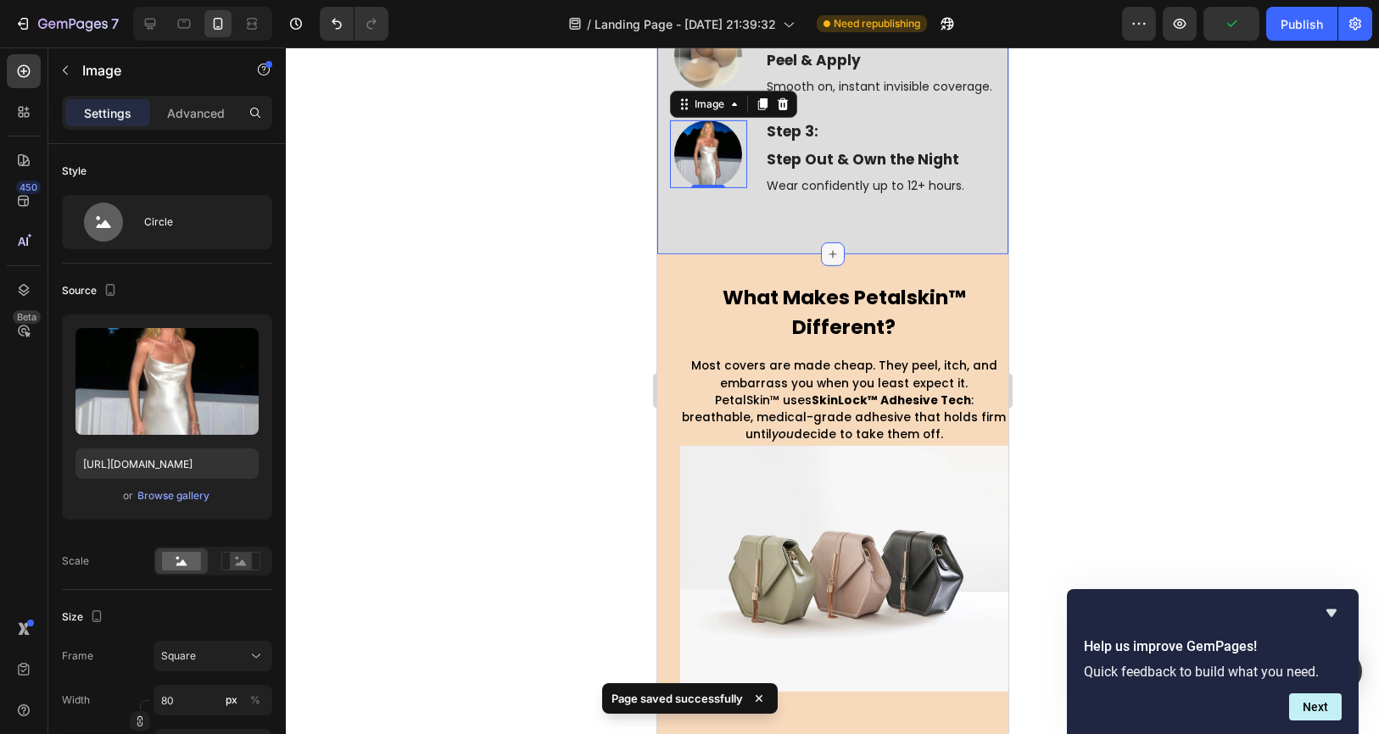
scroll to position [4805, 0]
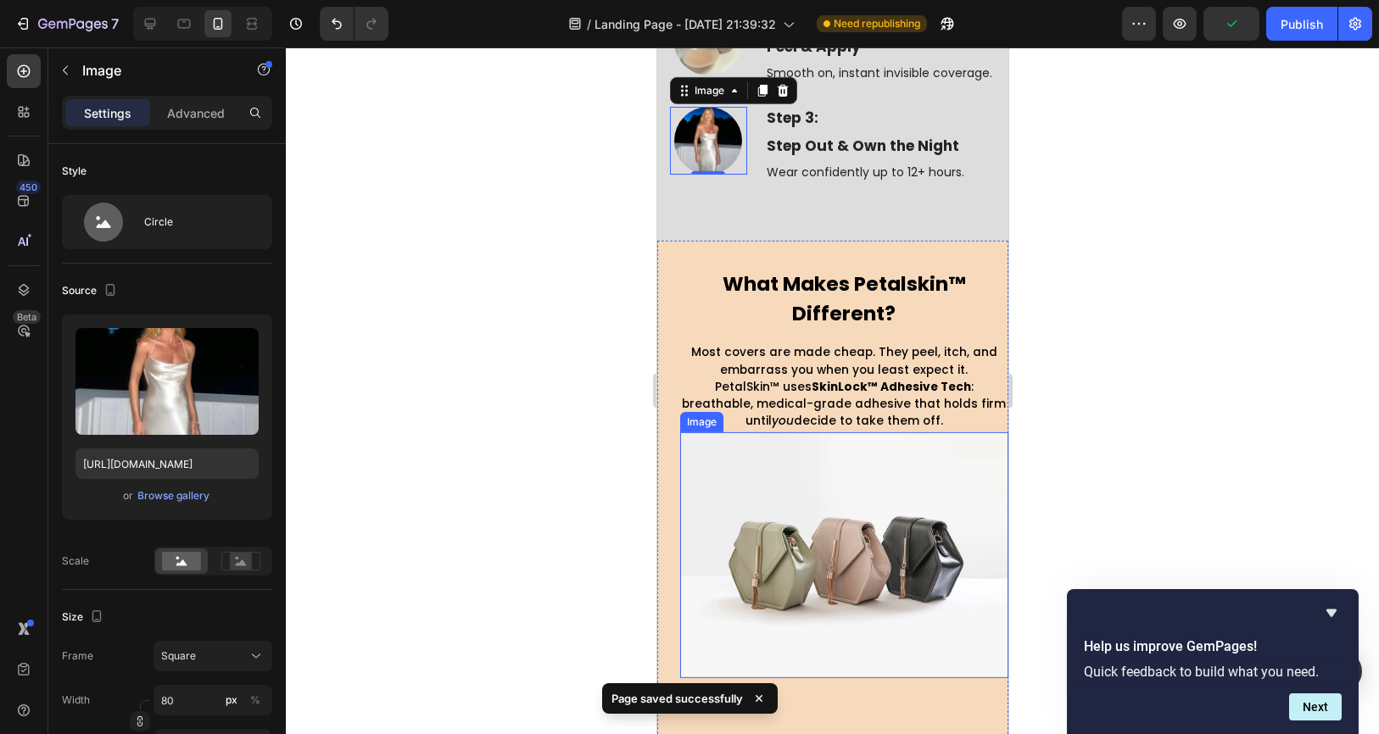
click at [783, 518] on img at bounding box center [843, 555] width 328 height 246
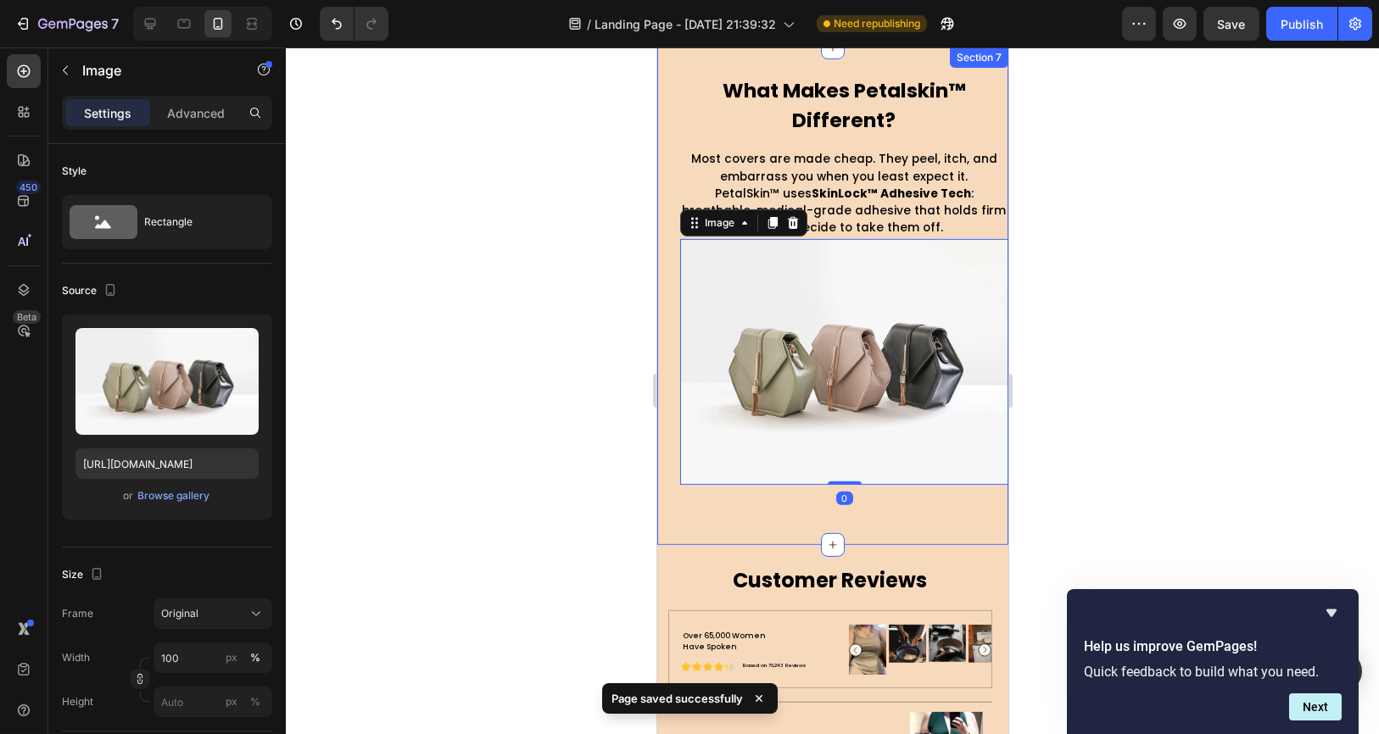
scroll to position [4993, 0]
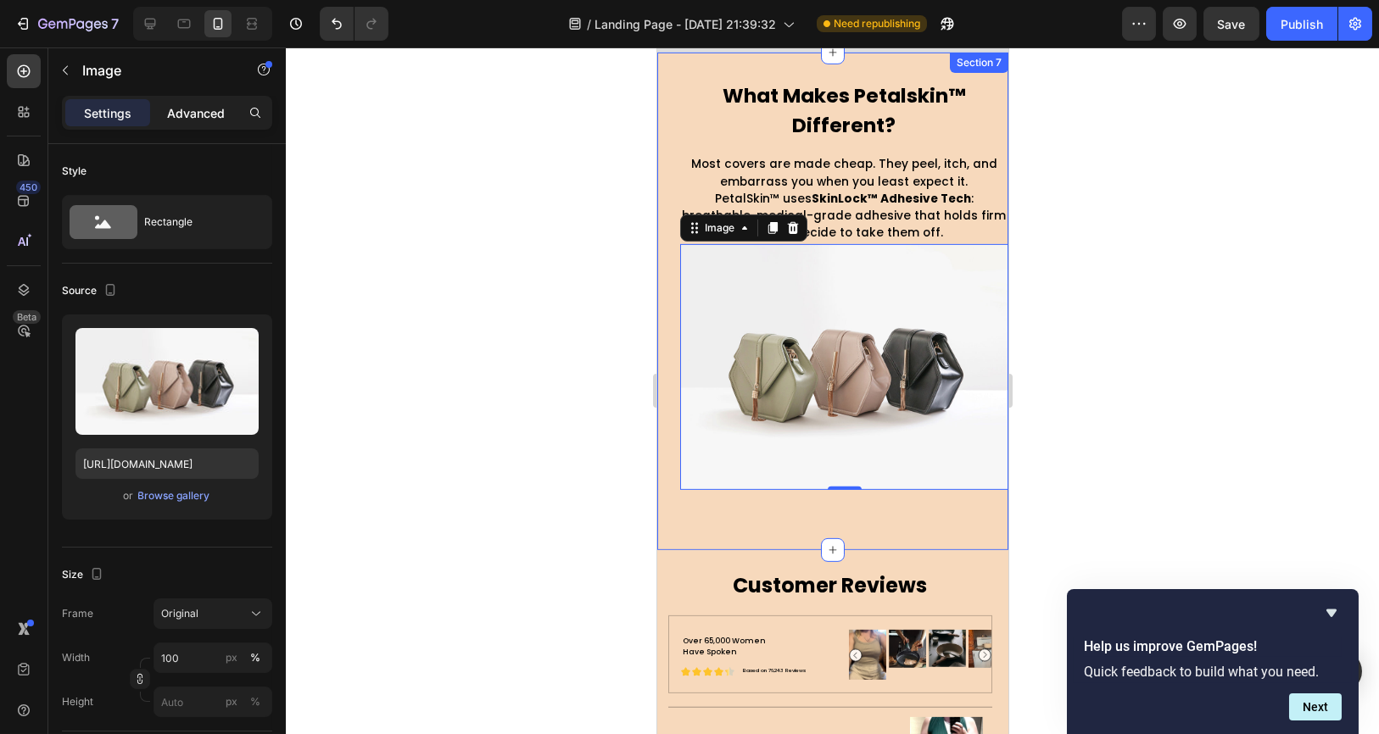
drag, startPoint x: 174, startPoint y: 129, endPoint x: 181, endPoint y: 118, distance: 12.9
click at [179, 121] on div "Settings Advanced" at bounding box center [166, 120] width 237 height 48
click at [181, 117] on p "Advanced" at bounding box center [196, 113] width 58 height 18
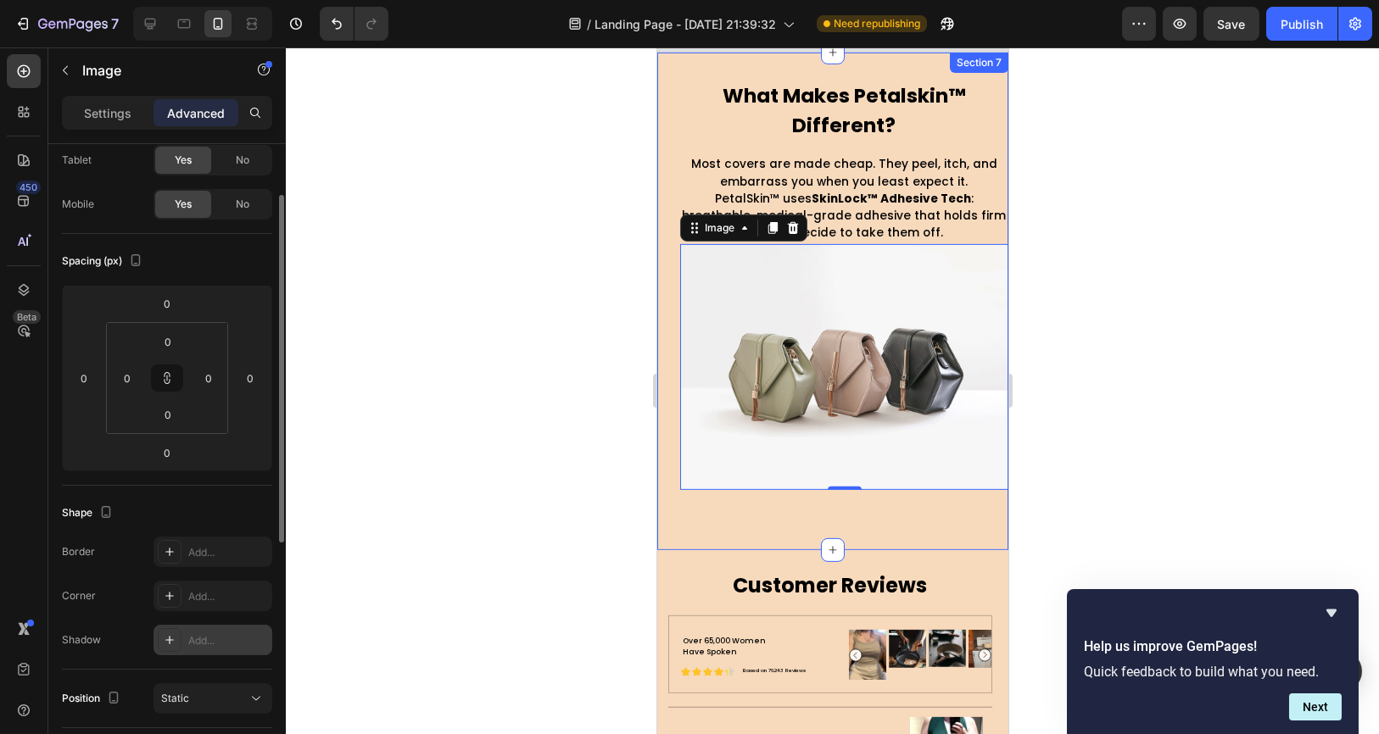
scroll to position [0, 0]
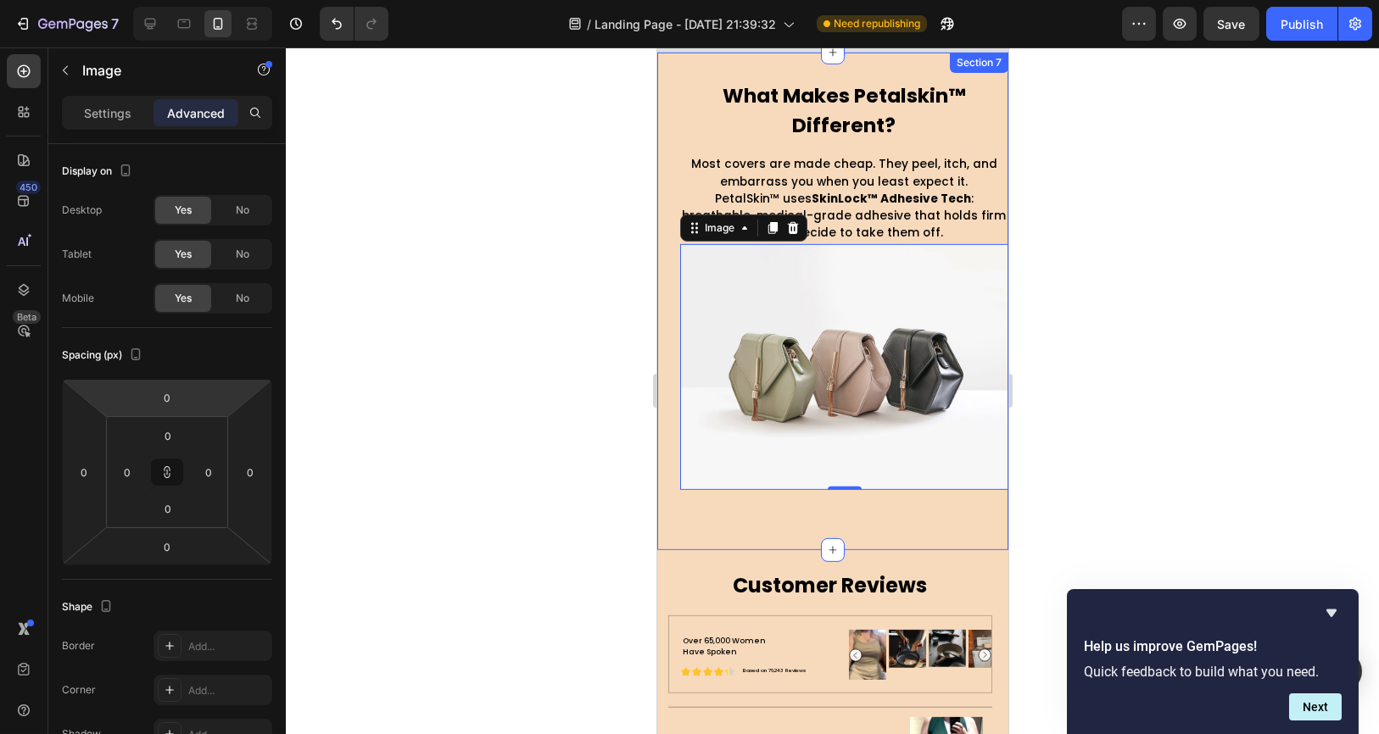
click at [667, 376] on div "what makes petalskin™ different? Heading Most covers are made cheap. They peel,…" at bounding box center [831, 302] width 351 height 498
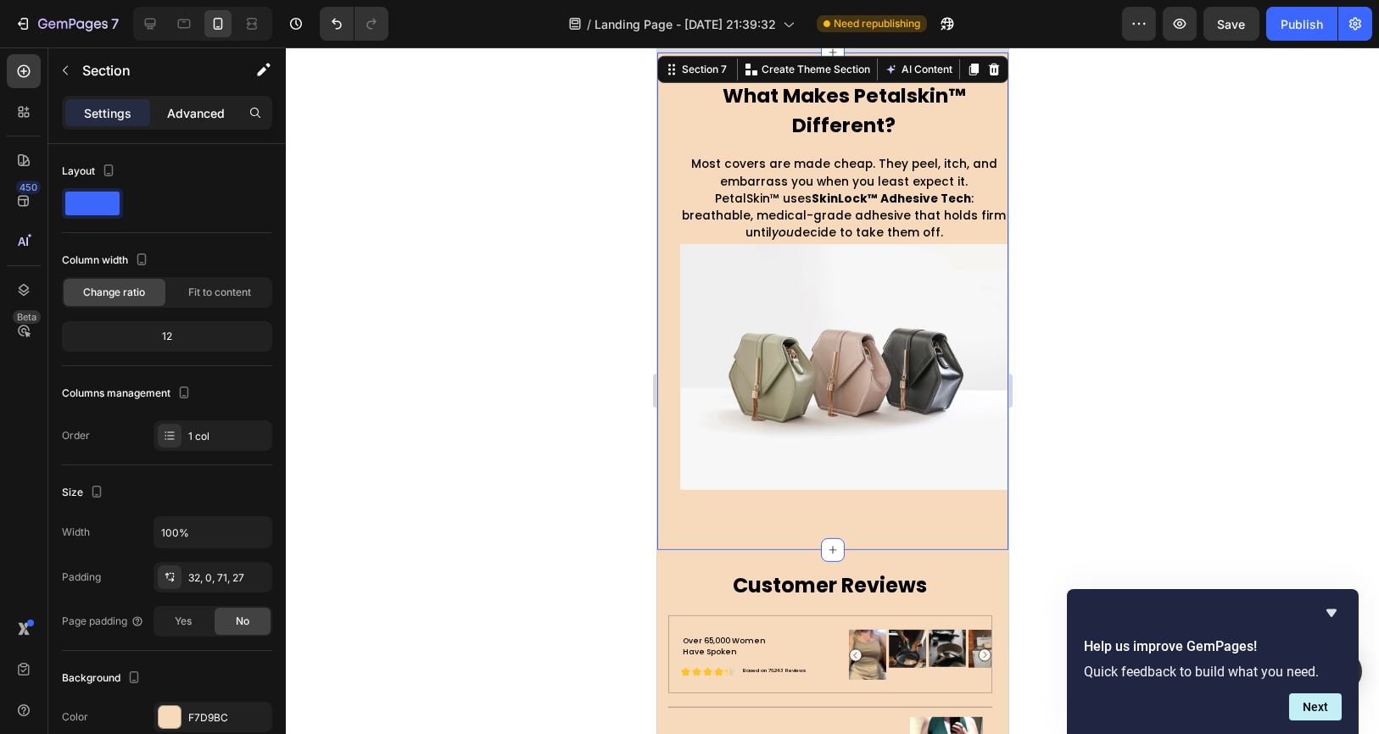
click at [202, 114] on p "Advanced" at bounding box center [196, 113] width 58 height 18
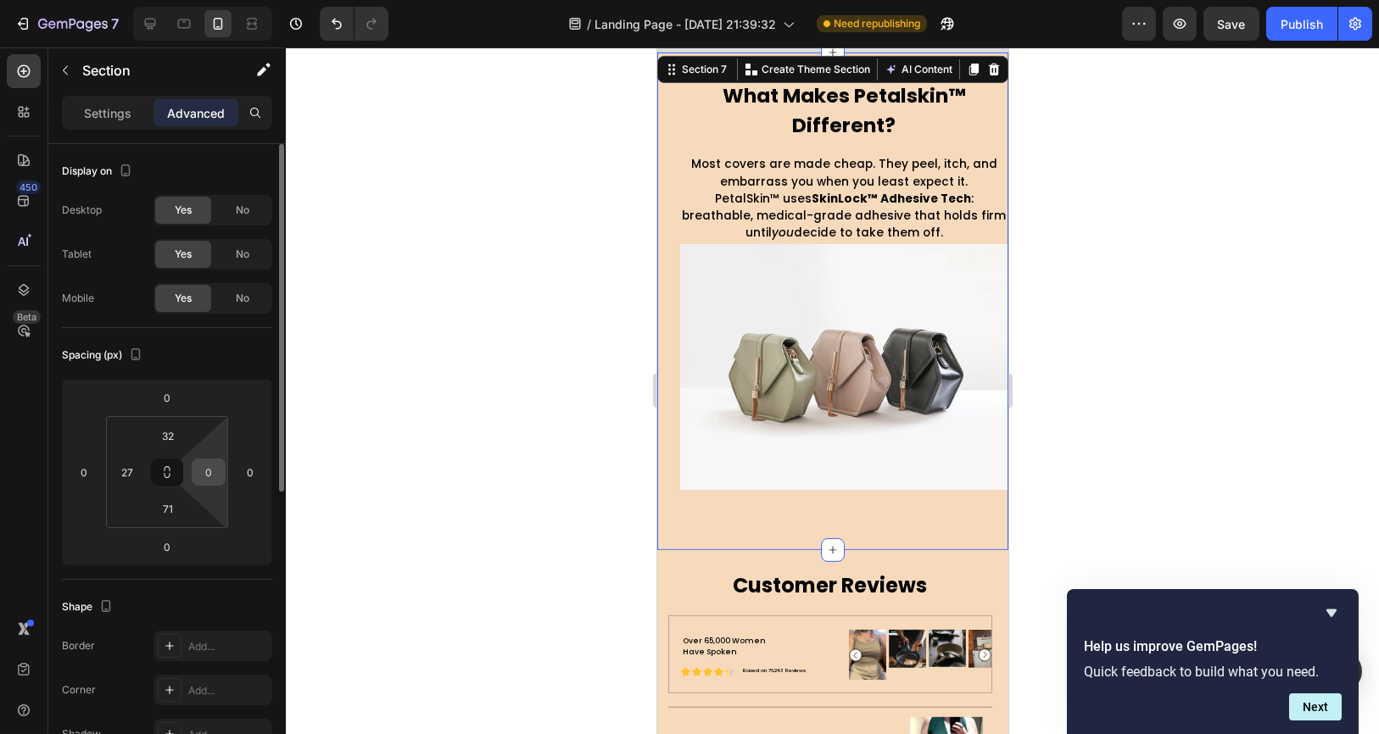
click at [215, 481] on input "0" at bounding box center [208, 472] width 25 height 25
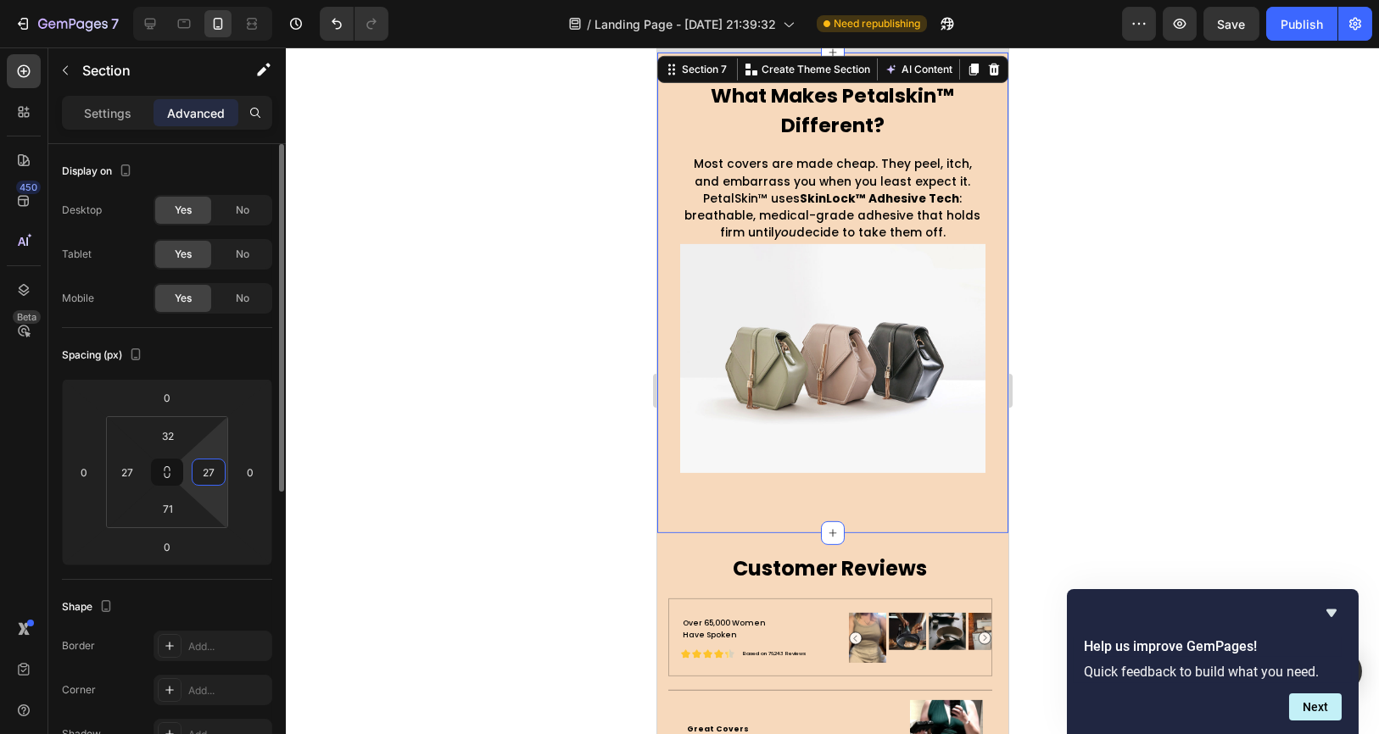
type input "27"
click at [175, 510] on input "71" at bounding box center [168, 508] width 34 height 25
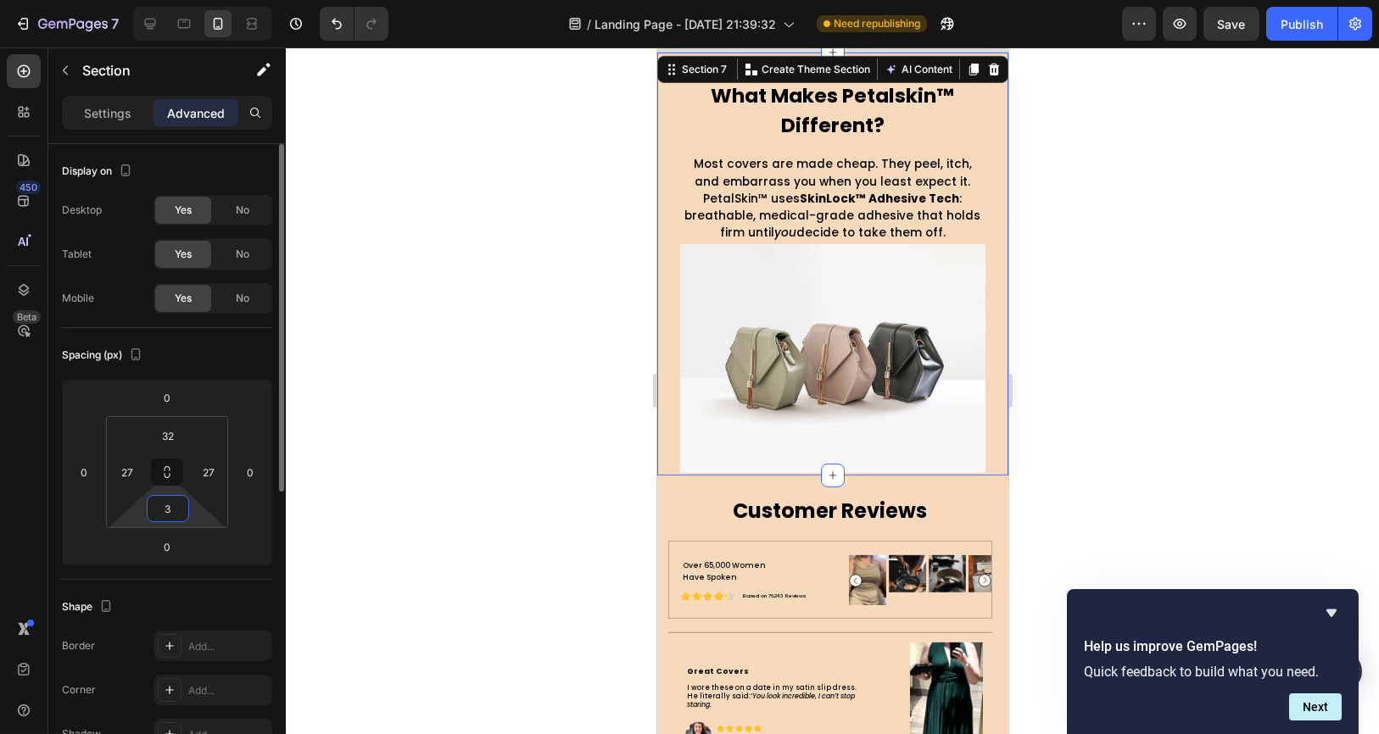
type input "32"
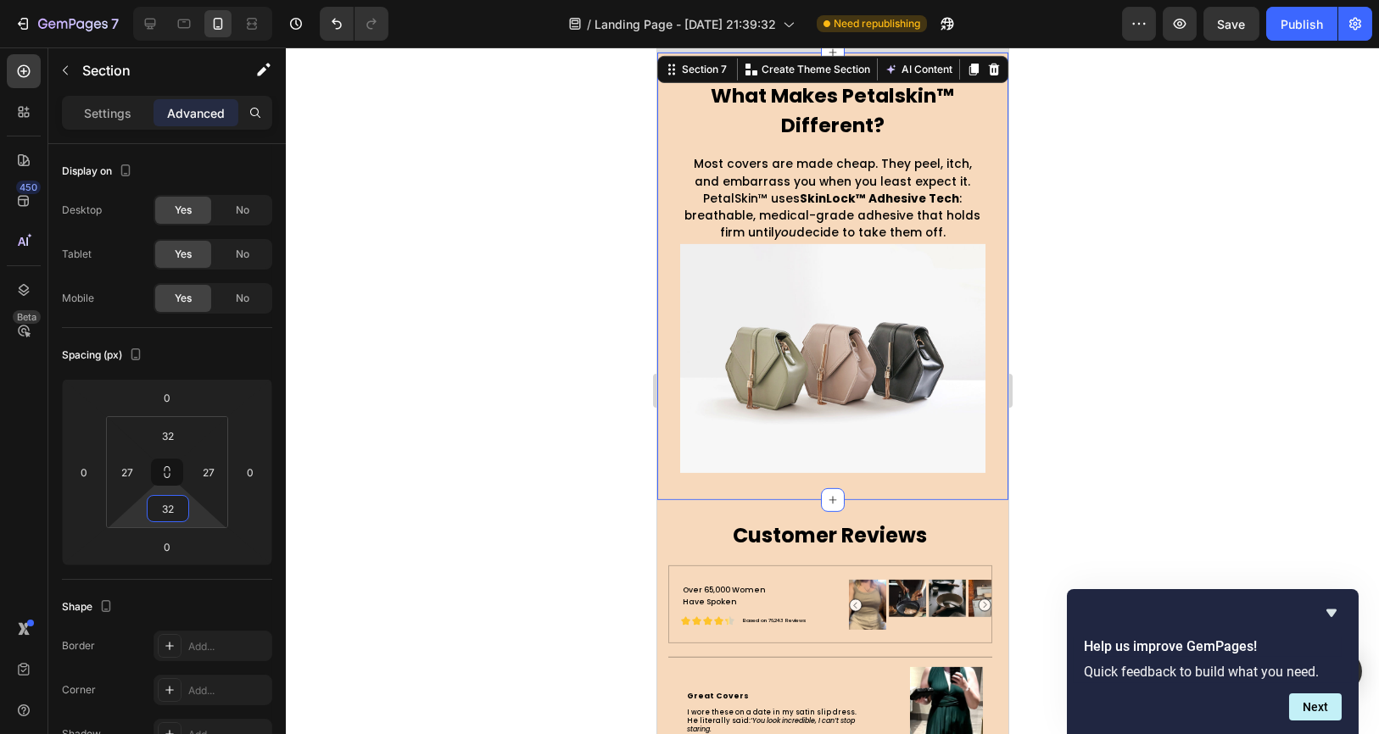
click at [332, 533] on div at bounding box center [832, 390] width 1093 height 687
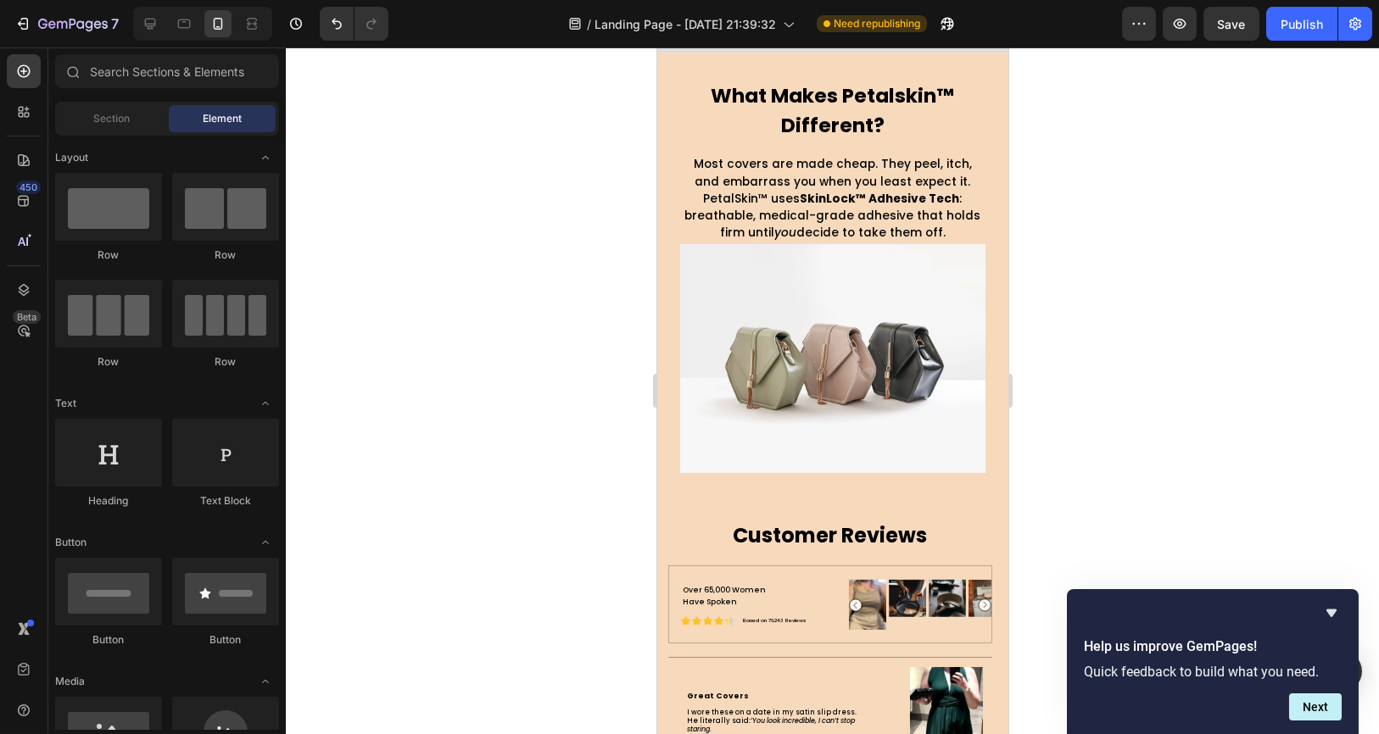
click at [571, 487] on div at bounding box center [832, 390] width 1093 height 687
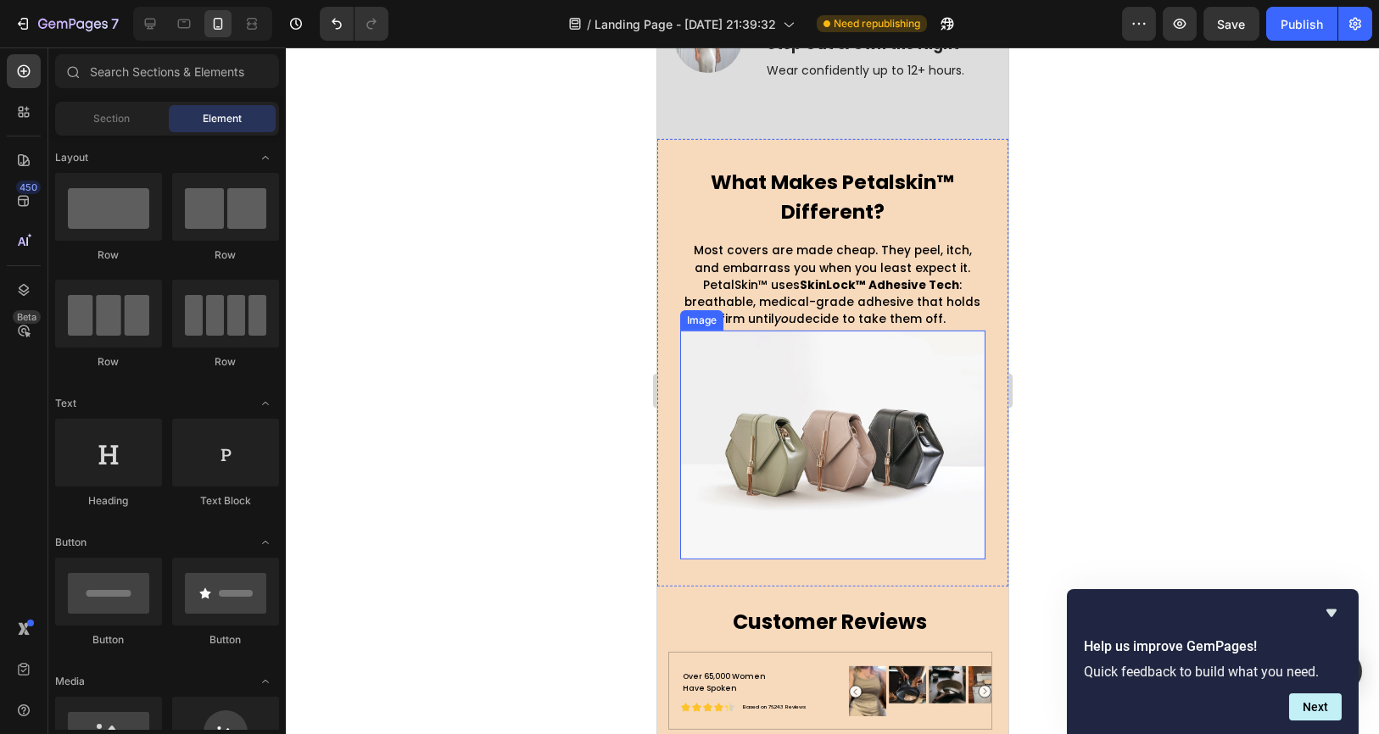
scroll to position [4805, 0]
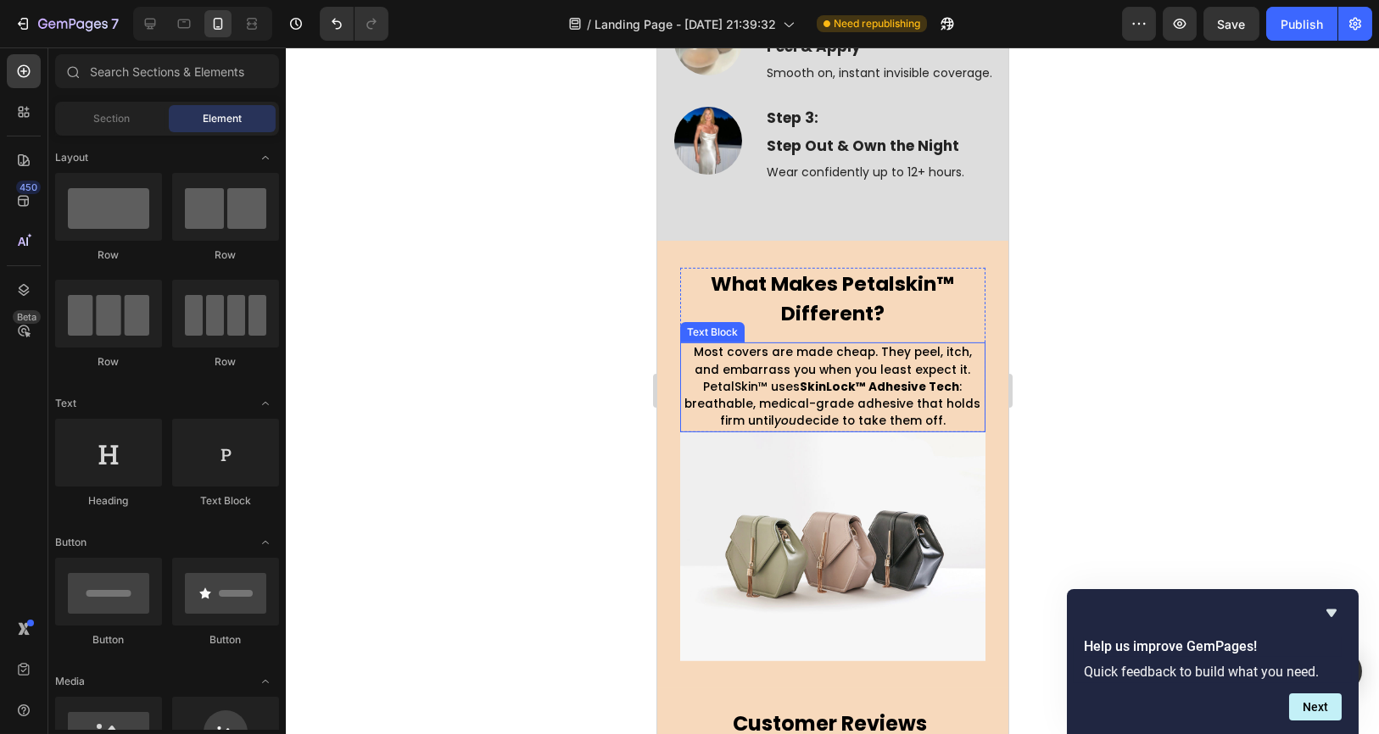
click at [850, 430] on p "Most covers are made cheap. They peel, itch, and embarrass you when you least e…" at bounding box center [832, 387] width 302 height 86
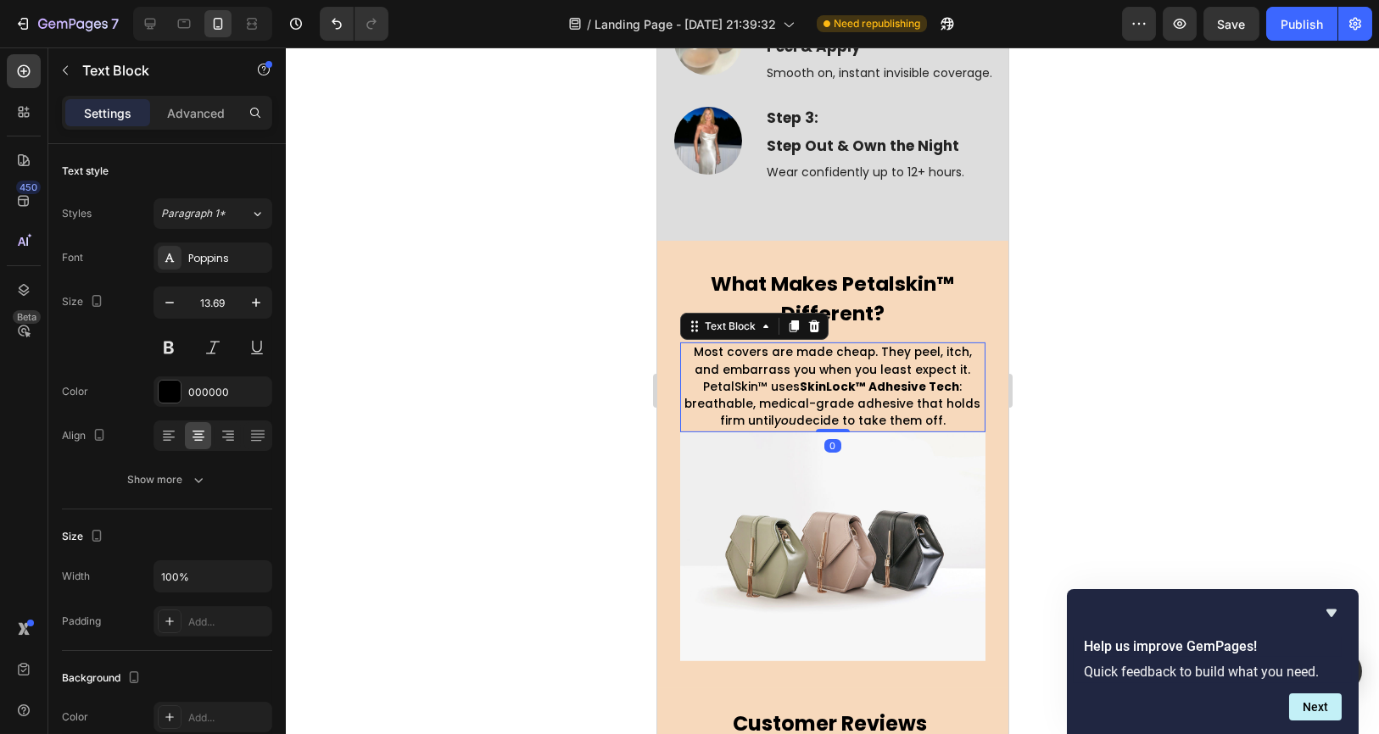
click at [560, 388] on div at bounding box center [832, 390] width 1093 height 687
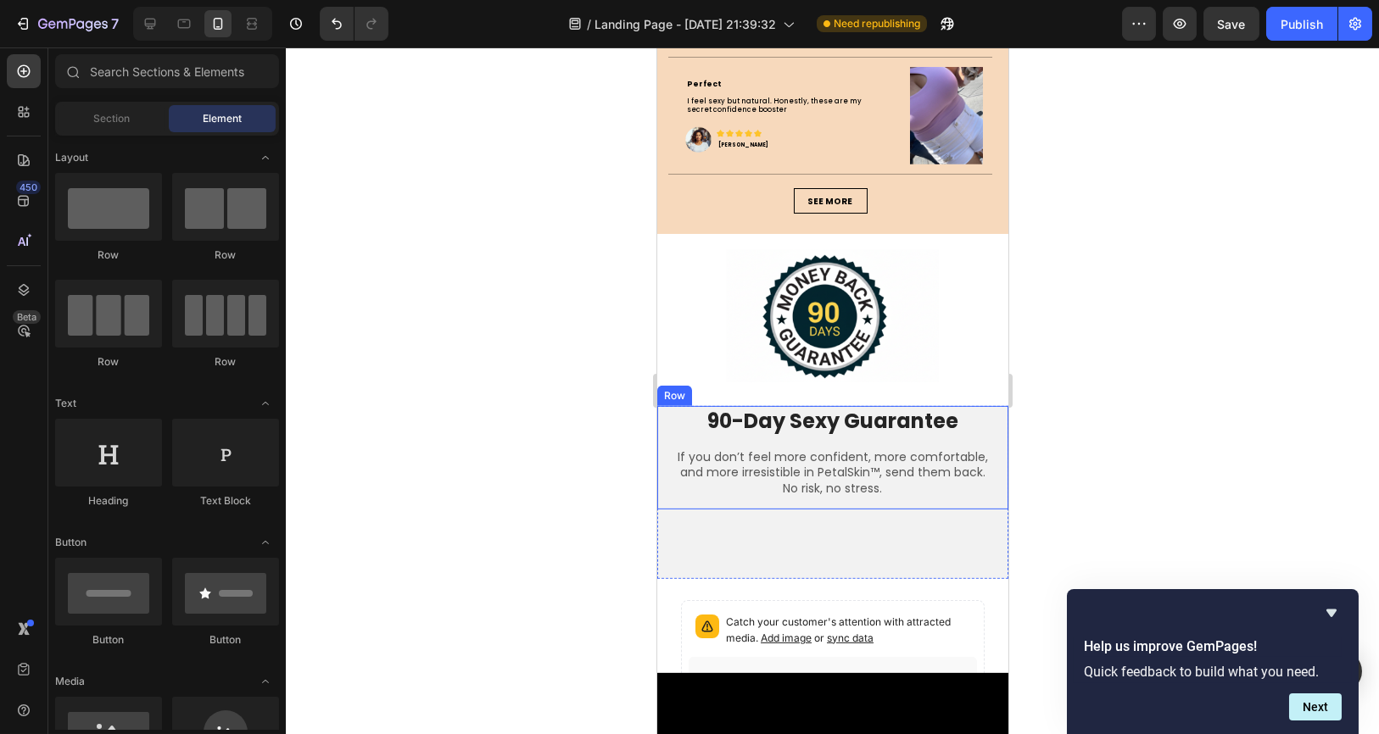
scroll to position [5559, 0]
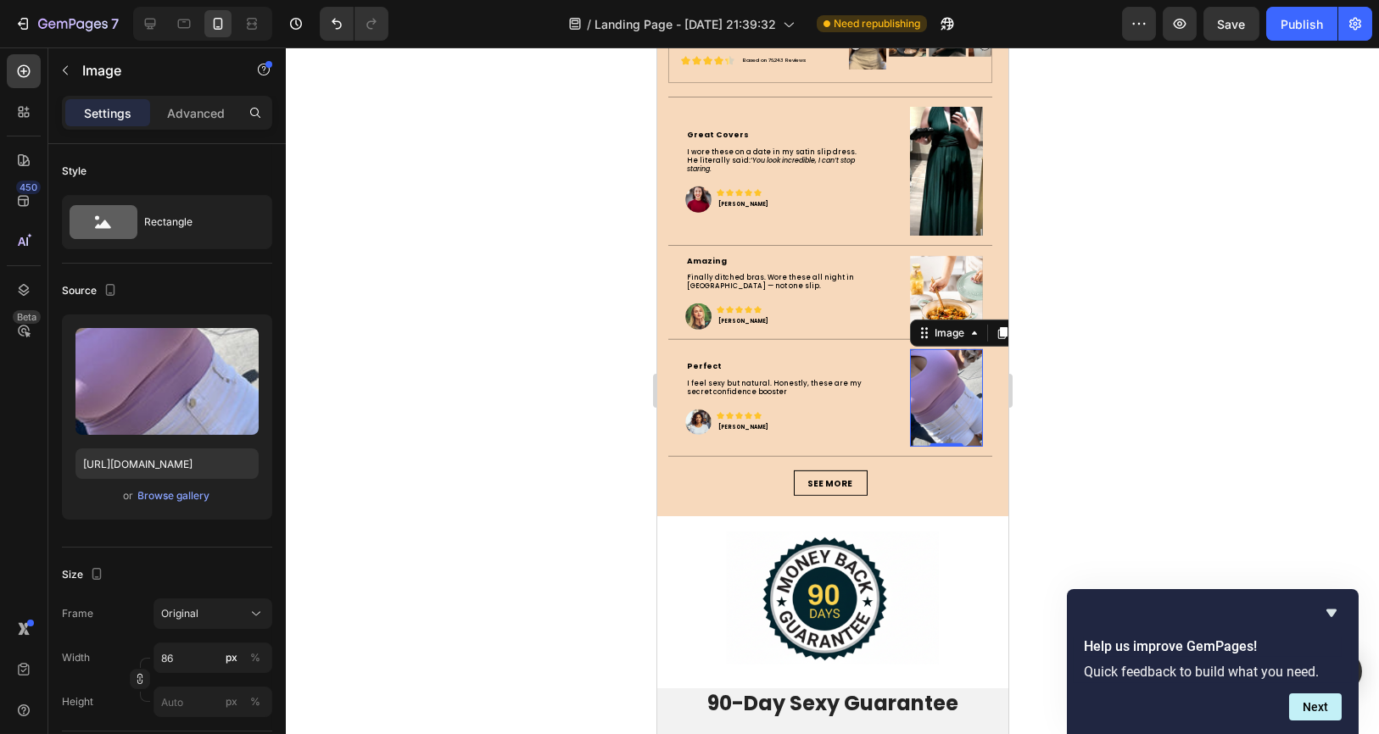
click at [943, 393] on img at bounding box center [945, 398] width 73 height 98
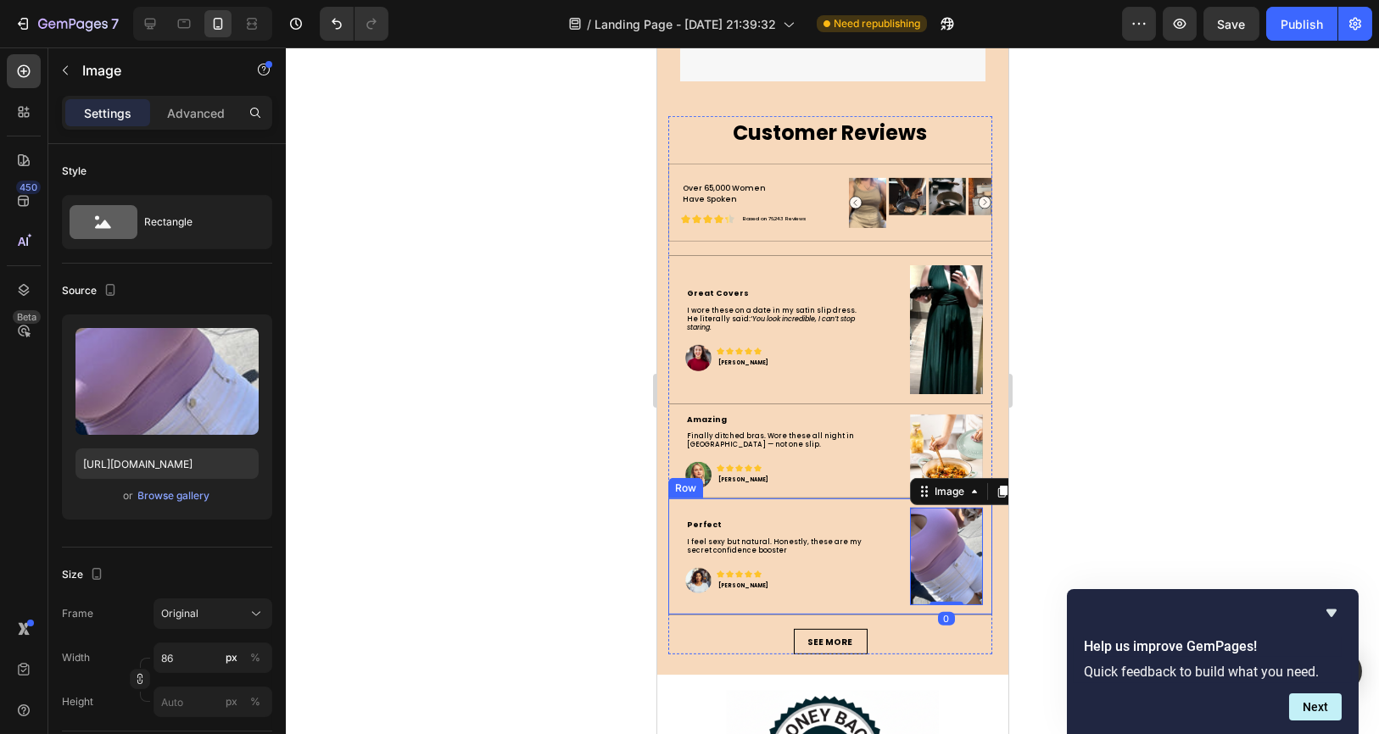
scroll to position [5370, 0]
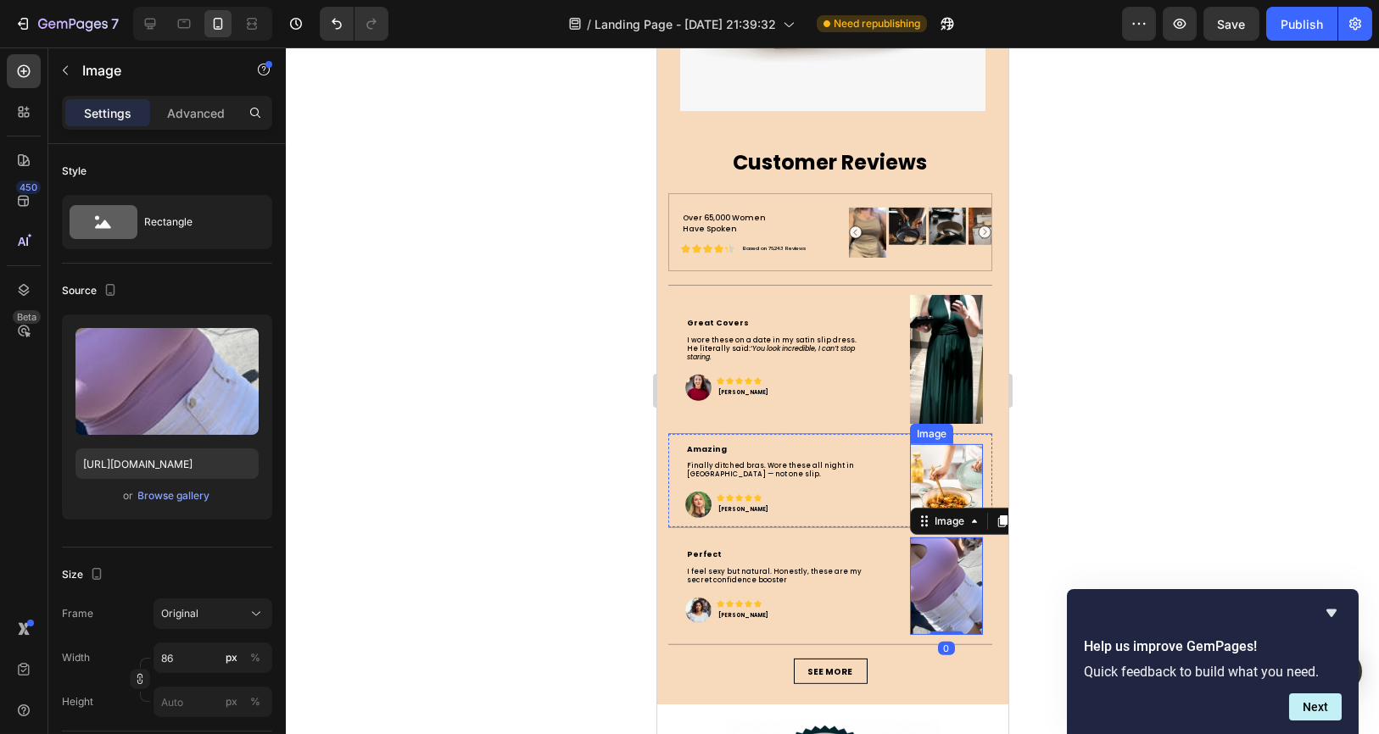
click at [912, 459] on img at bounding box center [945, 480] width 73 height 73
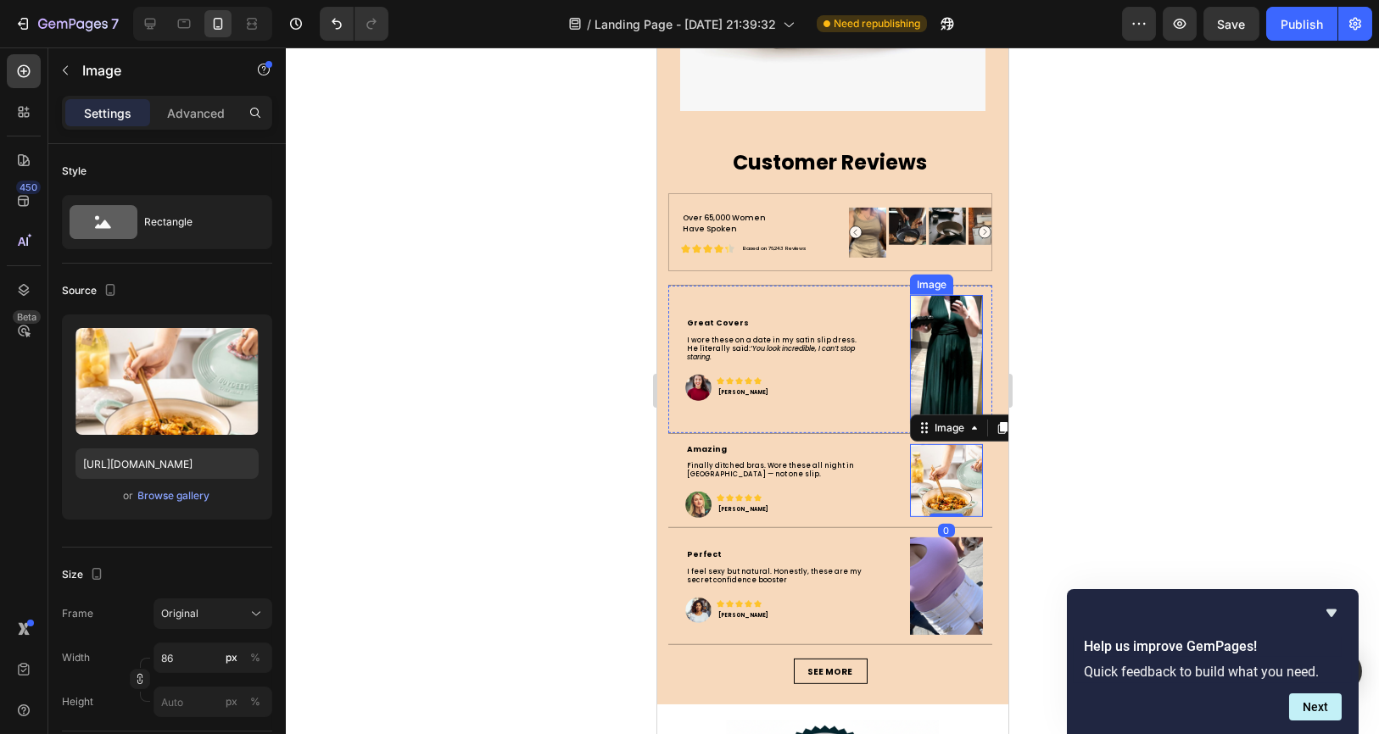
click at [926, 356] on img at bounding box center [945, 359] width 73 height 129
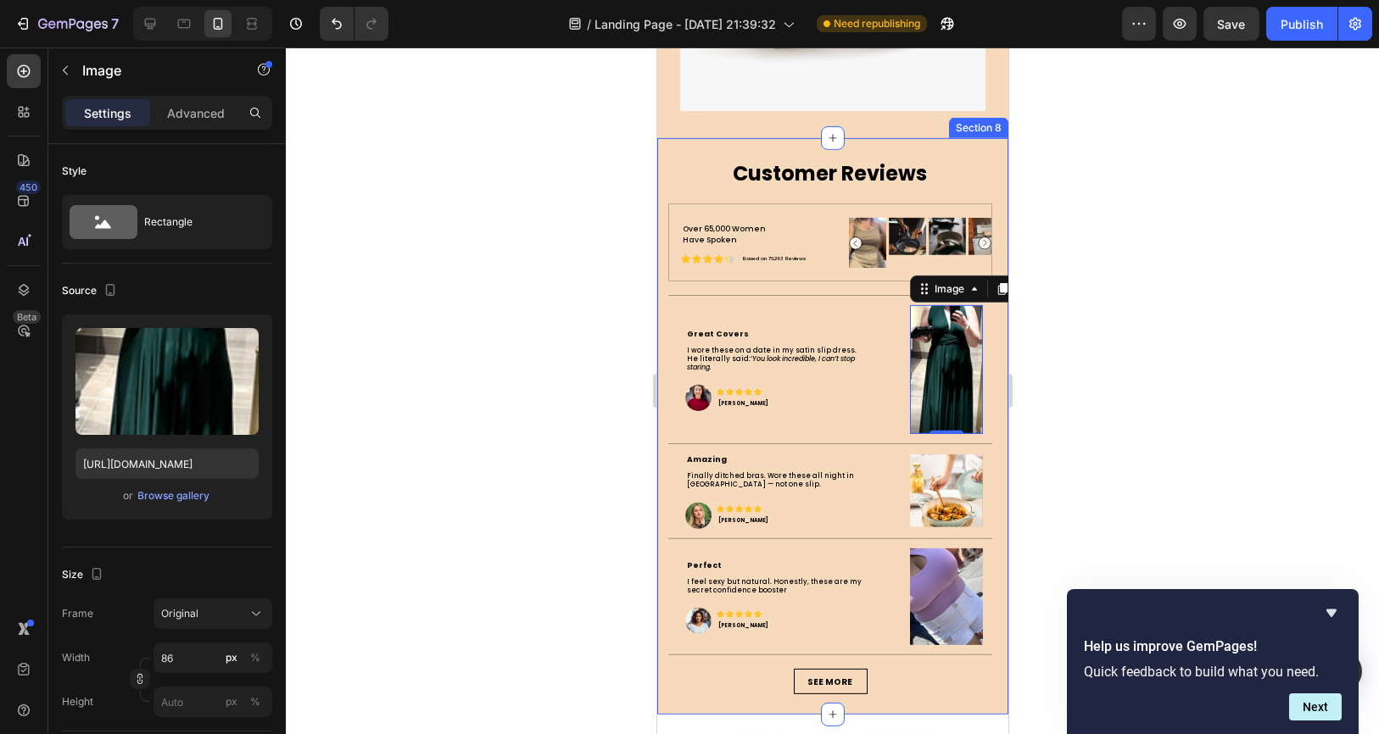
click at [504, 438] on div at bounding box center [832, 390] width 1093 height 687
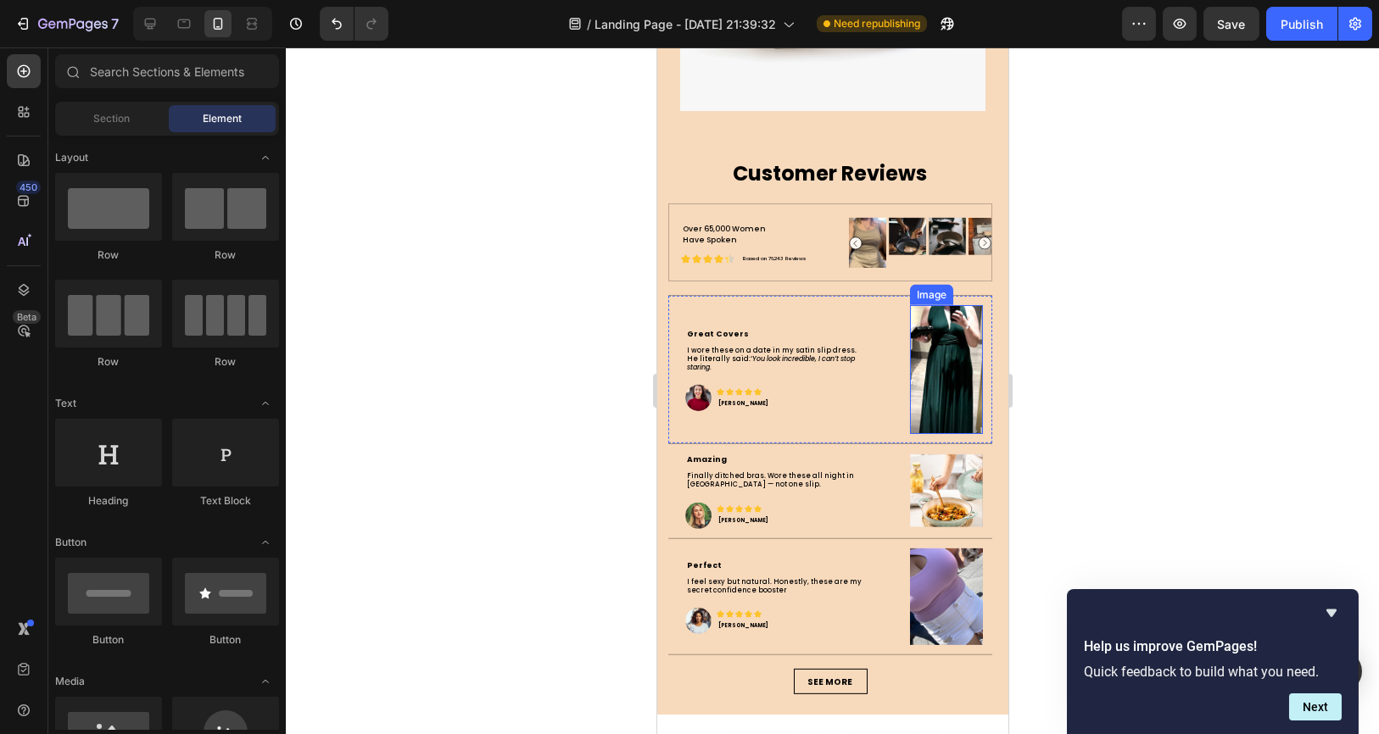
click at [932, 331] on img at bounding box center [945, 369] width 73 height 129
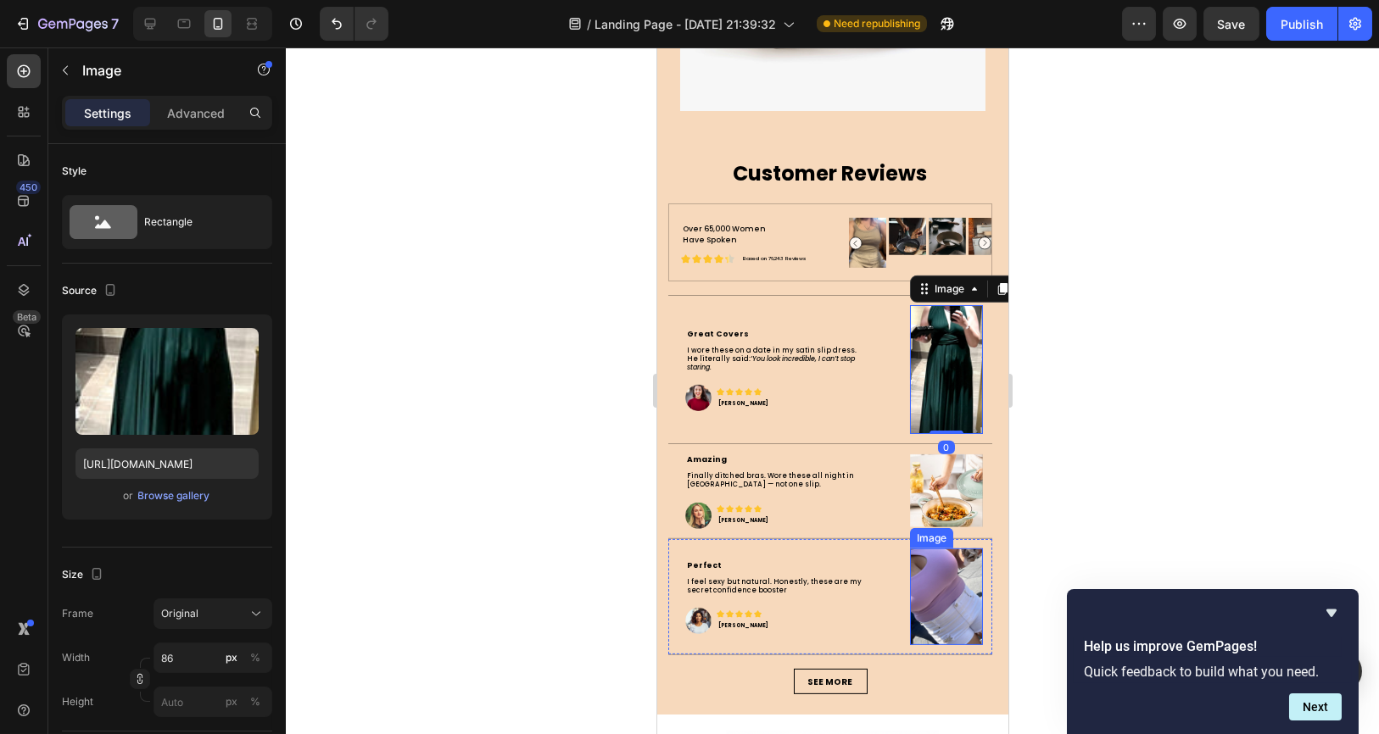
click at [930, 582] on img at bounding box center [945, 598] width 73 height 98
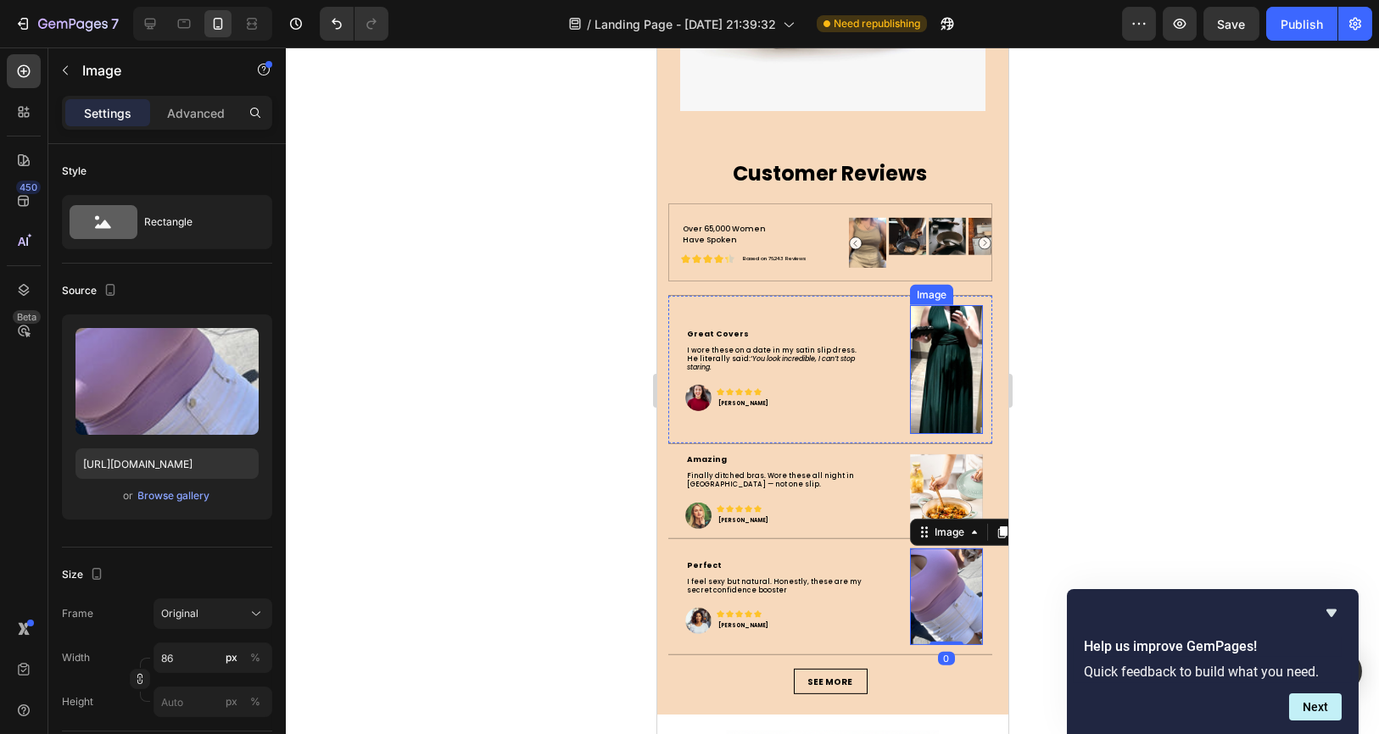
click at [918, 366] on img at bounding box center [945, 369] width 73 height 129
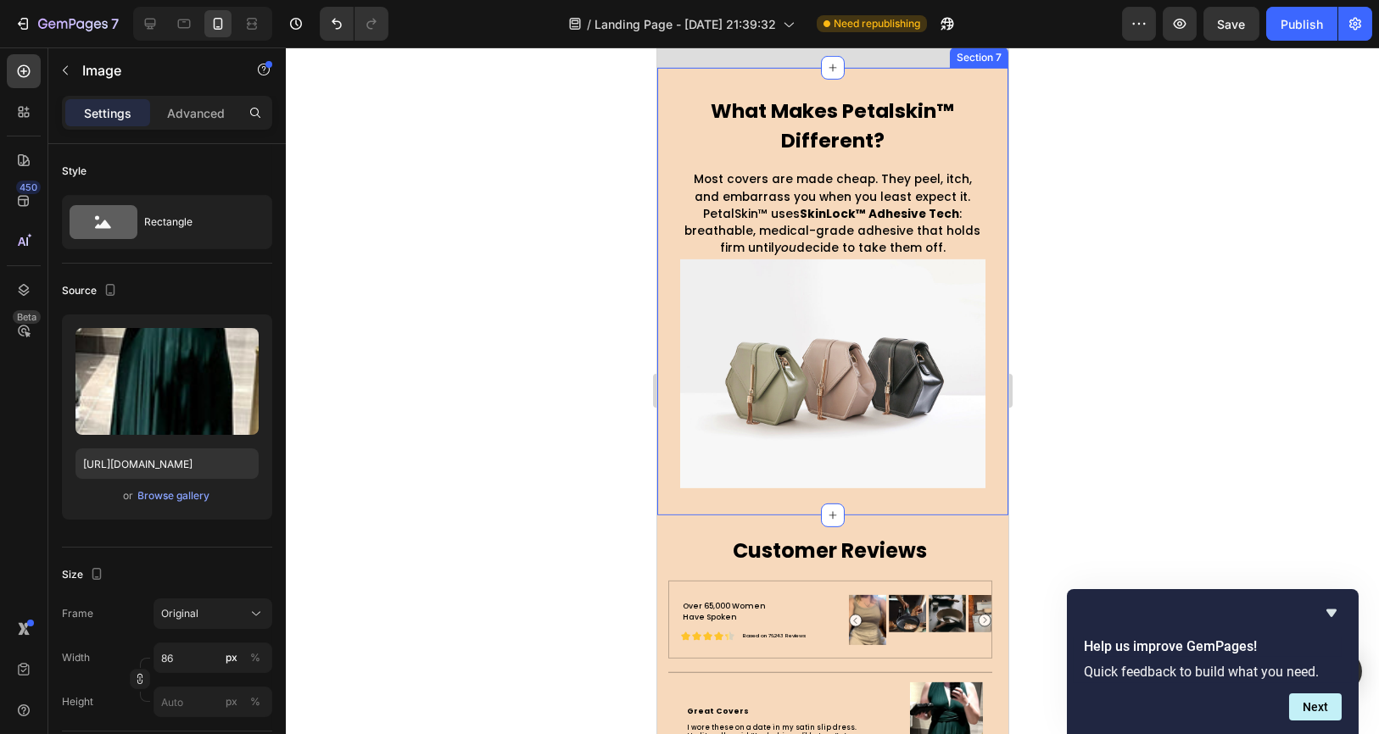
scroll to position [5088, 0]
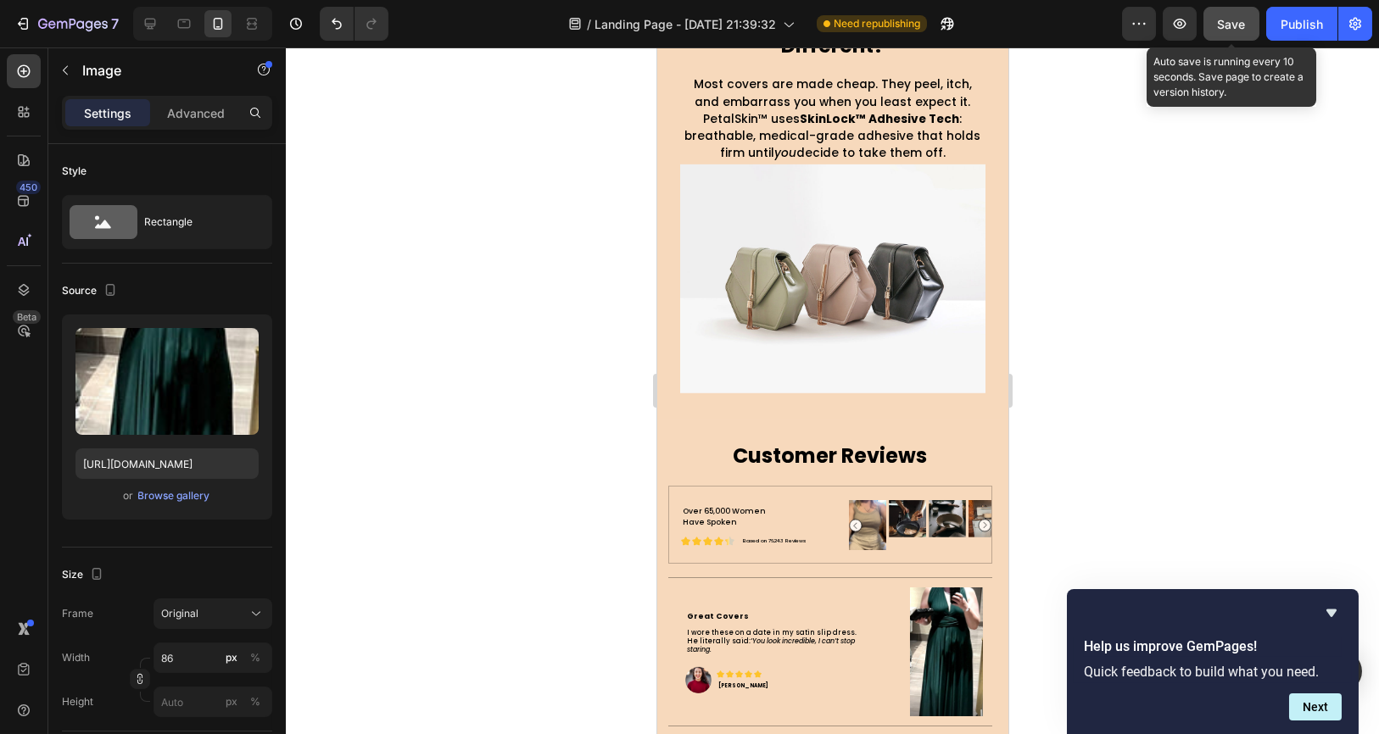
click at [1230, 39] on button "Save" at bounding box center [1231, 24] width 56 height 34
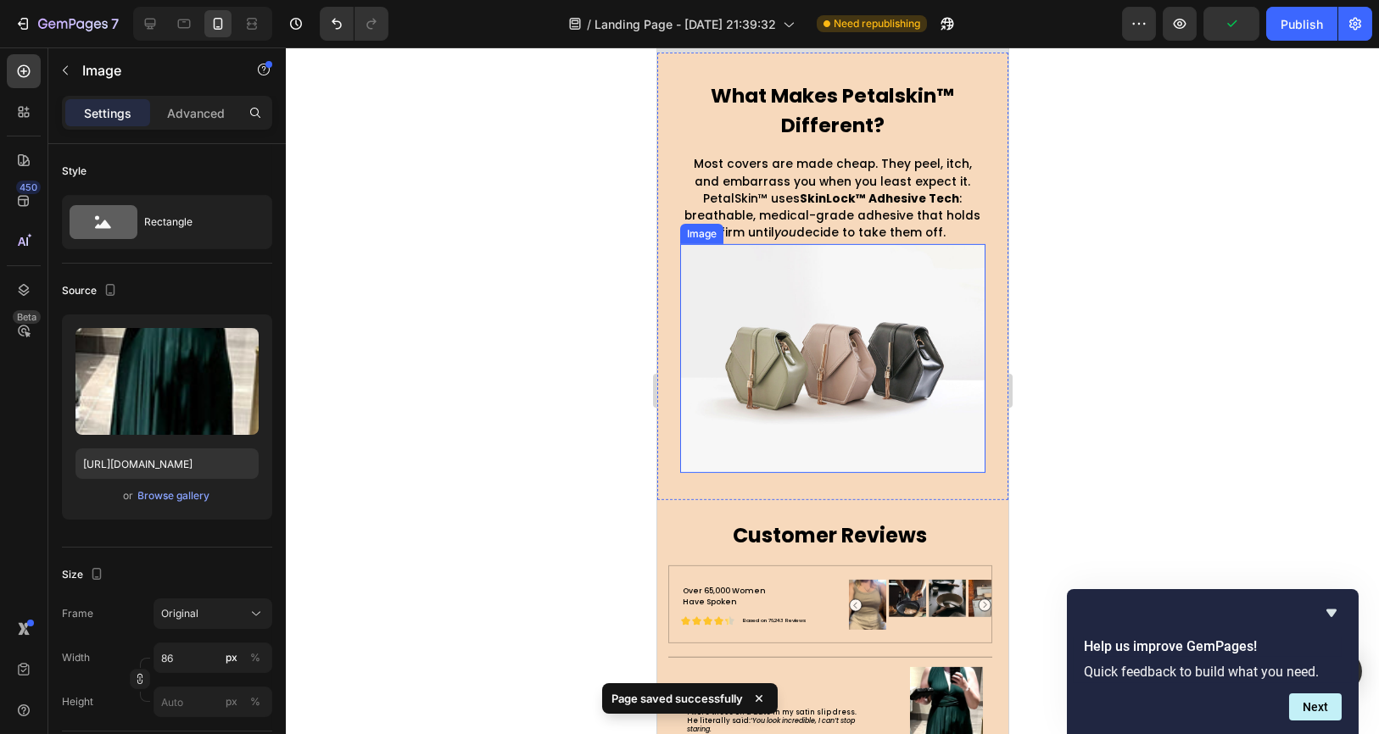
scroll to position [4899, 0]
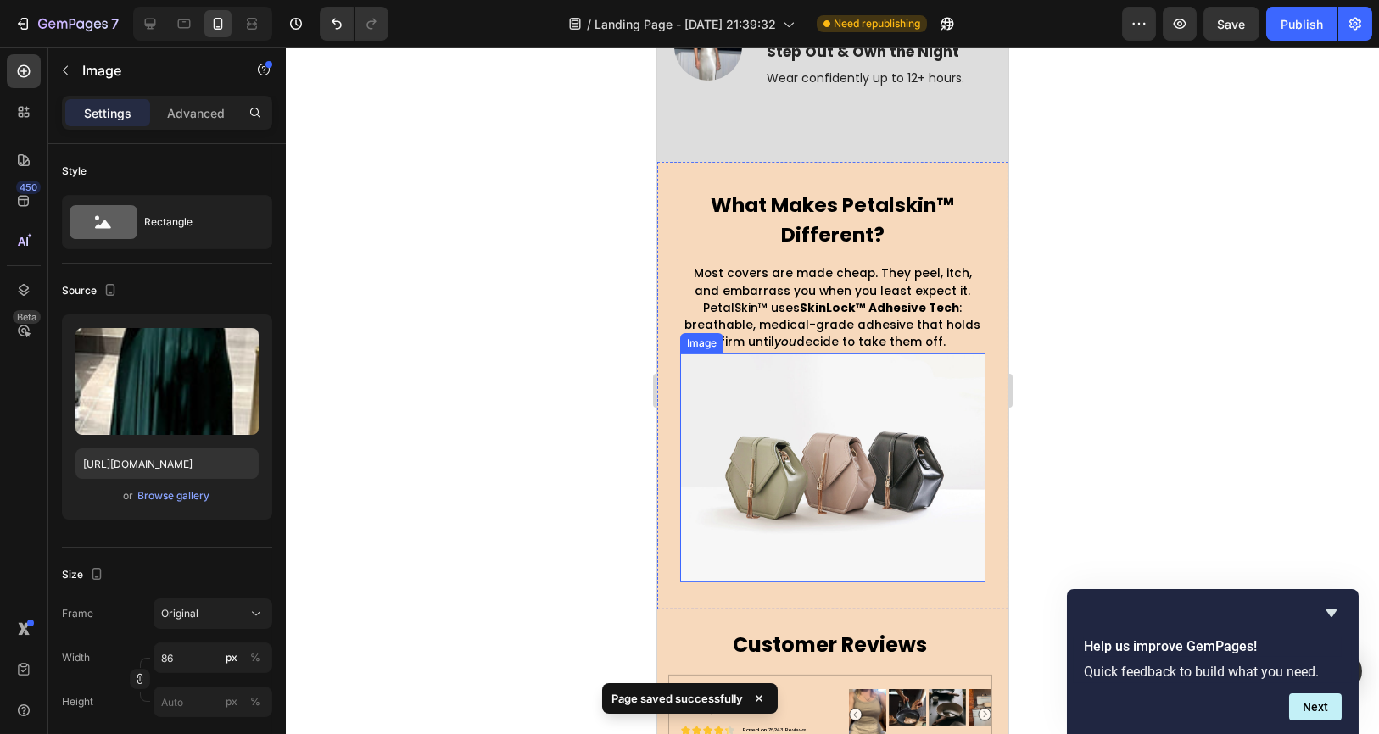
click at [761, 423] on img at bounding box center [831, 468] width 305 height 229
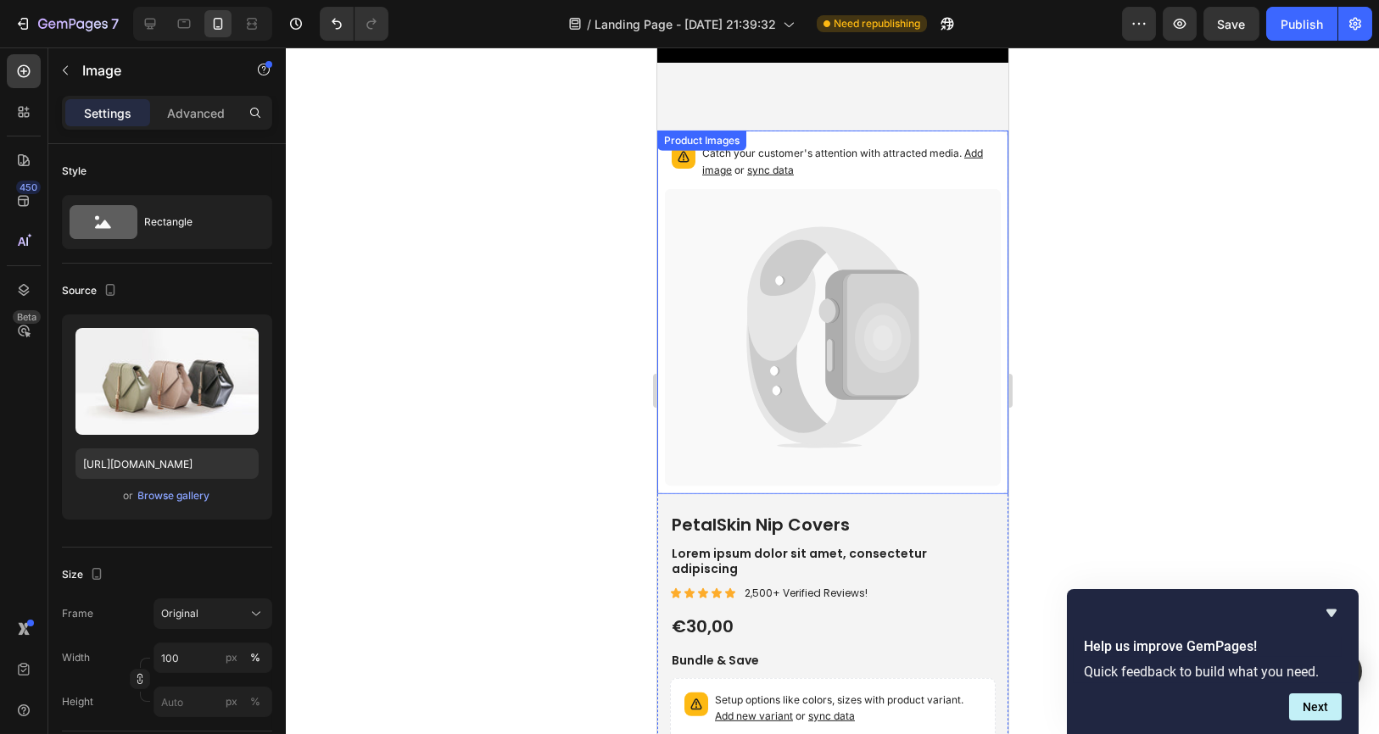
scroll to position [6784, 0]
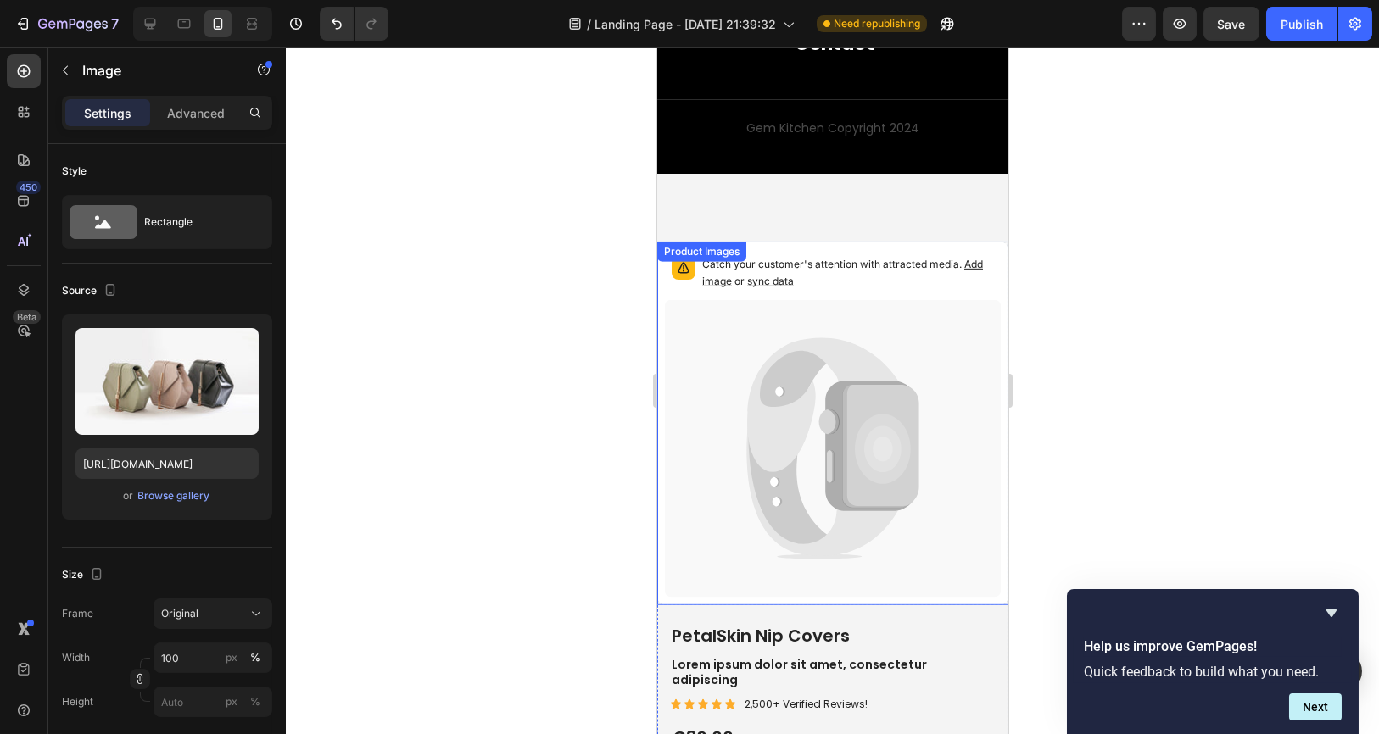
click at [845, 430] on icon at bounding box center [880, 446] width 76 height 123
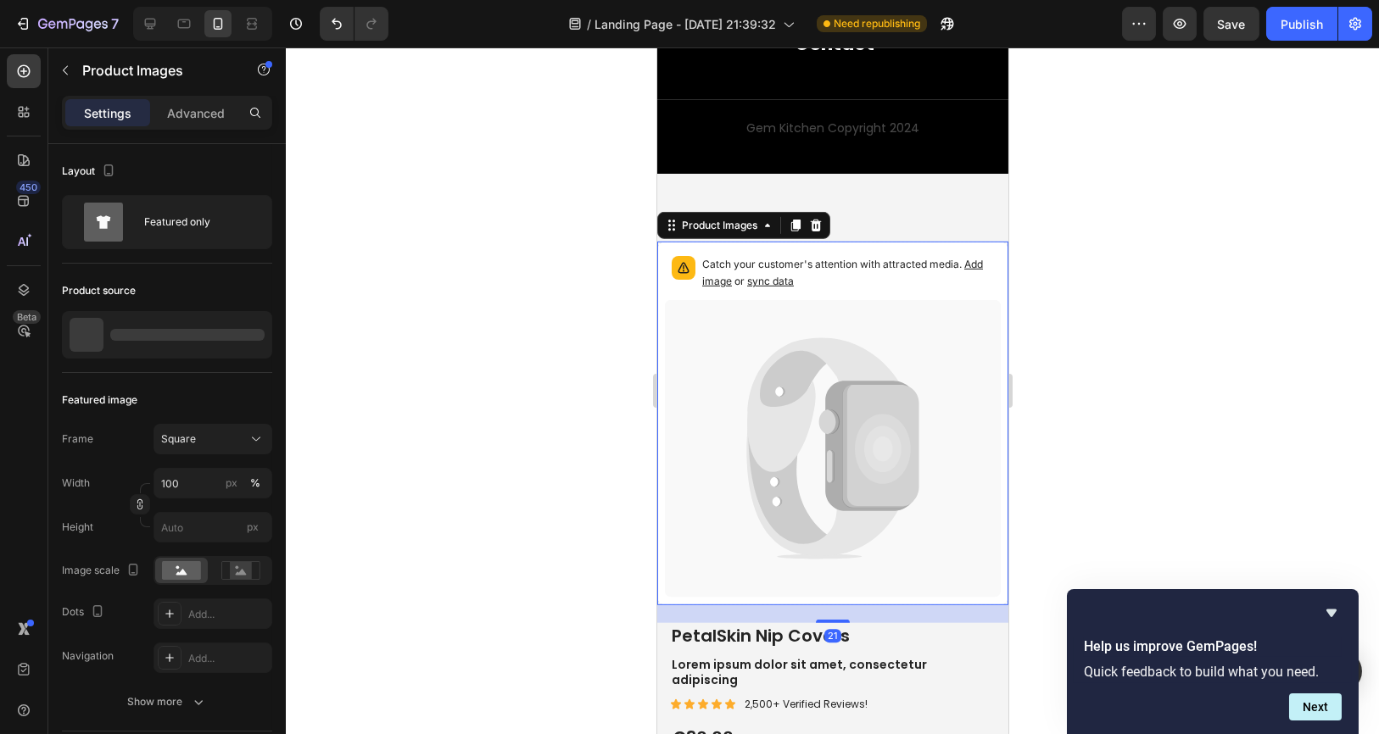
scroll to position [7160, 0]
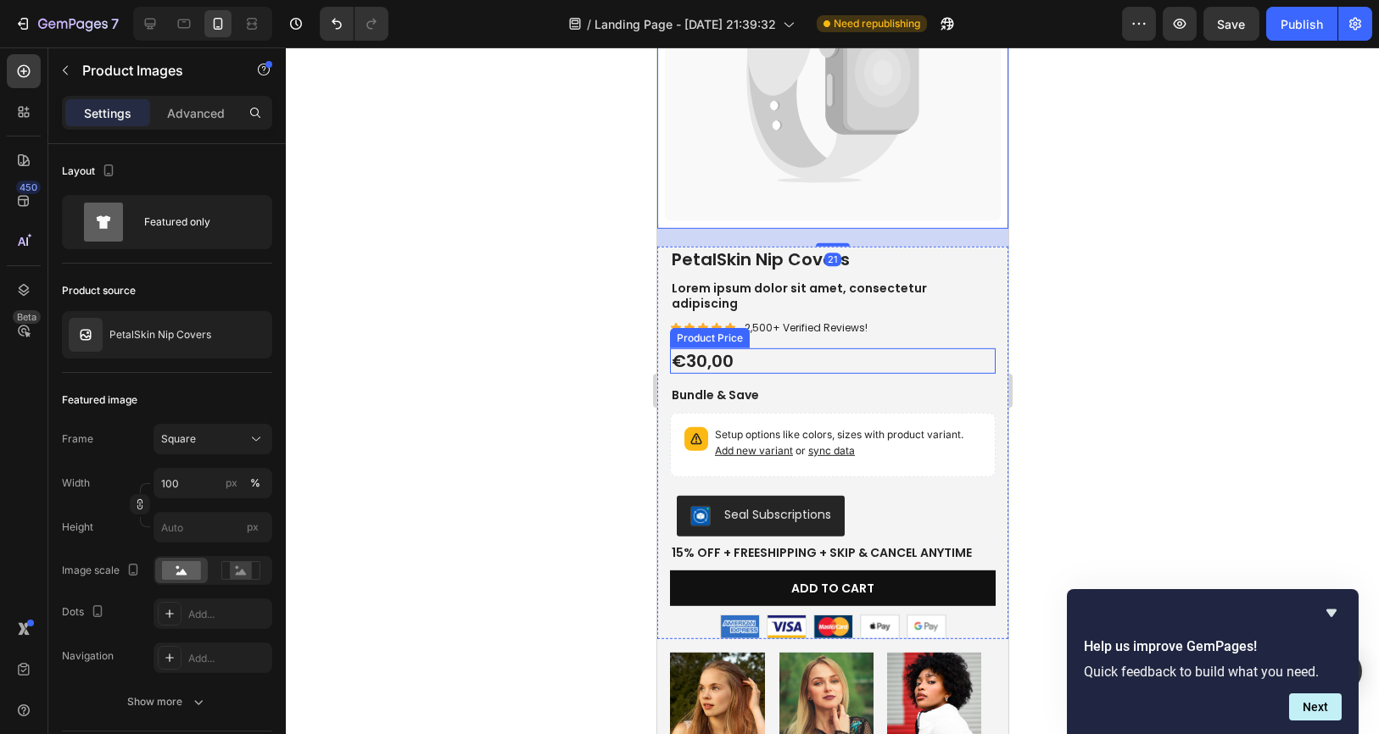
click at [911, 349] on div "€30,00" at bounding box center [832, 361] width 326 height 25
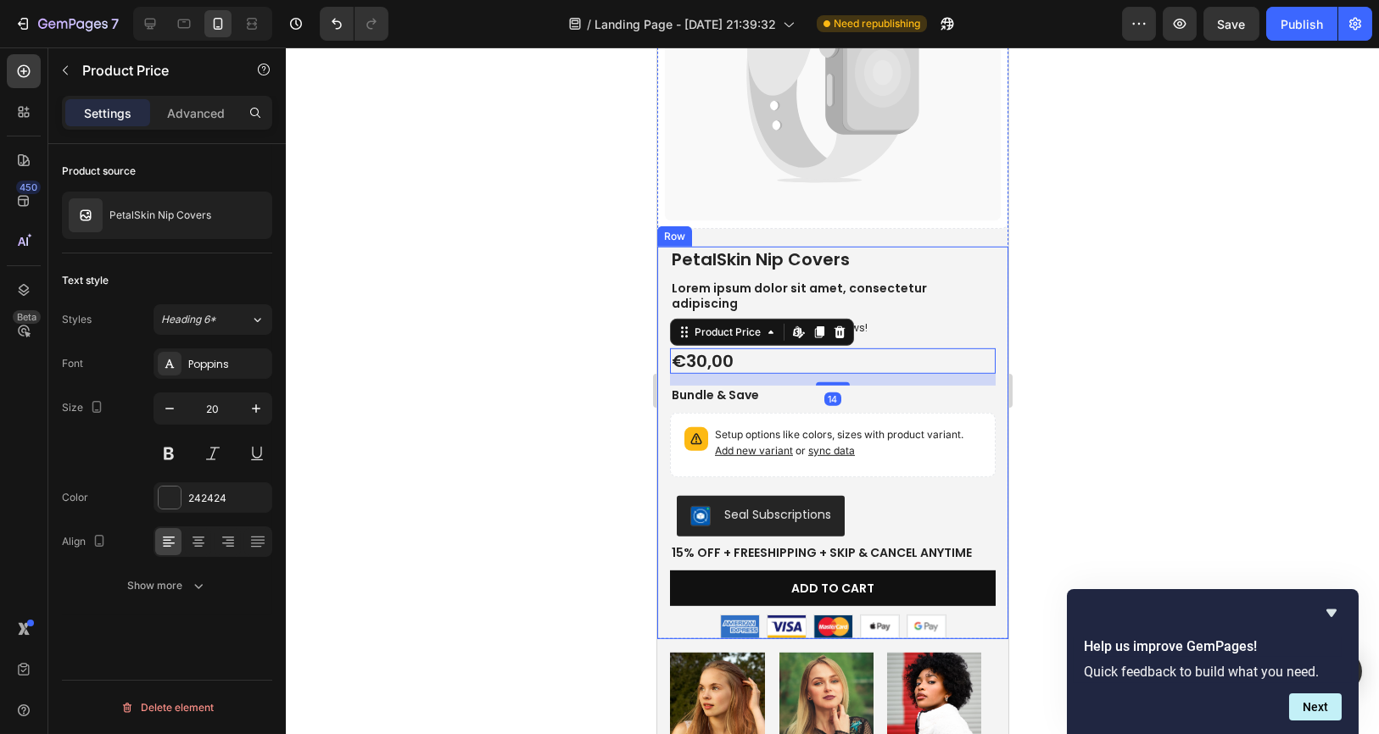
click at [910, 391] on div "Best Seller Text Block PetalSkin Nip Covers Product Title Lorem ipsum dolor sit…" at bounding box center [832, 443] width 326 height 393
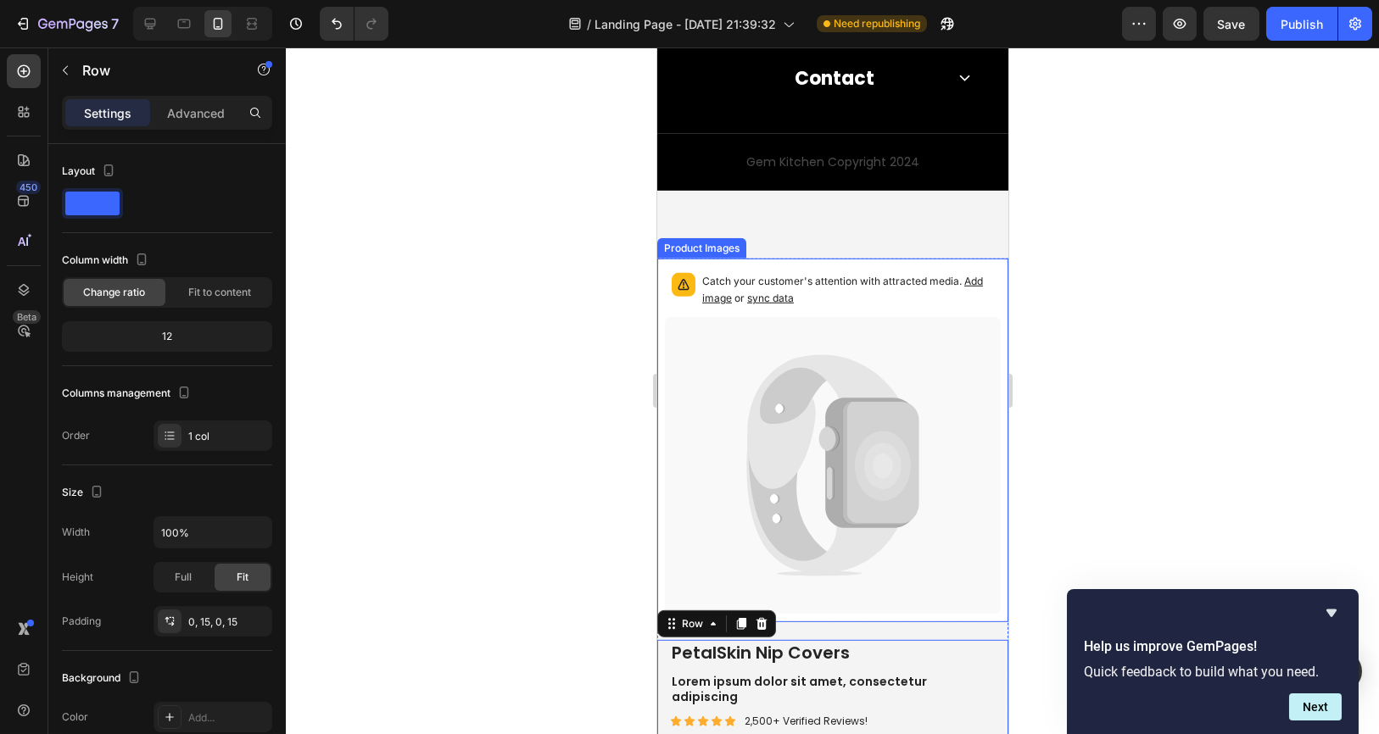
scroll to position [6717, 0]
